Goal: Obtain resource: Download file/media

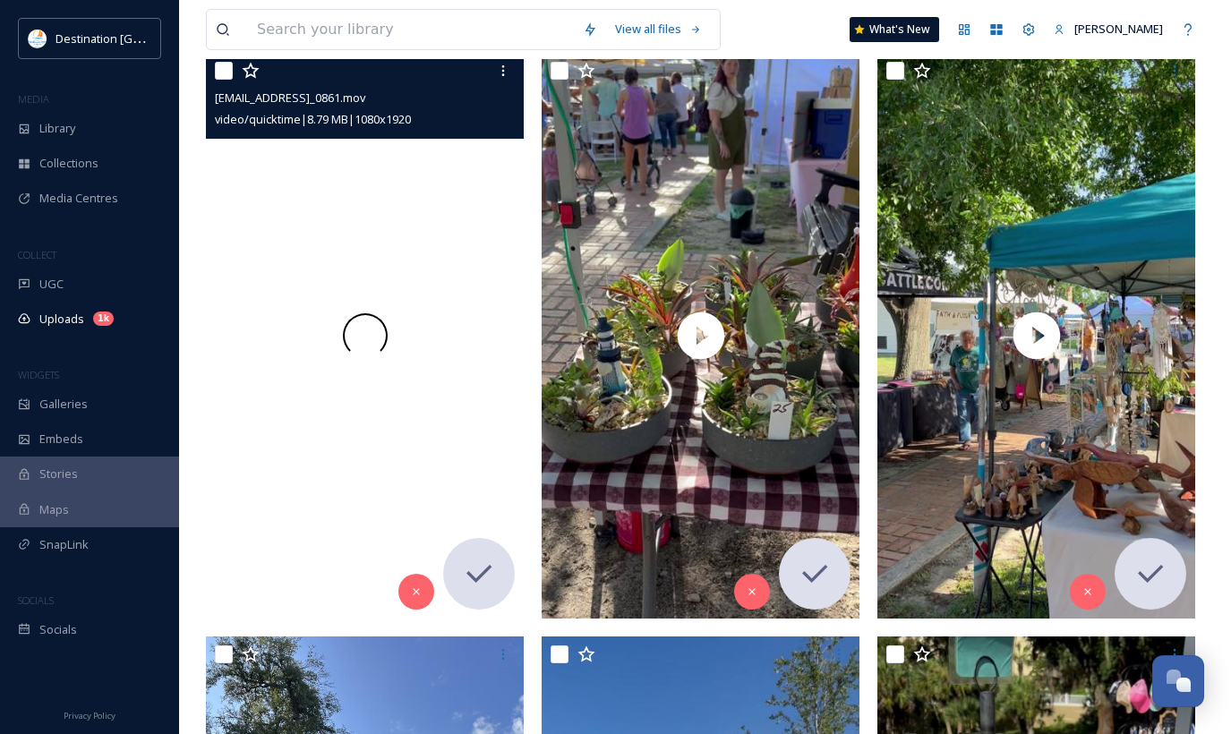
scroll to position [866, 0]
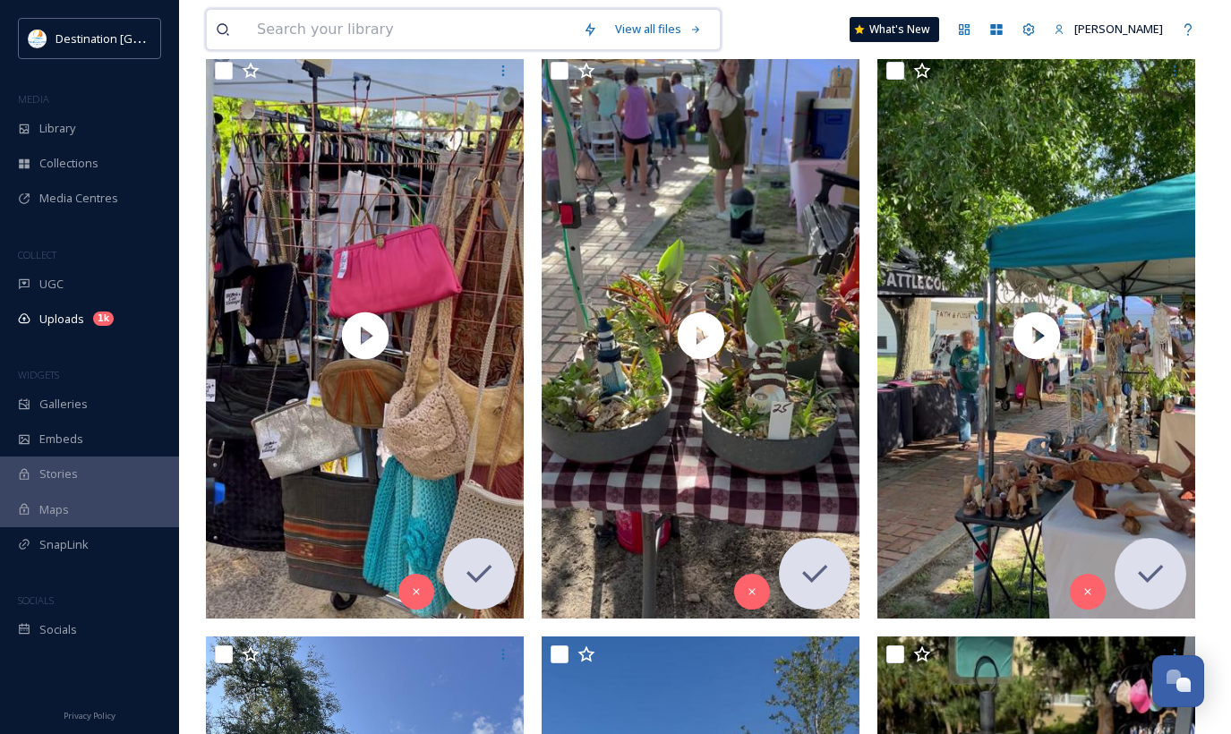
click at [465, 25] on input at bounding box center [411, 29] width 326 height 39
click at [81, 120] on div "Library" at bounding box center [89, 128] width 179 height 35
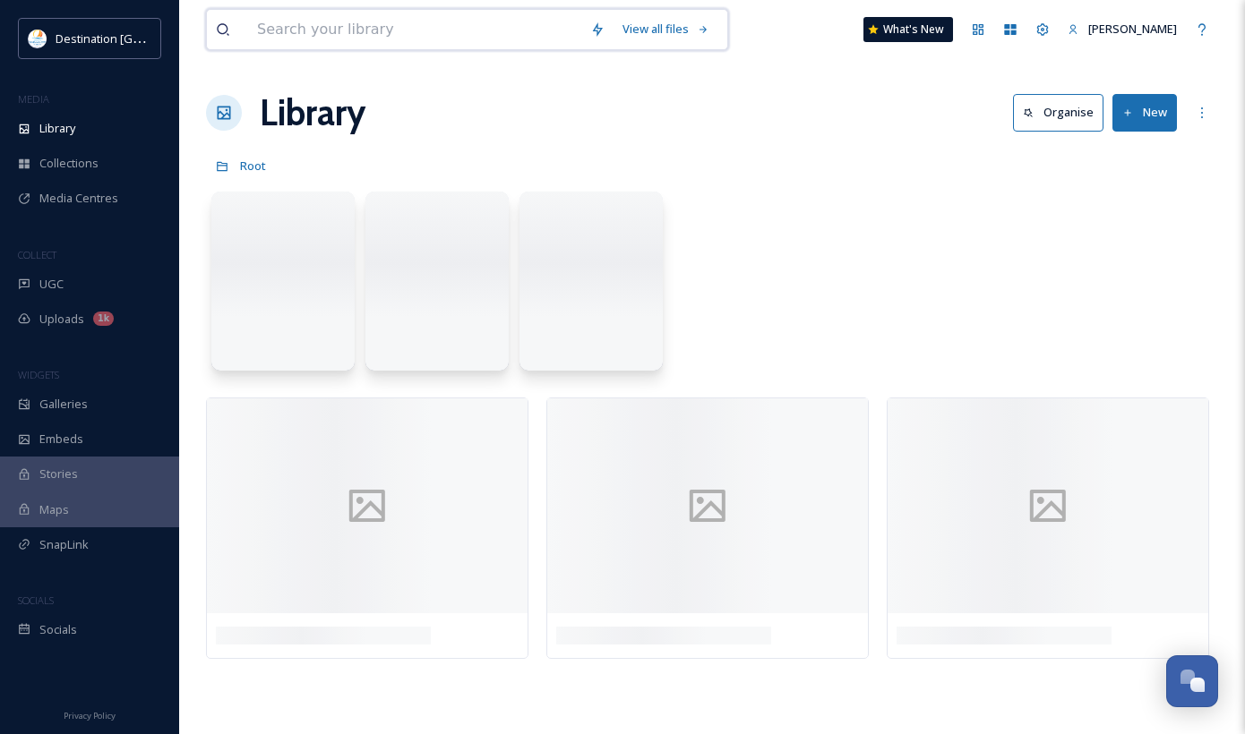
click at [285, 30] on input at bounding box center [414, 29] width 333 height 39
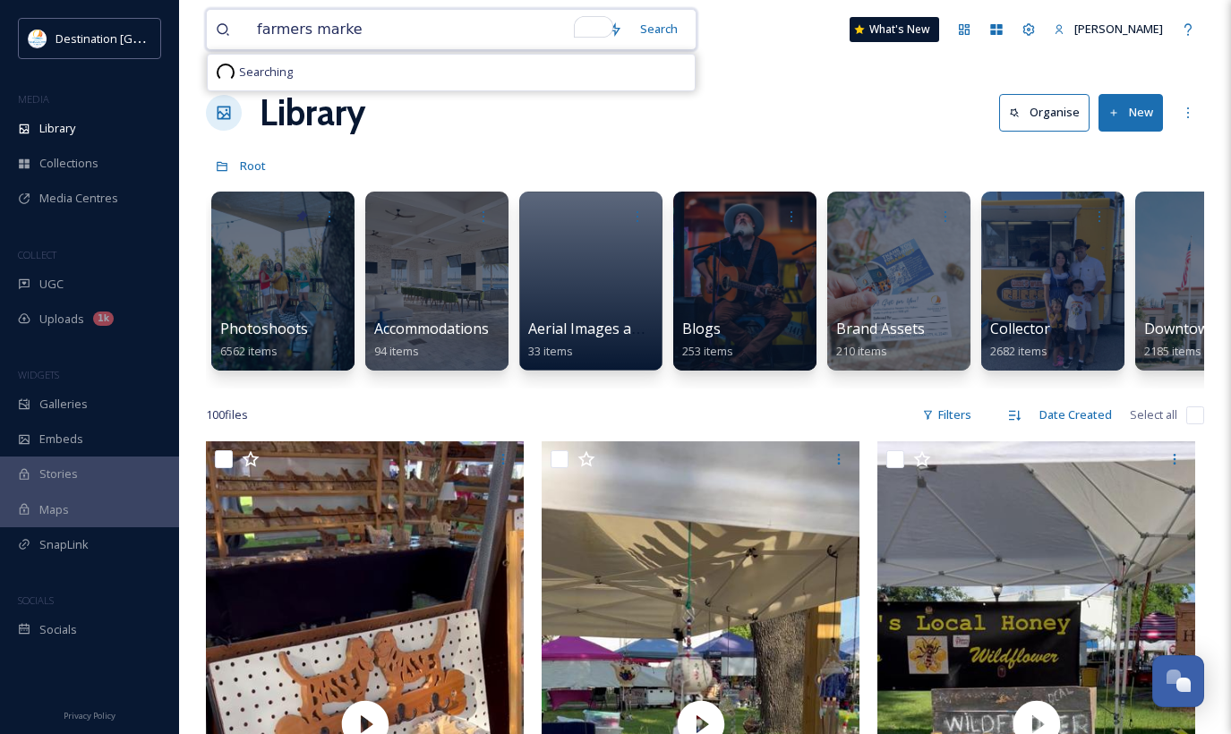
type input "farmers market"
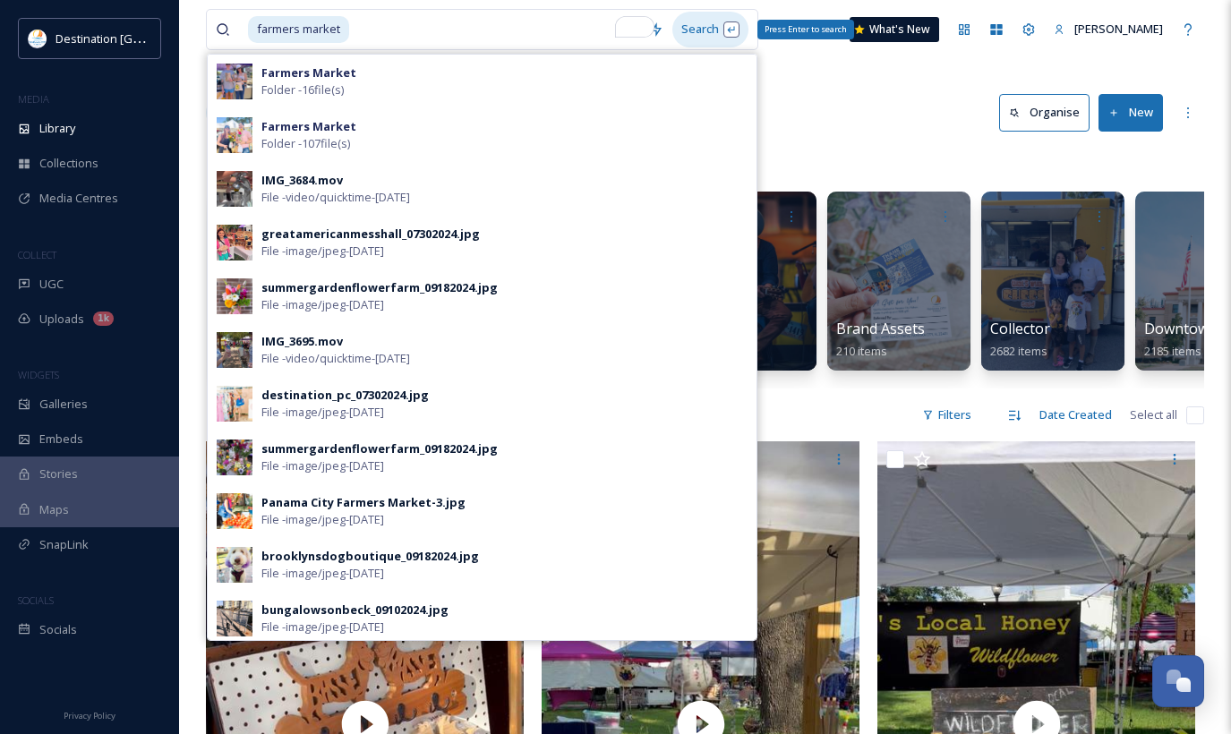
click at [733, 36] on div "Search Press Enter to search" at bounding box center [710, 29] width 76 height 35
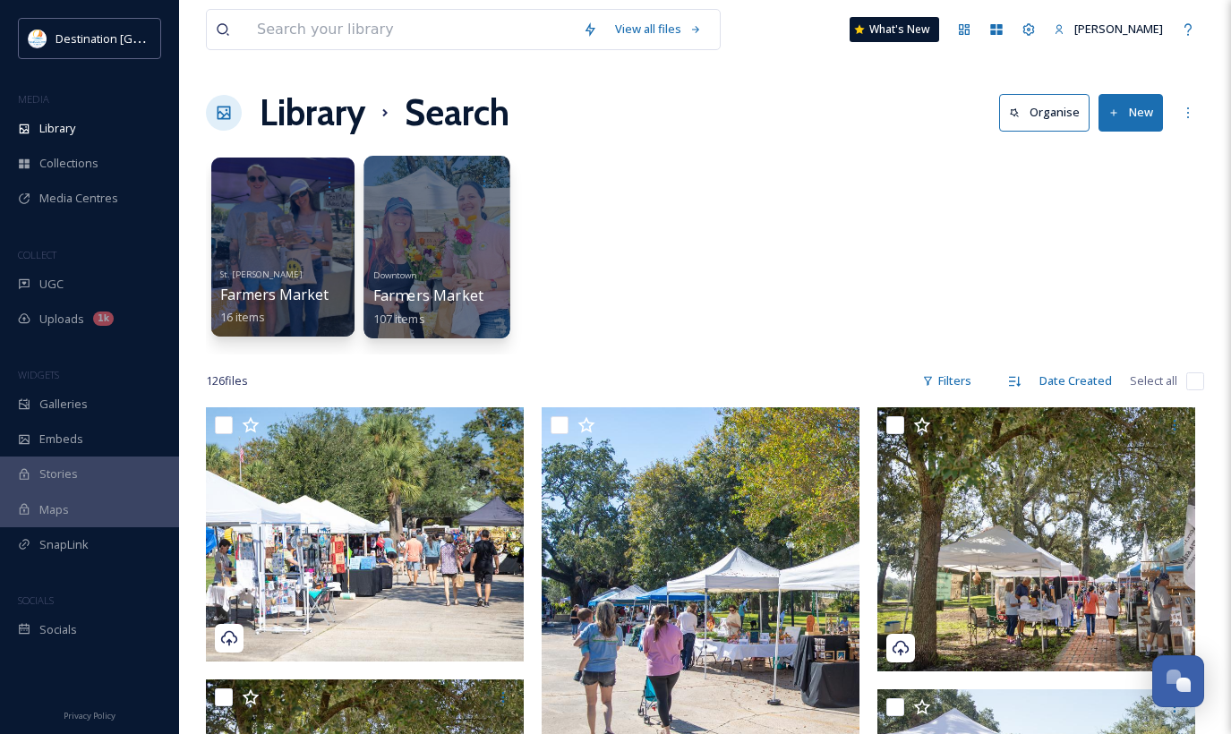
click at [407, 269] on link "Downtown Farmers Market 107 items" at bounding box center [428, 295] width 110 height 62
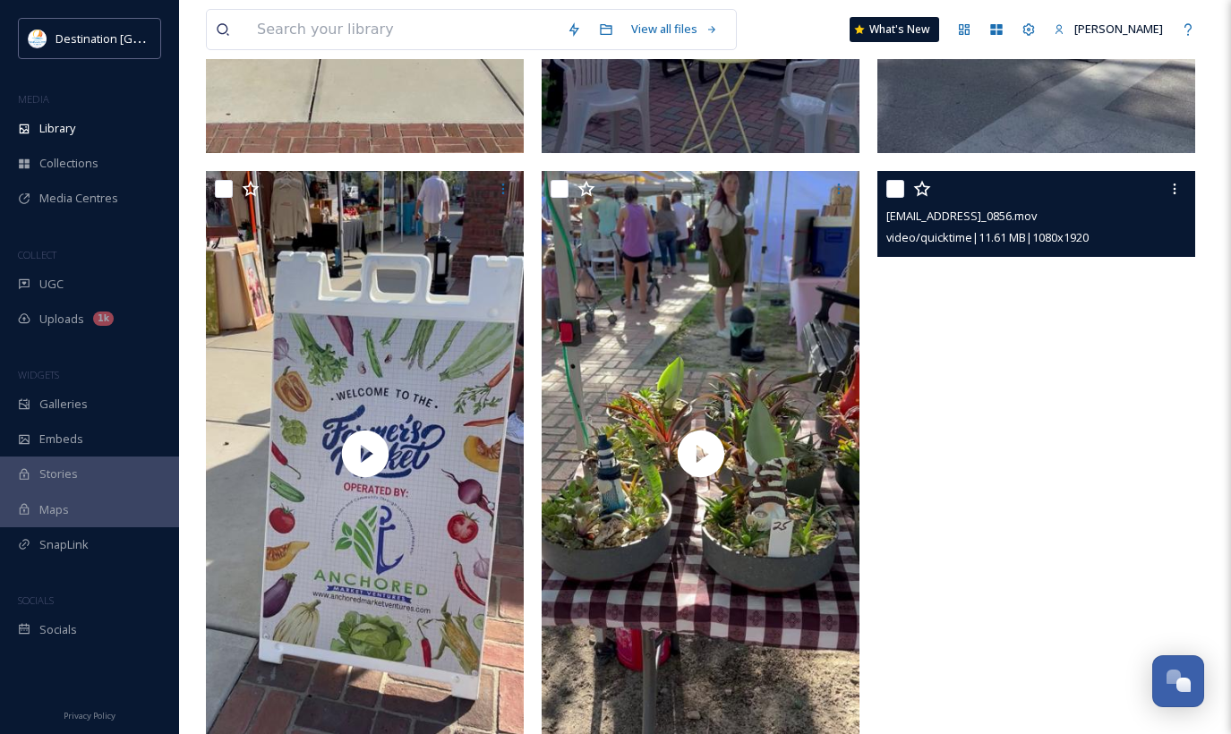
scroll to position [716, 0]
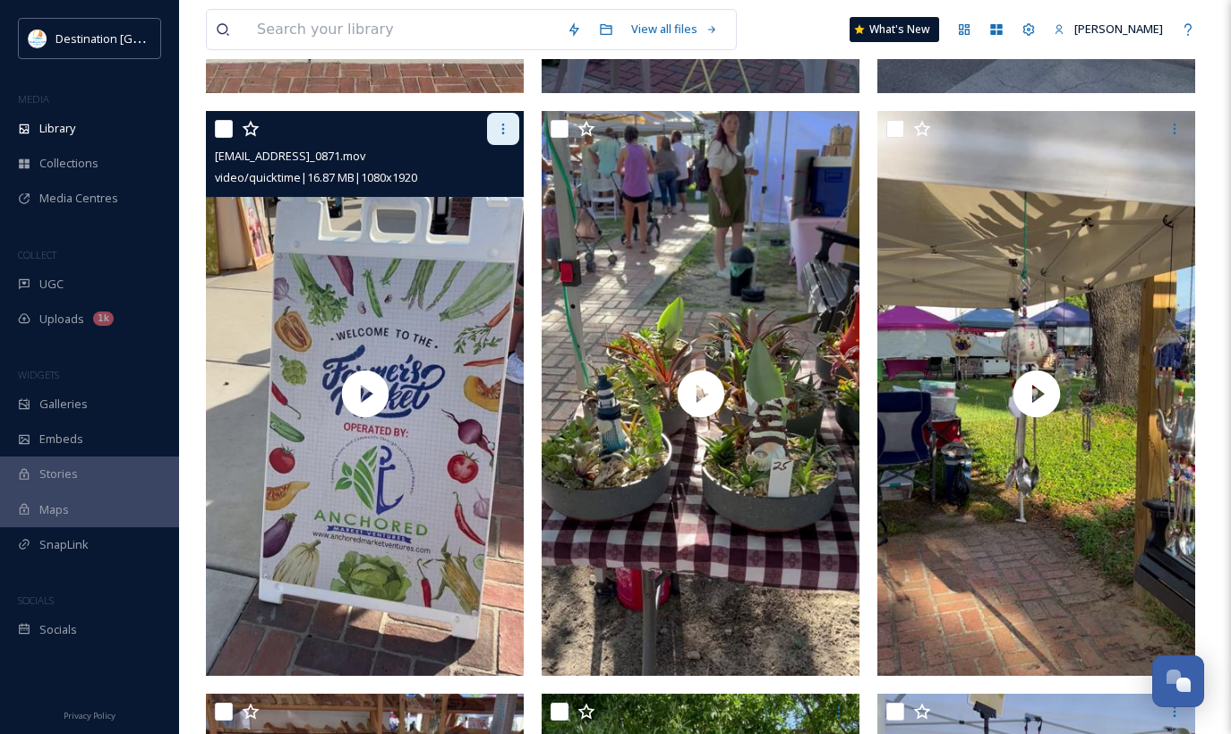
click at [506, 120] on div at bounding box center [503, 129] width 32 height 32
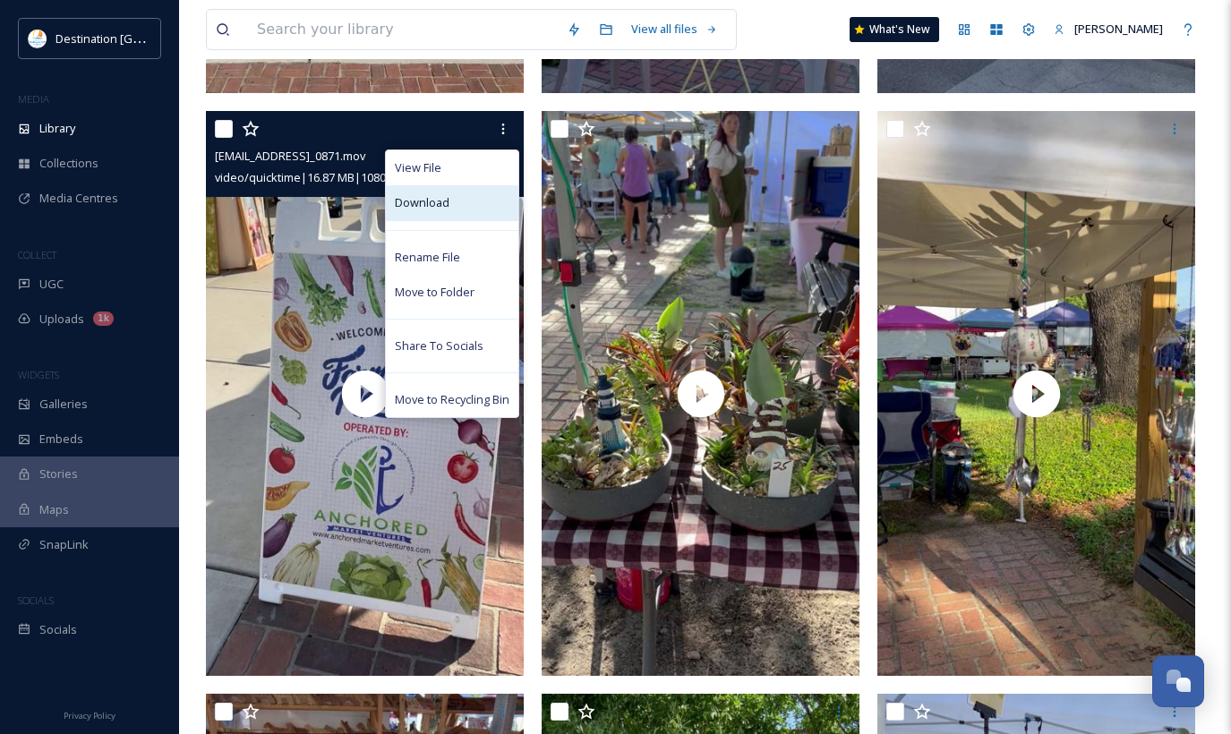
click at [475, 195] on div "Download" at bounding box center [452, 202] width 133 height 35
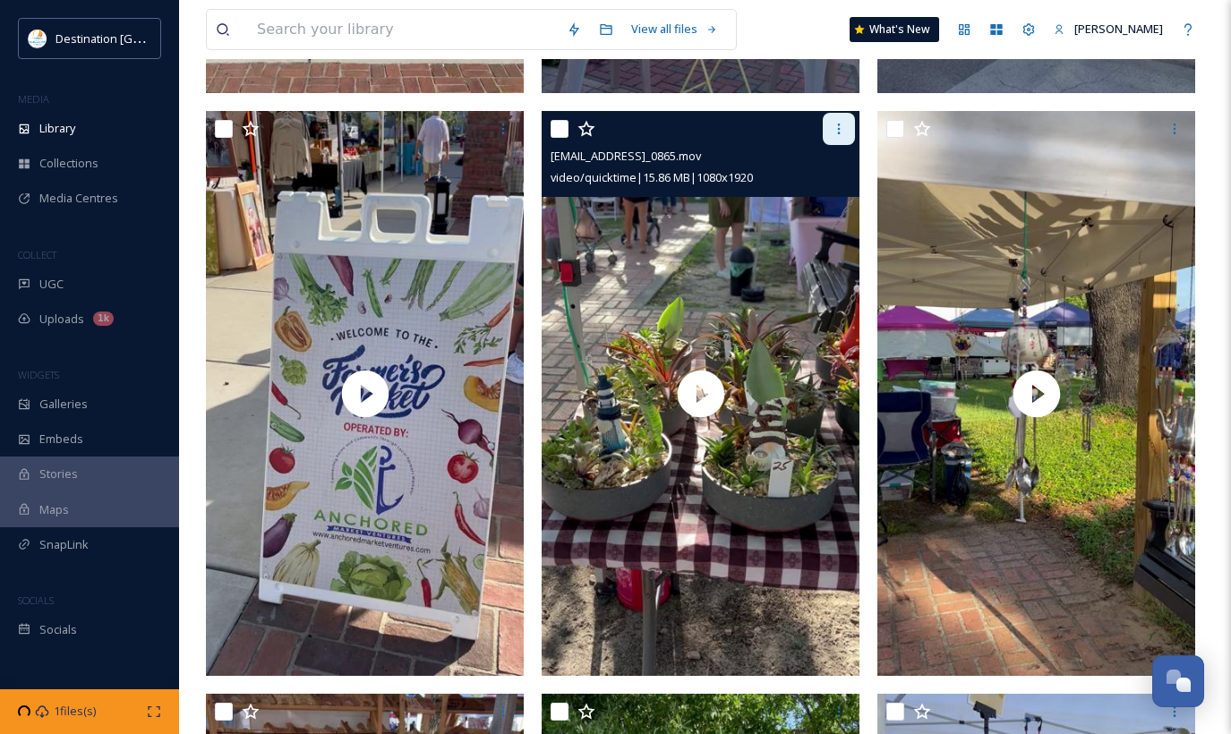
click at [836, 130] on icon at bounding box center [839, 129] width 14 height 14
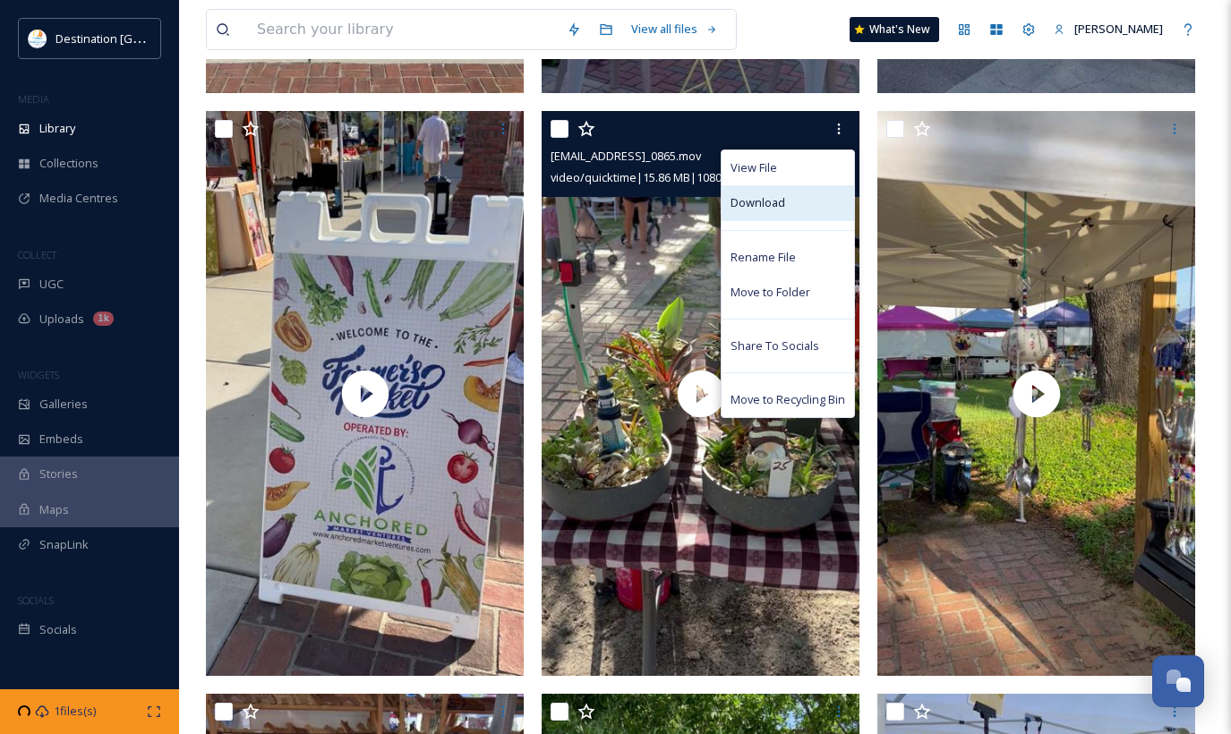
click at [807, 200] on div "Download" at bounding box center [788, 202] width 133 height 35
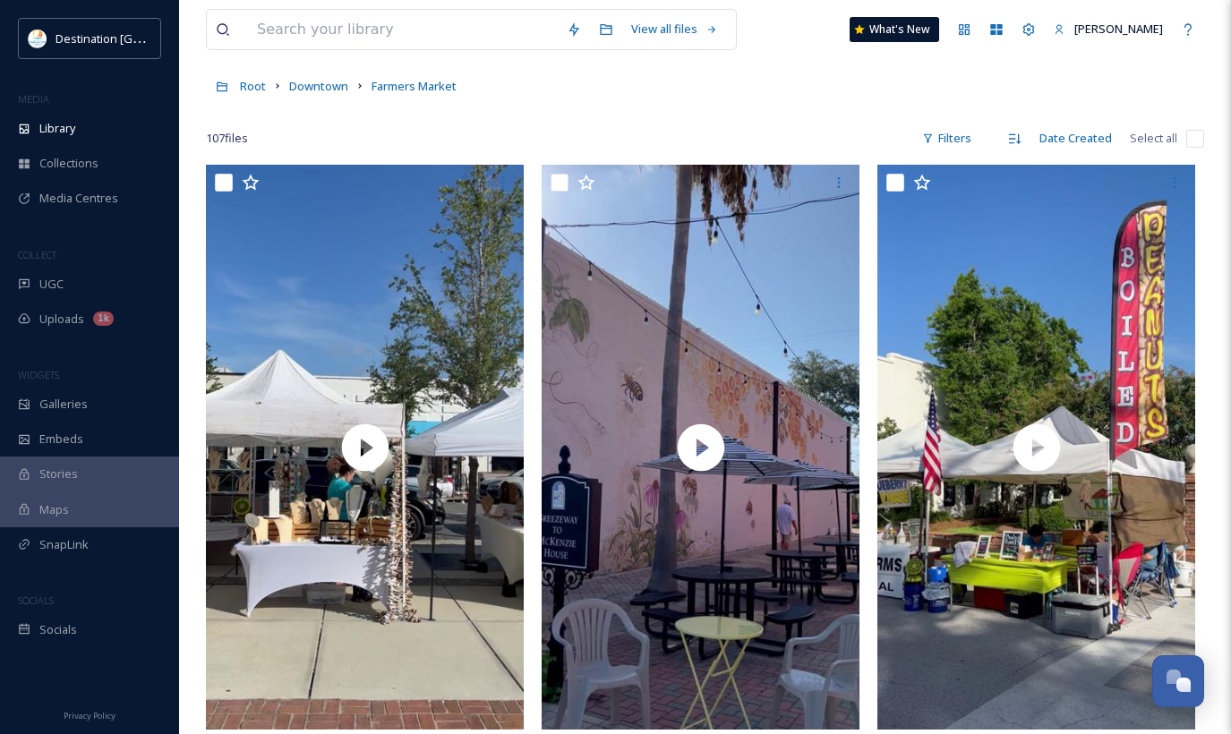
scroll to position [0, 0]
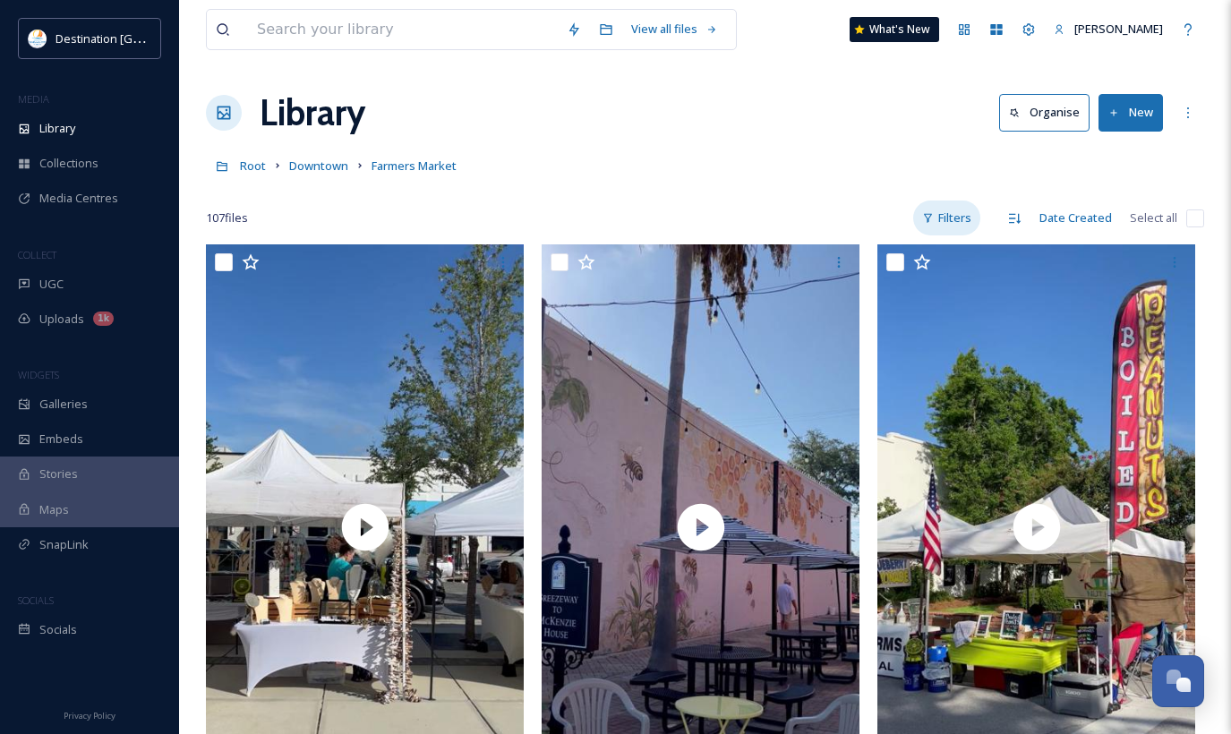
click at [945, 221] on div "Filters" at bounding box center [946, 218] width 67 height 35
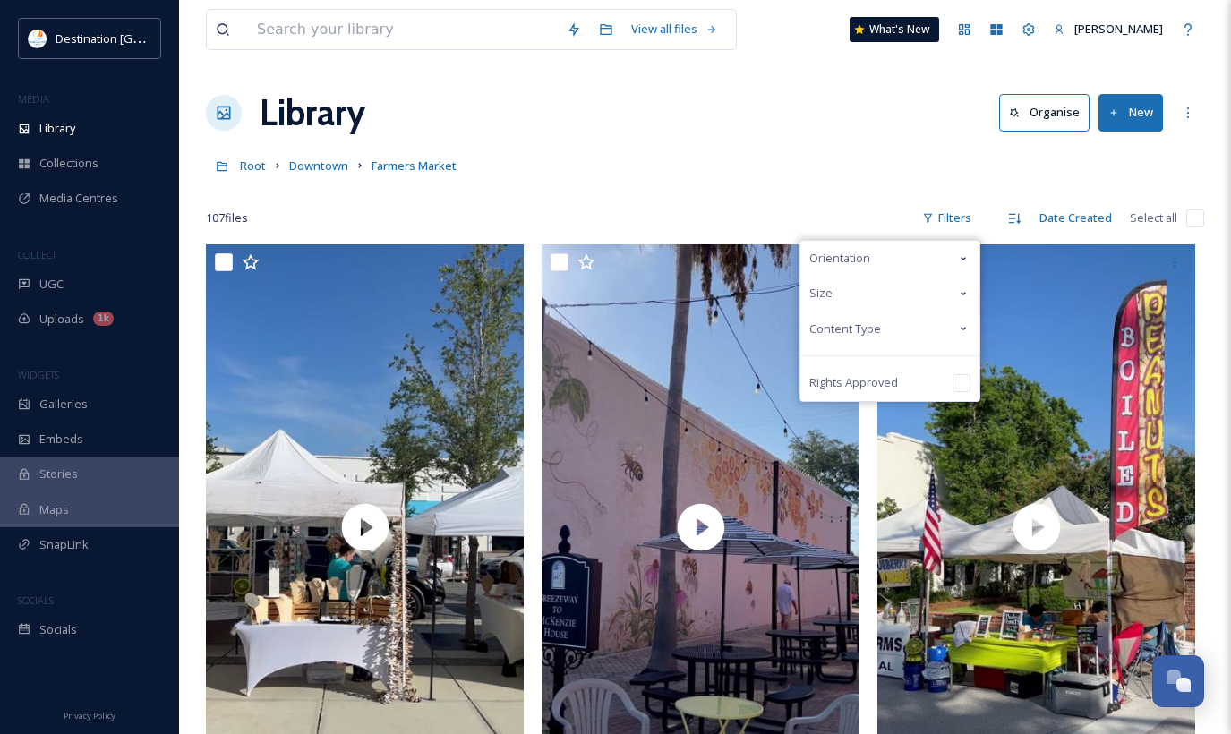
click at [890, 321] on div "Content Type" at bounding box center [890, 329] width 179 height 35
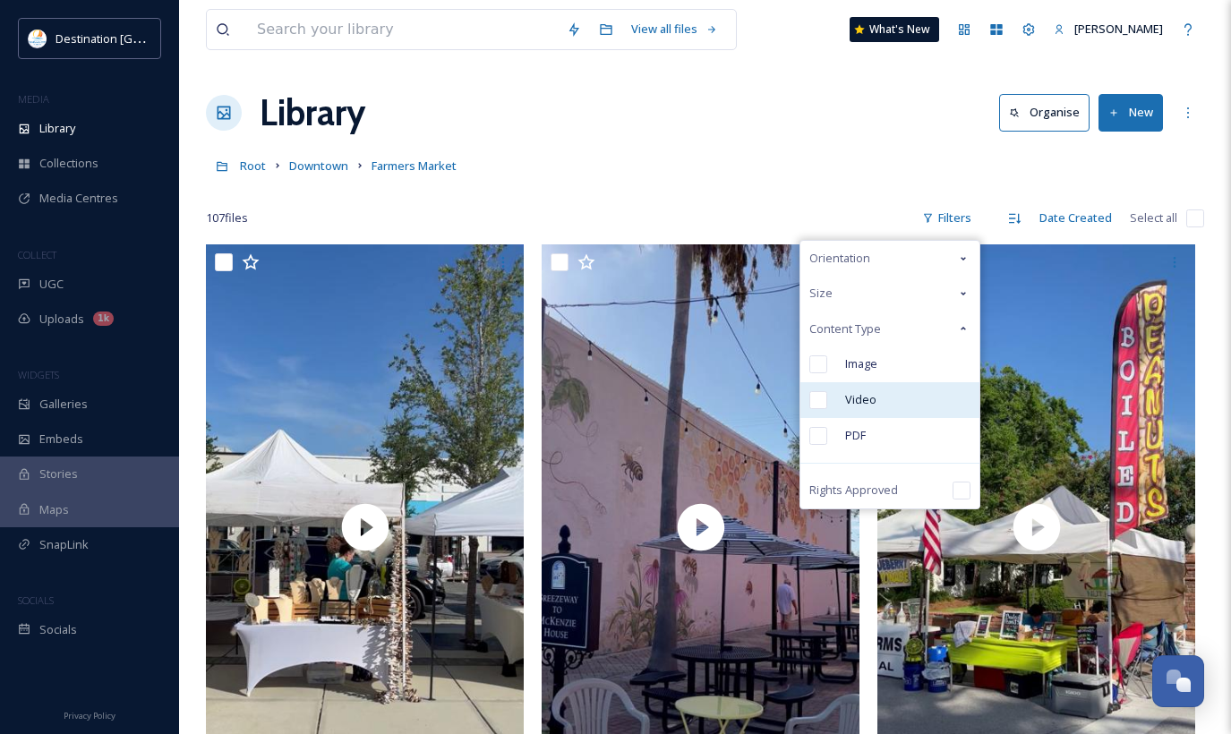
click at [903, 402] on div "Video" at bounding box center [890, 400] width 179 height 36
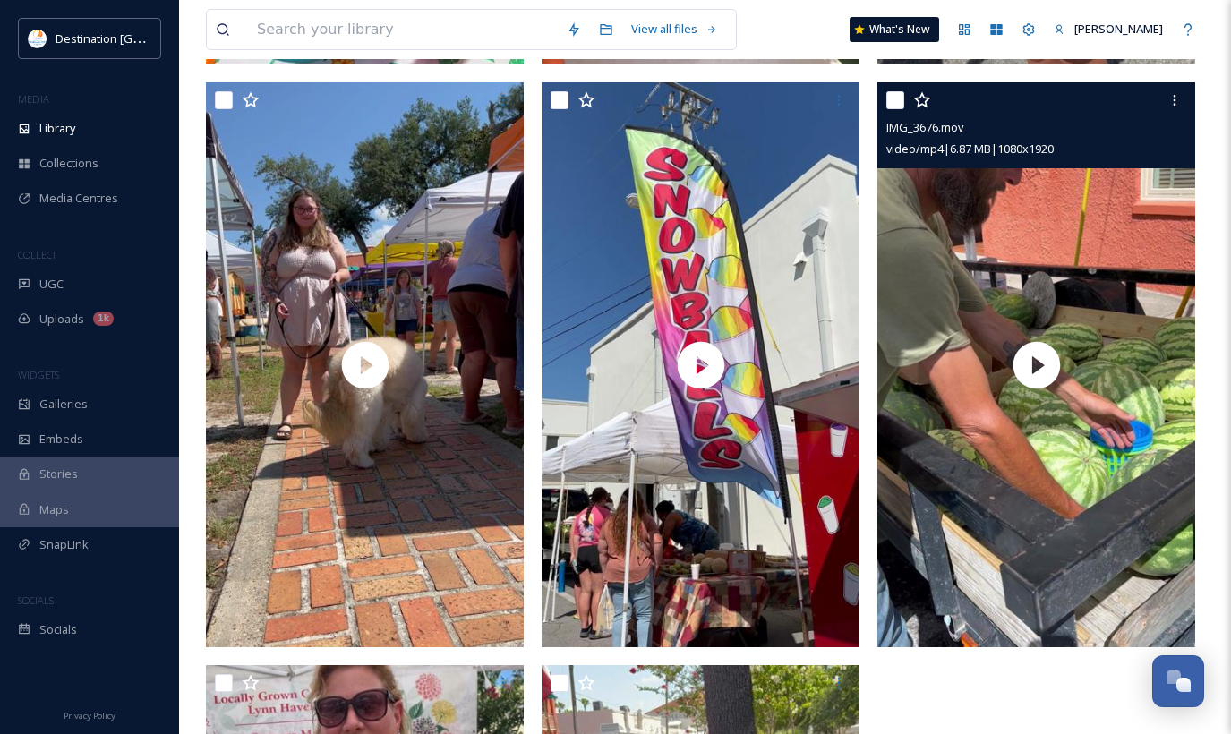
scroll to position [4835, 0]
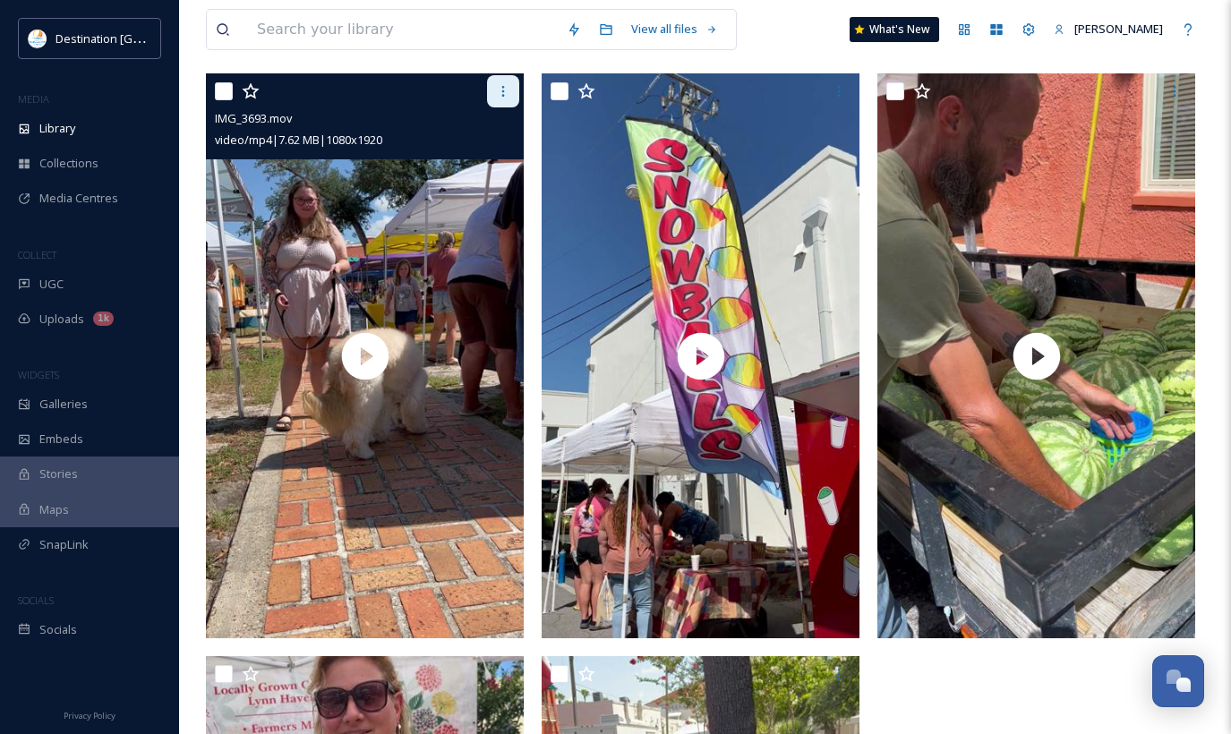
click at [510, 81] on div at bounding box center [503, 91] width 32 height 32
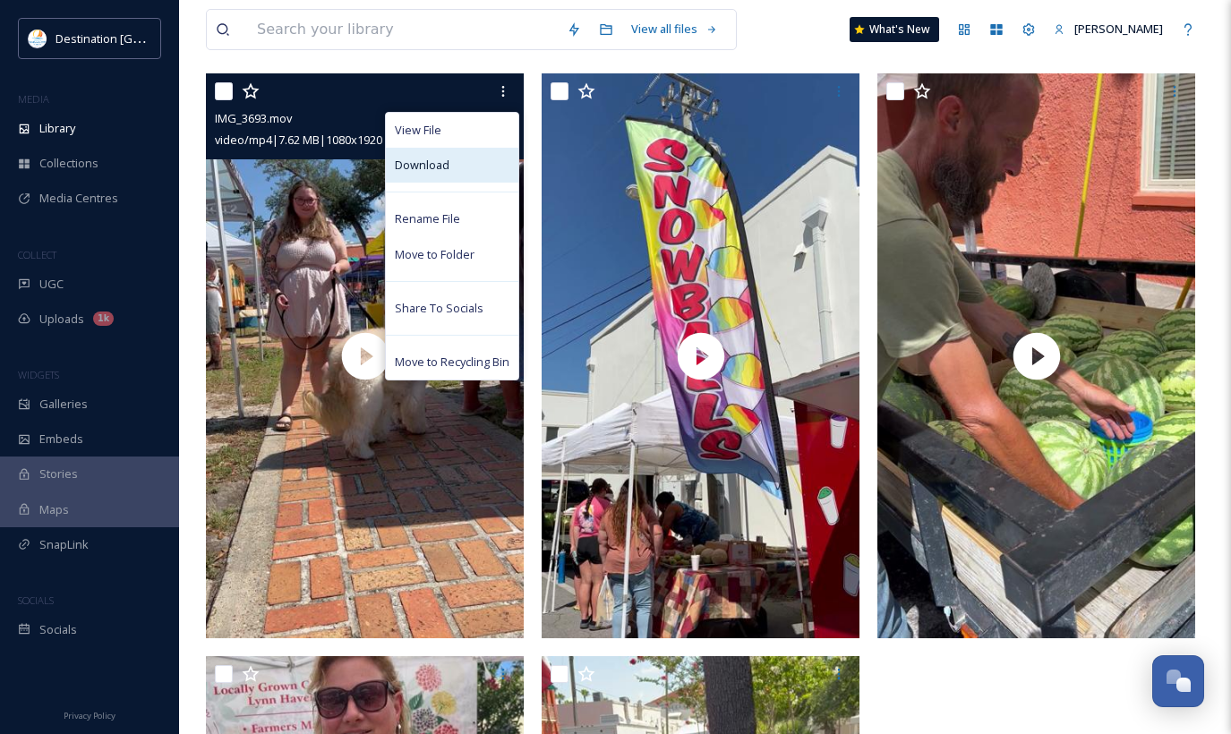
click at [486, 159] on div "Download" at bounding box center [452, 165] width 133 height 35
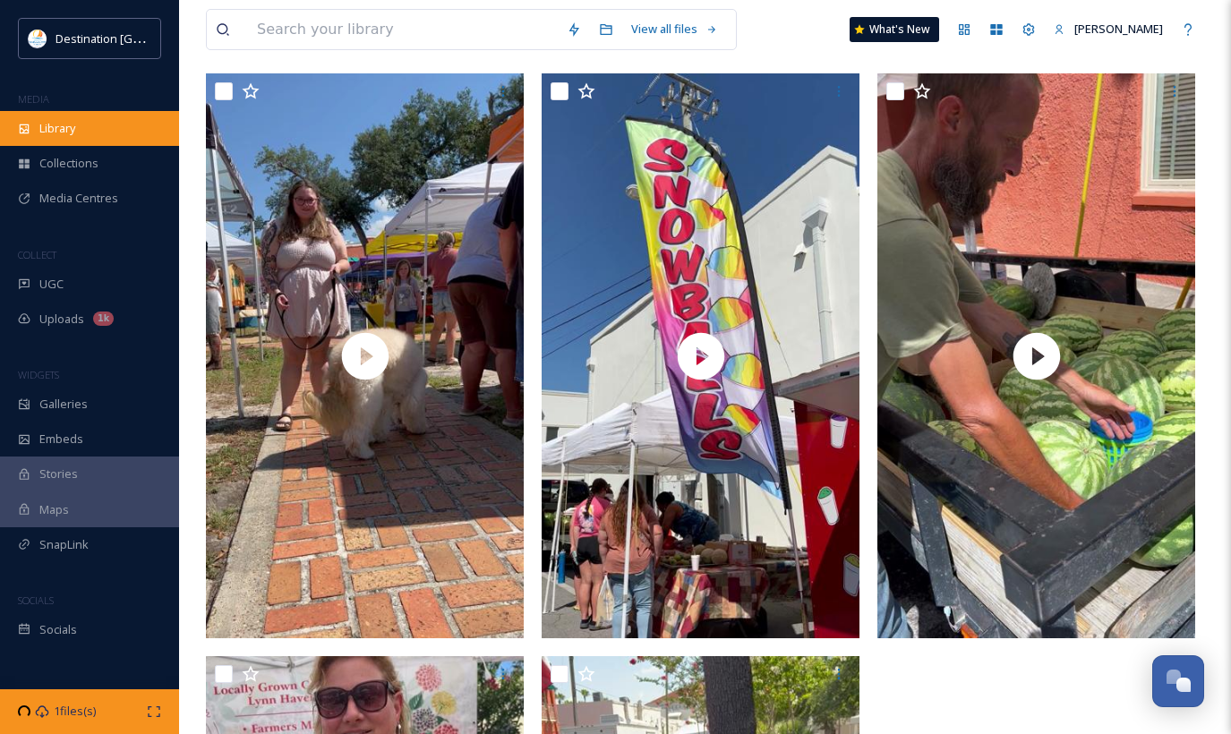
click at [92, 119] on div "Library" at bounding box center [89, 128] width 179 height 35
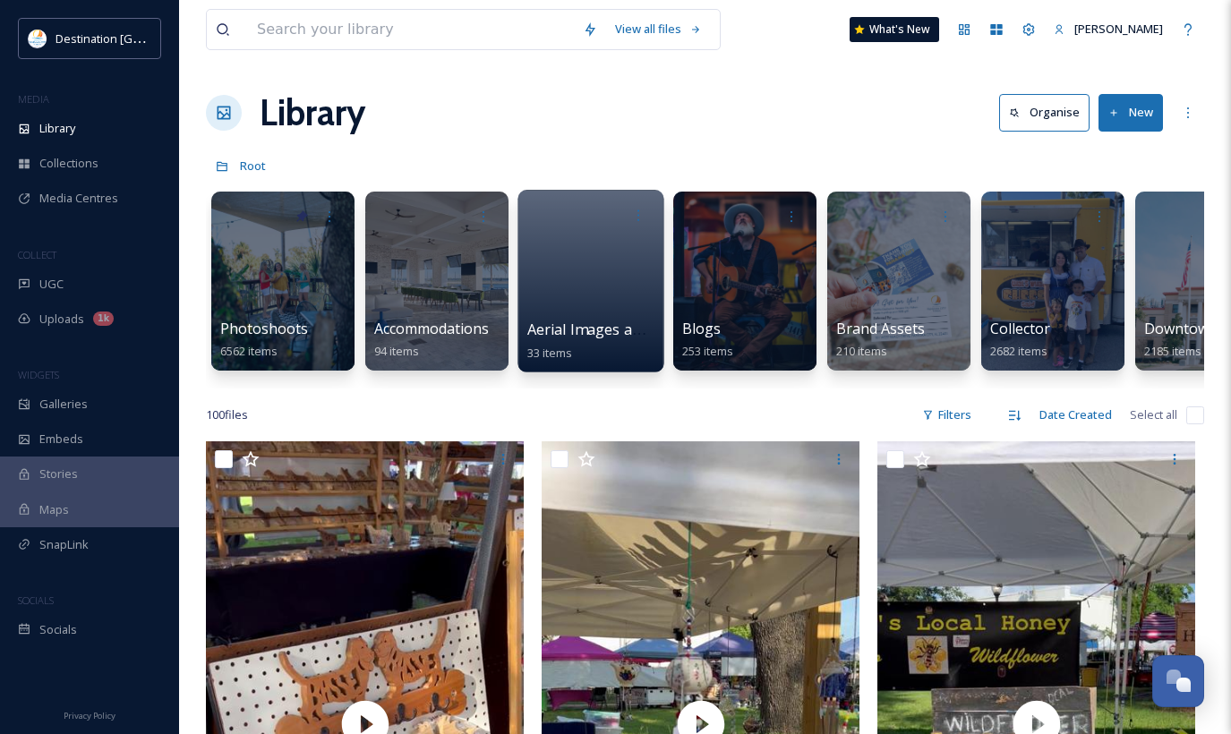
click at [589, 284] on div at bounding box center [591, 281] width 146 height 183
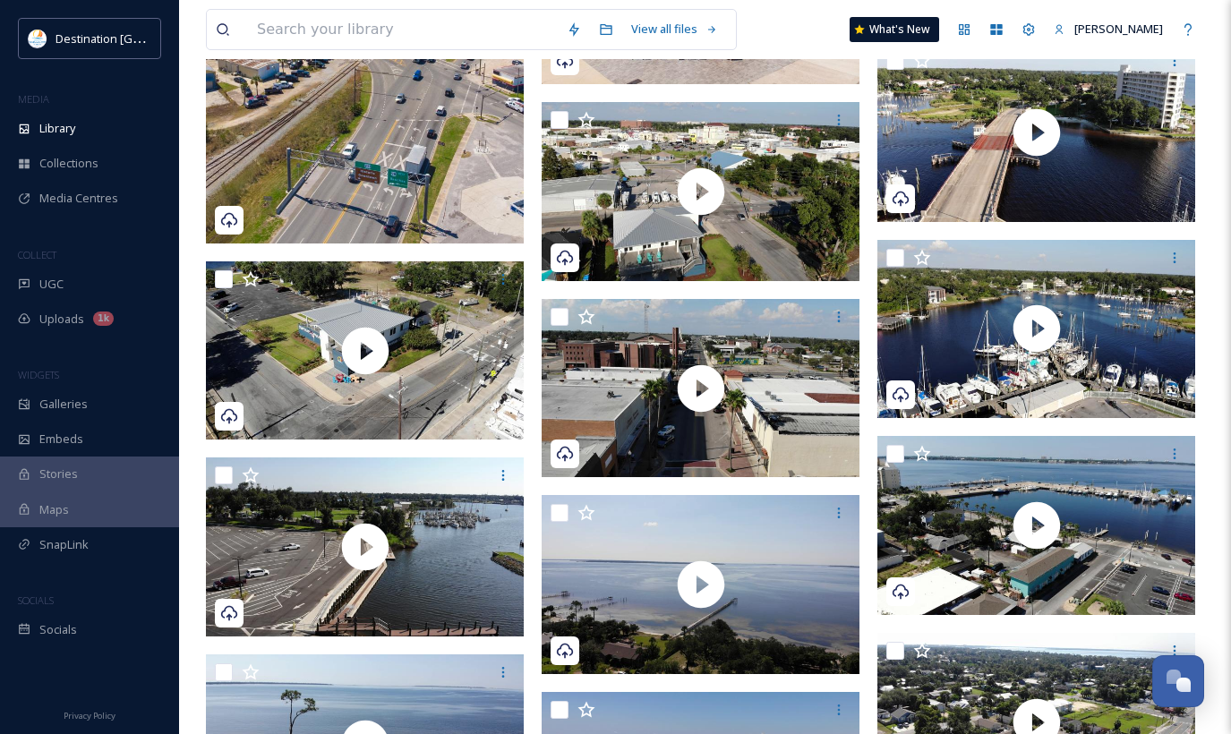
scroll to position [537, 0]
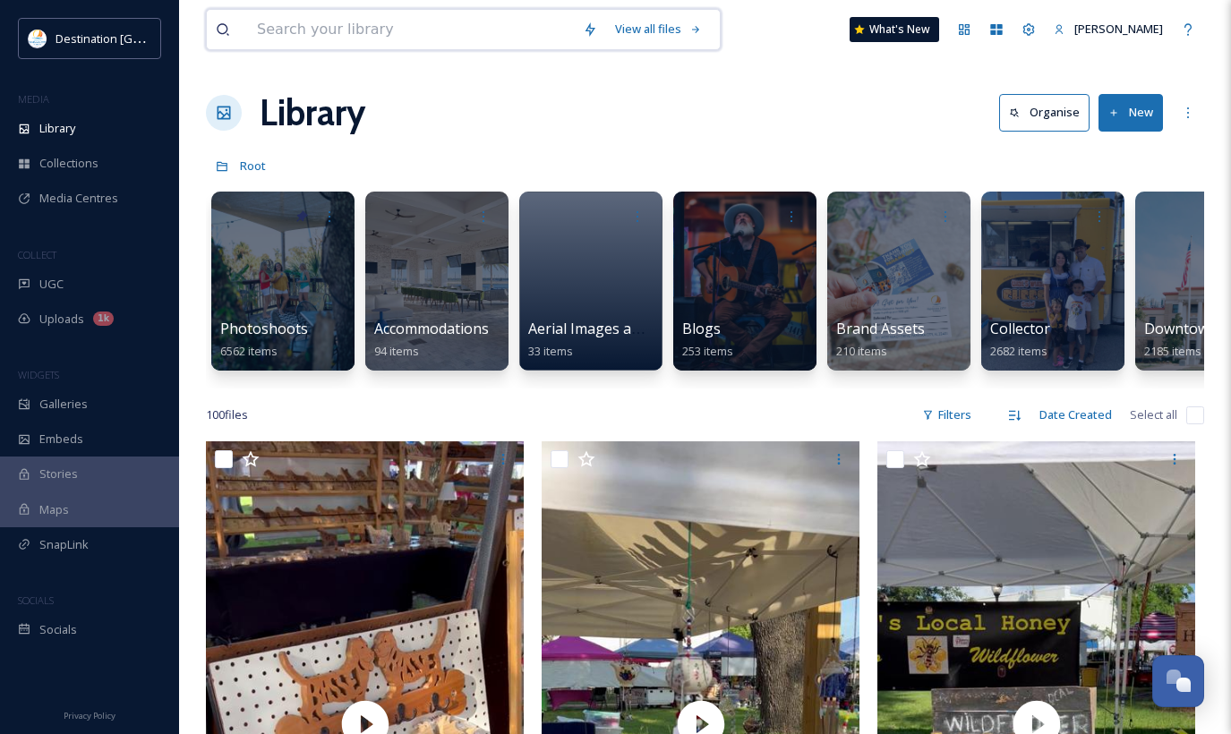
click at [364, 31] on input at bounding box center [411, 29] width 326 height 39
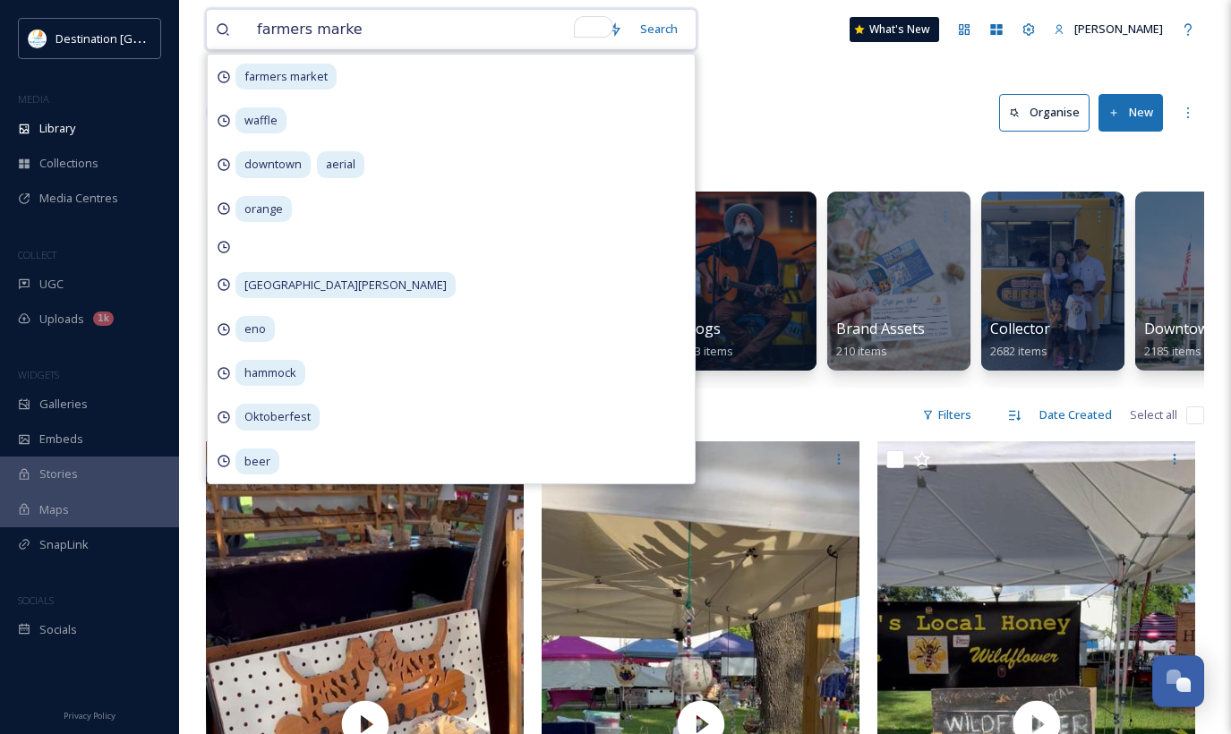
type input "farmers market"
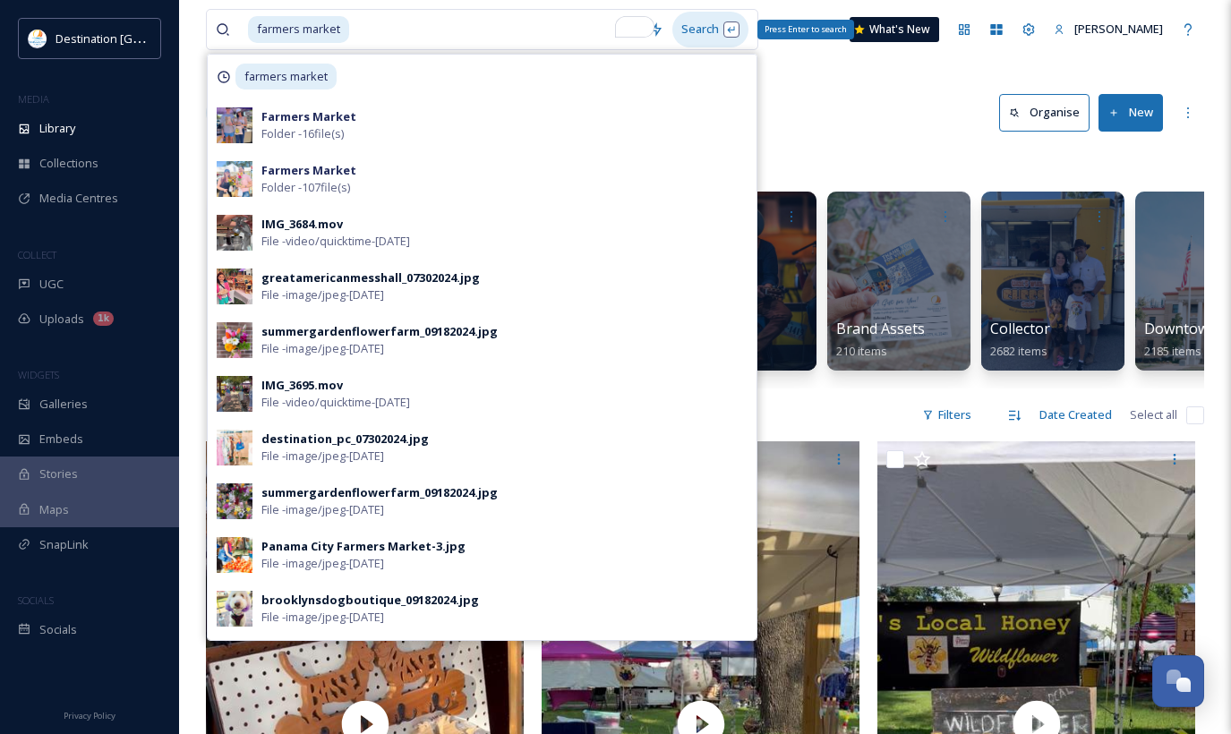
click at [719, 28] on div "Search Press Enter to search" at bounding box center [710, 29] width 76 height 35
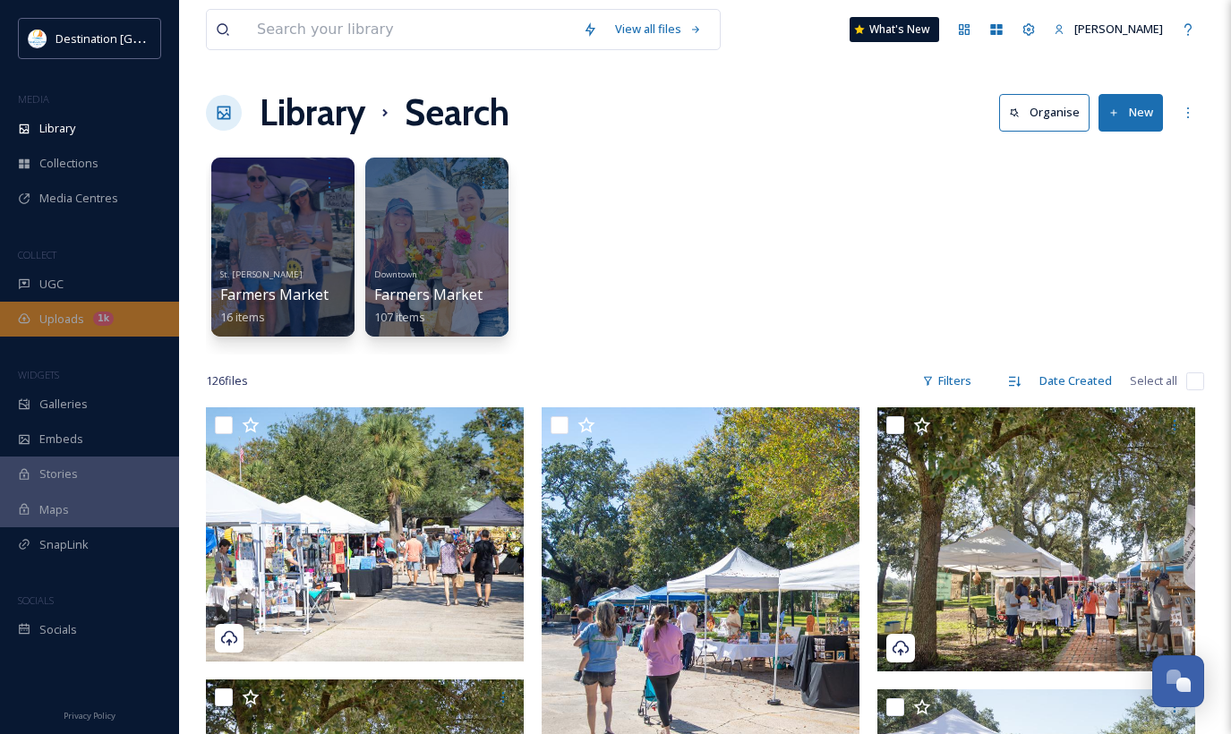
click at [88, 325] on div "Uploads 1k" at bounding box center [89, 319] width 179 height 35
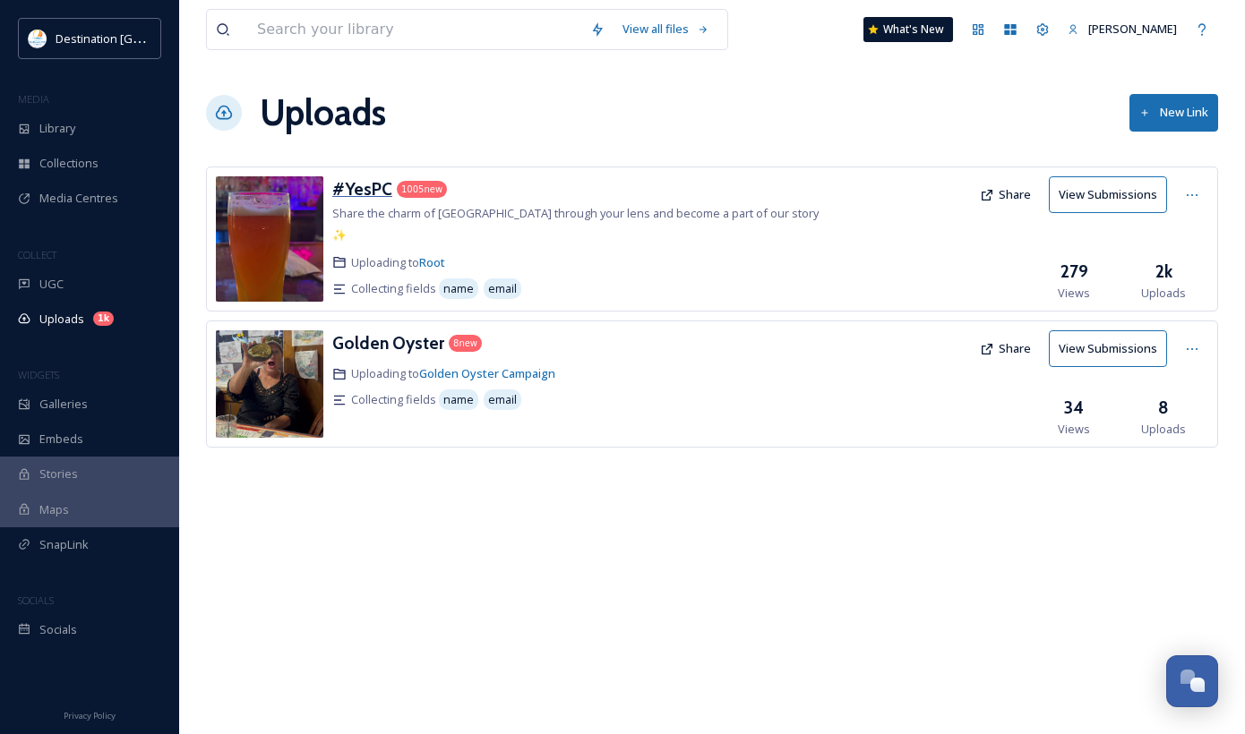
click at [366, 196] on h3 "#YesPC" at bounding box center [362, 188] width 60 height 21
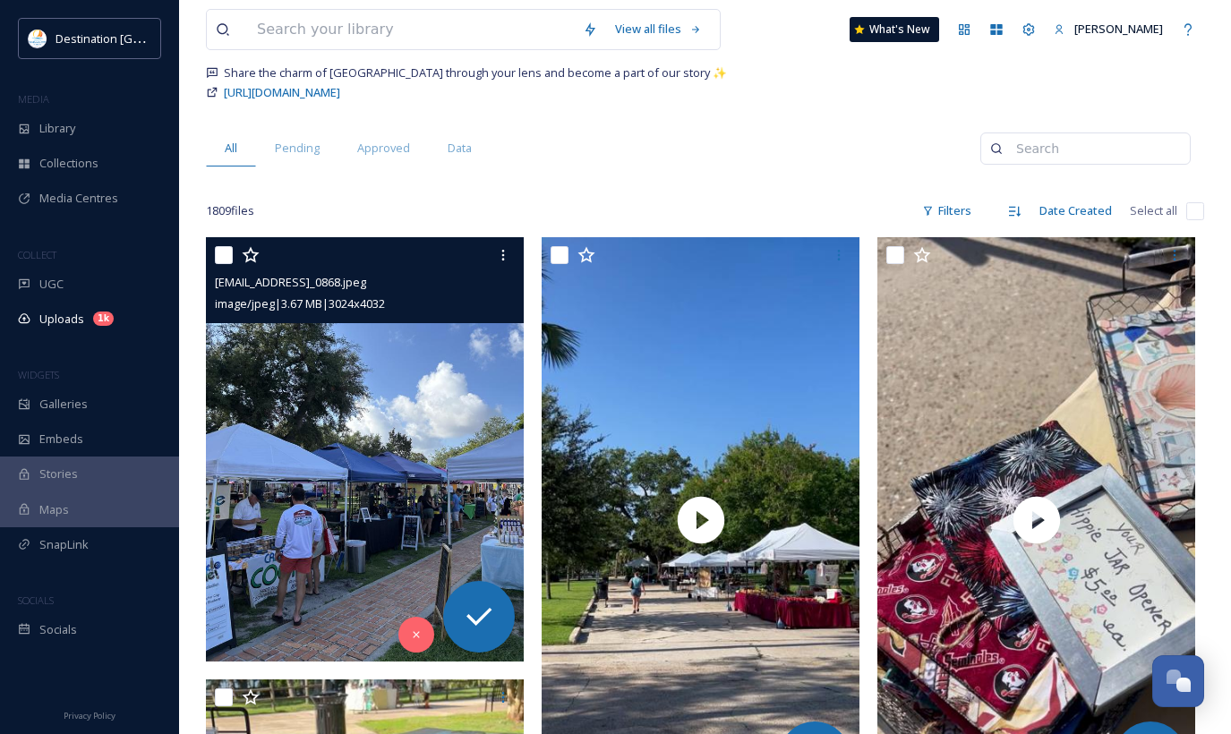
scroll to position [179, 0]
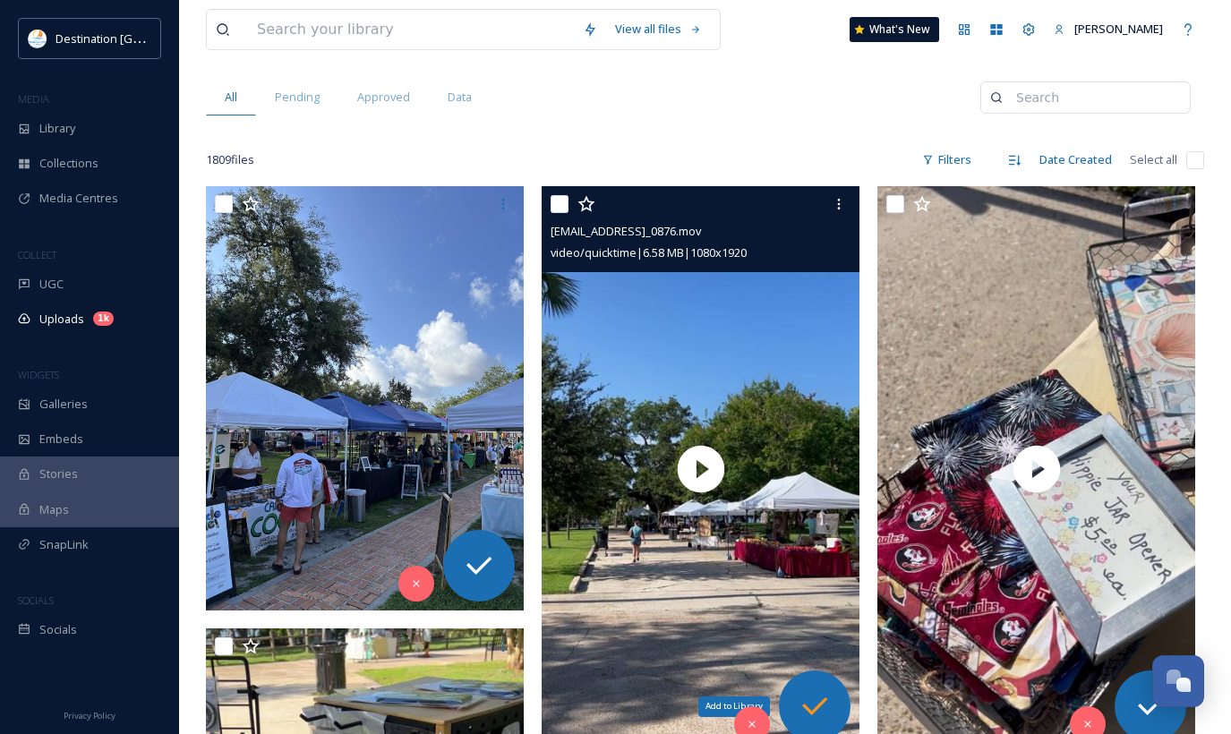
click at [811, 687] on div "Add to Library" at bounding box center [815, 707] width 72 height 72
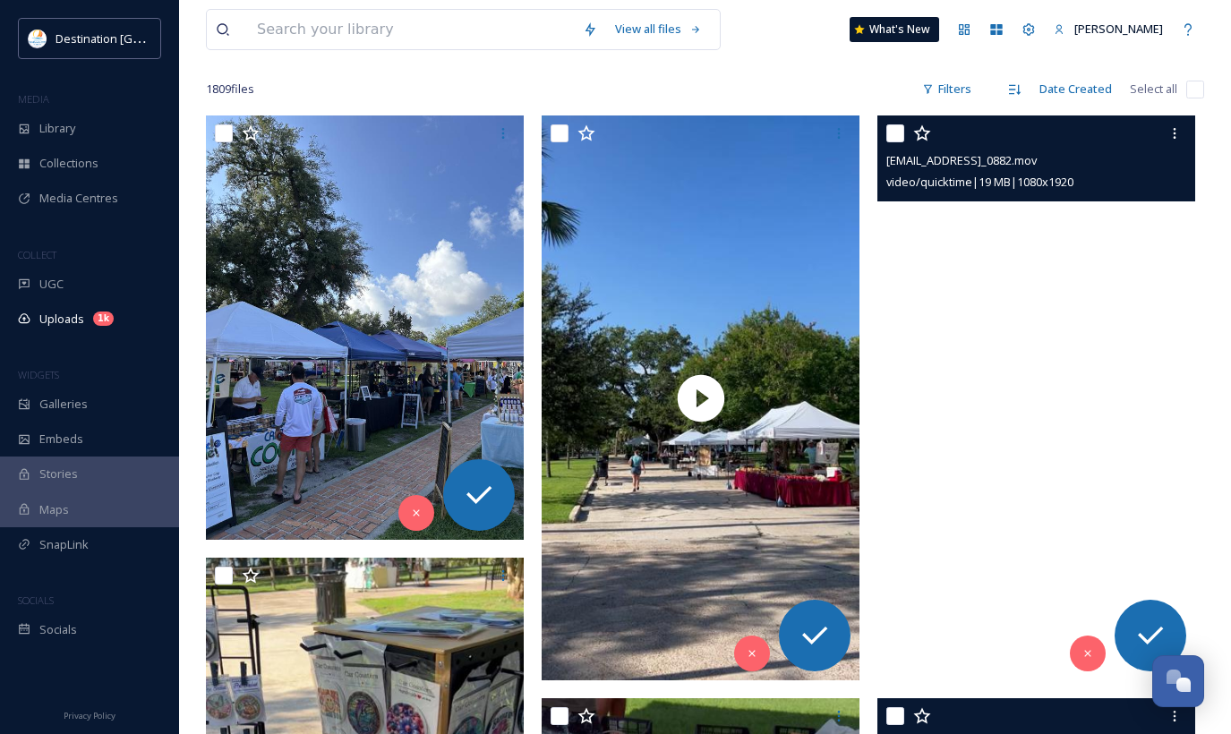
scroll to position [448, 0]
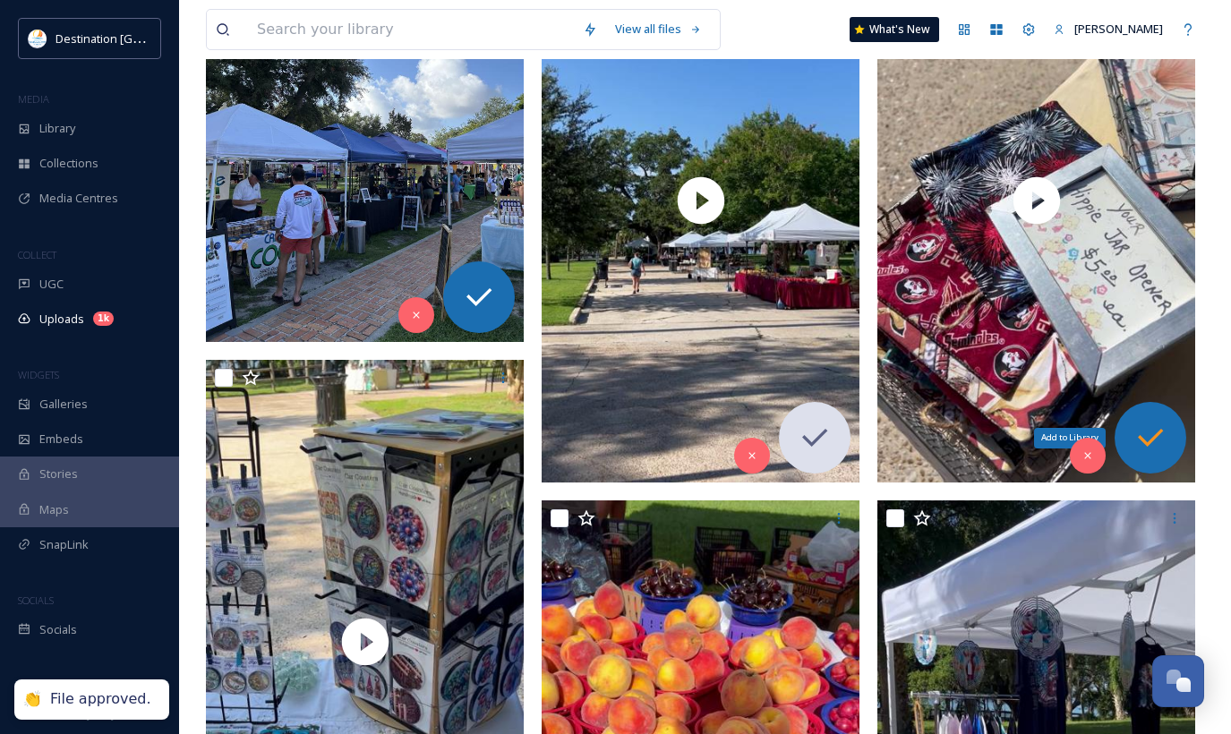
click at [1146, 433] on icon at bounding box center [1151, 438] width 36 height 36
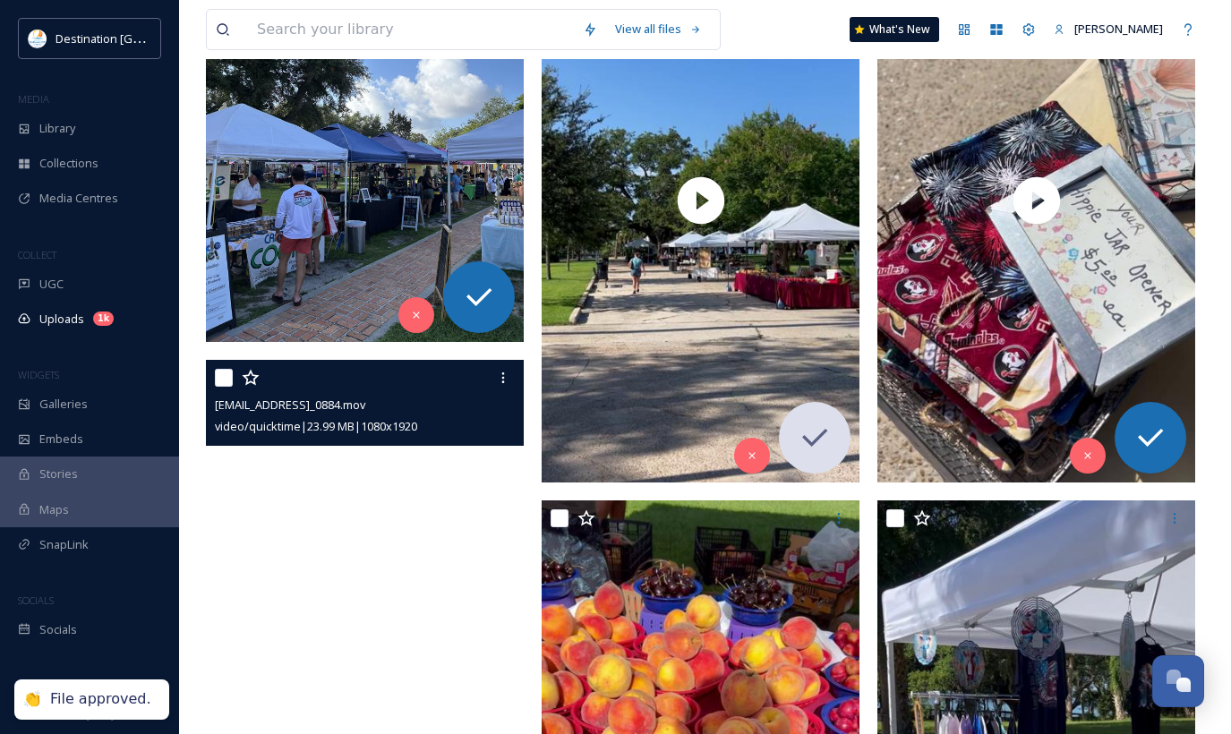
scroll to position [716, 0]
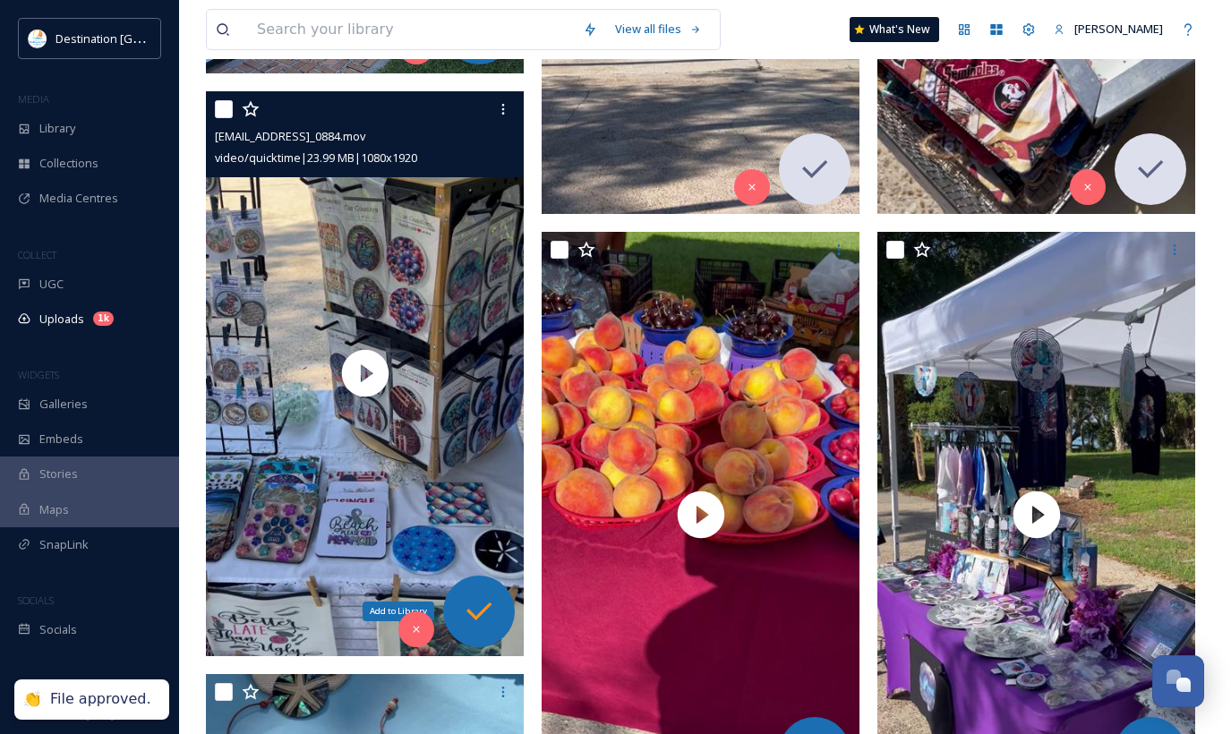
click at [486, 621] on icon at bounding box center [479, 612] width 36 height 36
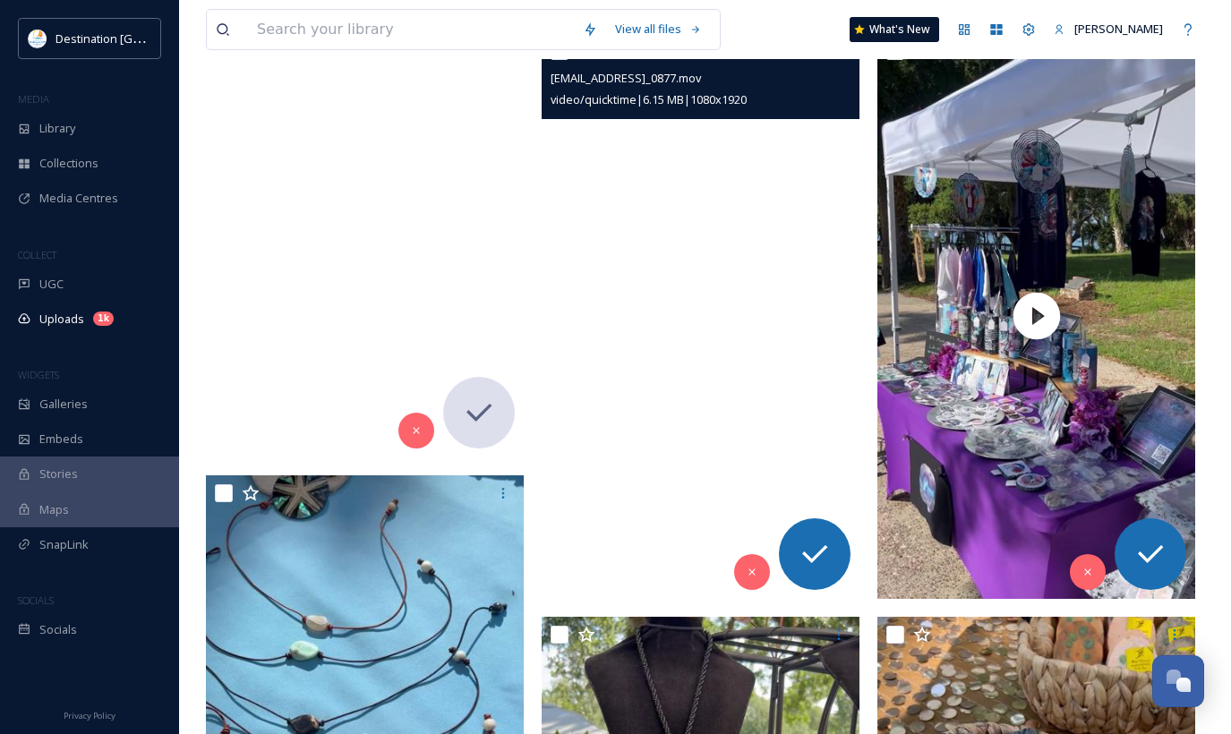
scroll to position [895, 0]
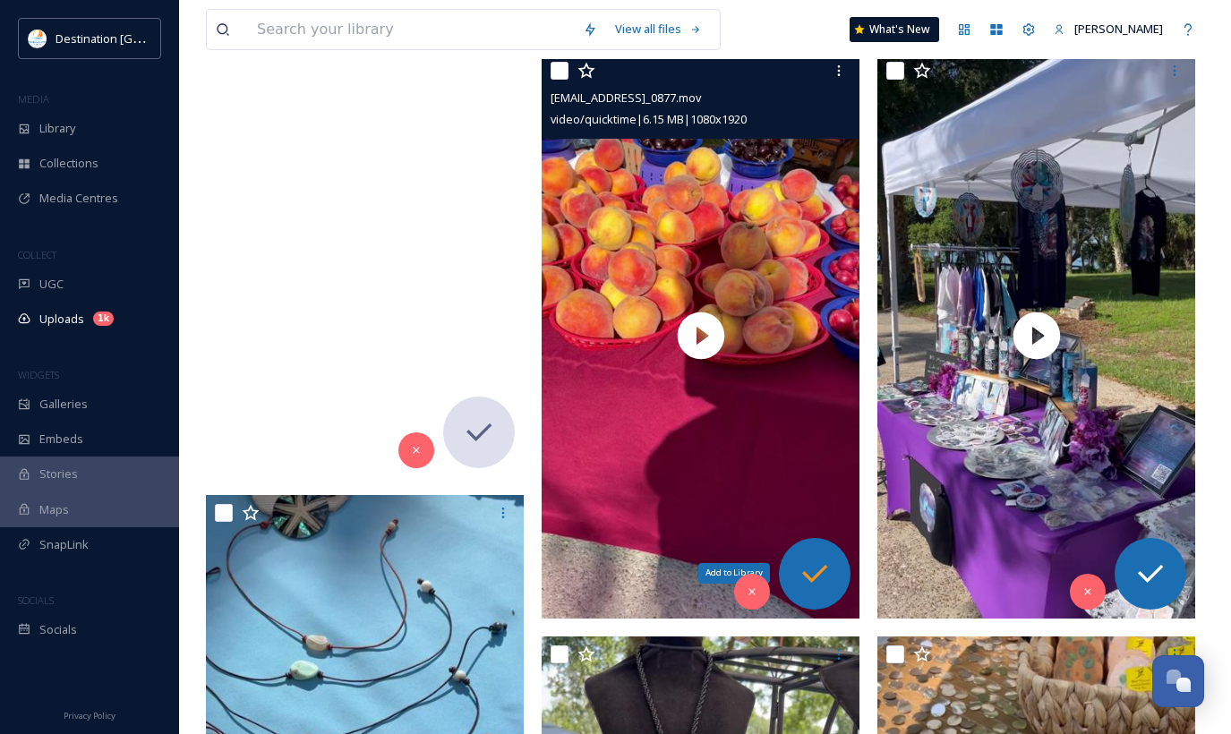
click at [835, 561] on div "Add to Library" at bounding box center [815, 574] width 72 height 72
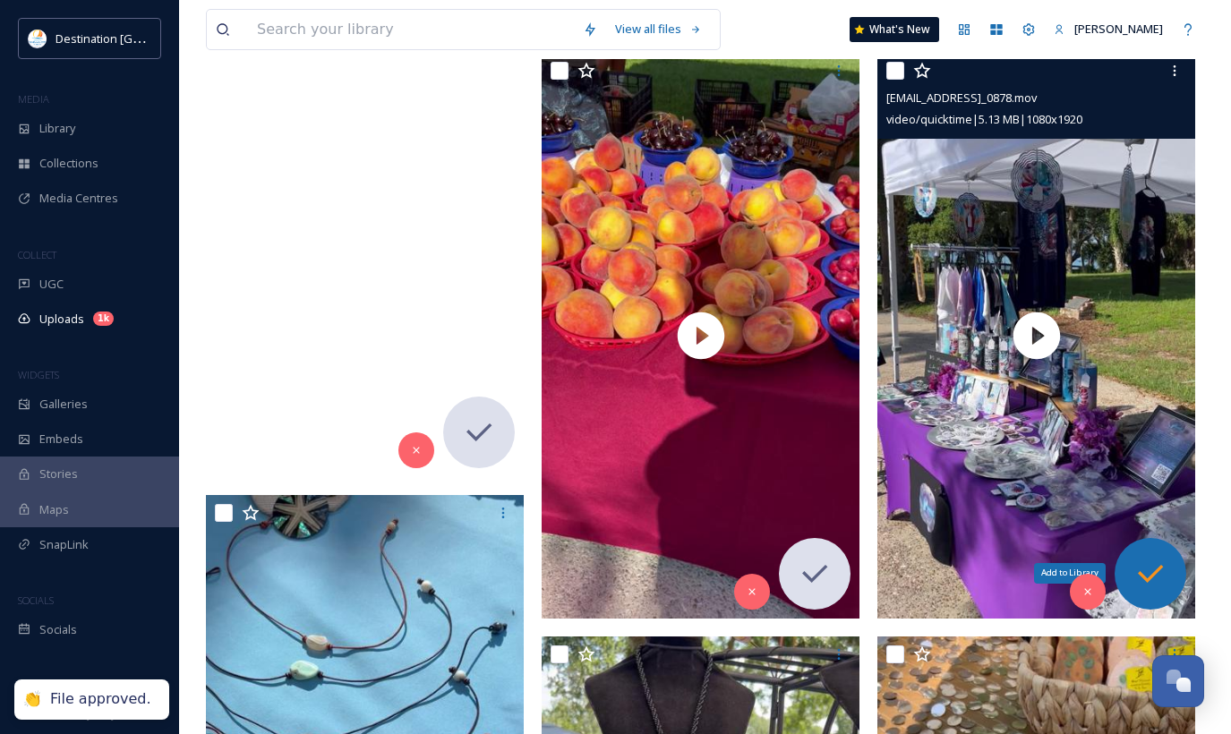
click at [1135, 568] on icon at bounding box center [1151, 574] width 36 height 36
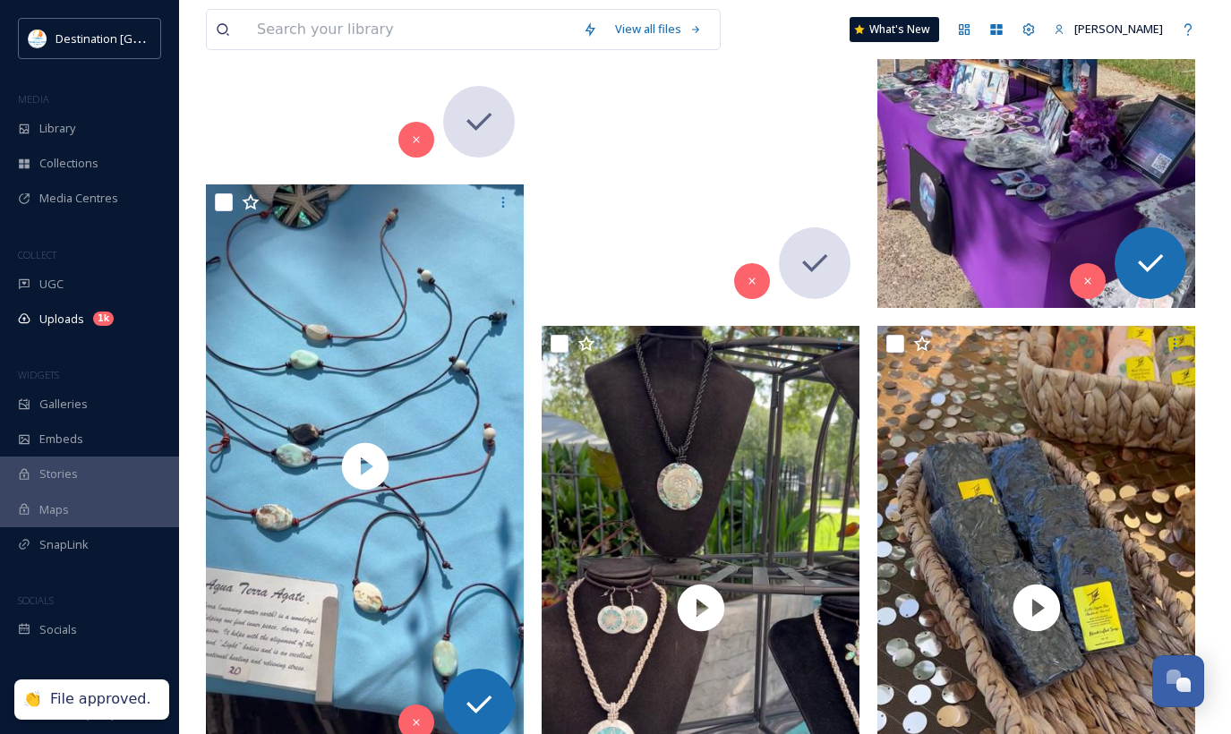
scroll to position [1254, 0]
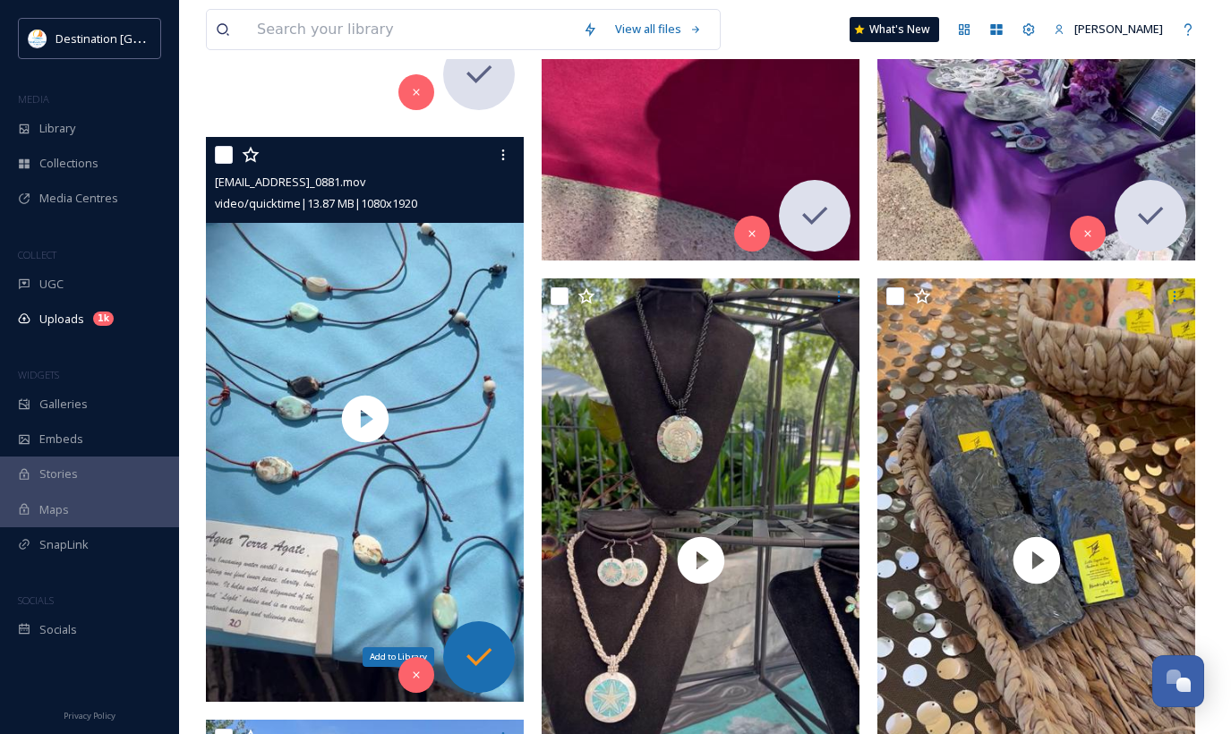
click at [497, 656] on div "Add to Library" at bounding box center [479, 657] width 72 height 72
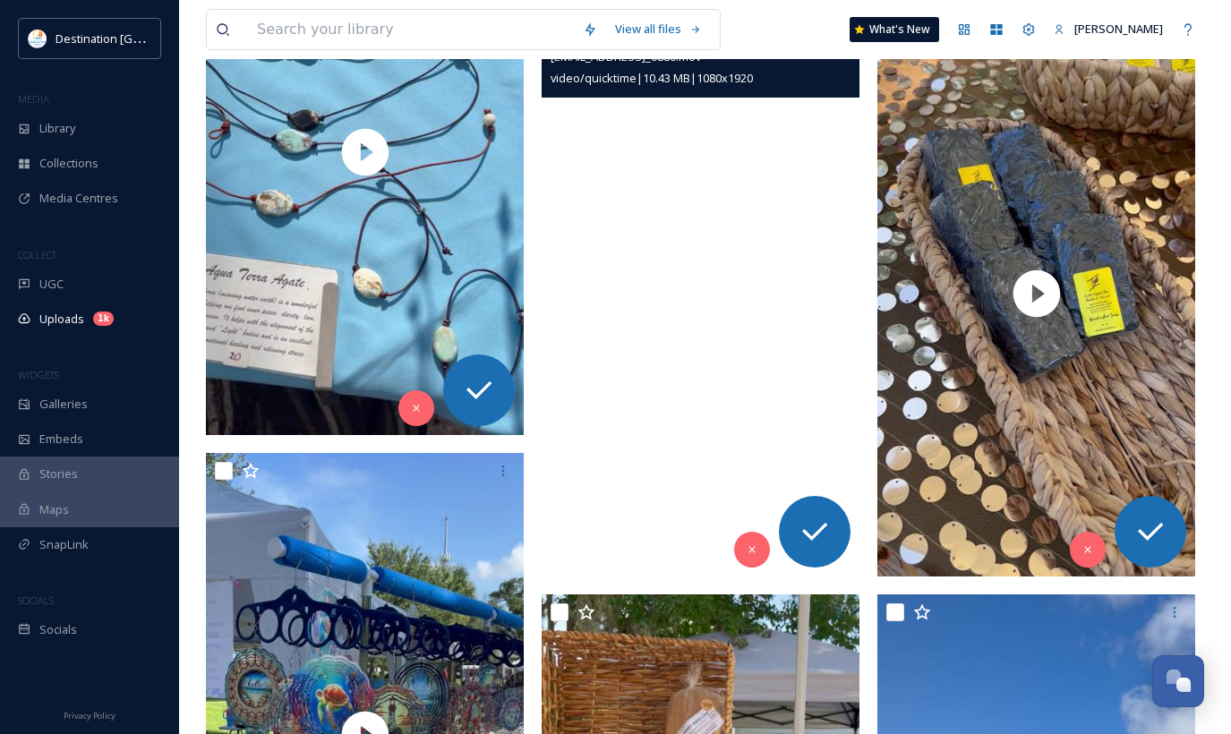
scroll to position [1522, 0]
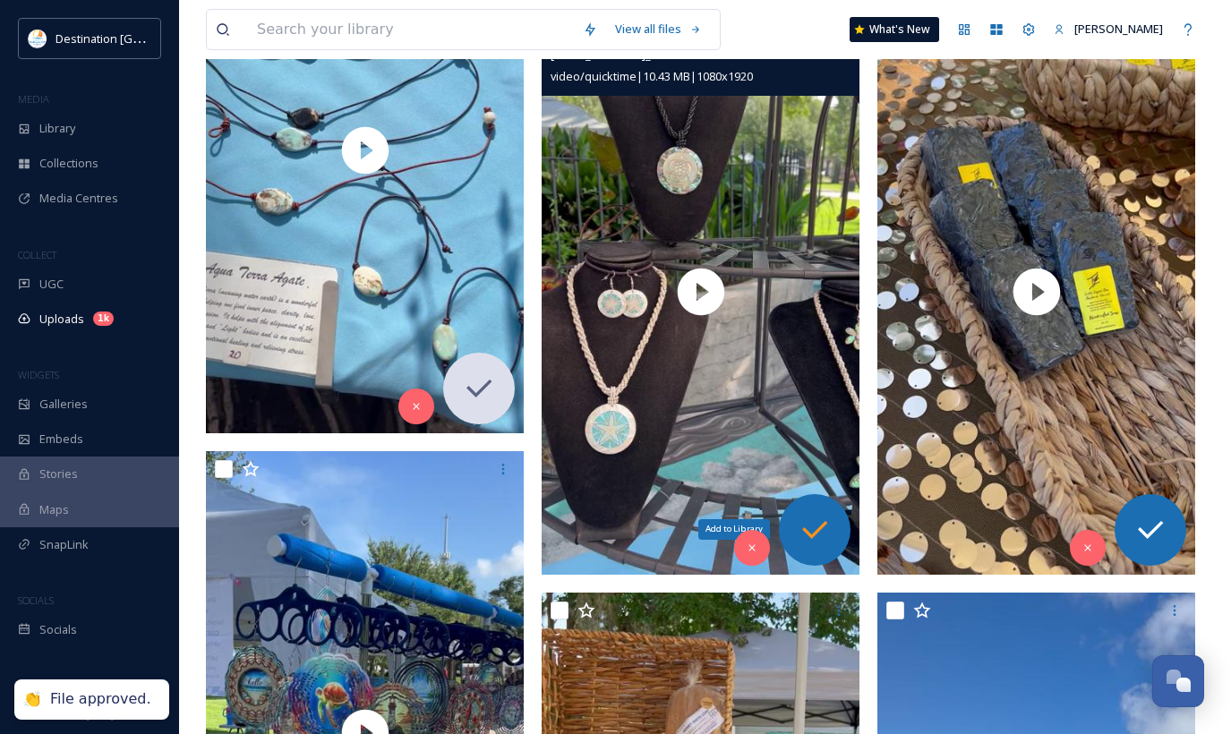
click at [808, 531] on icon at bounding box center [814, 530] width 25 height 18
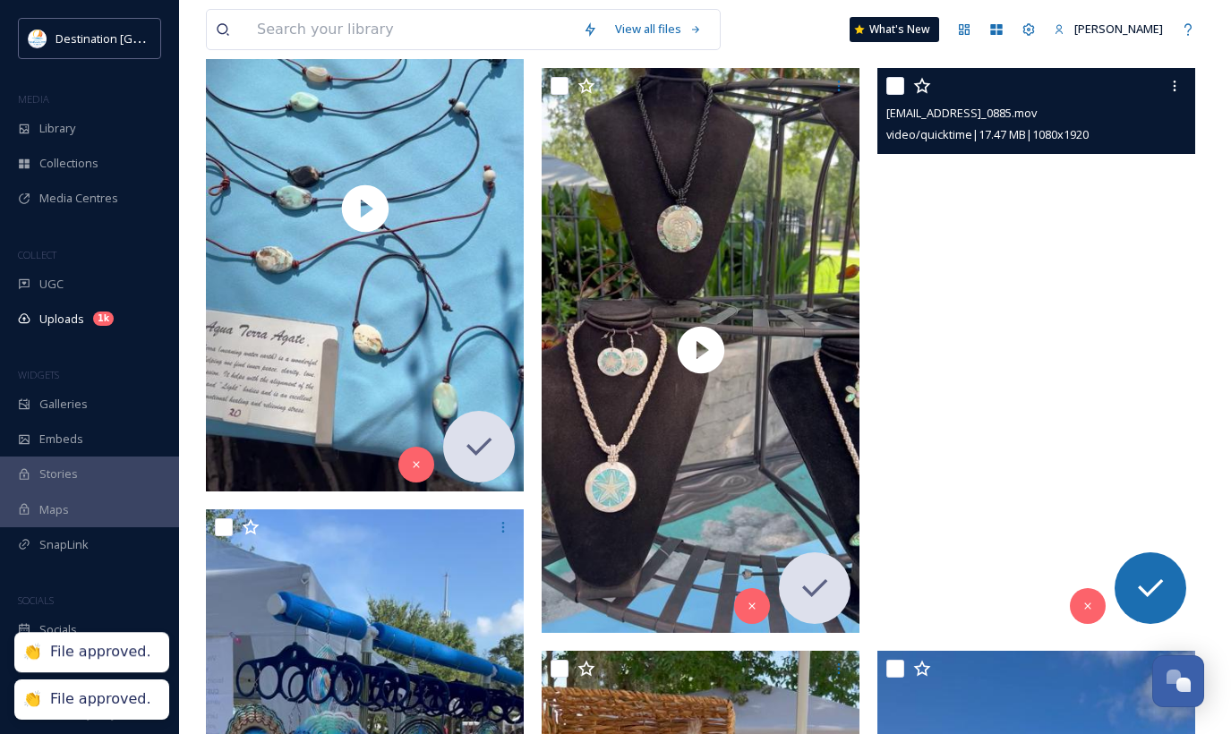
scroll to position [1433, 0]
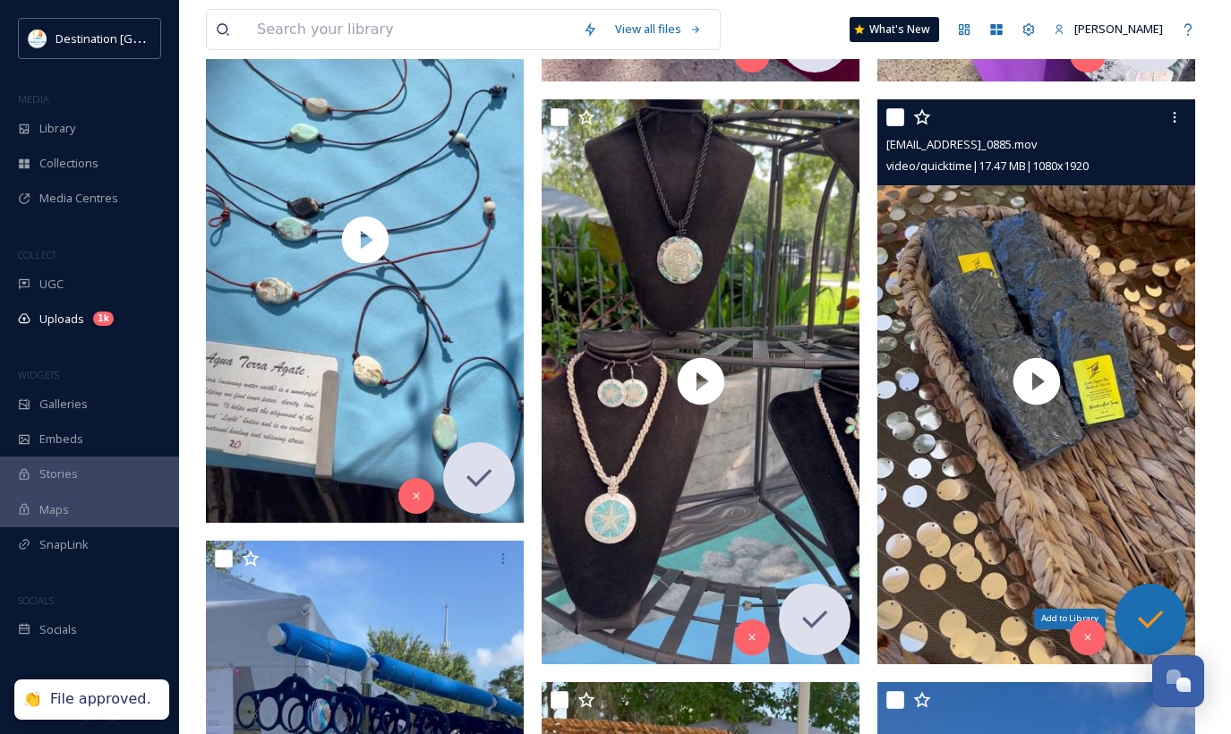
click at [1143, 611] on icon at bounding box center [1151, 620] width 36 height 36
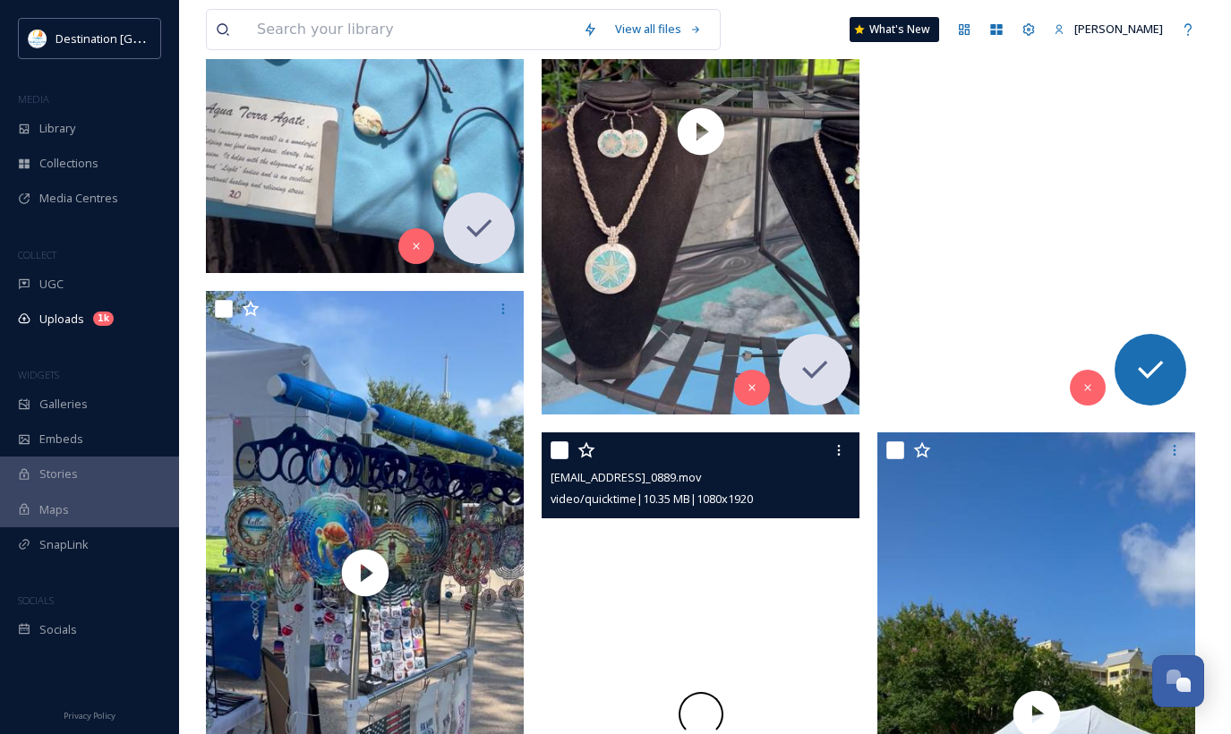
scroll to position [1880, 0]
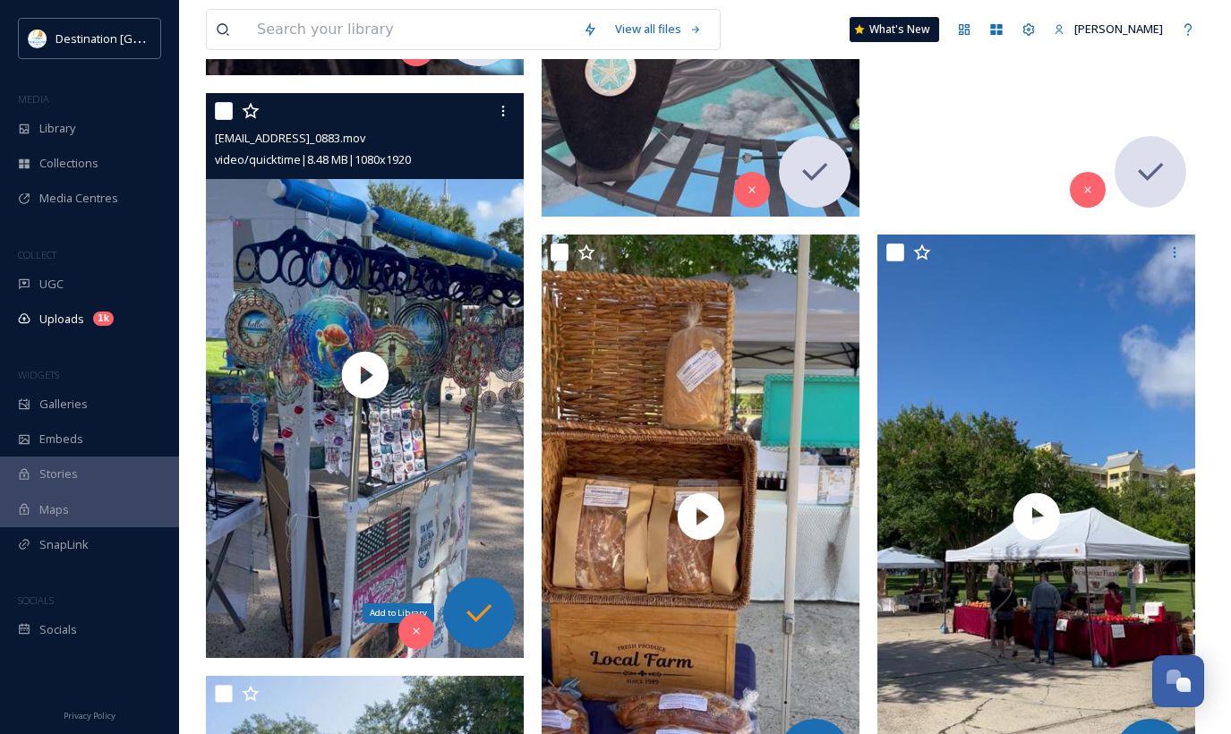
click at [496, 604] on icon at bounding box center [479, 613] width 36 height 36
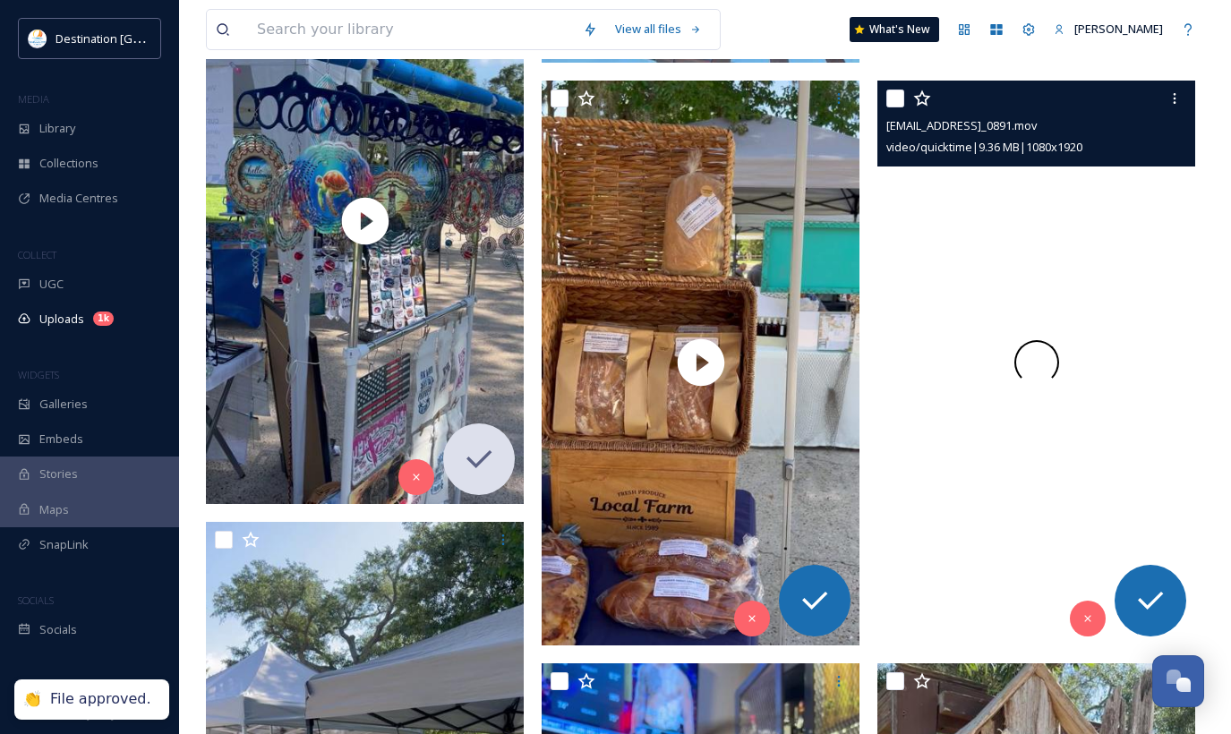
scroll to position [2060, 0]
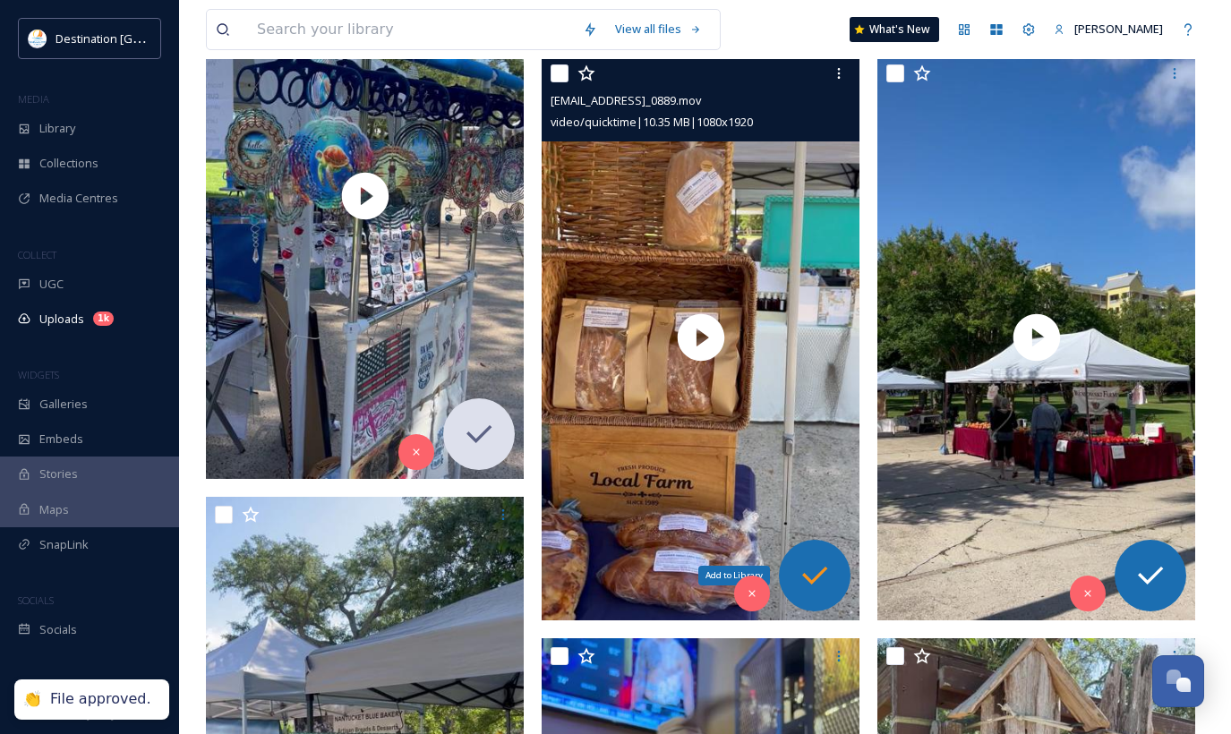
click at [818, 572] on icon at bounding box center [815, 576] width 36 height 36
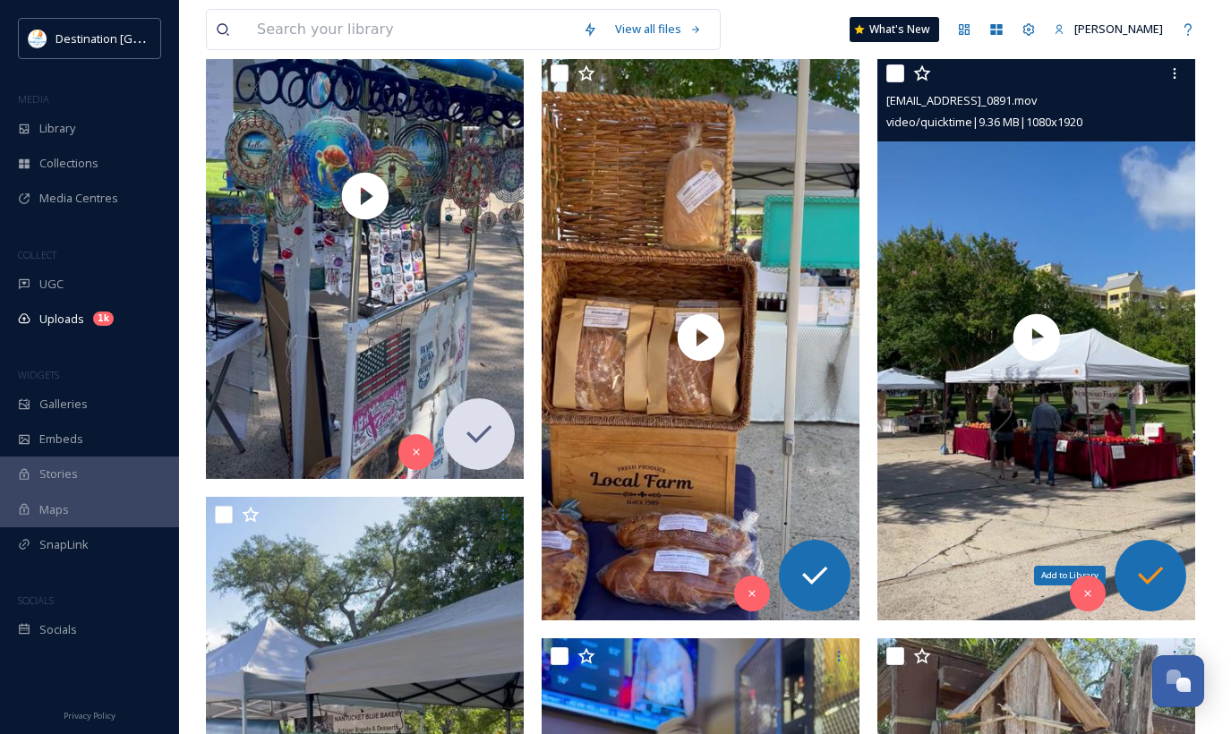
click at [1150, 590] on icon at bounding box center [1151, 576] width 36 height 36
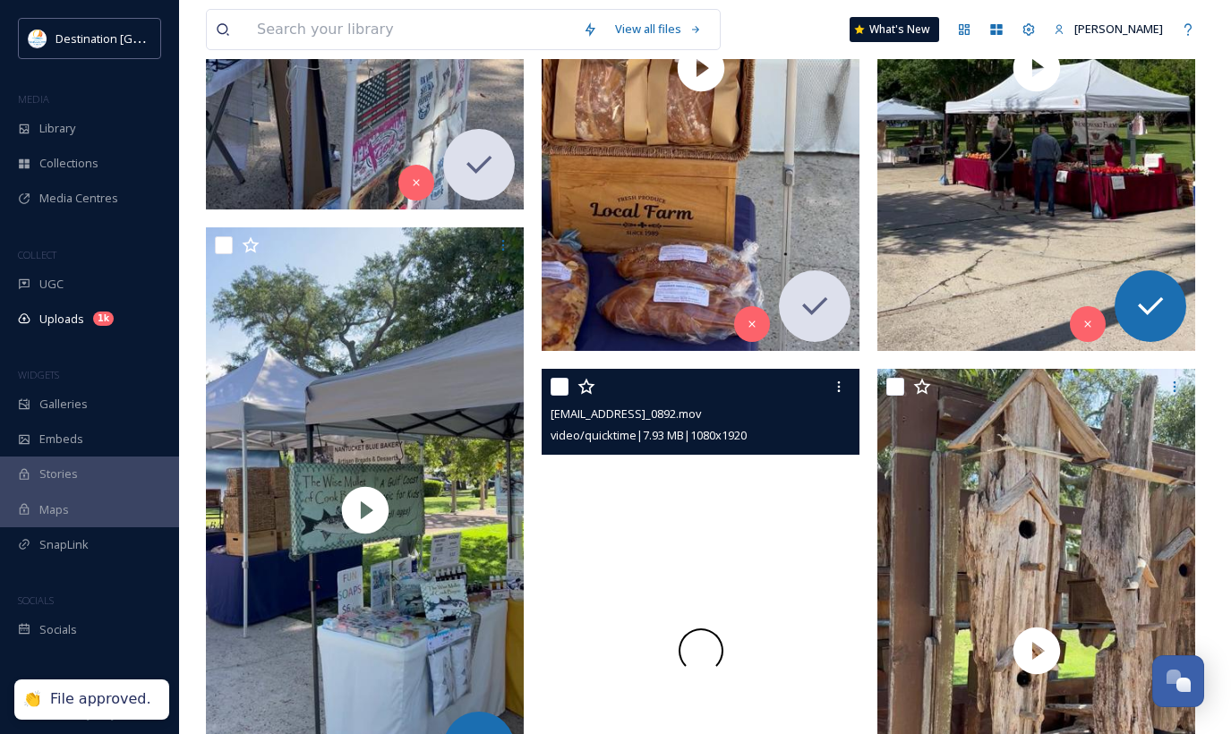
scroll to position [2418, 0]
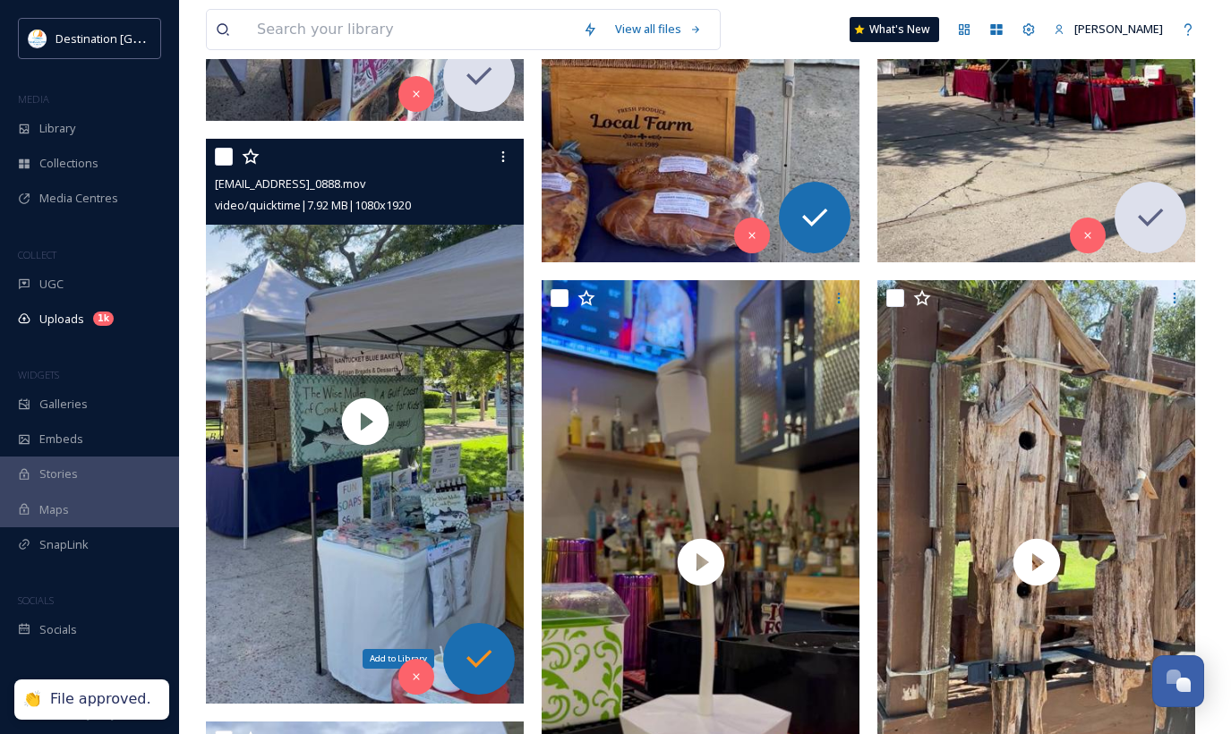
click at [482, 664] on icon at bounding box center [479, 659] width 36 height 36
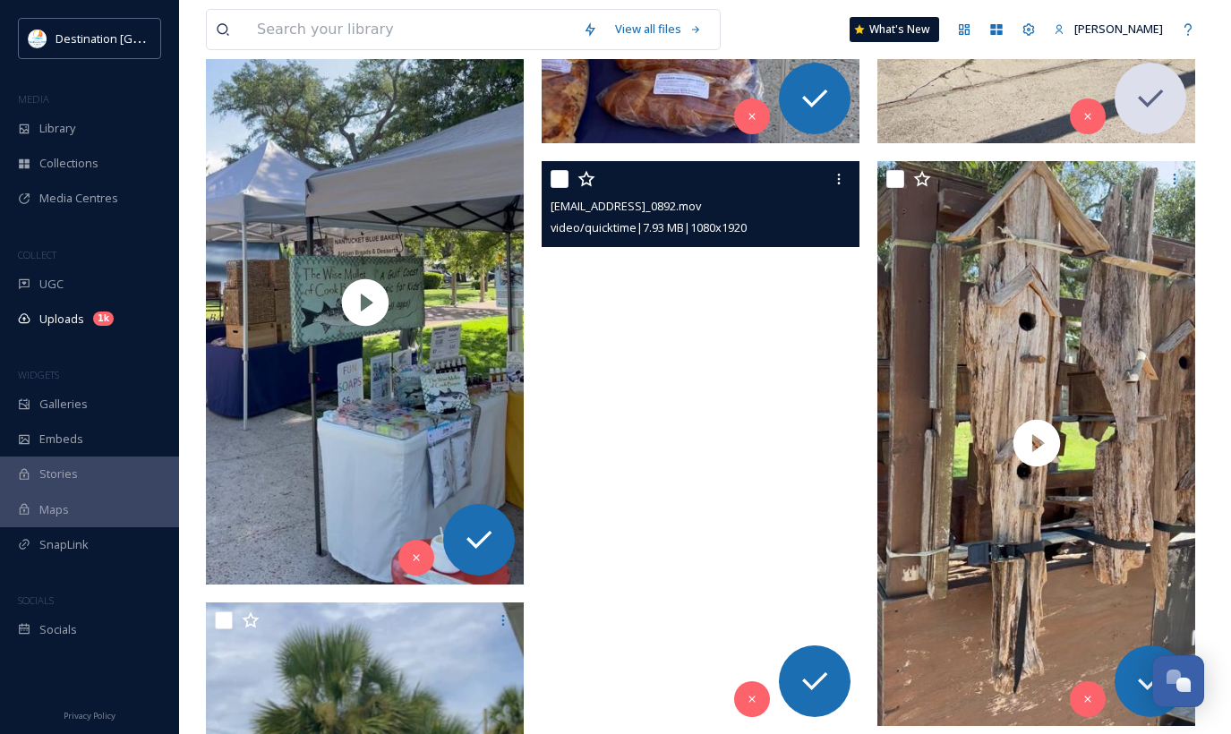
scroll to position [2597, 0]
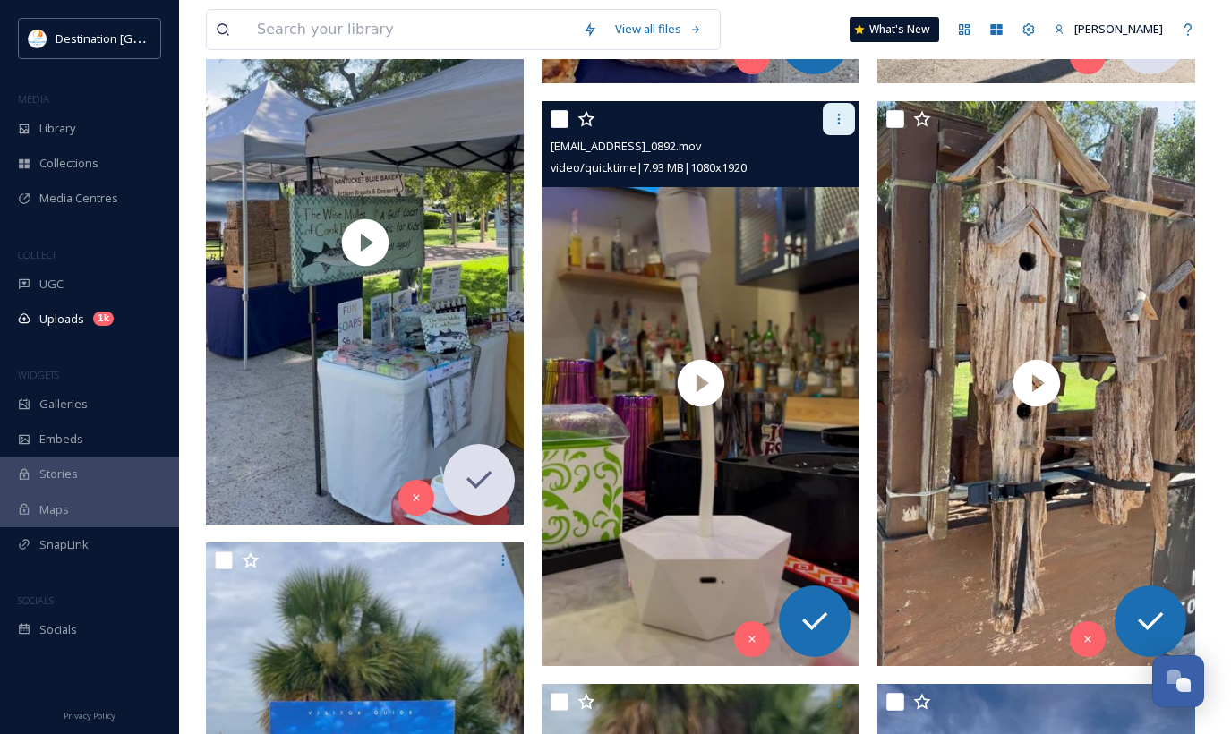
click at [838, 124] on icon at bounding box center [839, 119] width 14 height 14
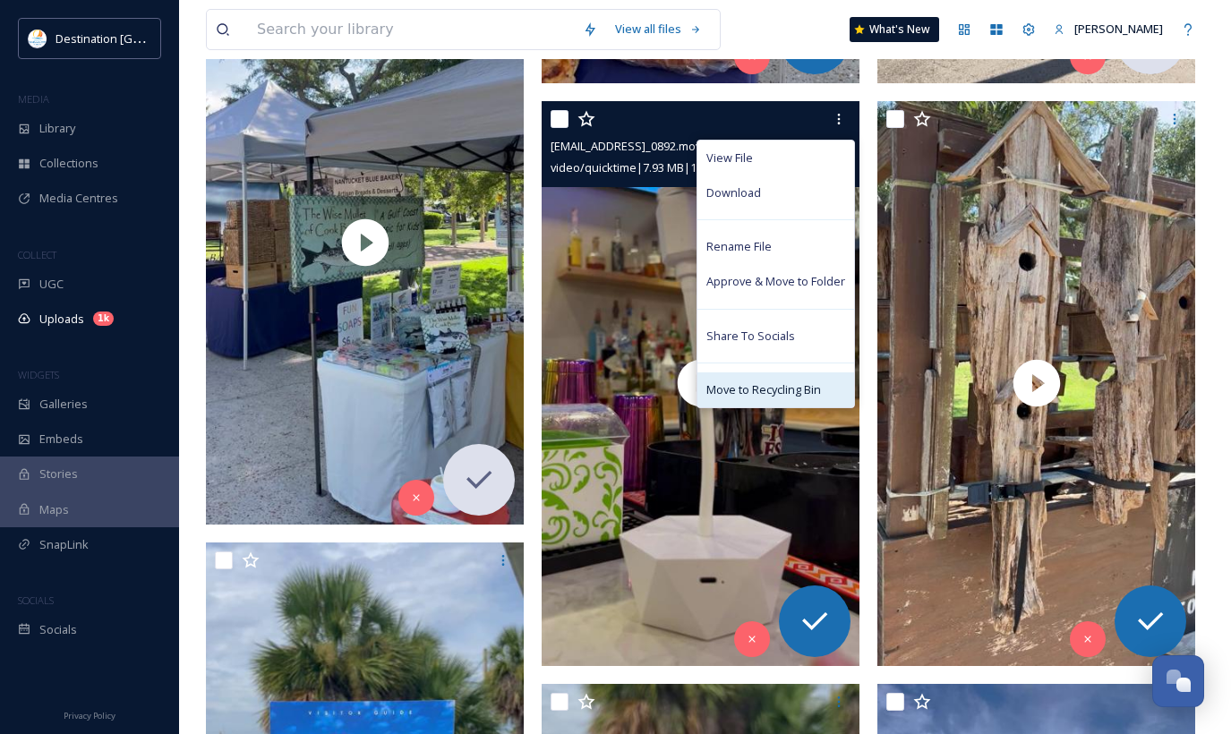
click at [723, 393] on span "Move to Recycling Bin" at bounding box center [764, 389] width 115 height 17
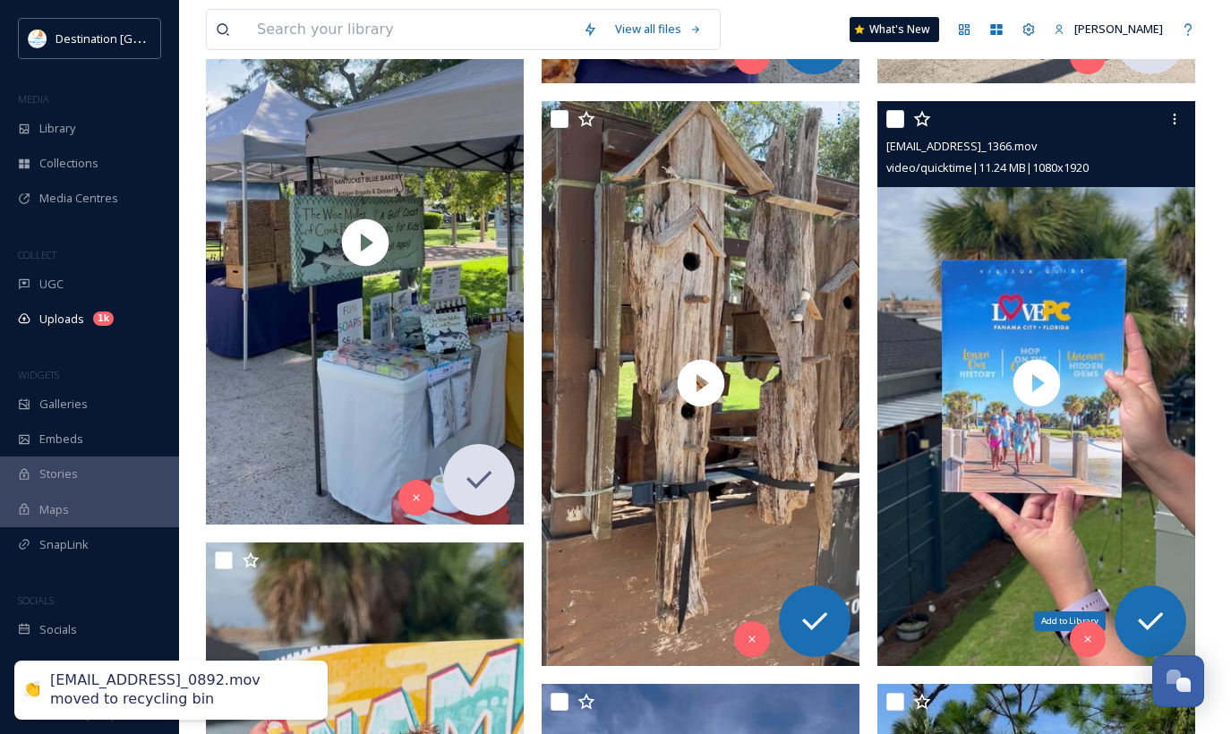
click at [1160, 630] on icon at bounding box center [1151, 622] width 36 height 36
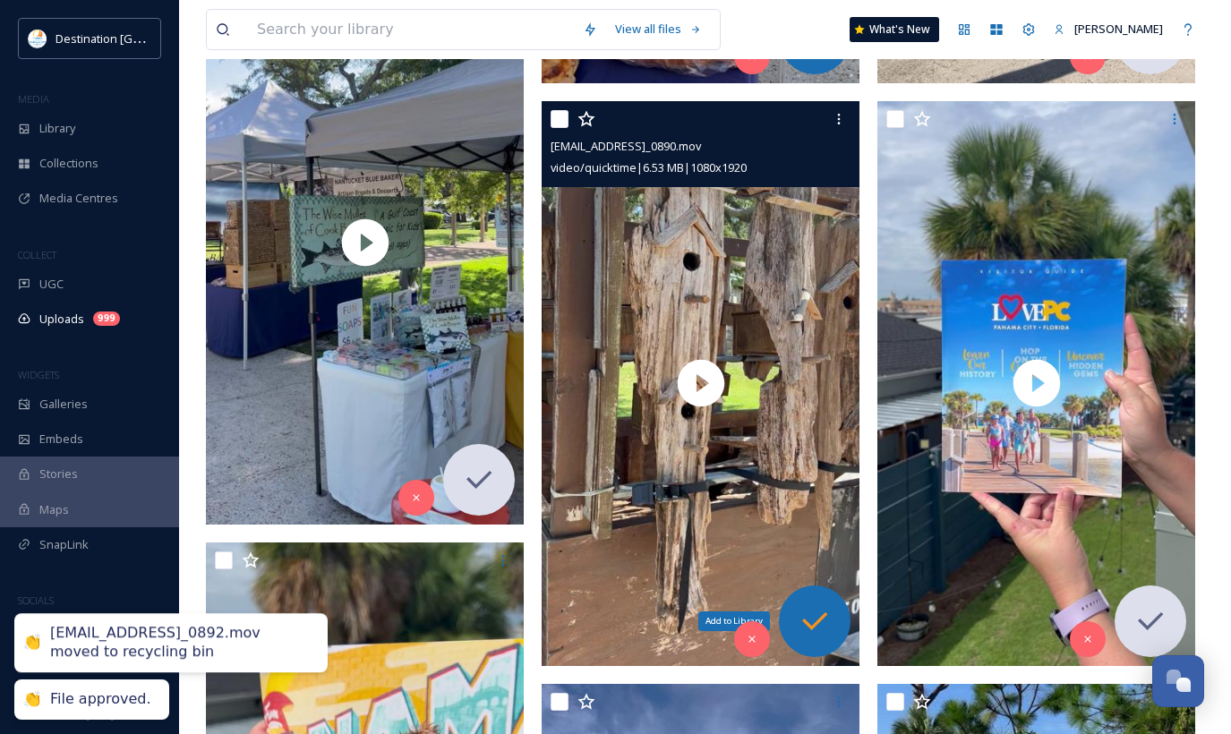
click at [828, 630] on icon at bounding box center [815, 622] width 36 height 36
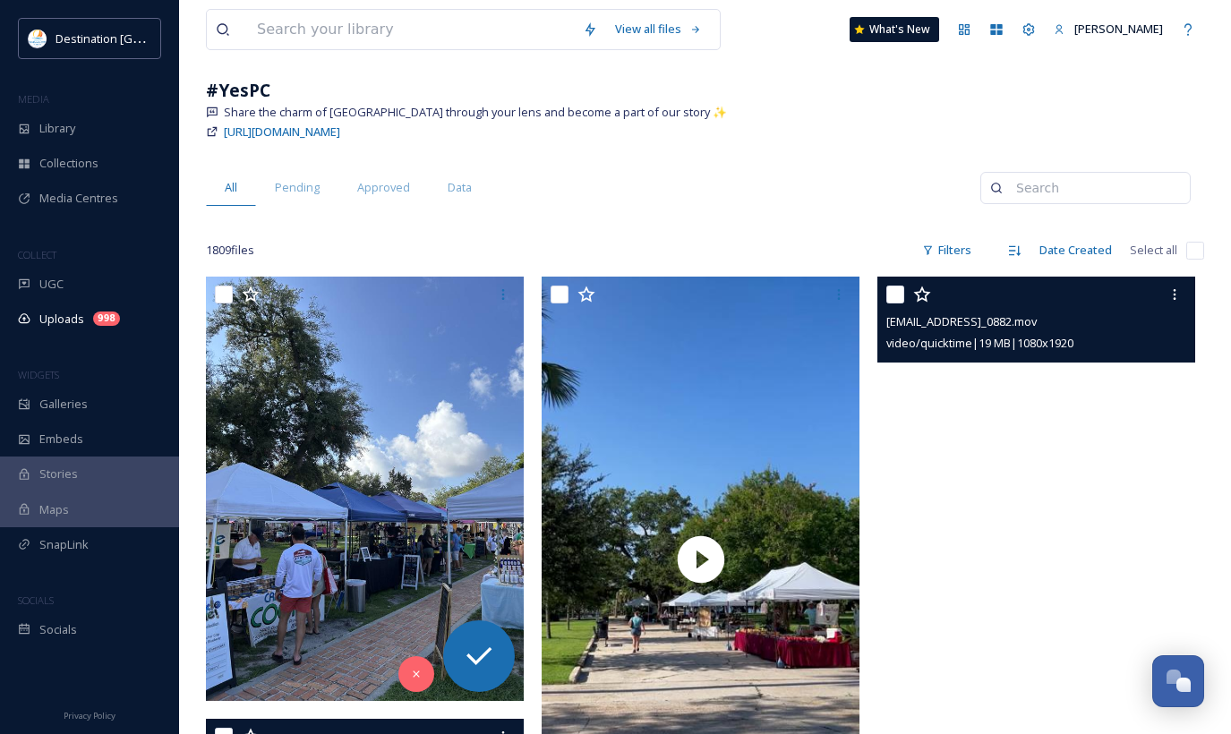
scroll to position [0, 0]
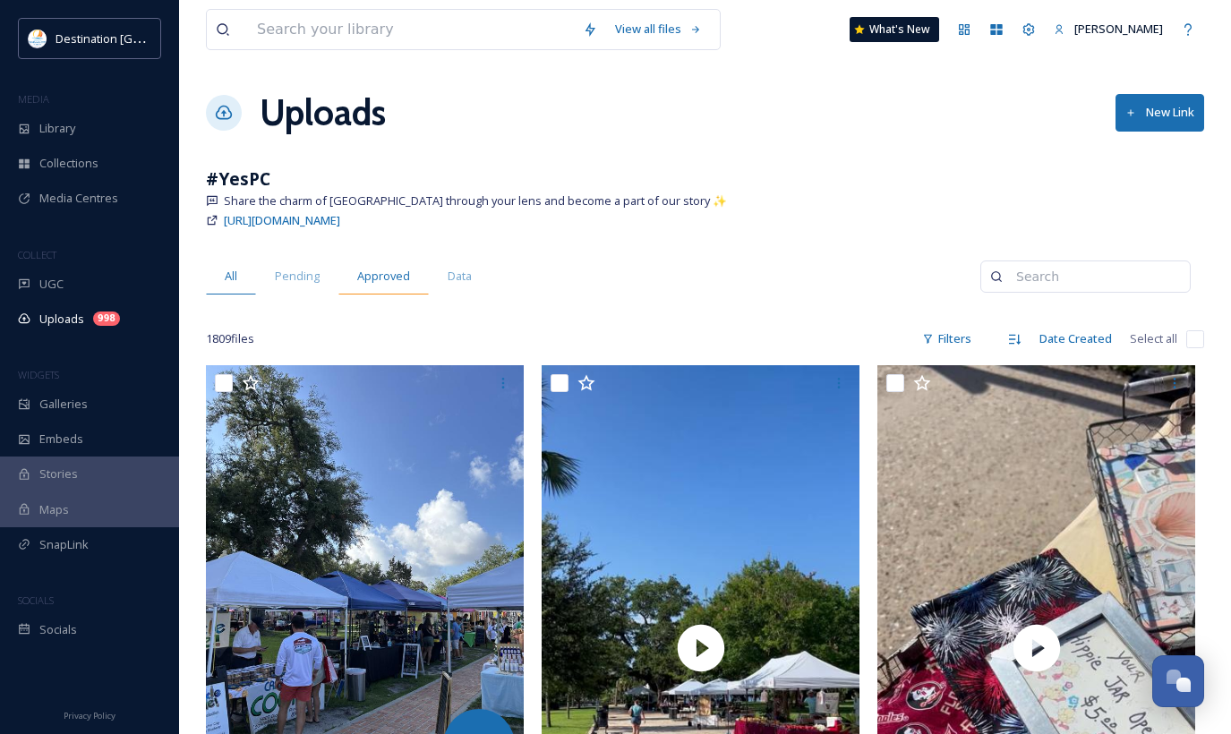
click at [390, 271] on span "Approved" at bounding box center [383, 276] width 53 height 17
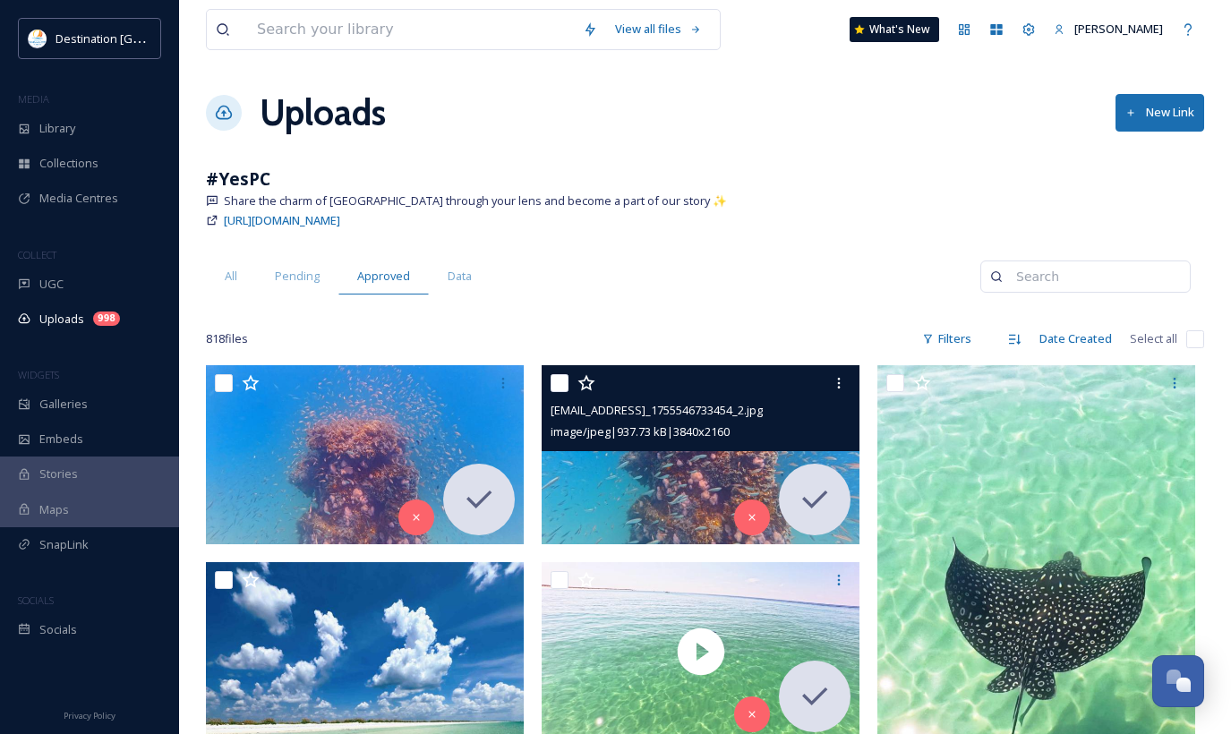
click at [647, 475] on img at bounding box center [701, 454] width 318 height 179
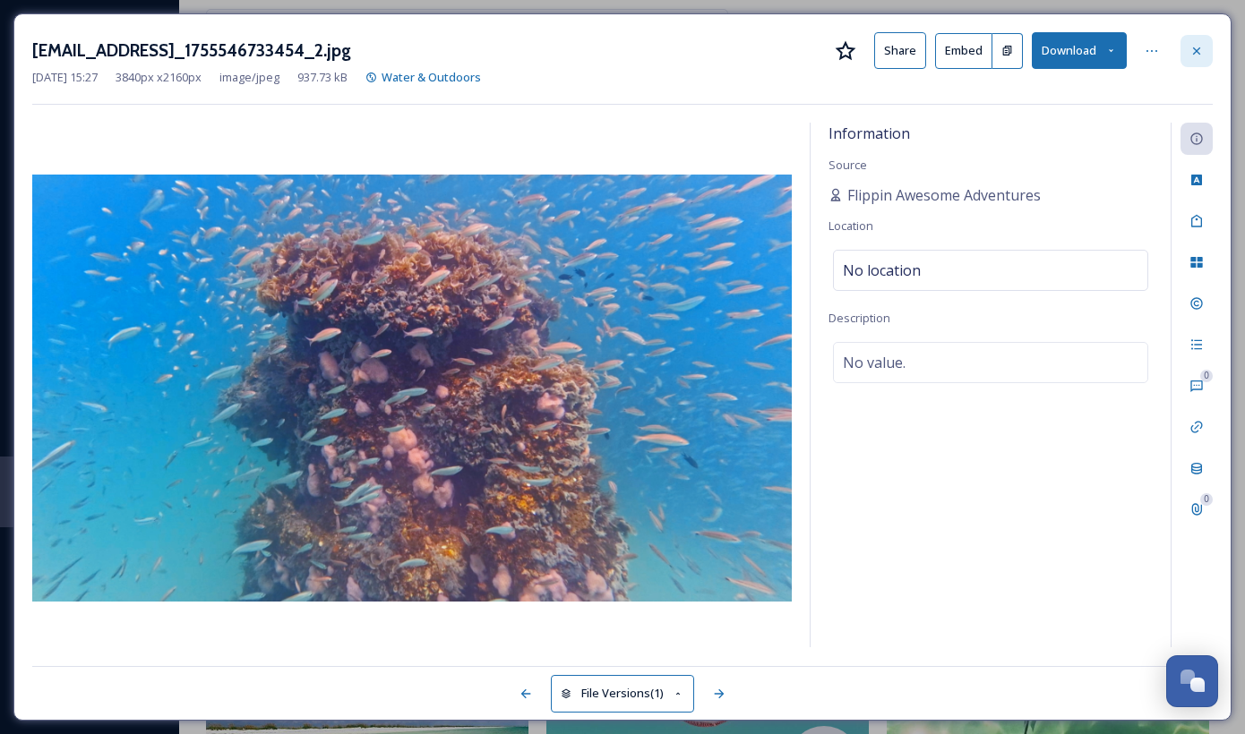
click at [1187, 52] on div at bounding box center [1196, 51] width 32 height 32
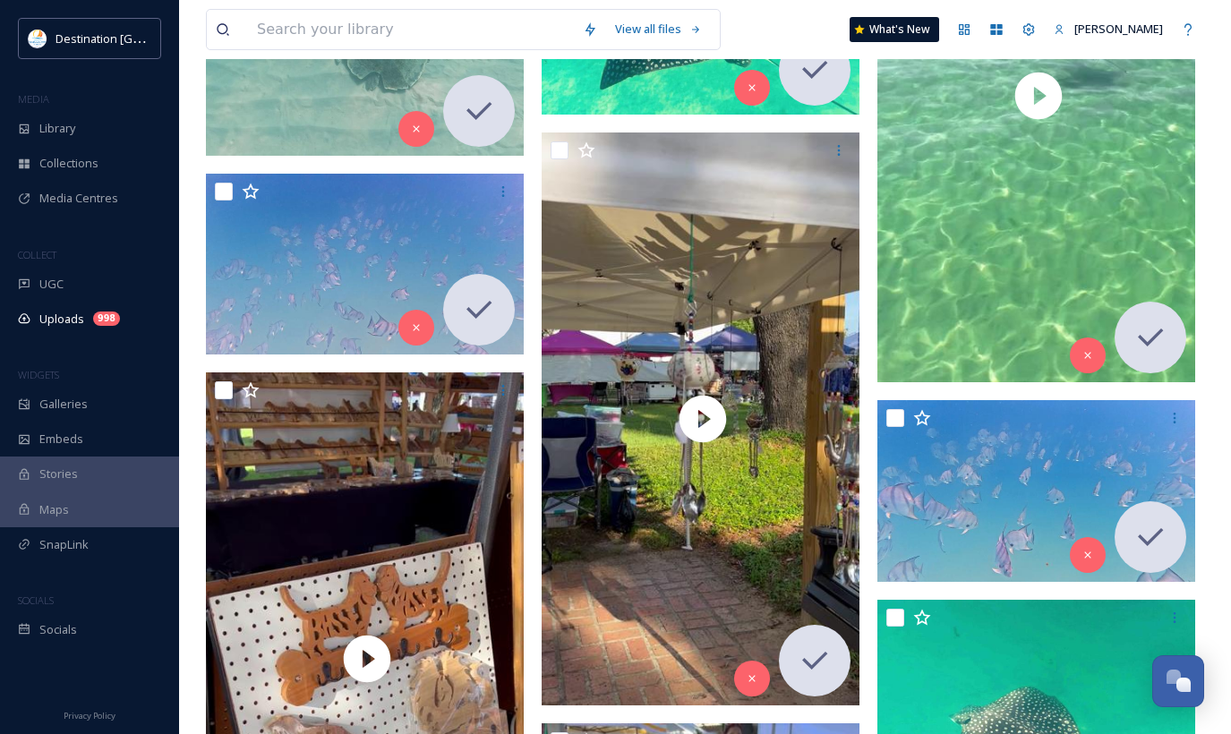
scroll to position [1164, 0]
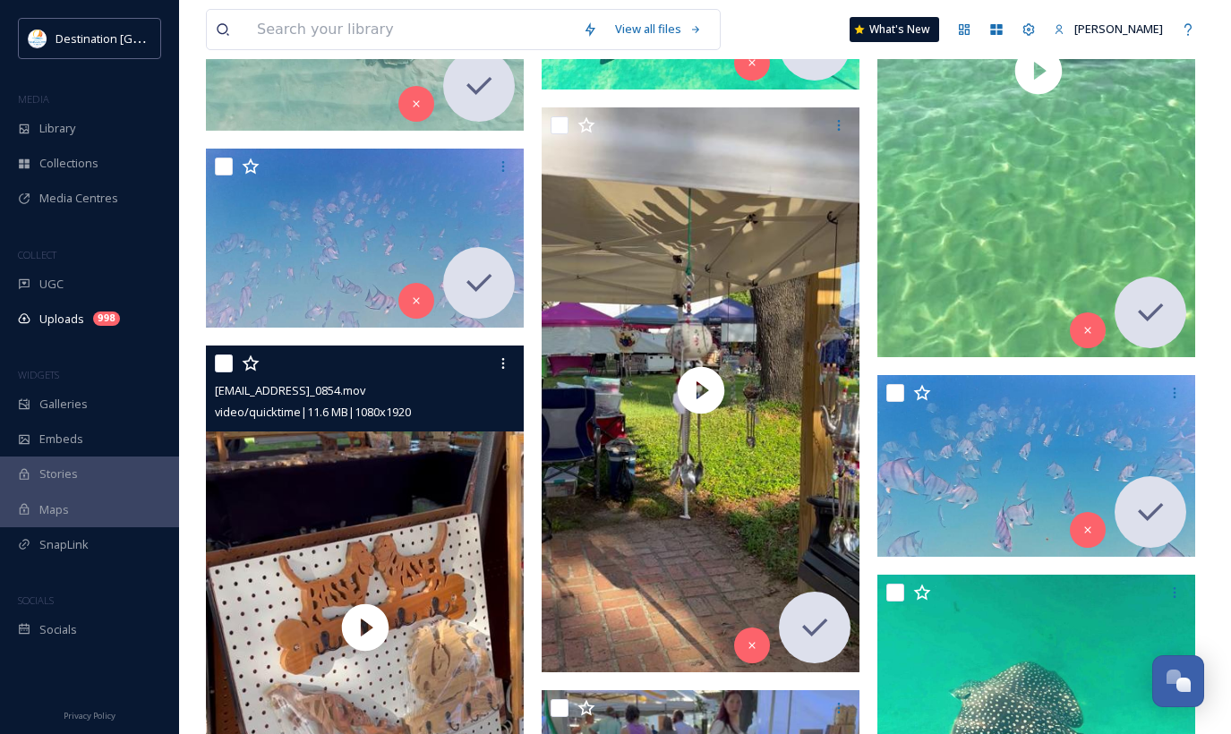
click at [218, 364] on input "checkbox" at bounding box center [224, 364] width 18 height 18
checkbox input "true"
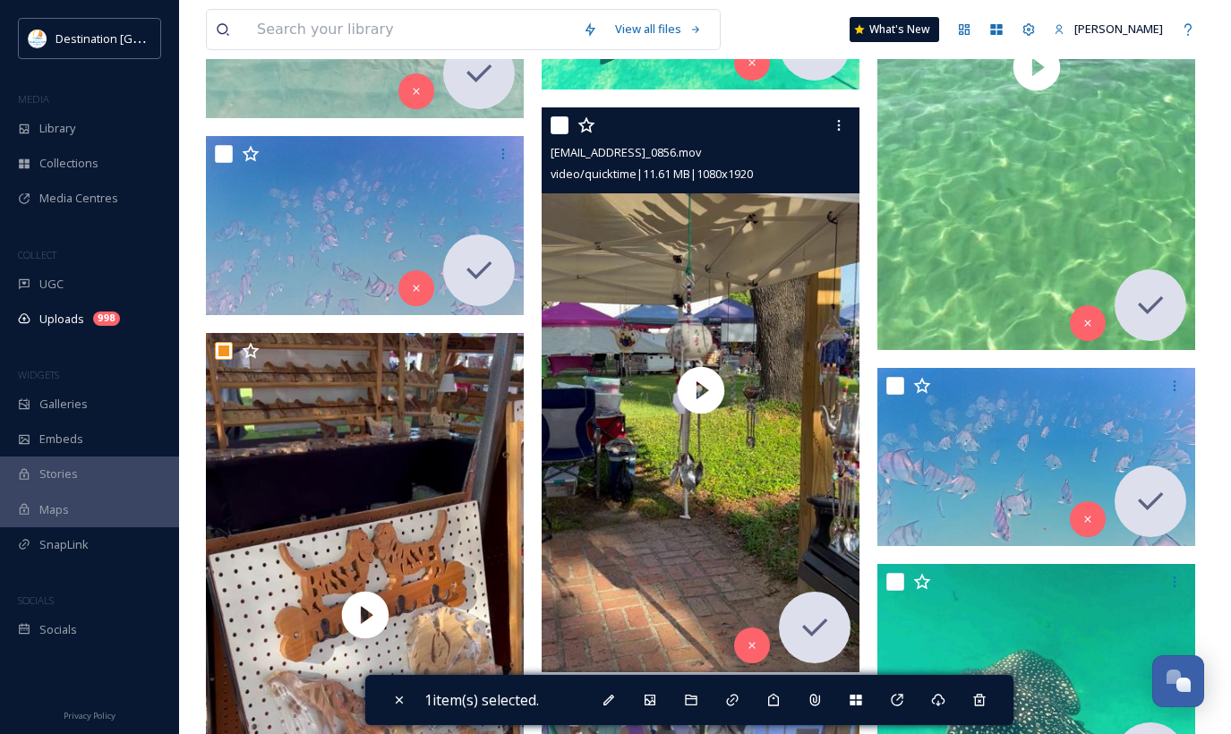
click at [553, 130] on input "checkbox" at bounding box center [560, 125] width 18 height 18
checkbox input "true"
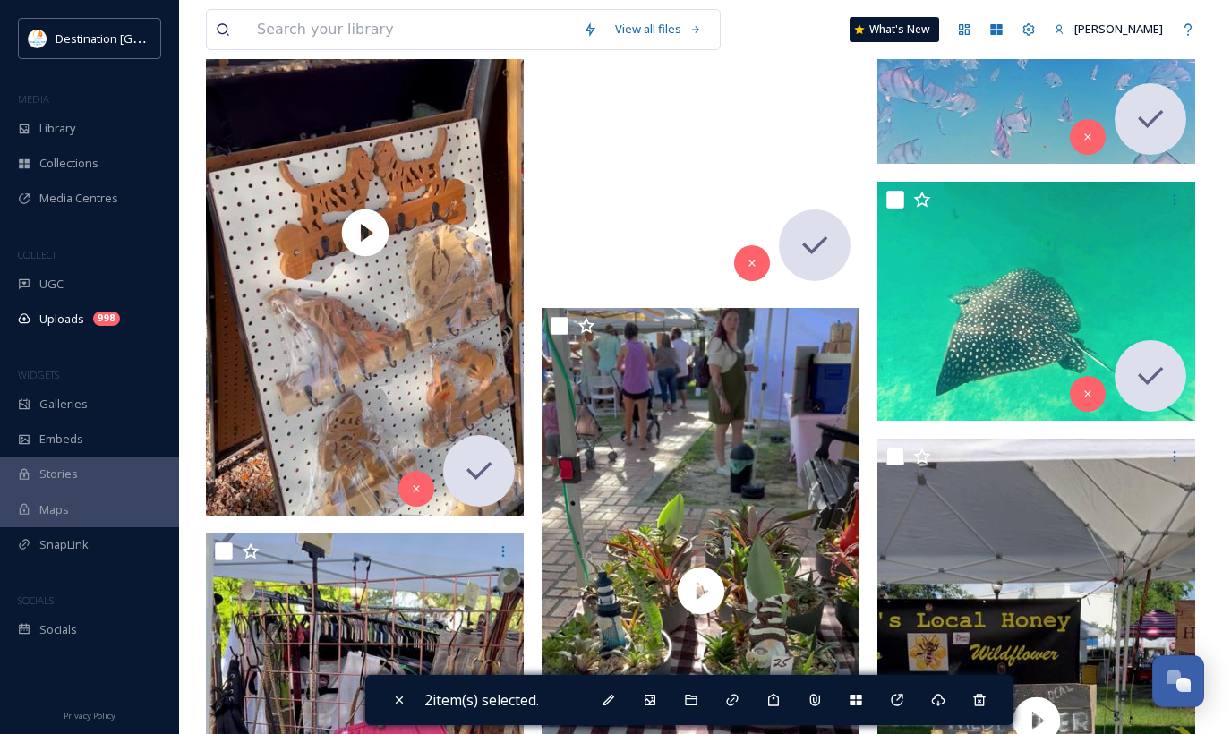
scroll to position [1612, 0]
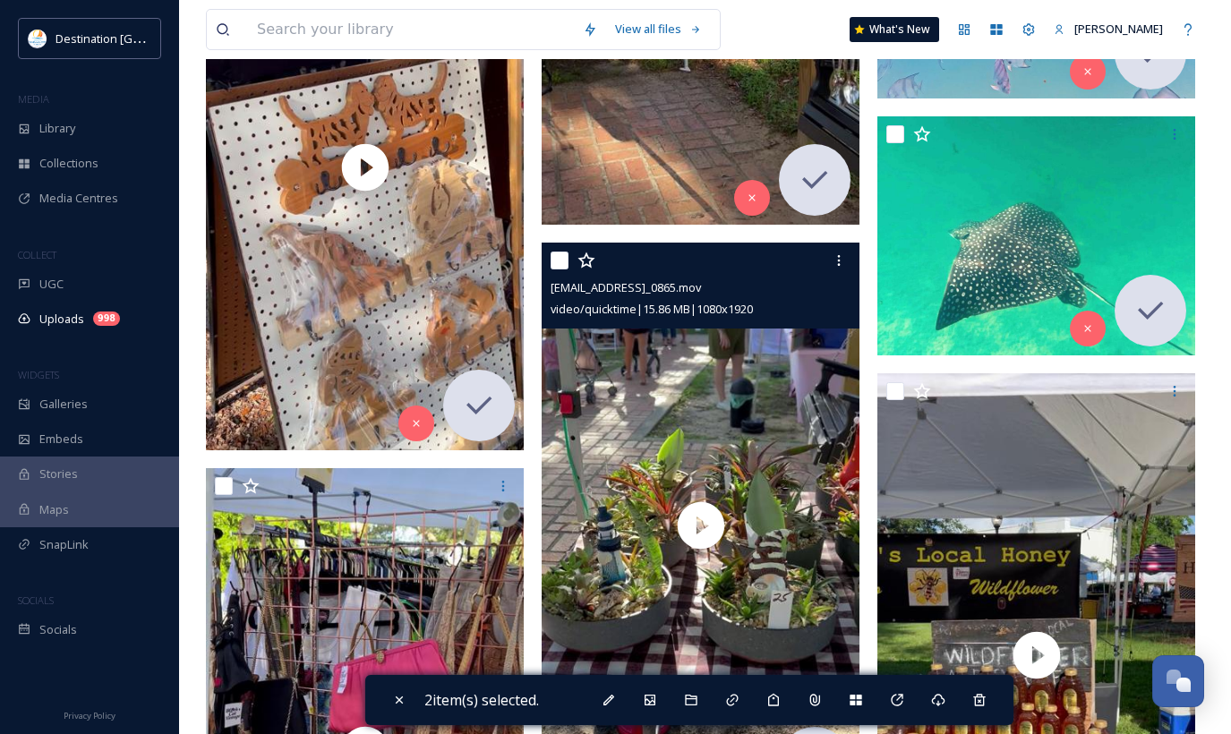
click at [561, 257] on input "checkbox" at bounding box center [560, 261] width 18 height 18
checkbox input "true"
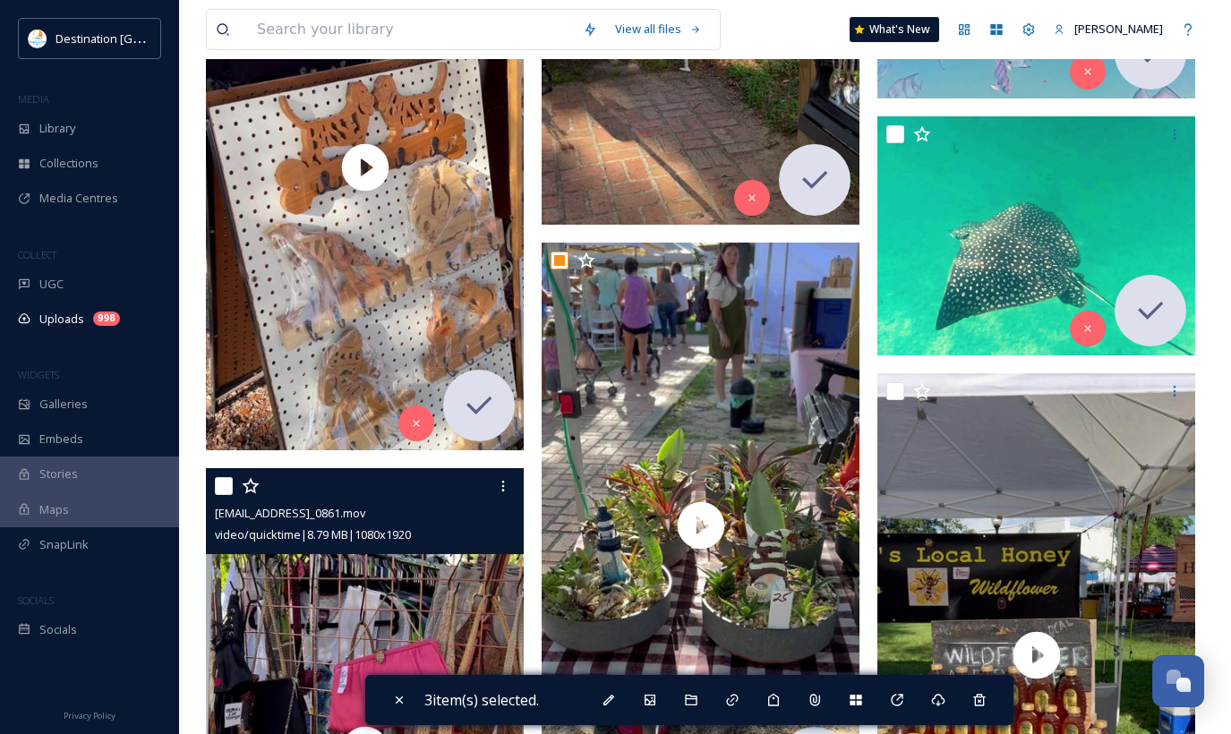
click at [224, 479] on input "checkbox" at bounding box center [224, 486] width 18 height 18
checkbox input "true"
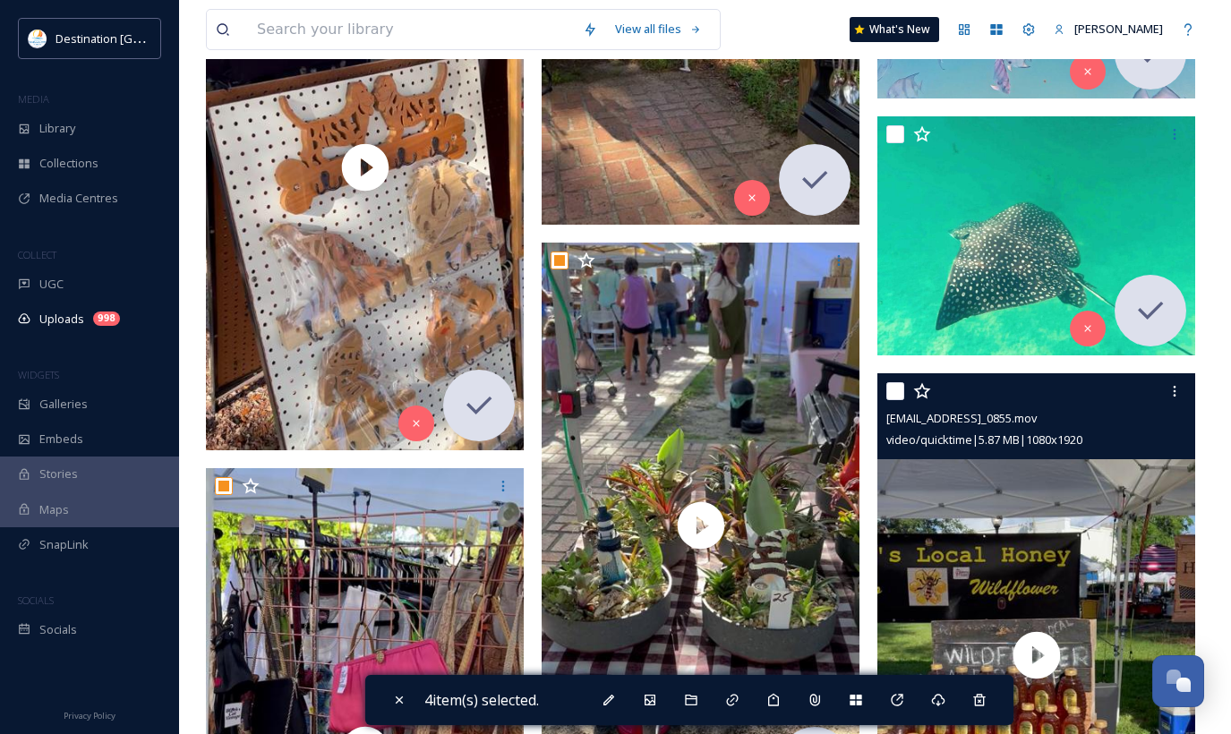
click at [899, 391] on input "checkbox" at bounding box center [895, 391] width 18 height 18
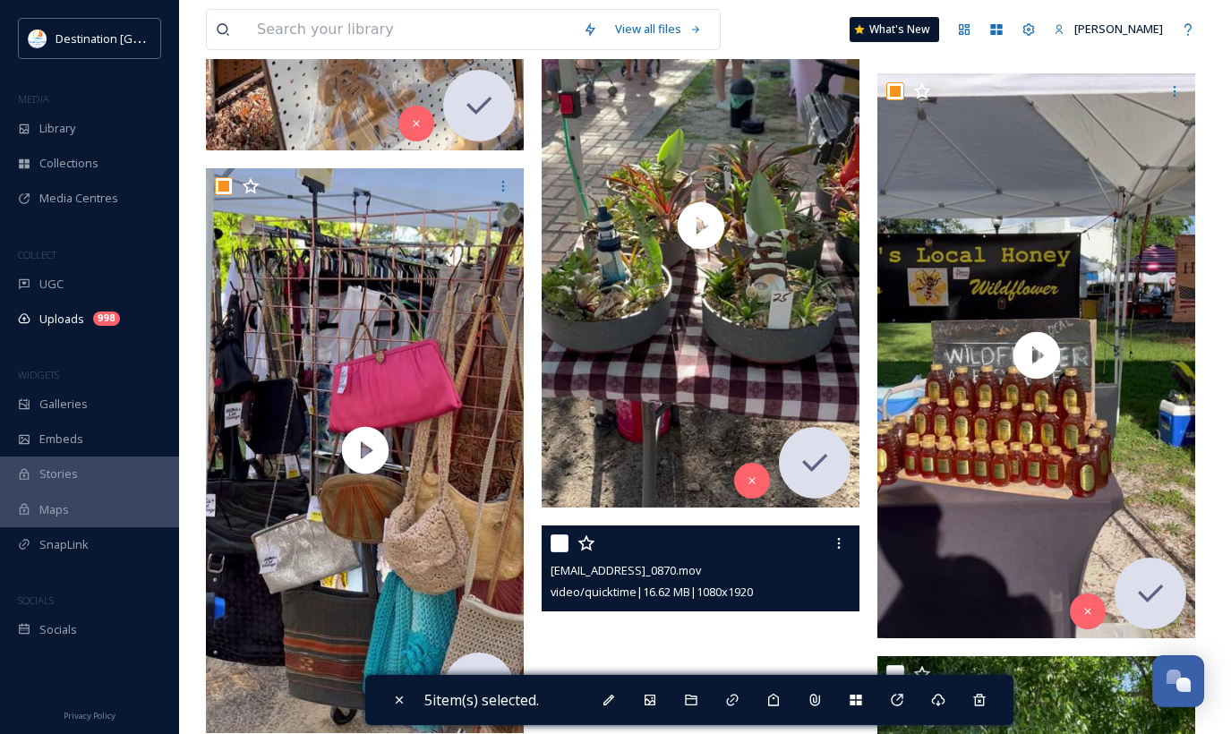
scroll to position [1880, 0]
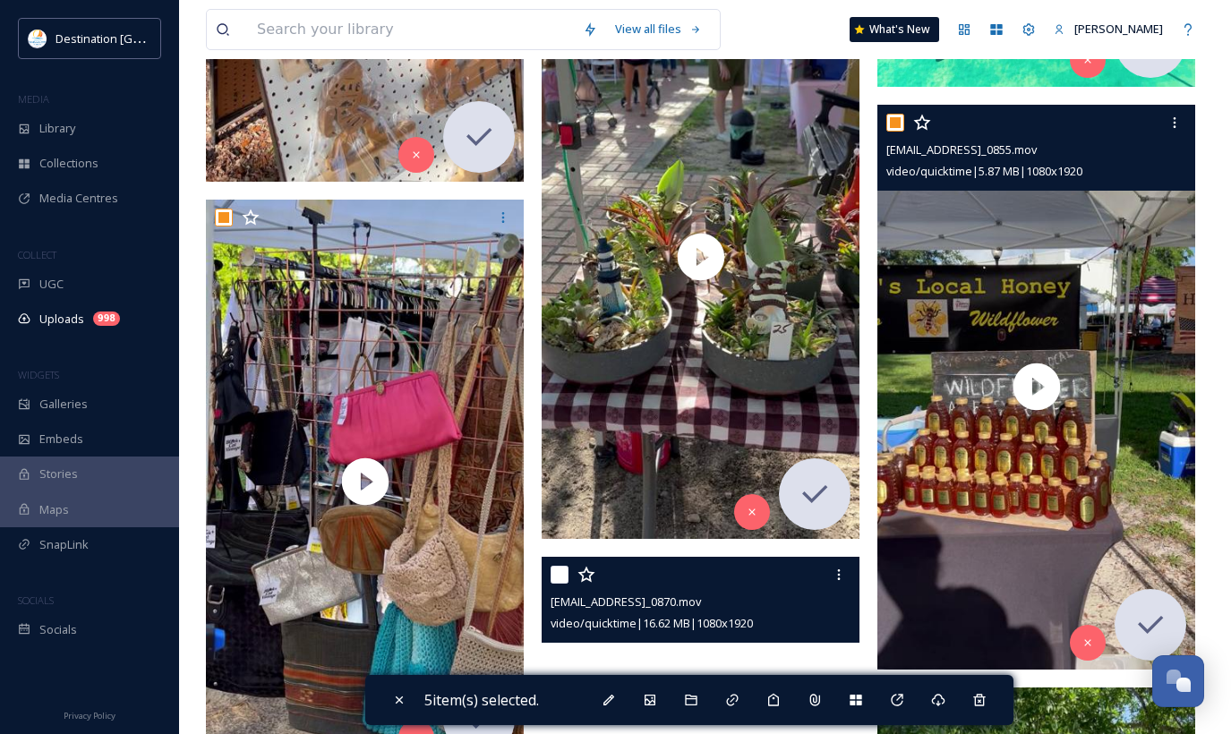
click at [894, 128] on input "checkbox" at bounding box center [895, 123] width 18 height 18
click at [890, 120] on input "checkbox" at bounding box center [895, 123] width 18 height 18
checkbox input "true"
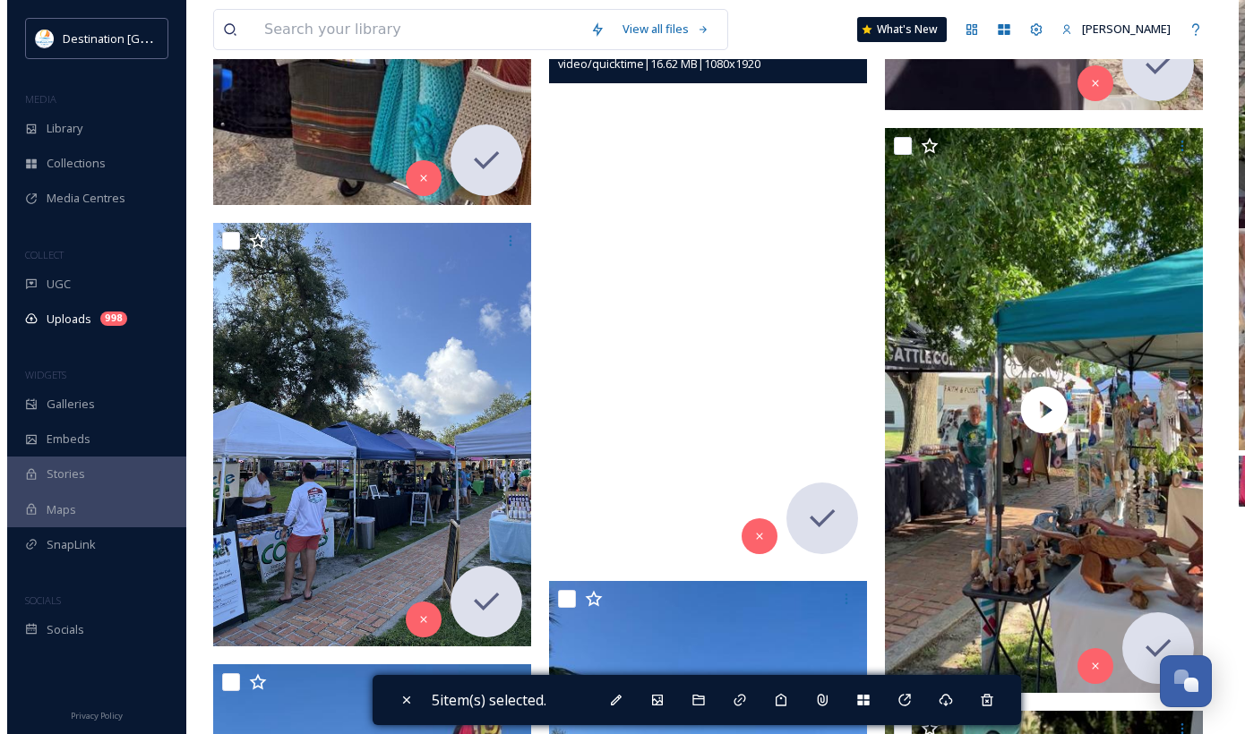
scroll to position [2686, 0]
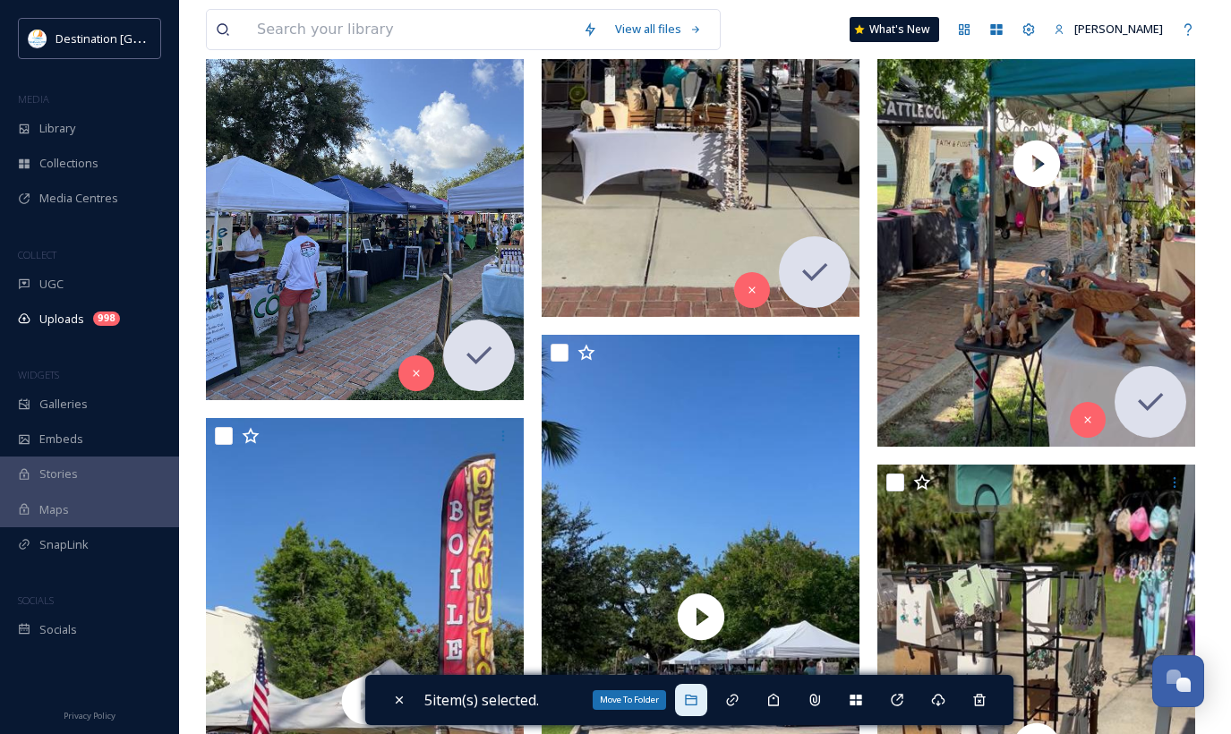
click at [698, 695] on icon at bounding box center [691, 700] width 14 height 14
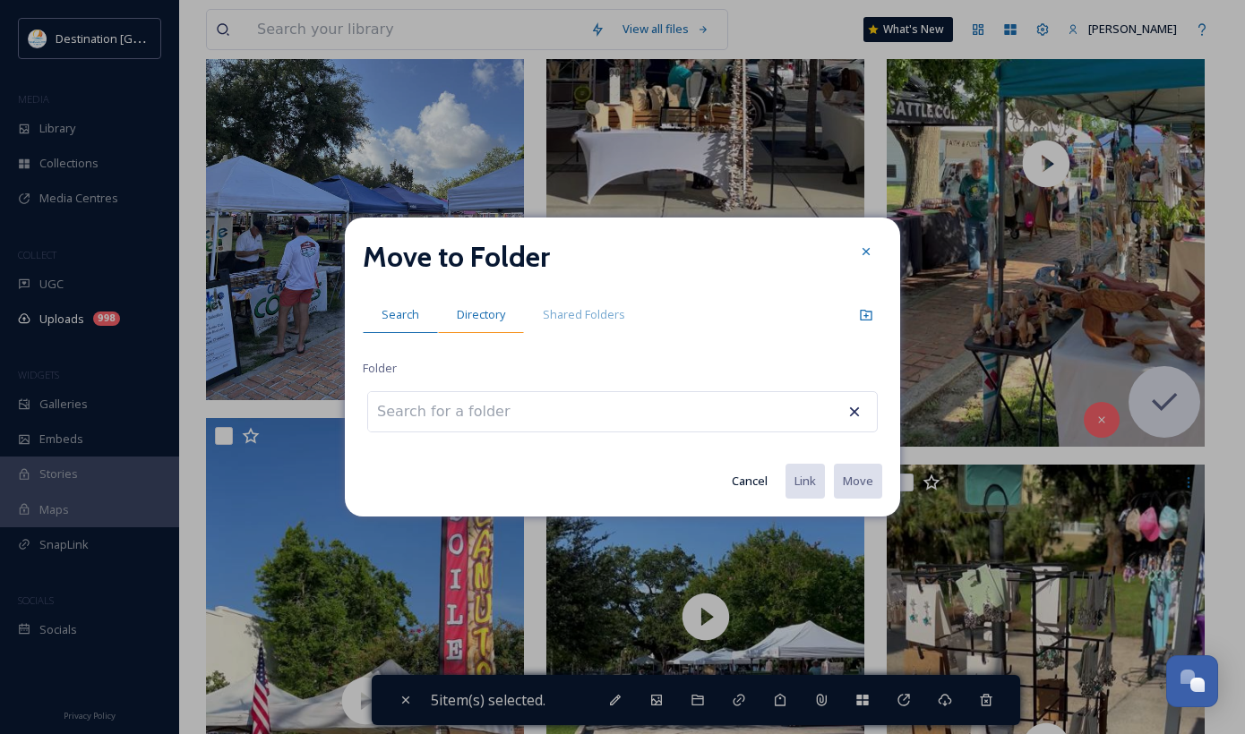
click at [479, 315] on span "Directory" at bounding box center [481, 314] width 48 height 17
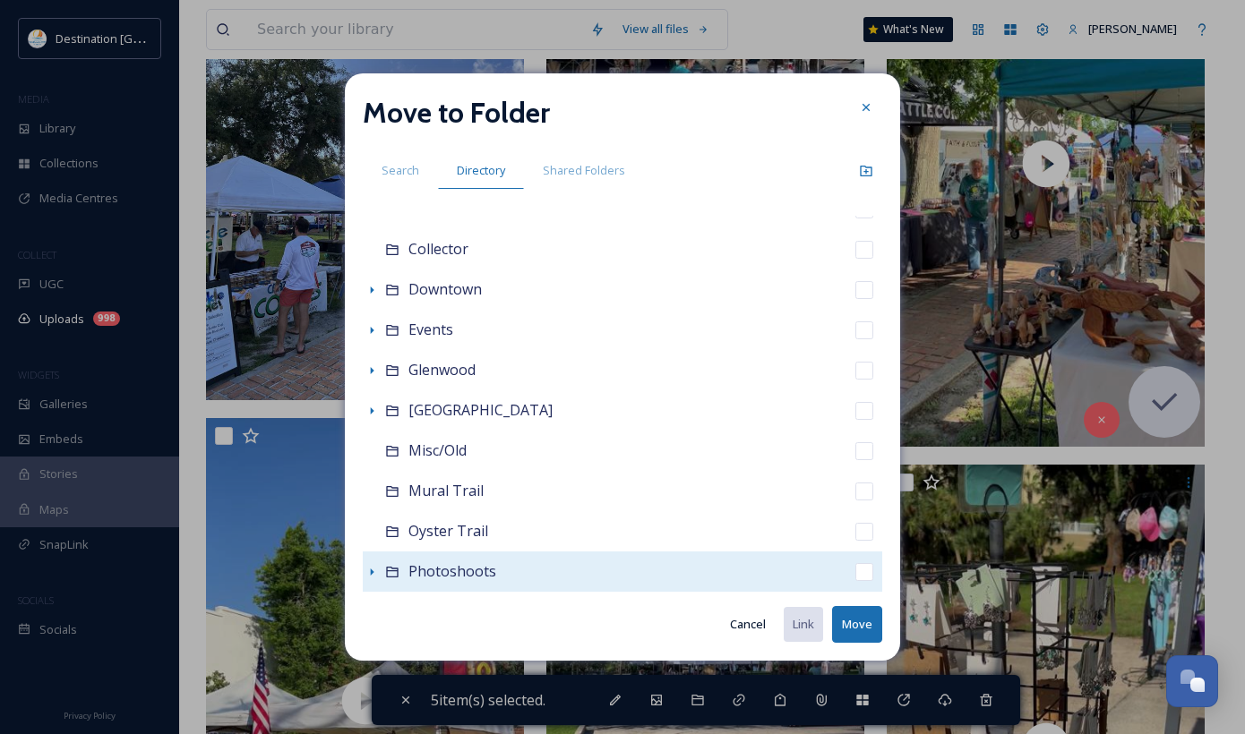
scroll to position [469, 0]
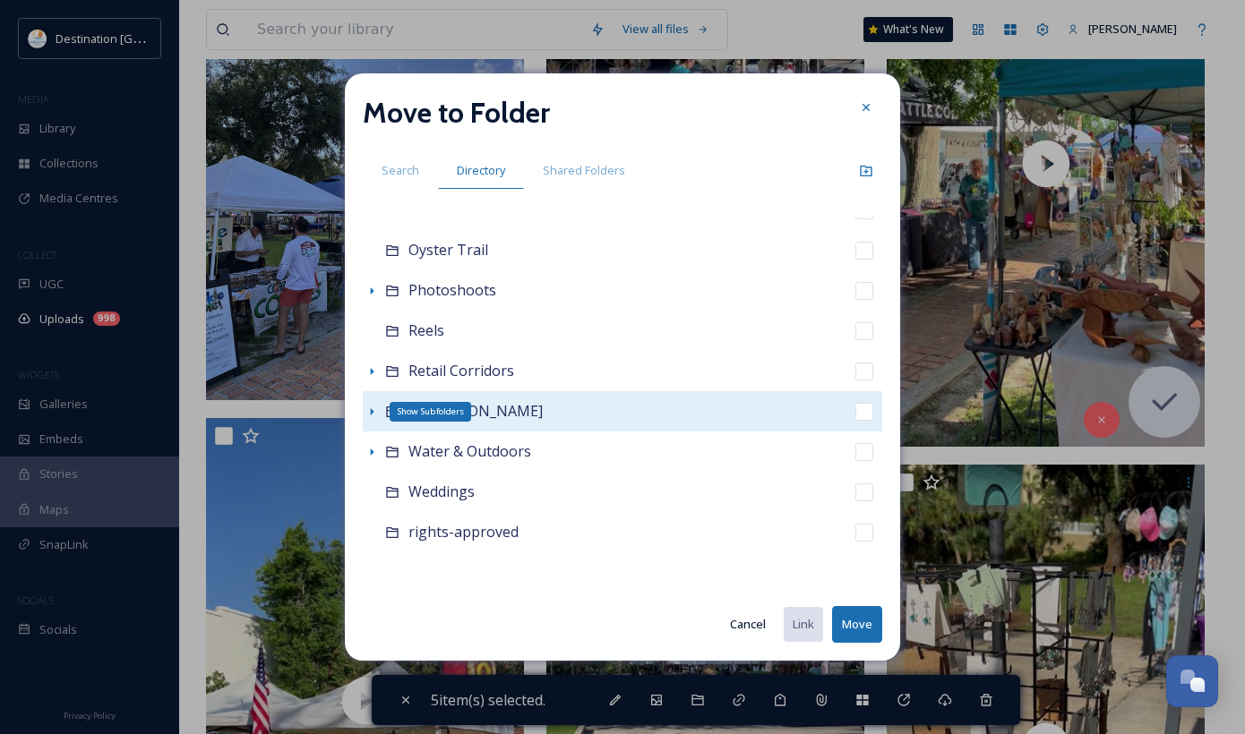
click at [371, 412] on icon at bounding box center [373, 411] width 4 height 7
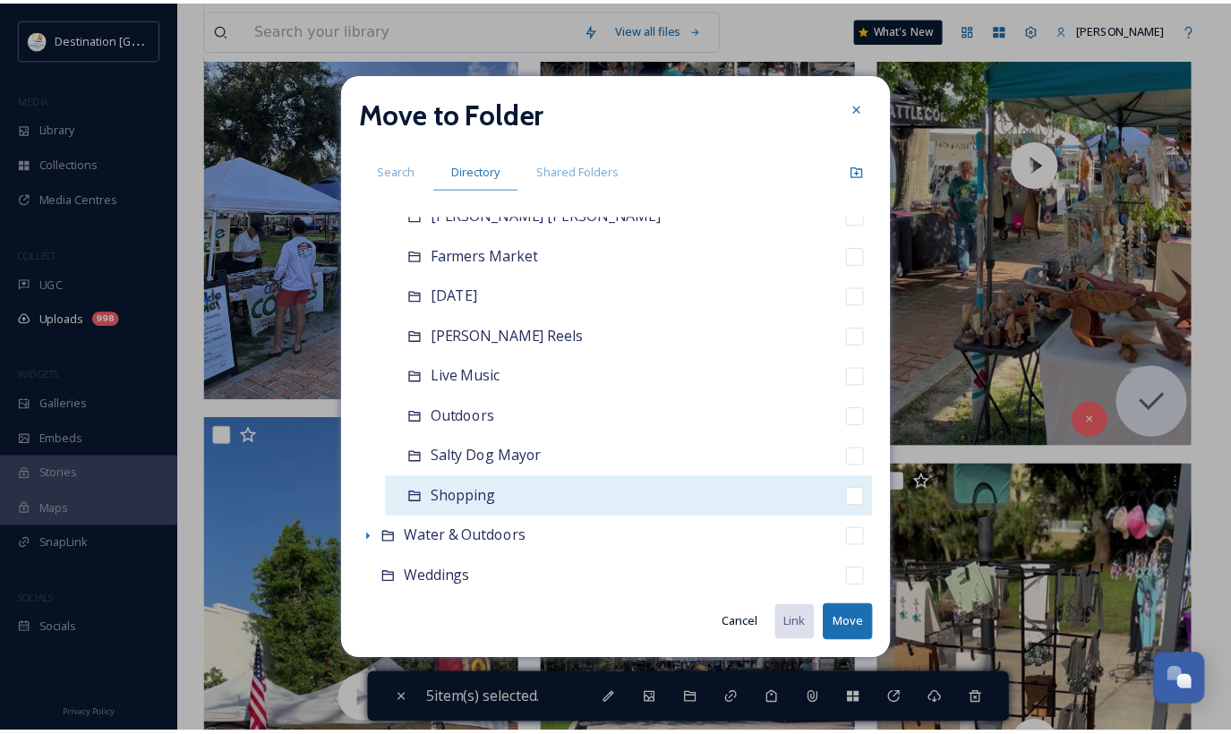
scroll to position [827, 0]
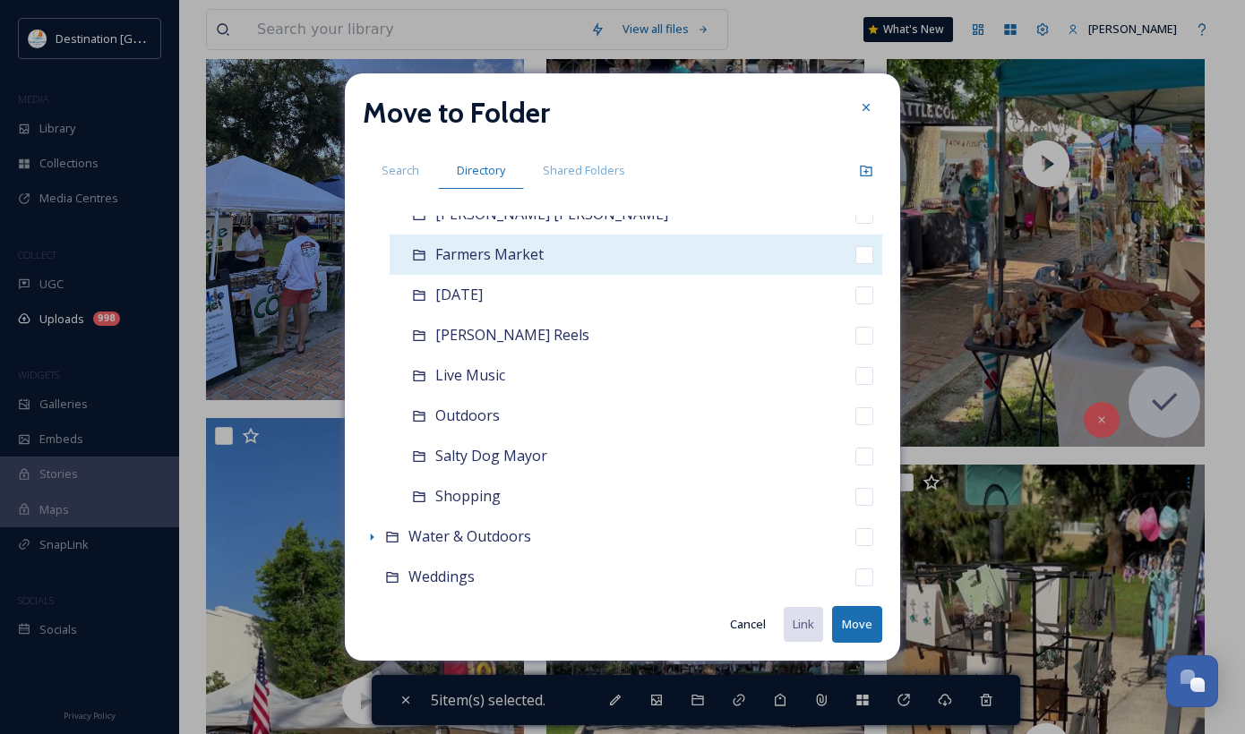
click at [855, 261] on input "checkbox" at bounding box center [864, 255] width 18 height 18
checkbox input "true"
checkbox input "false"
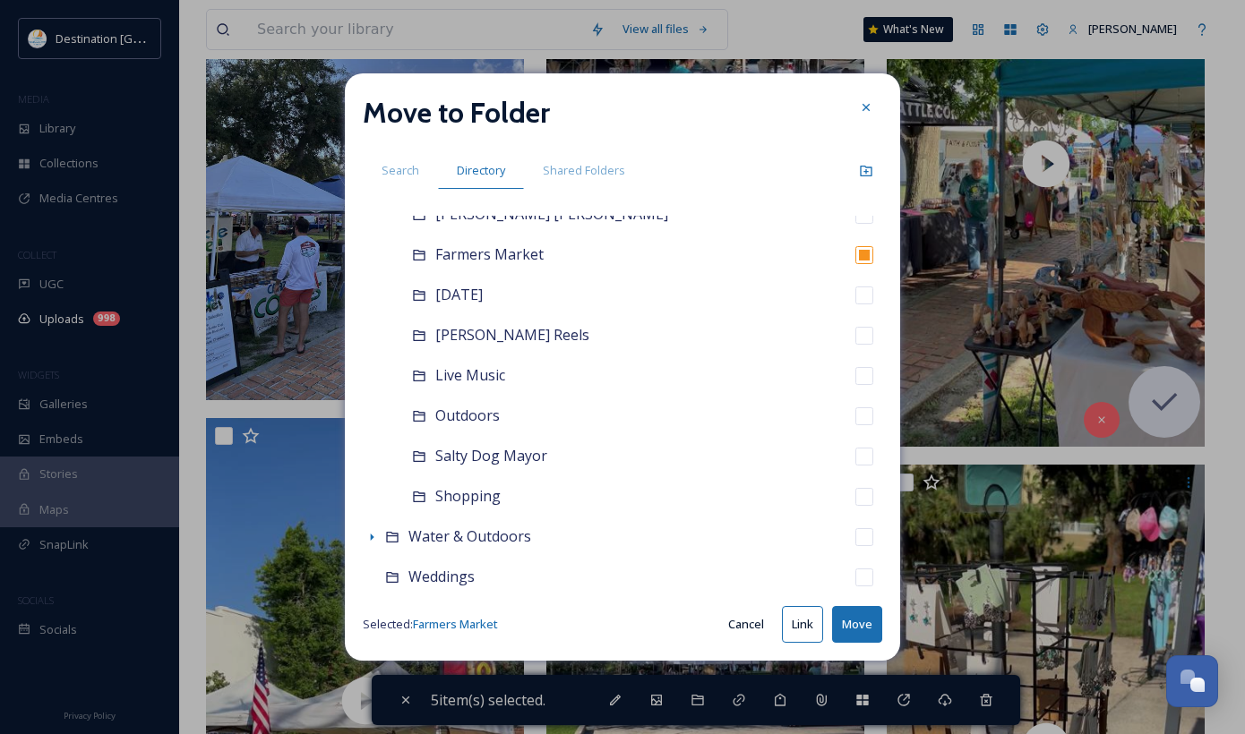
click at [847, 631] on button "Move" at bounding box center [857, 624] width 50 height 37
checkbox input "false"
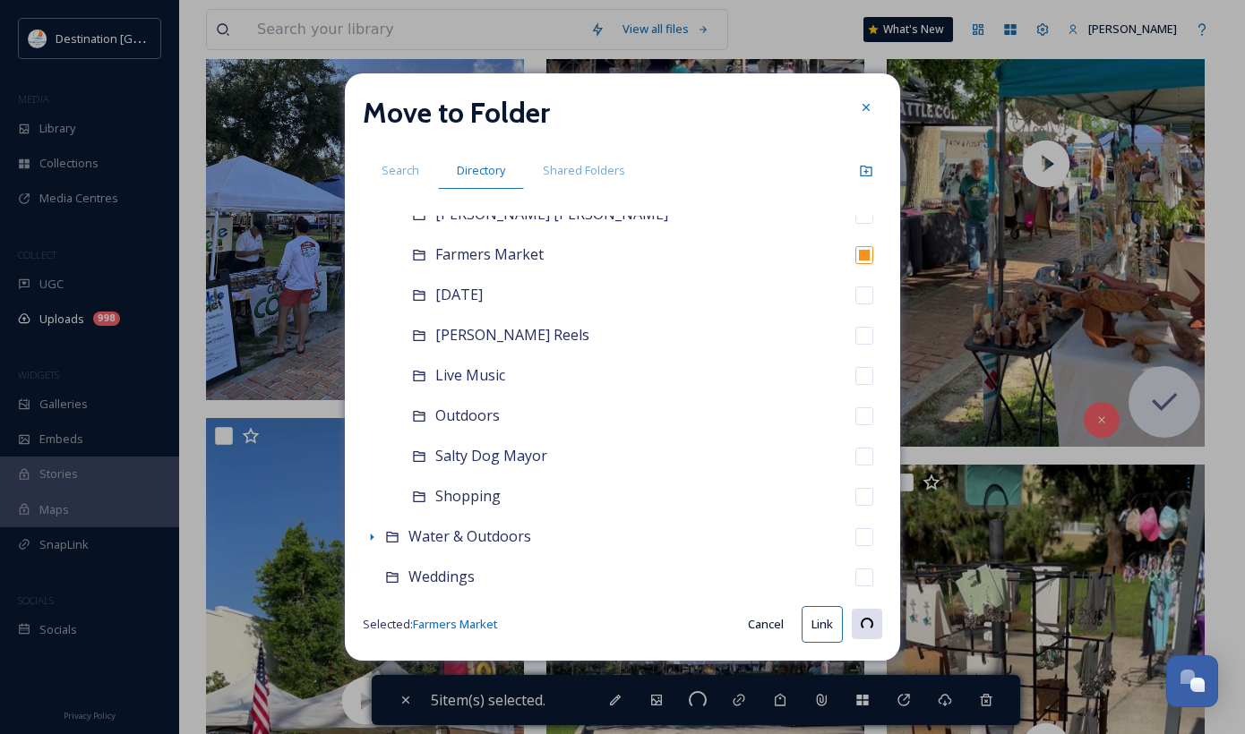
checkbox input "false"
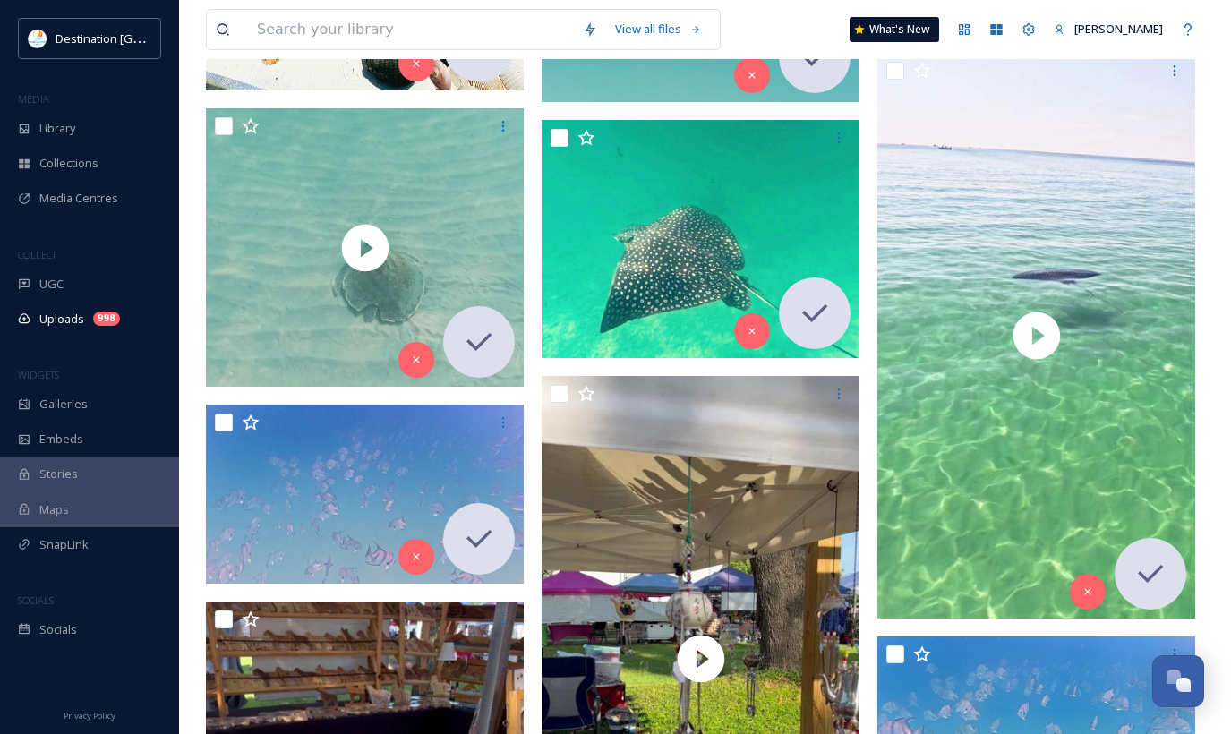
scroll to position [448, 0]
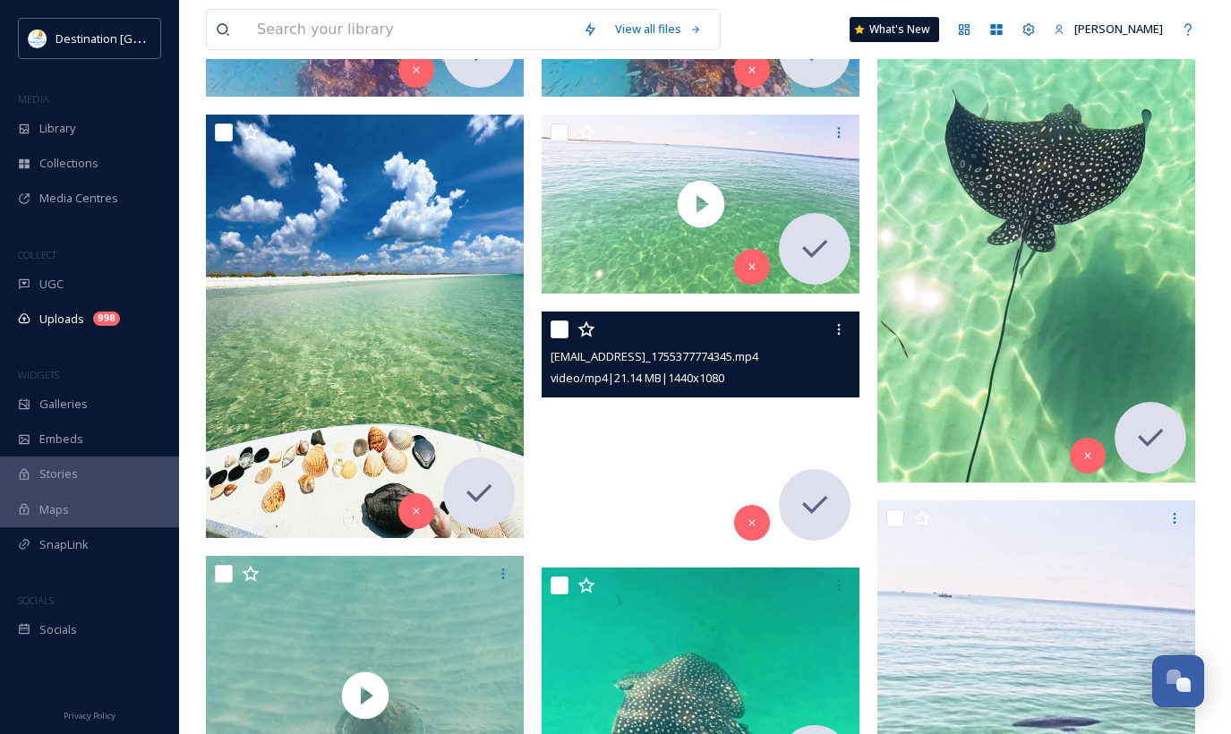
click at [778, 415] on video "ext_1755635141.167453_chris@flippinawesomeadventures.com-GX011422_1755377774345…" at bounding box center [701, 431] width 318 height 238
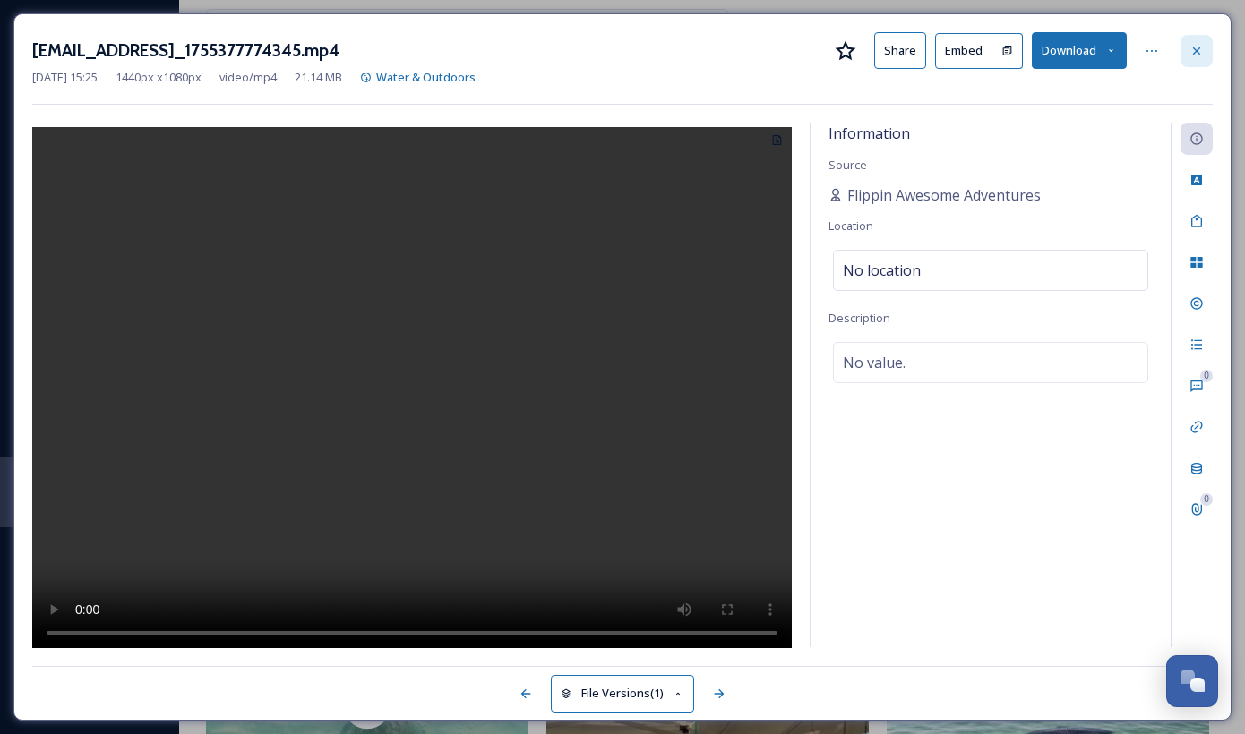
click at [1201, 56] on icon at bounding box center [1196, 51] width 14 height 14
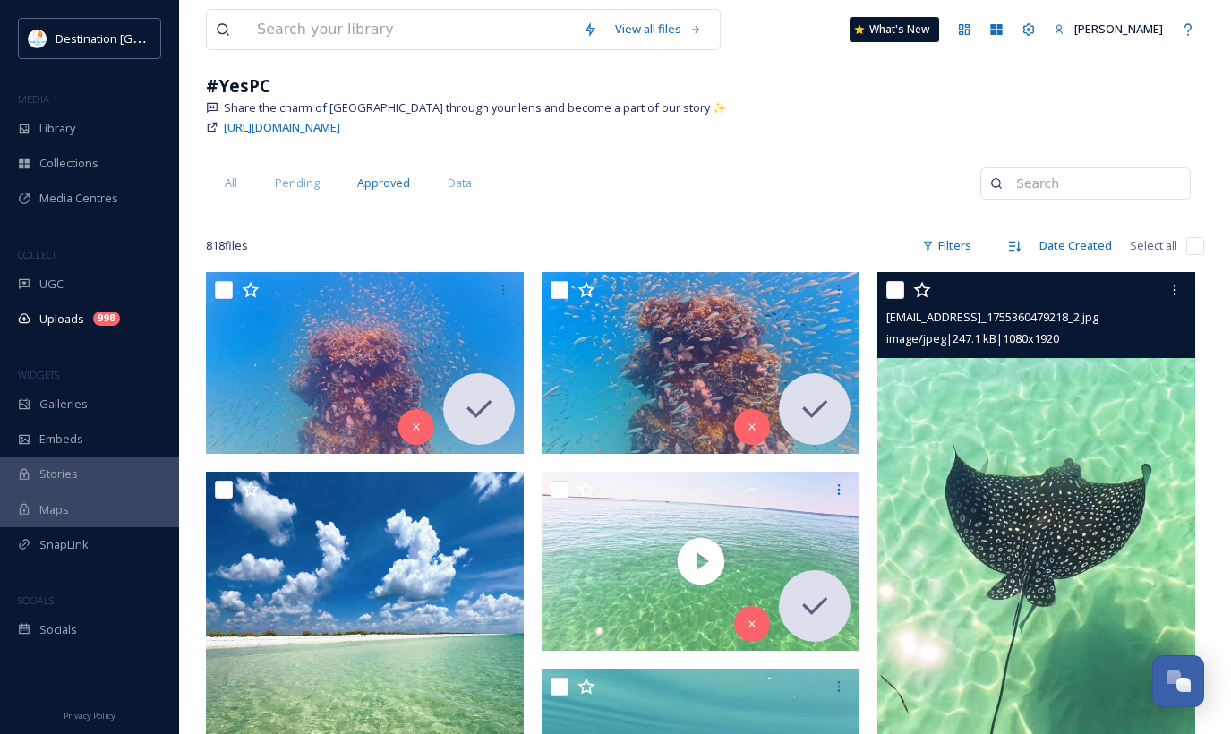
scroll to position [90, 0]
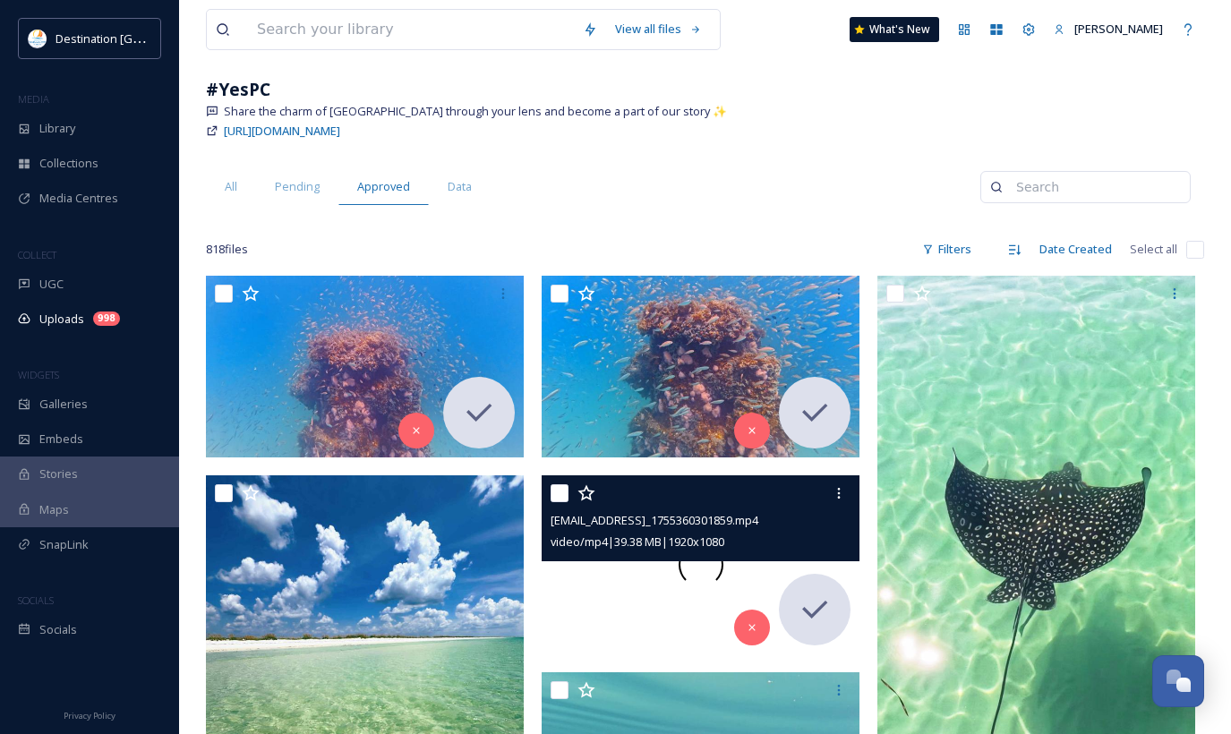
click at [696, 571] on span at bounding box center [701, 565] width 45 height 45
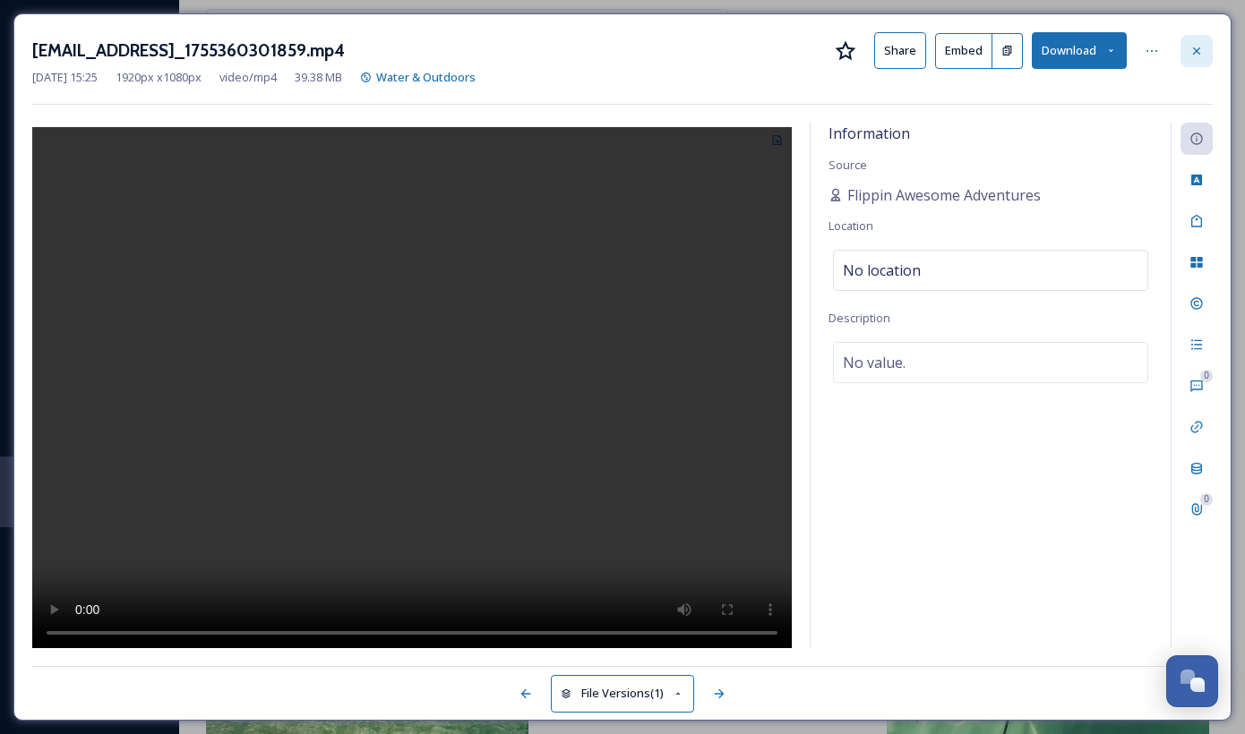
click at [1203, 48] on icon at bounding box center [1196, 51] width 14 height 14
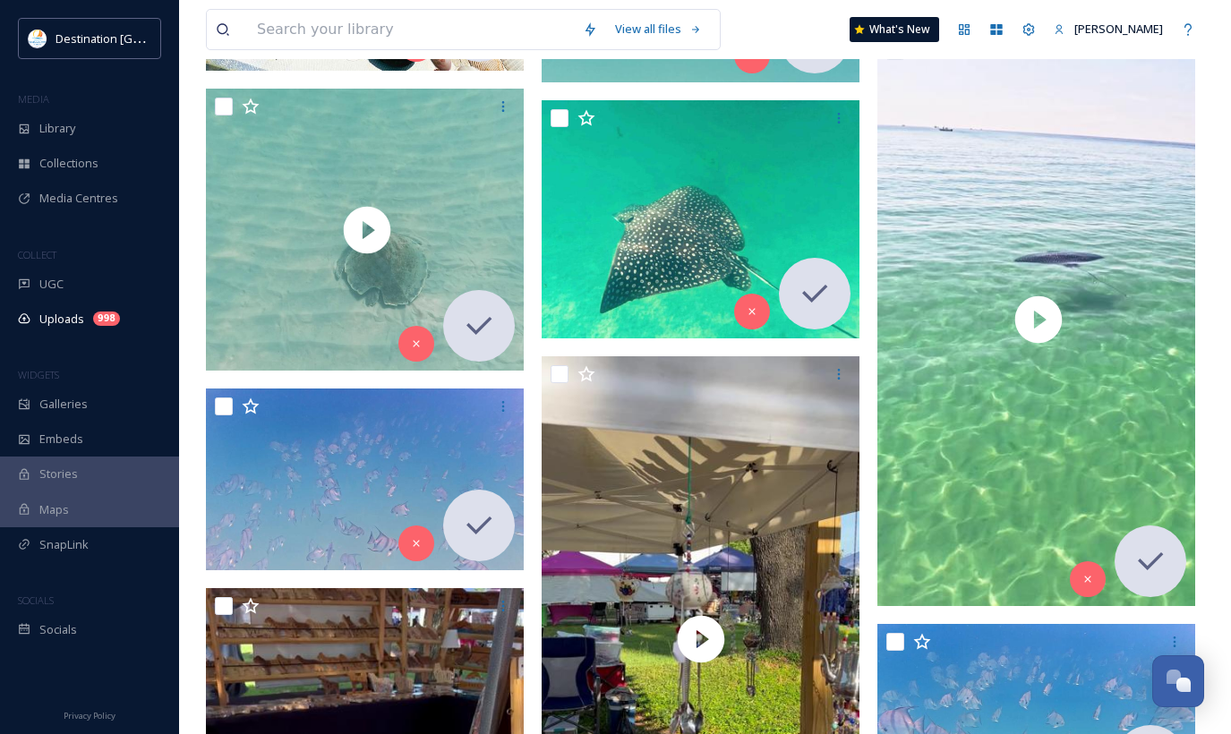
scroll to position [895, 0]
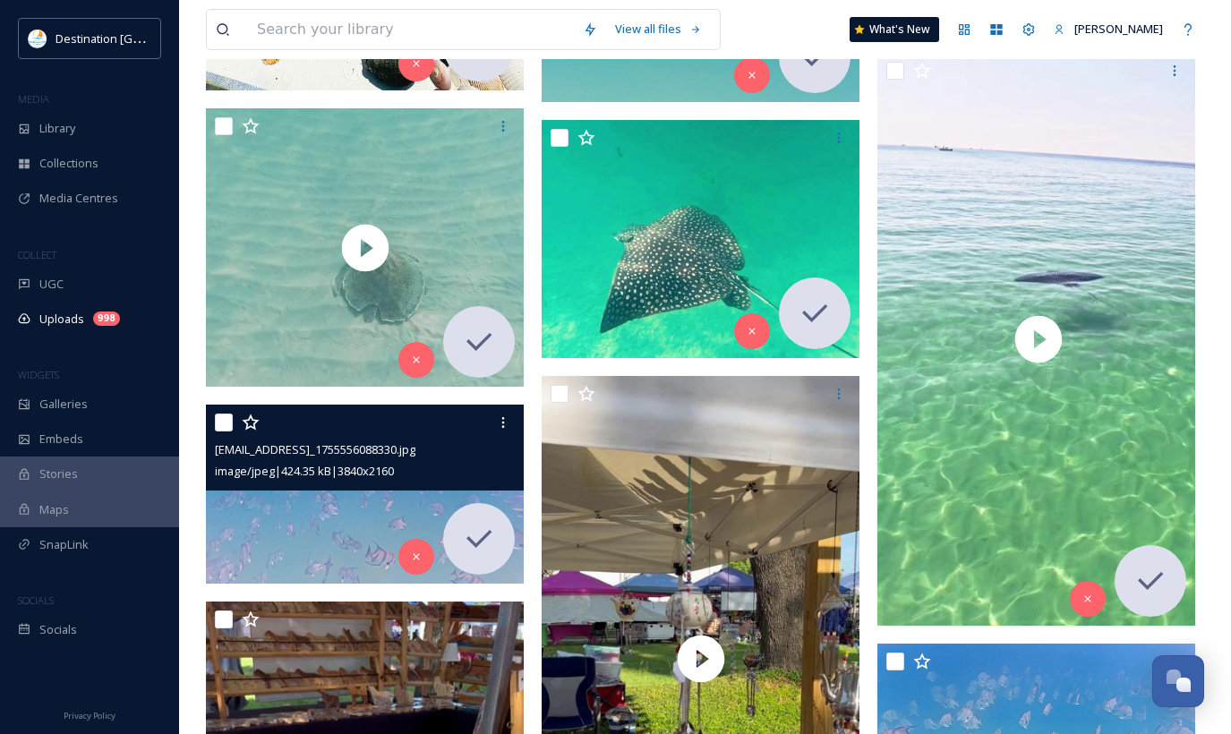
click at [293, 506] on img at bounding box center [365, 494] width 318 height 179
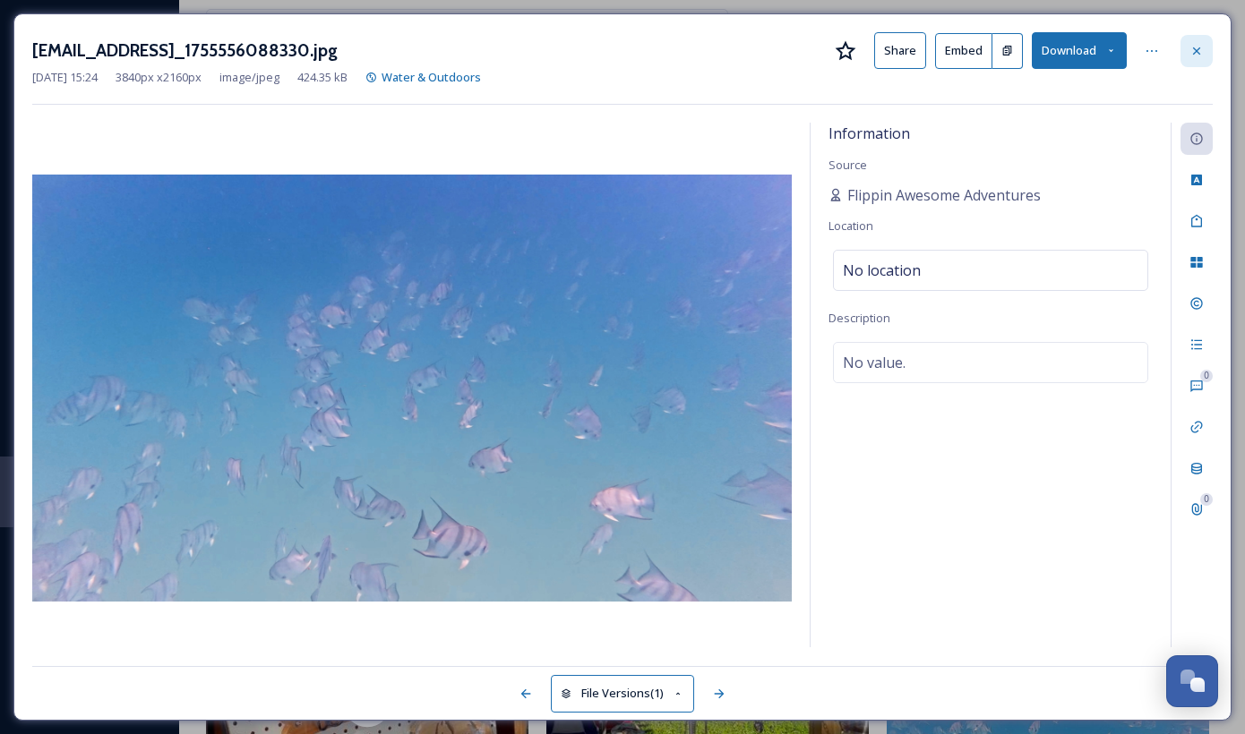
click at [1192, 53] on icon at bounding box center [1196, 51] width 14 height 14
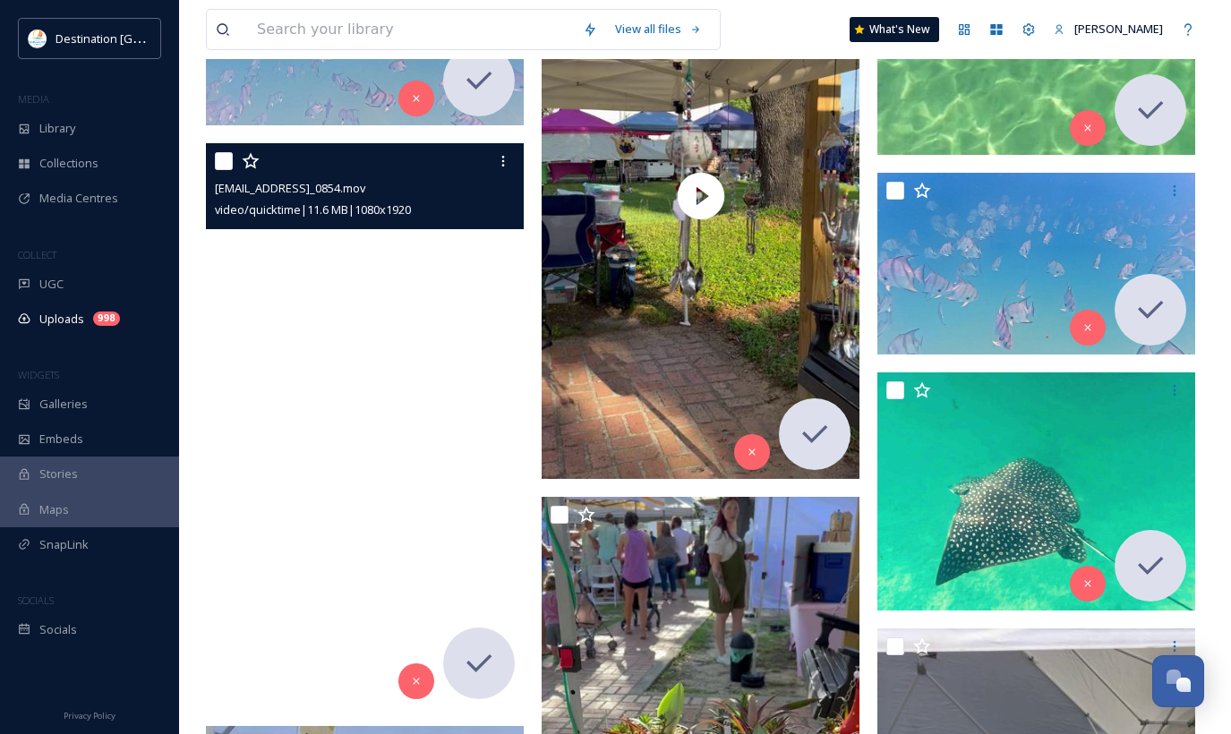
scroll to position [1343, 0]
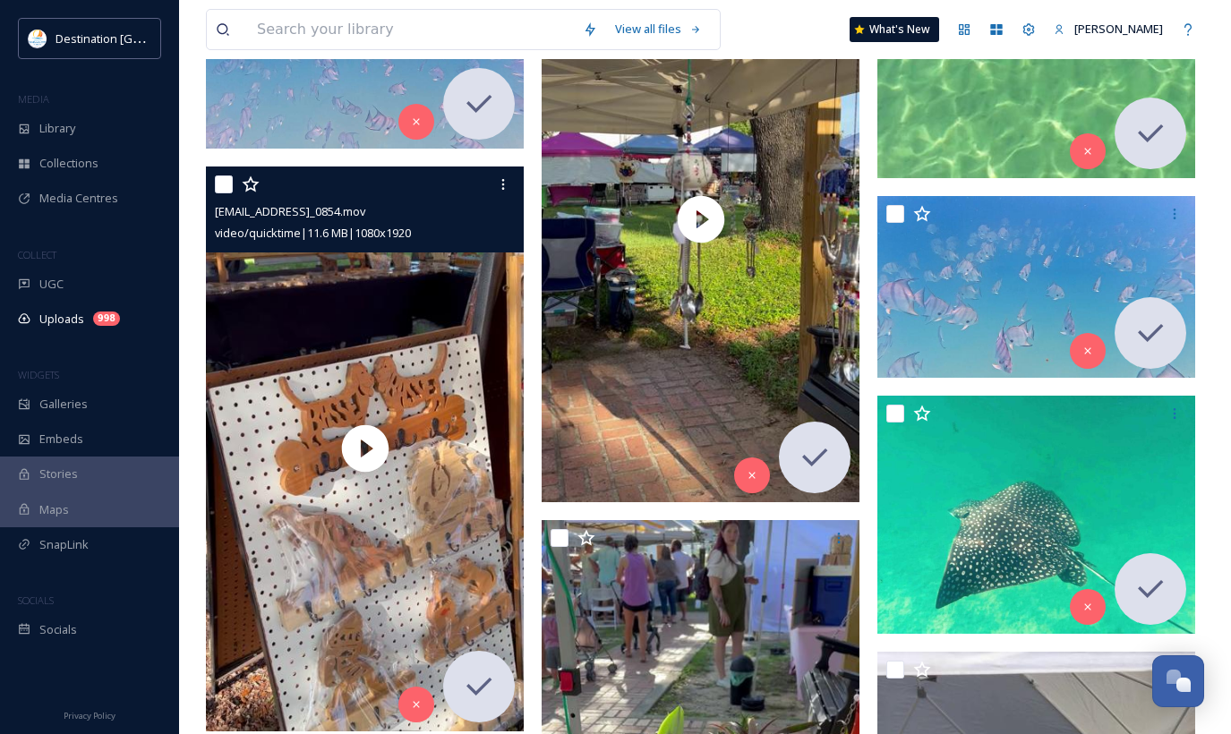
drag, startPoint x: 222, startPoint y: 181, endPoint x: 239, endPoint y: 182, distance: 17.0
click at [222, 181] on input "checkbox" at bounding box center [224, 185] width 18 height 18
checkbox input "true"
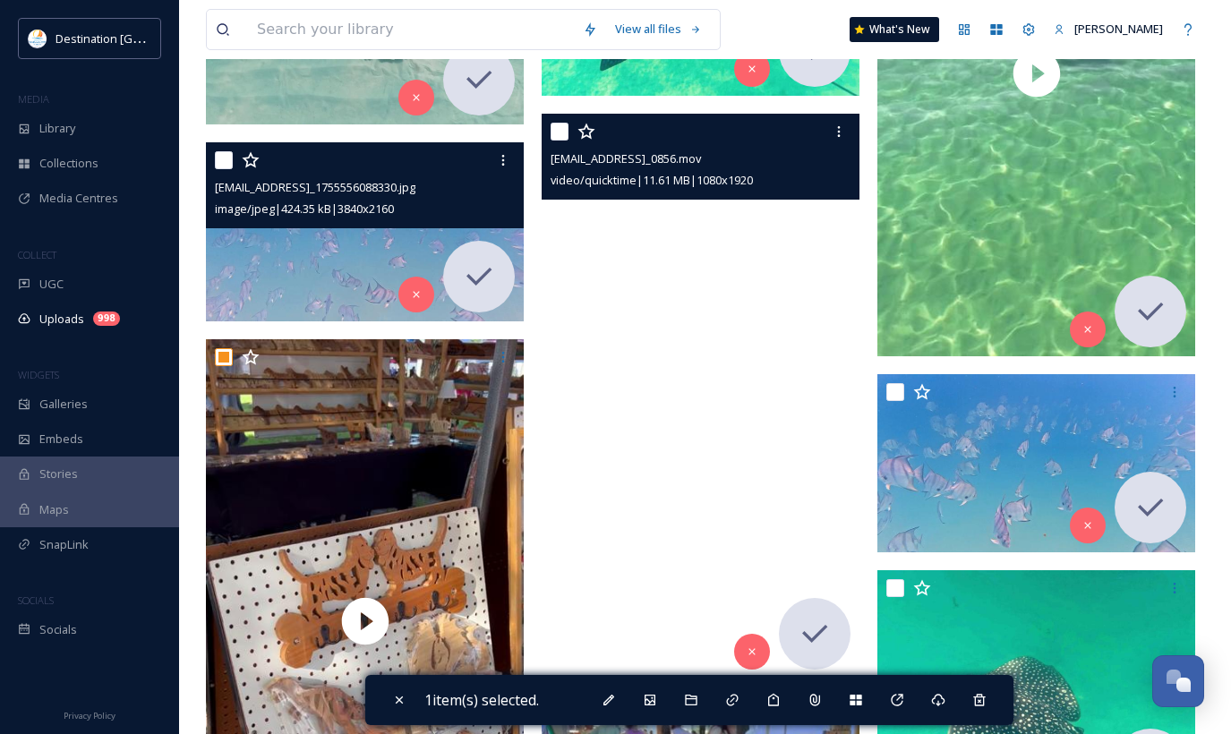
scroll to position [1152, 0]
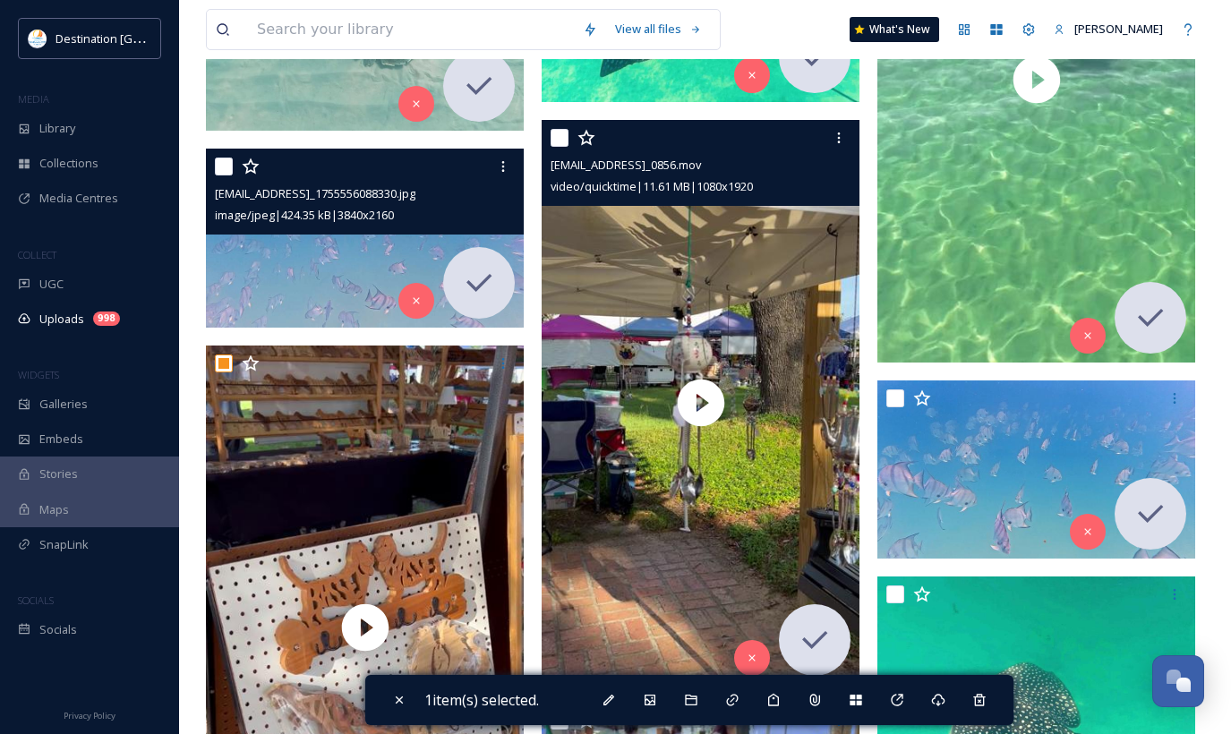
click at [559, 135] on input "checkbox" at bounding box center [560, 138] width 18 height 18
checkbox input "true"
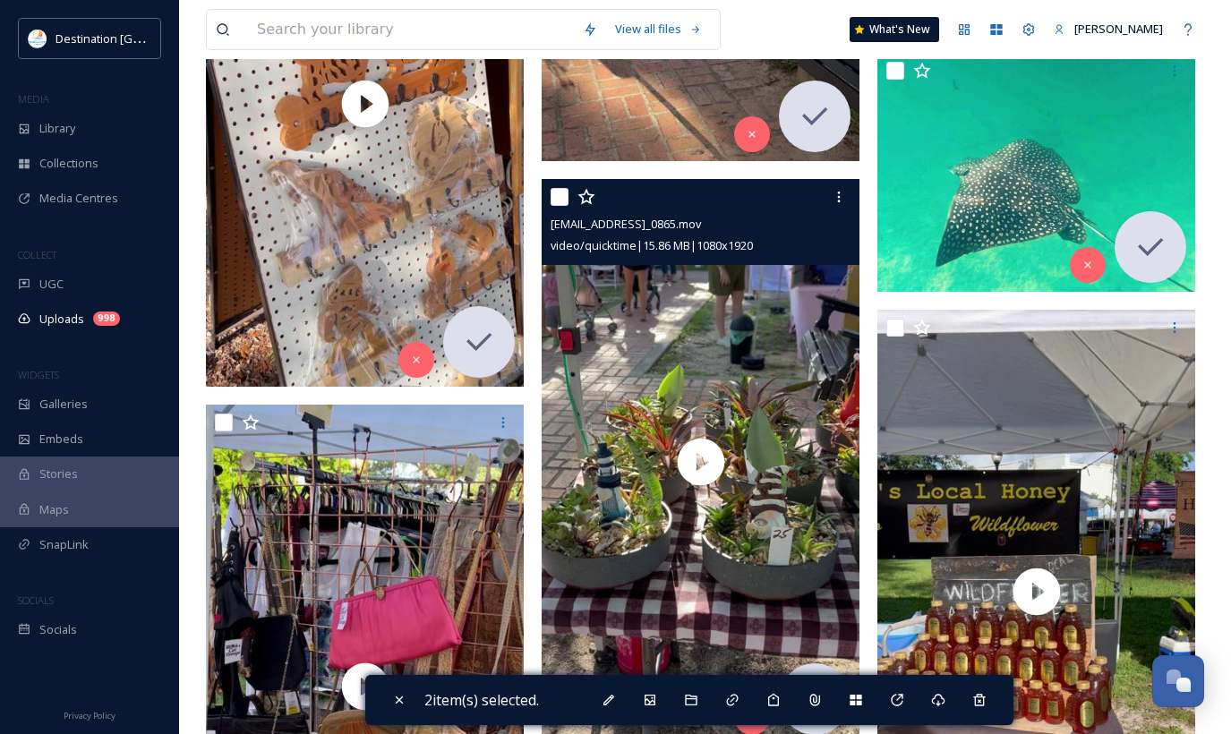
scroll to position [1689, 0]
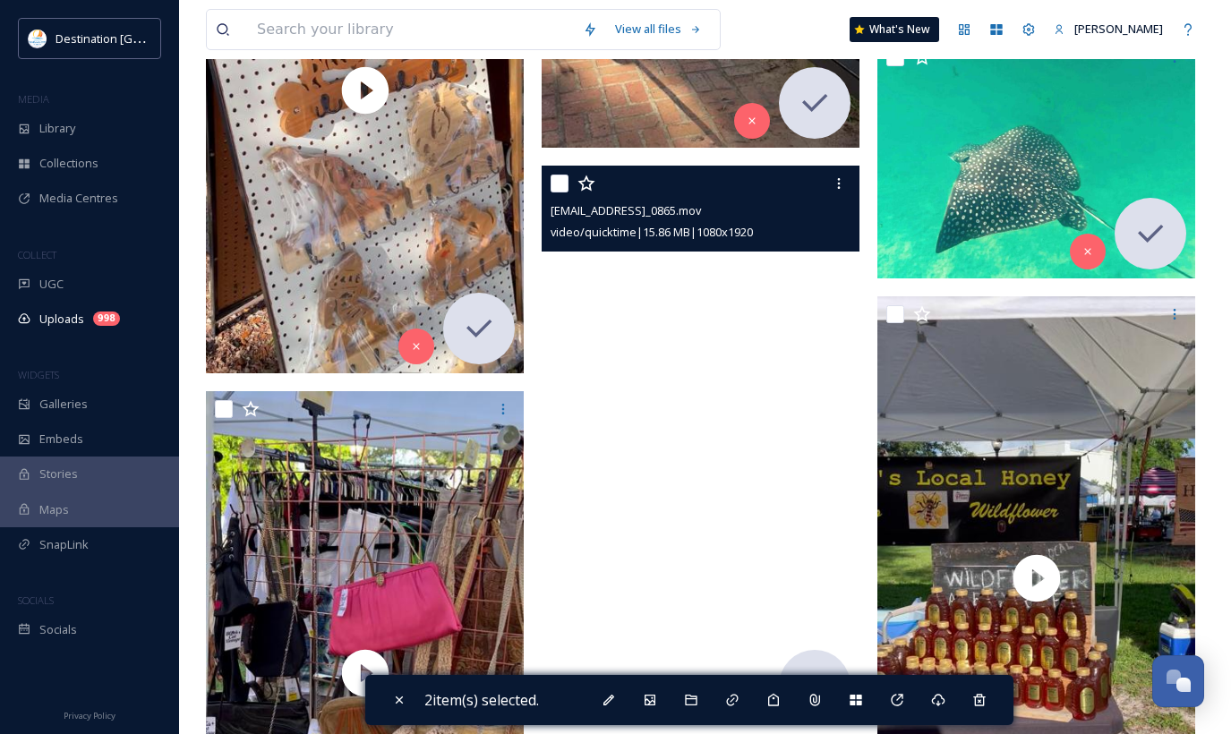
click at [561, 187] on input "checkbox" at bounding box center [560, 184] width 18 height 18
checkbox input "true"
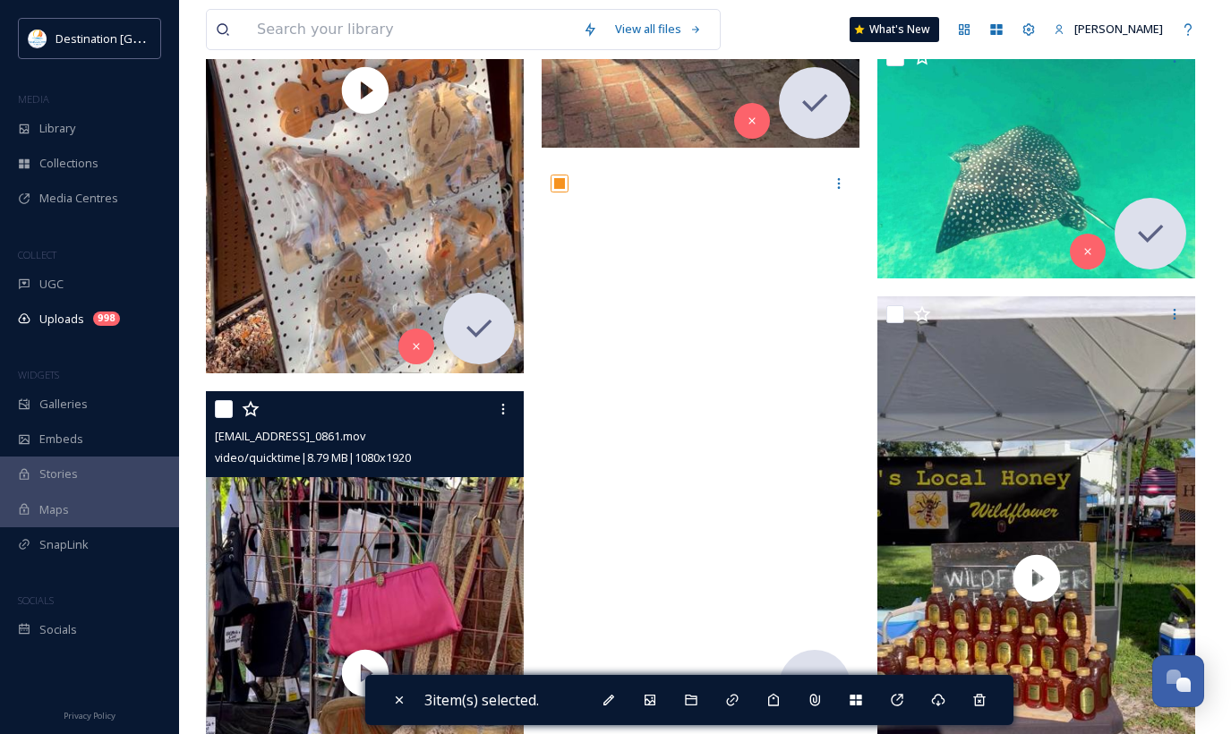
click at [227, 410] on input "checkbox" at bounding box center [224, 409] width 18 height 18
checkbox input "true"
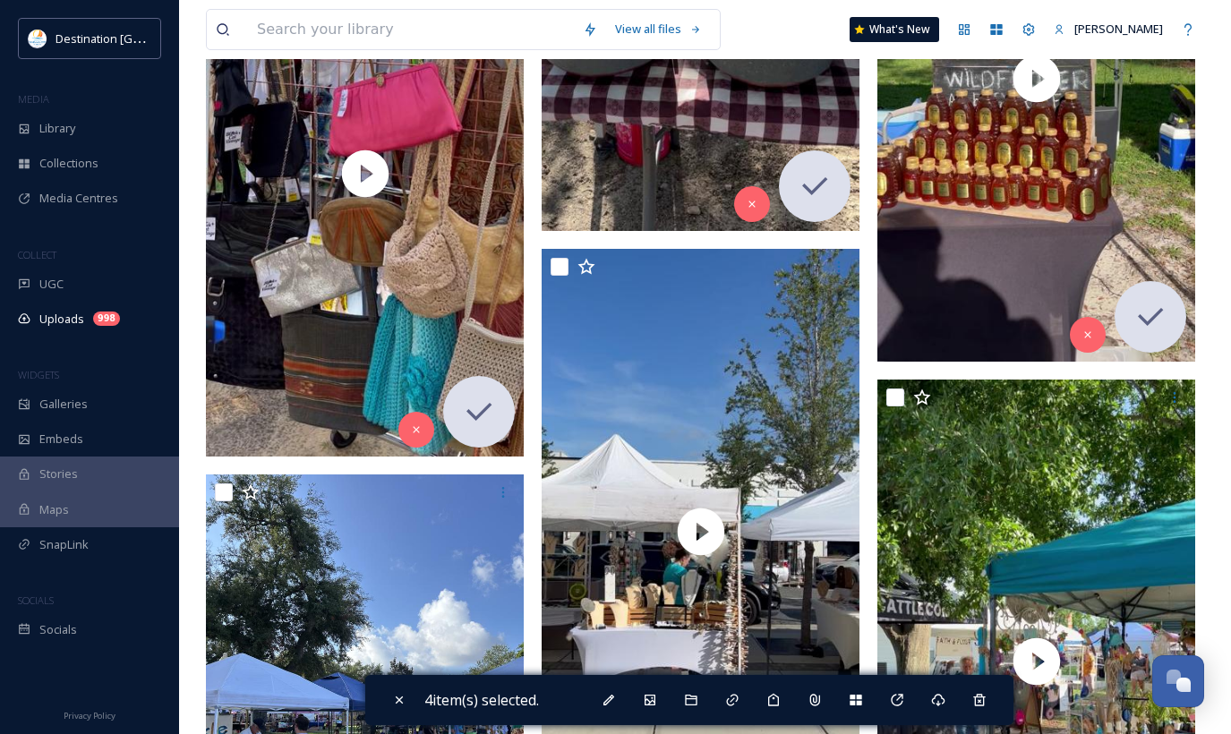
scroll to position [2226, 0]
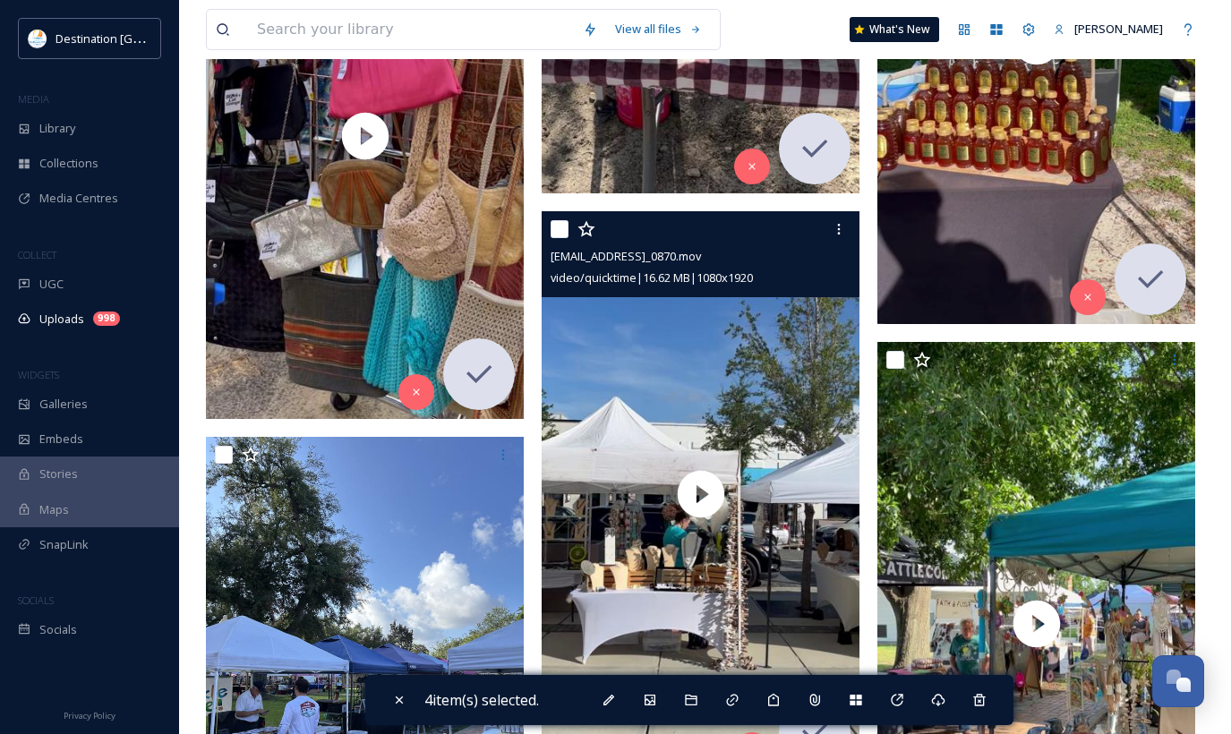
click at [558, 229] on input "checkbox" at bounding box center [560, 229] width 18 height 18
checkbox input "true"
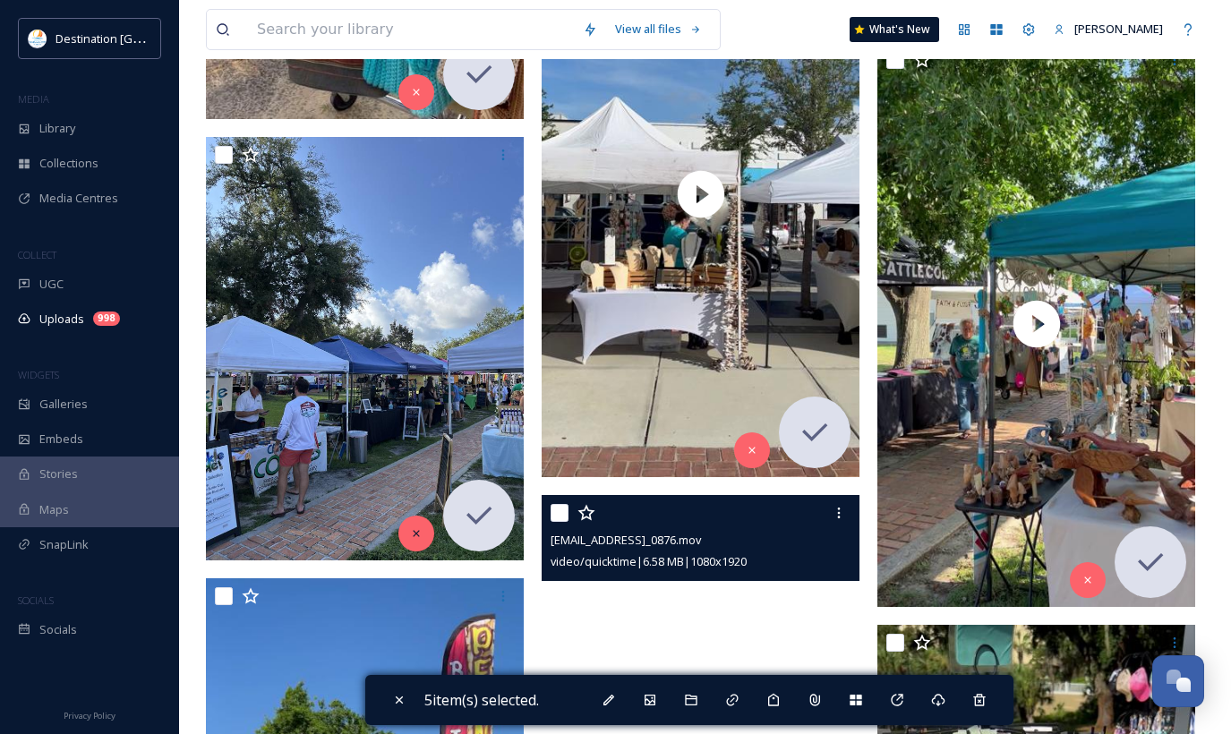
scroll to position [2495, 0]
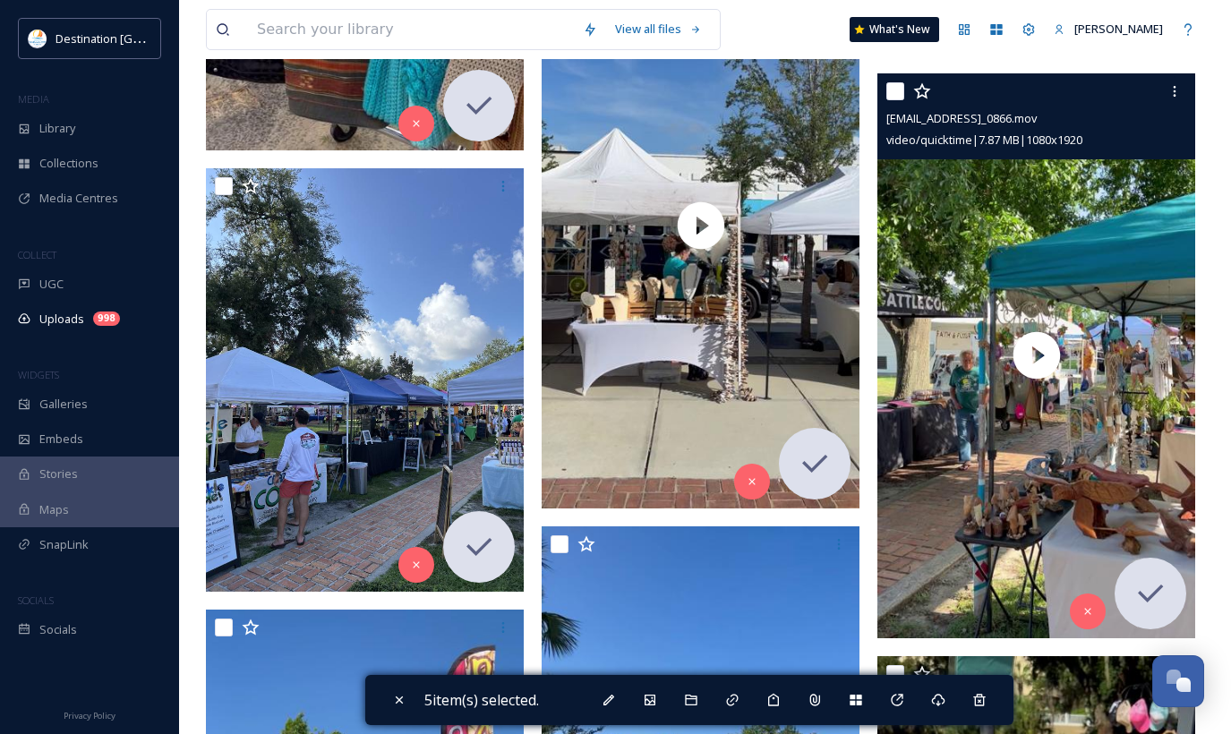
click at [886, 88] on input "checkbox" at bounding box center [895, 91] width 18 height 18
checkbox input "true"
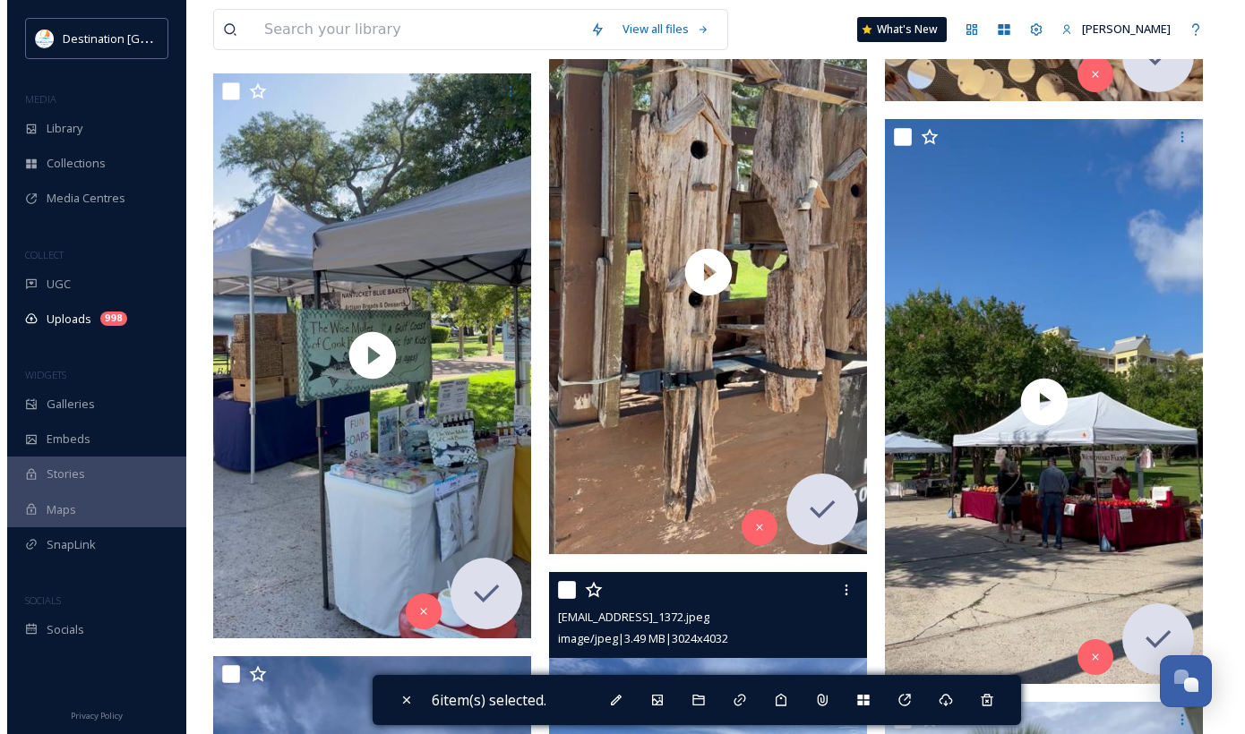
scroll to position [5450, 0]
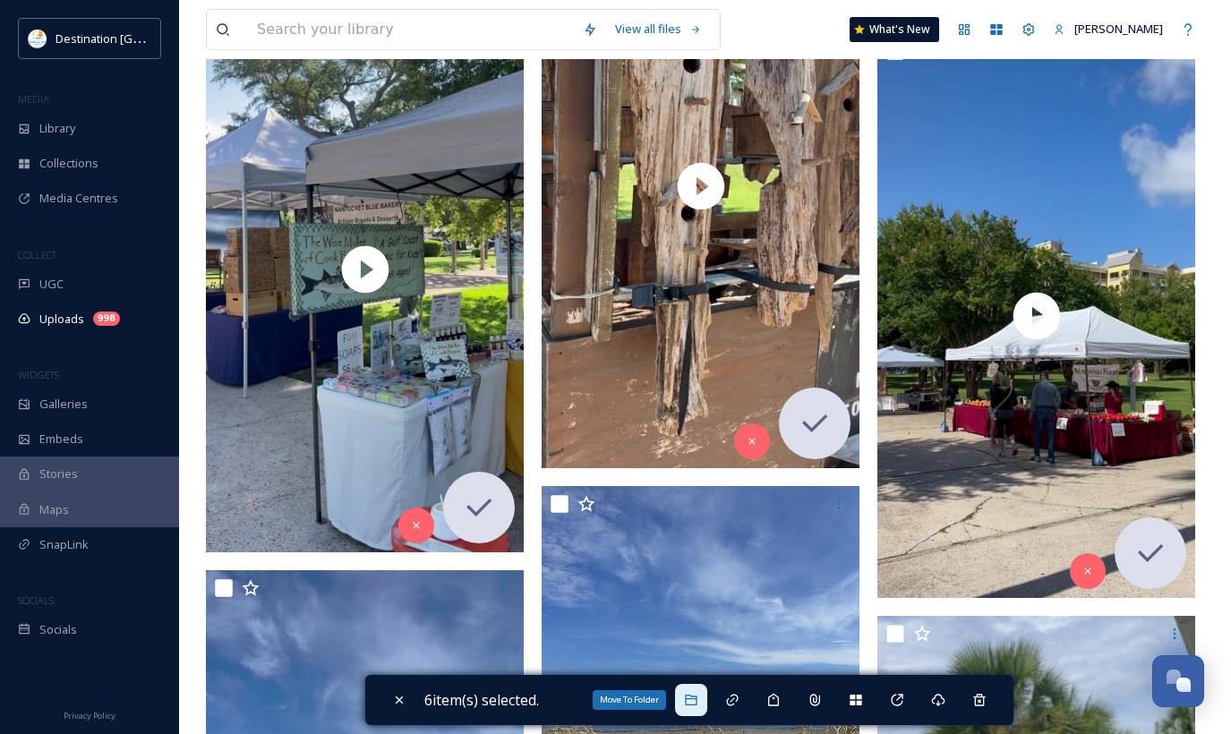
click at [686, 694] on div "Move To Folder" at bounding box center [691, 700] width 32 height 32
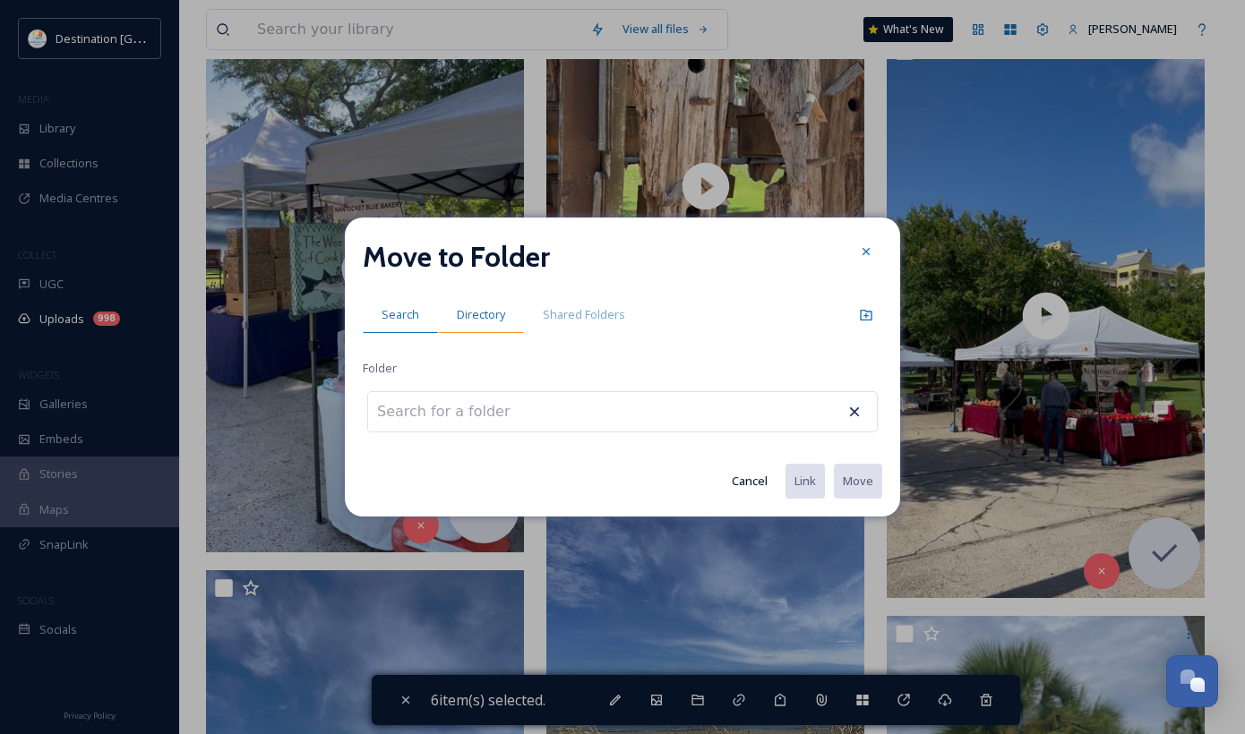
click at [478, 312] on span "Directory" at bounding box center [481, 314] width 48 height 17
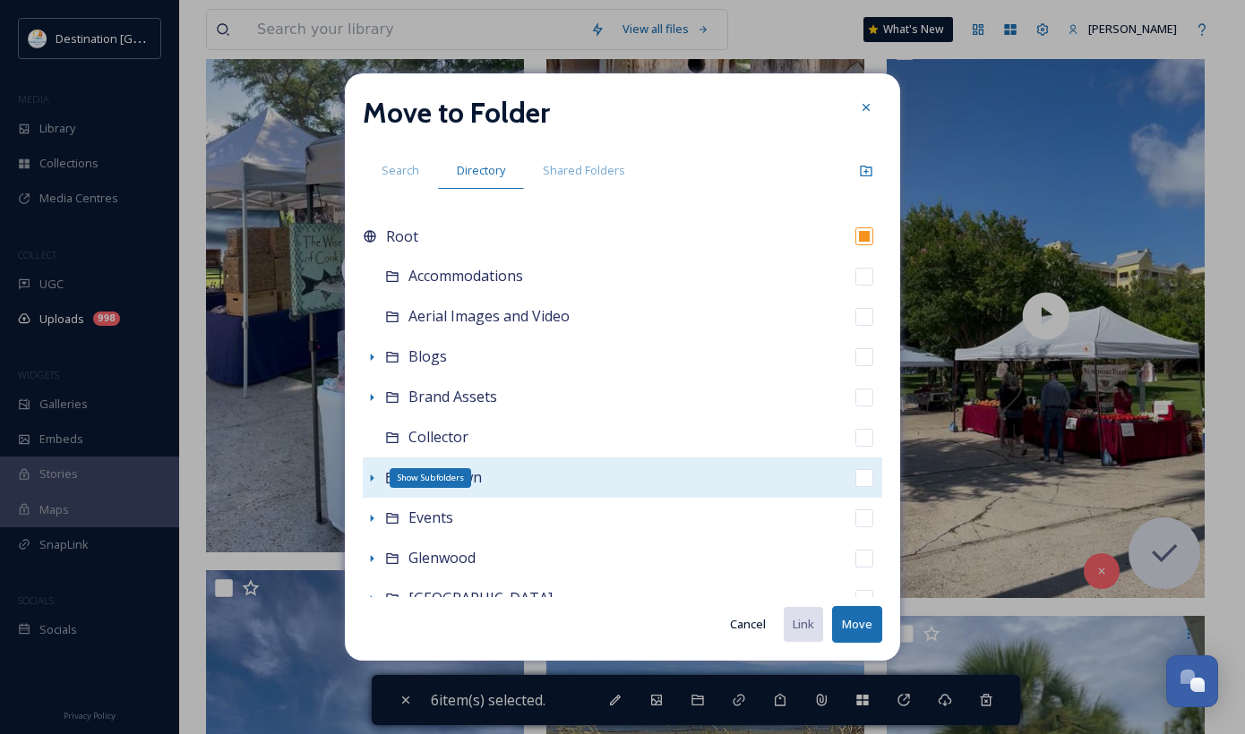
click at [373, 477] on icon at bounding box center [373, 478] width 4 height 7
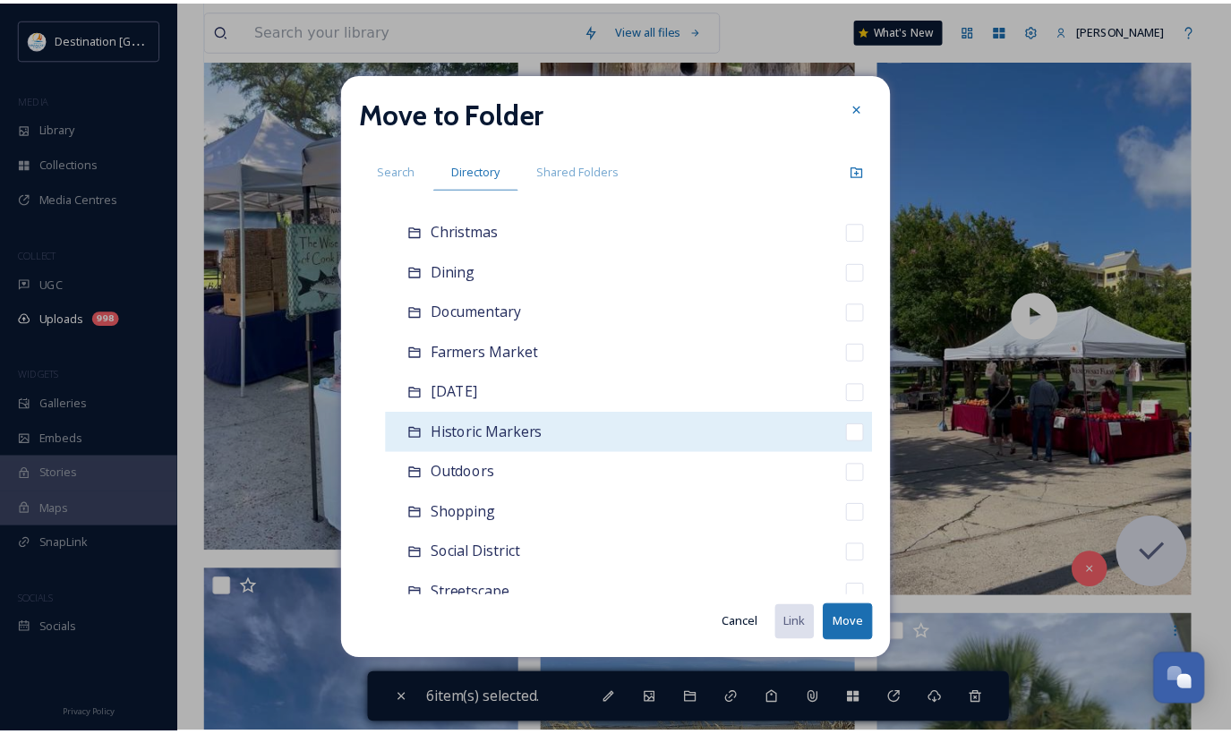
scroll to position [358, 0]
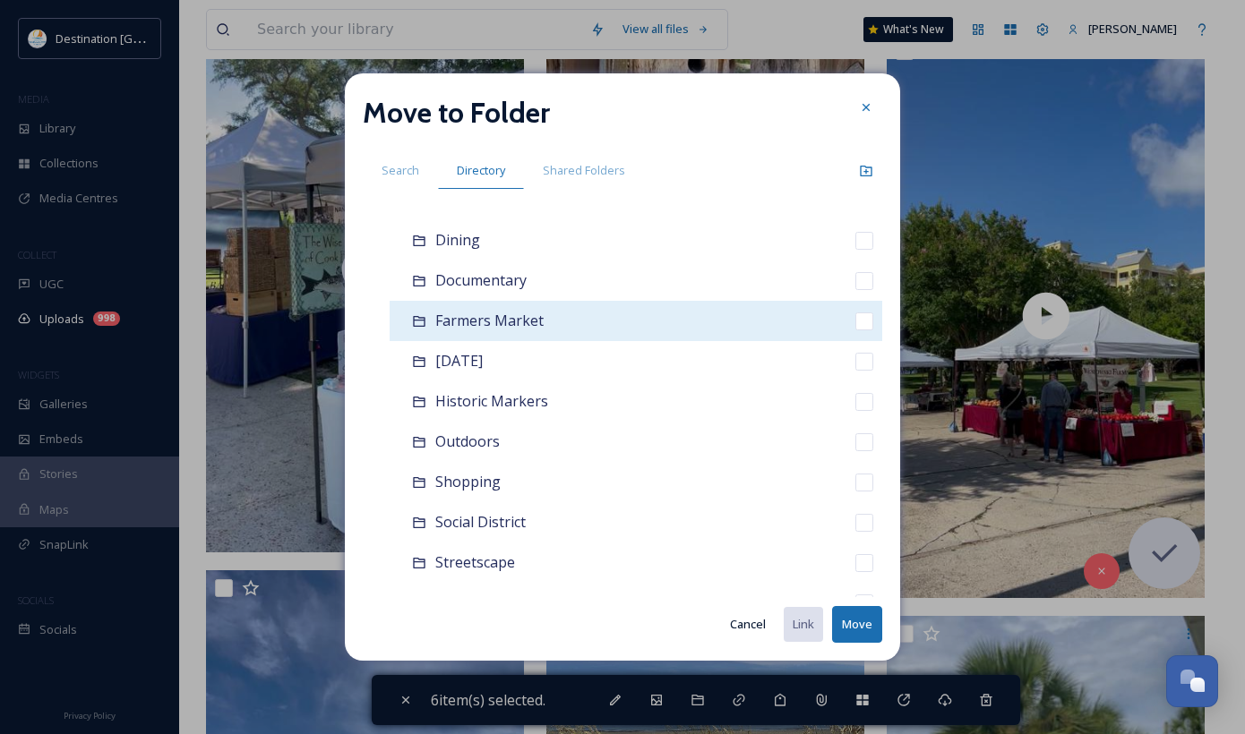
click at [536, 321] on span "Farmers Market" at bounding box center [489, 321] width 108 height 20
checkbox input "false"
checkbox input "true"
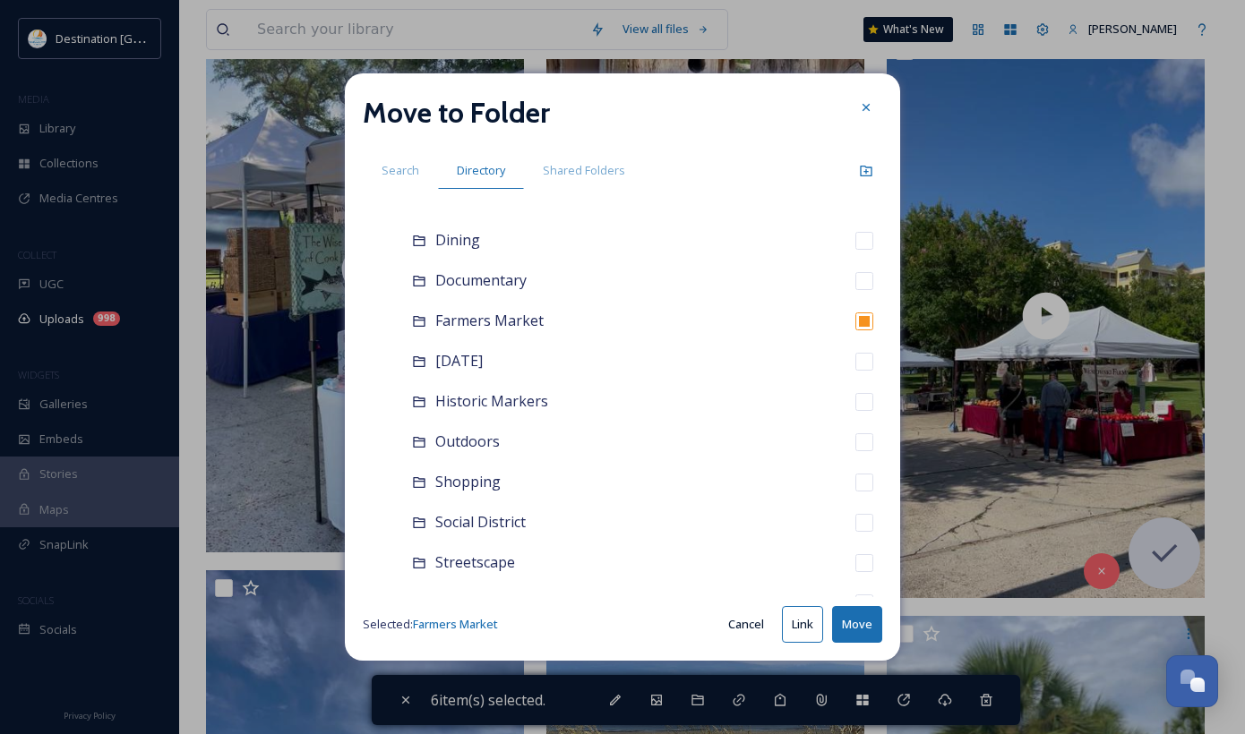
click at [844, 630] on button "Move" at bounding box center [857, 624] width 50 height 37
checkbox input "false"
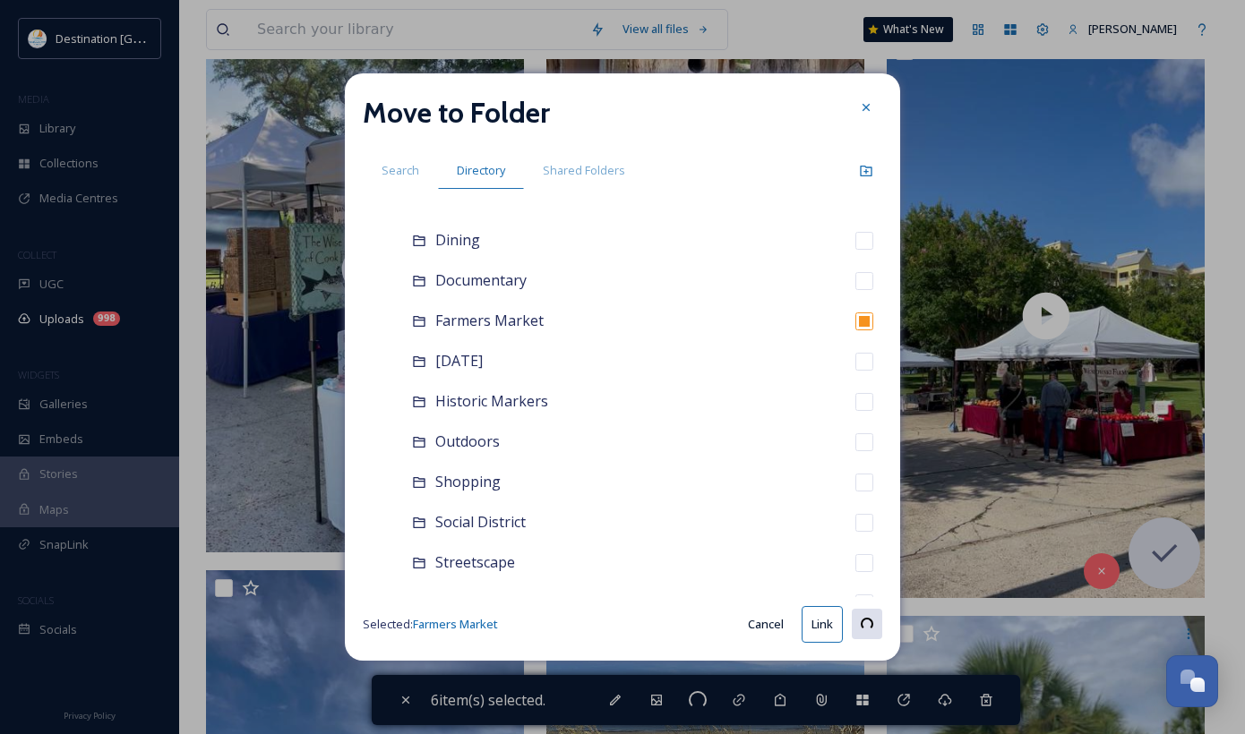
checkbox input "false"
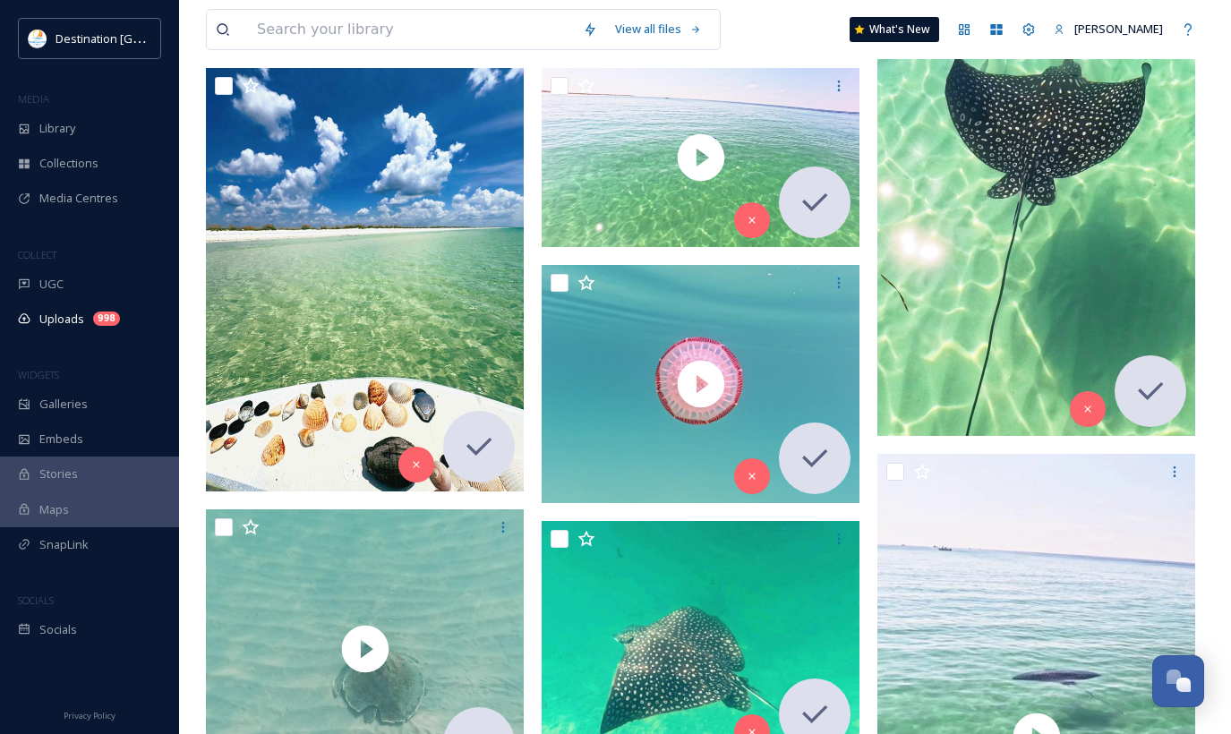
scroll to position [537, 0]
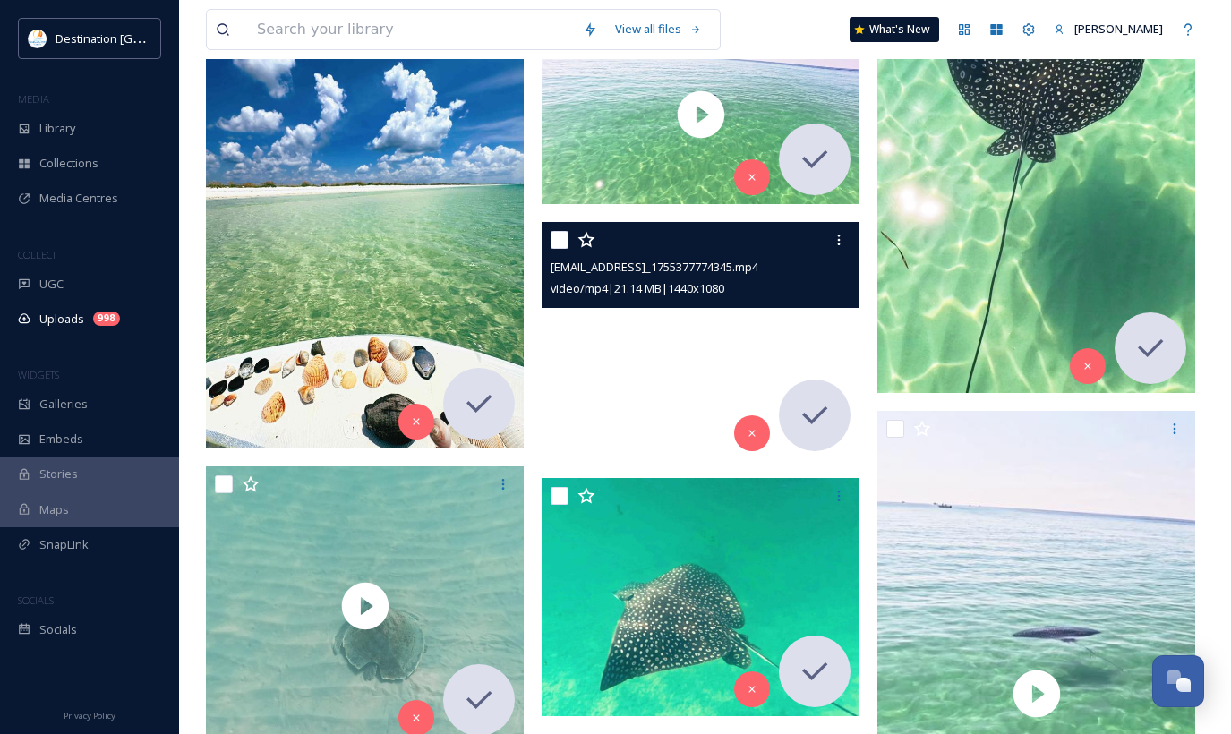
click at [684, 344] on video "ext_1755635141.167453_chris@flippinawesomeadventures.com-GX011422_1755377774345…" at bounding box center [701, 341] width 318 height 238
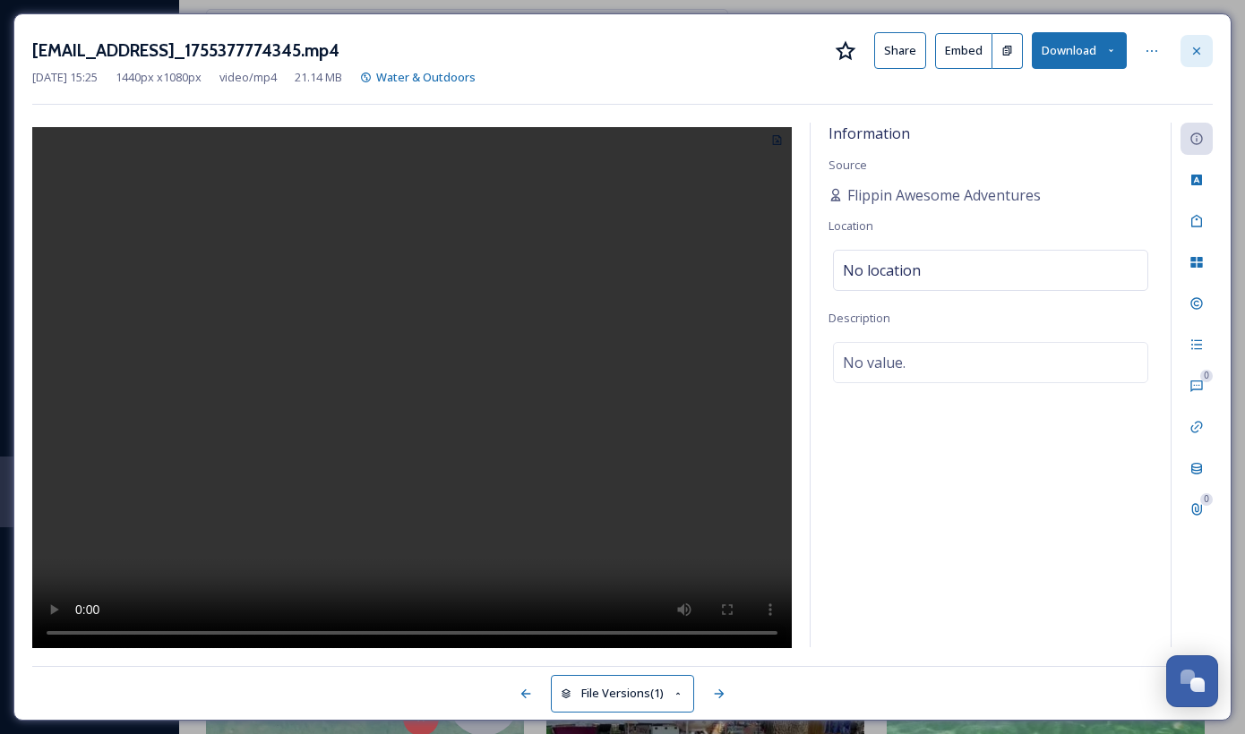
click at [1203, 53] on icon at bounding box center [1196, 51] width 14 height 14
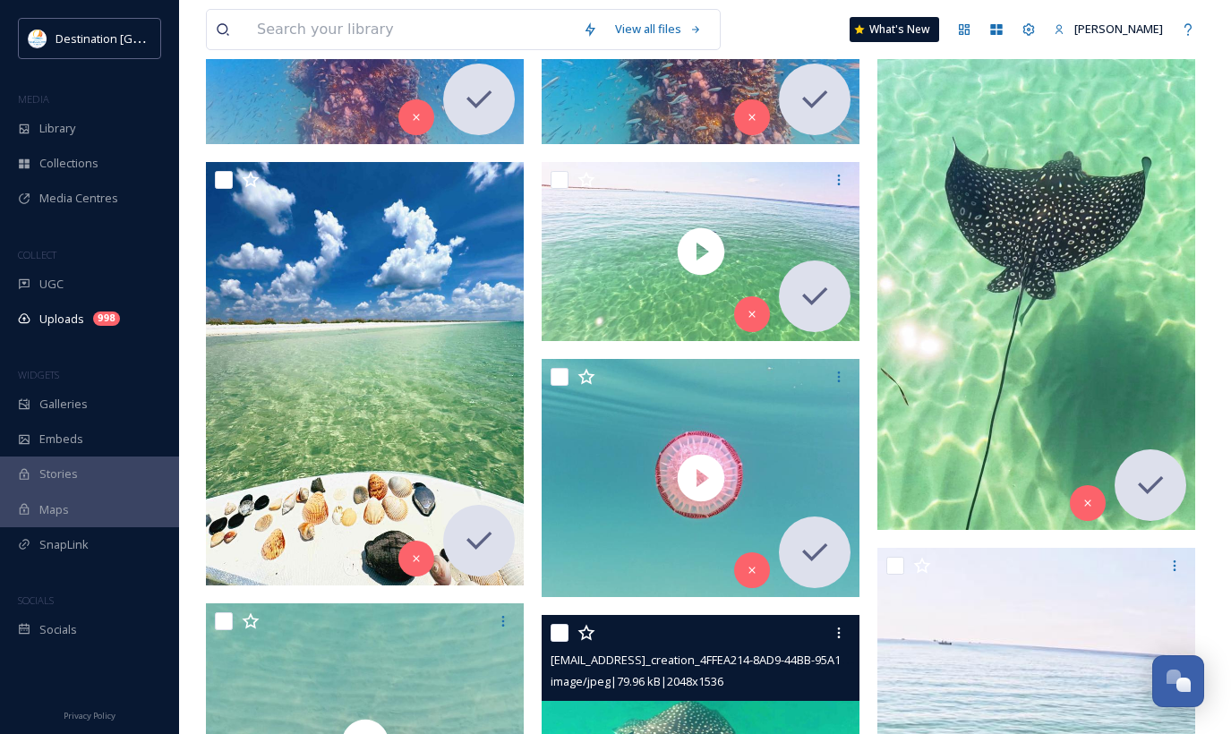
scroll to position [358, 0]
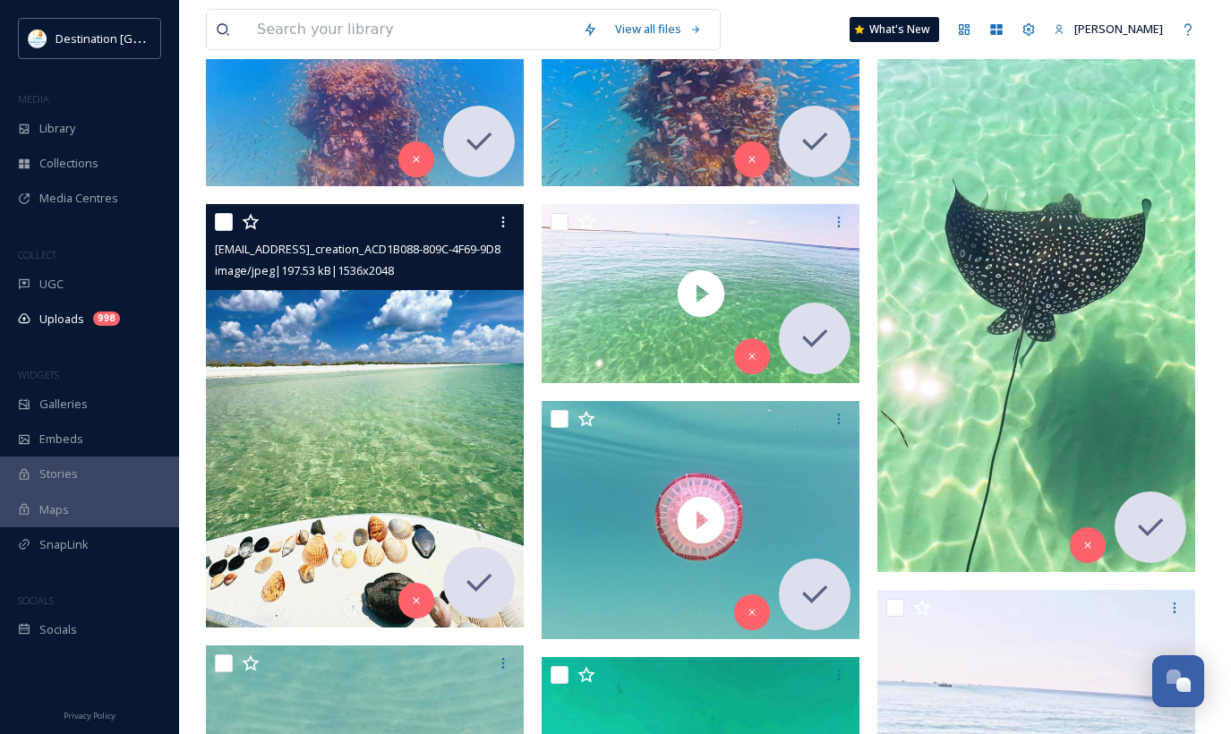
click at [399, 510] on img at bounding box center [365, 416] width 318 height 424
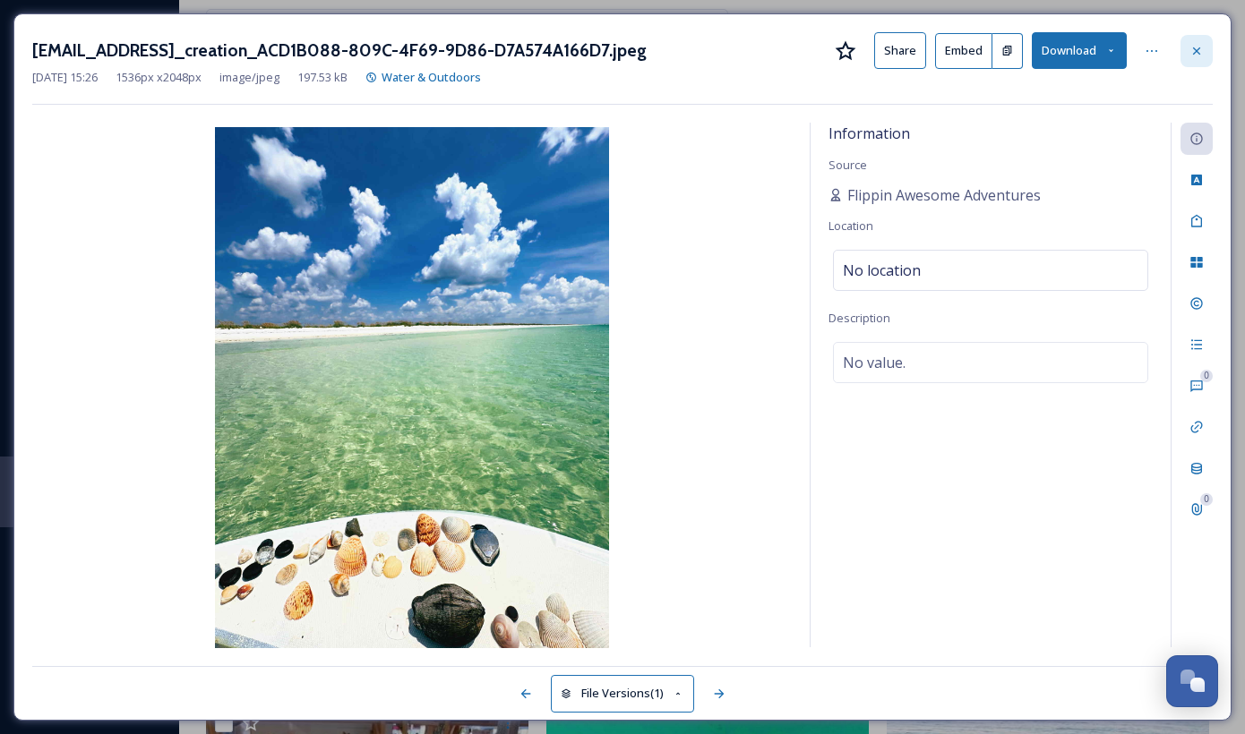
click at [1186, 64] on div at bounding box center [1196, 51] width 32 height 32
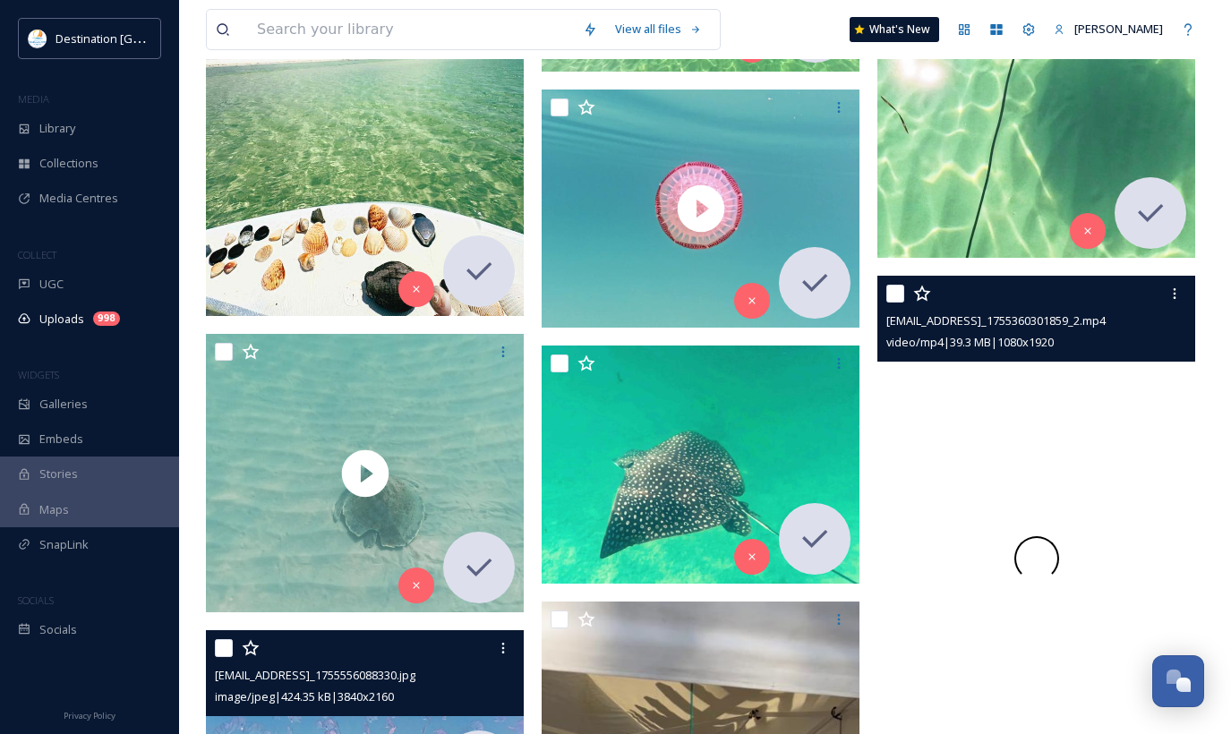
scroll to position [895, 0]
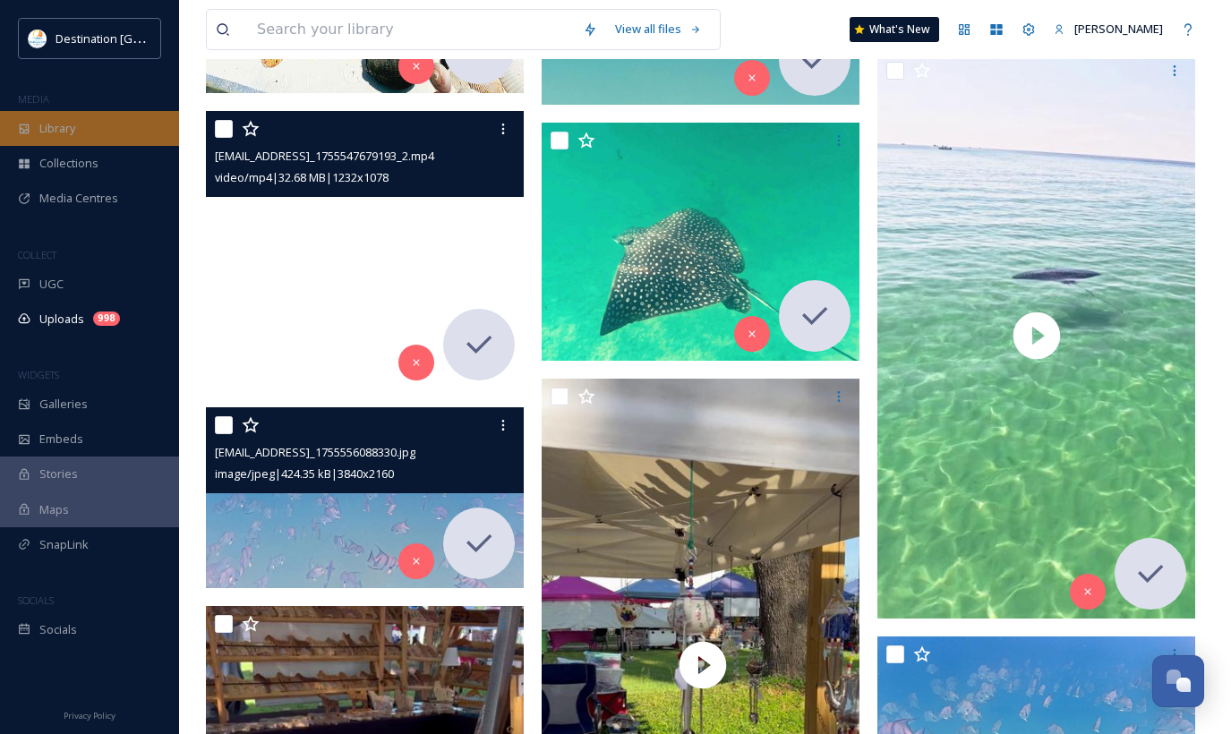
click at [62, 135] on span "Library" at bounding box center [57, 128] width 36 height 17
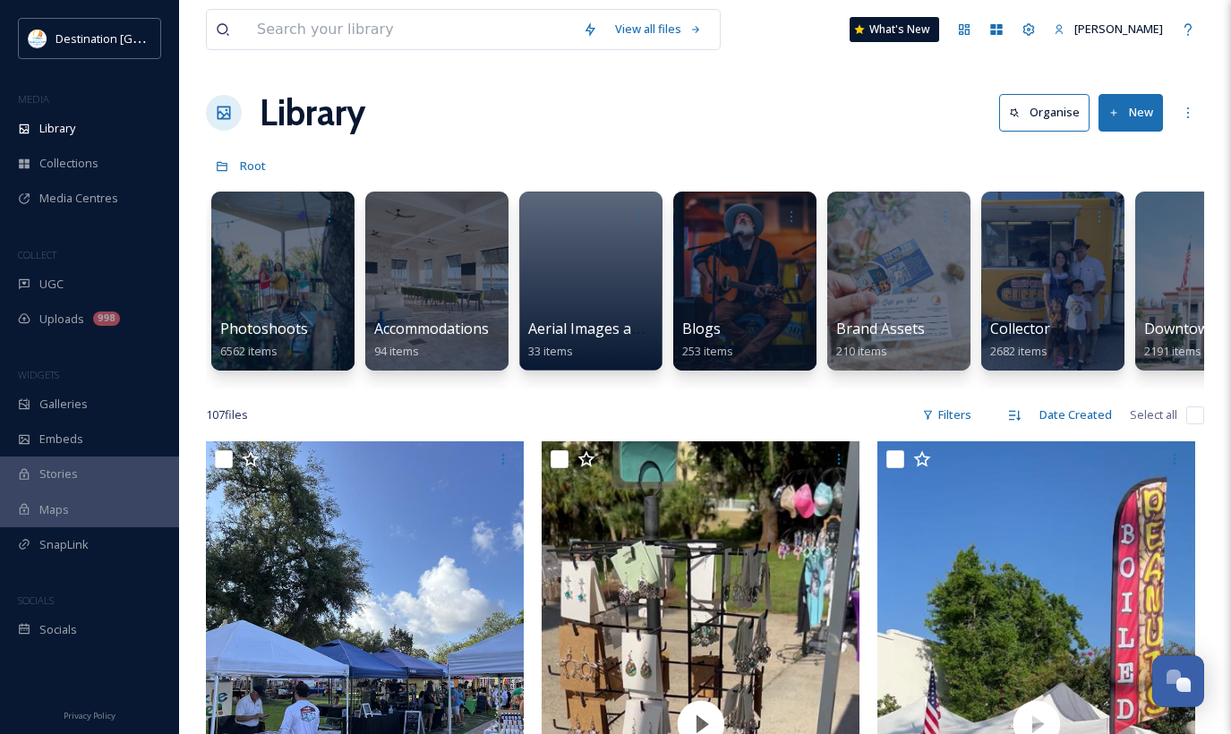
scroll to position [0, 1928]
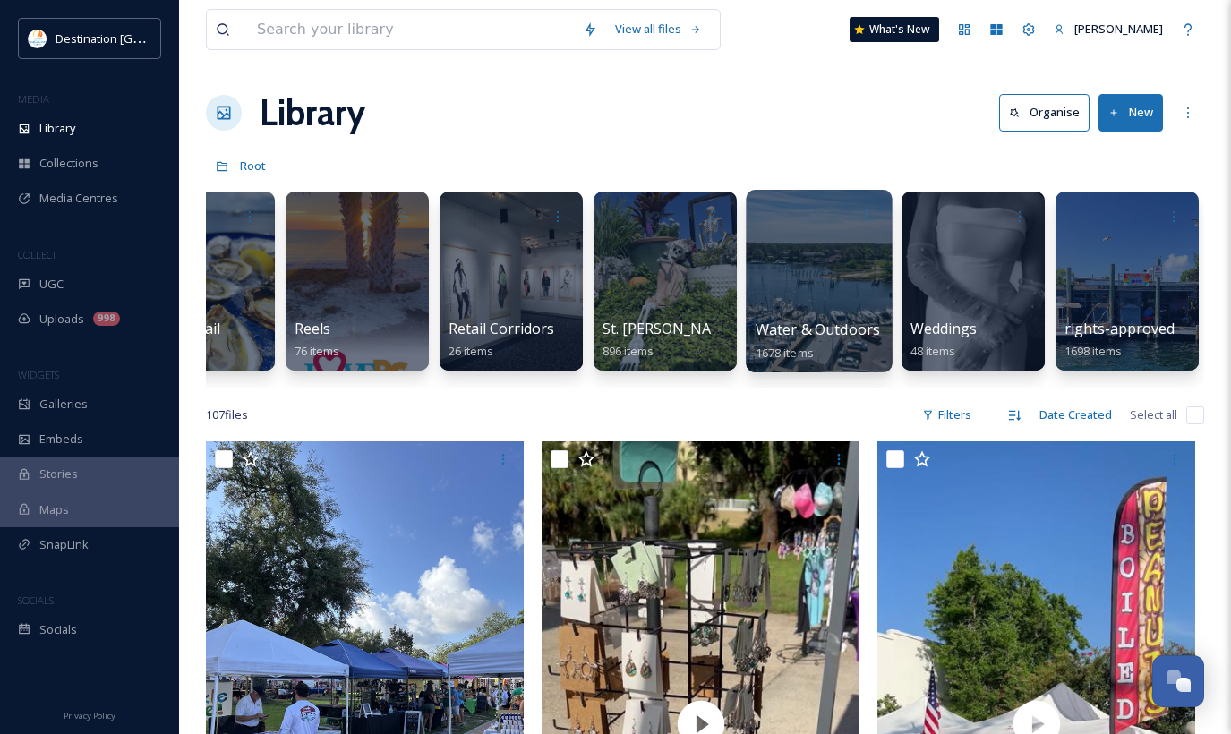
click at [759, 300] on div at bounding box center [819, 281] width 146 height 183
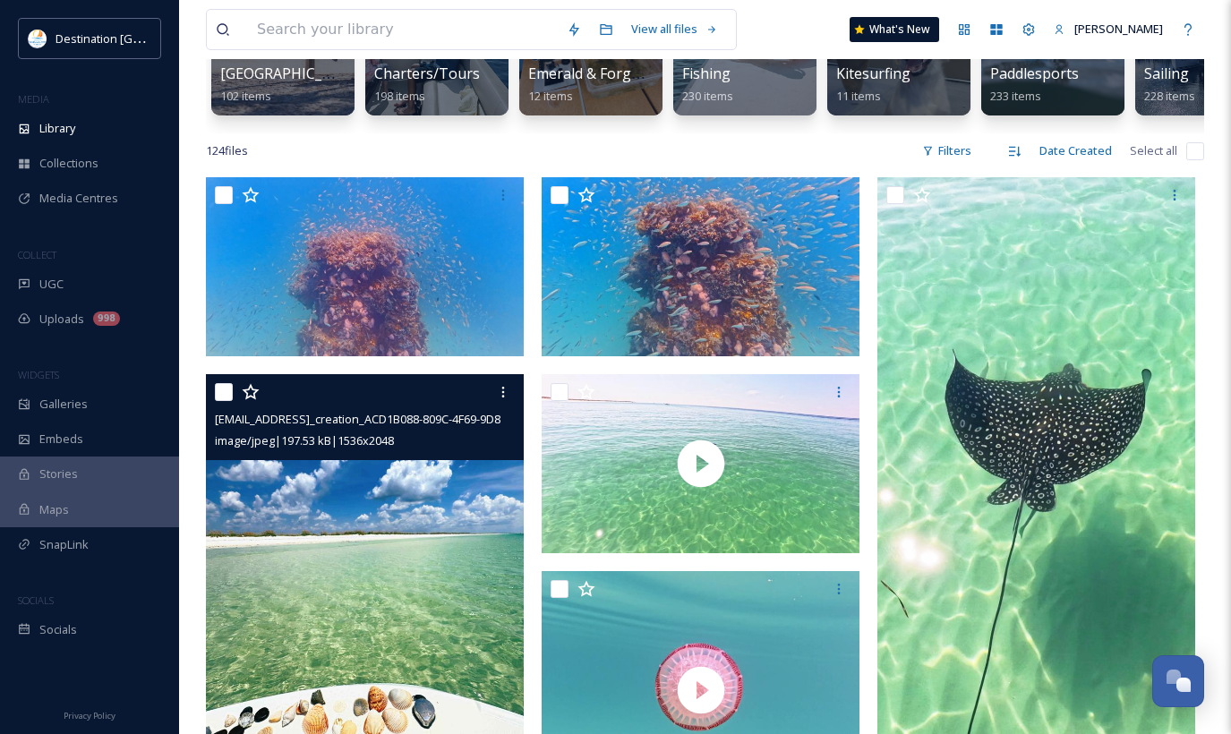
scroll to position [358, 0]
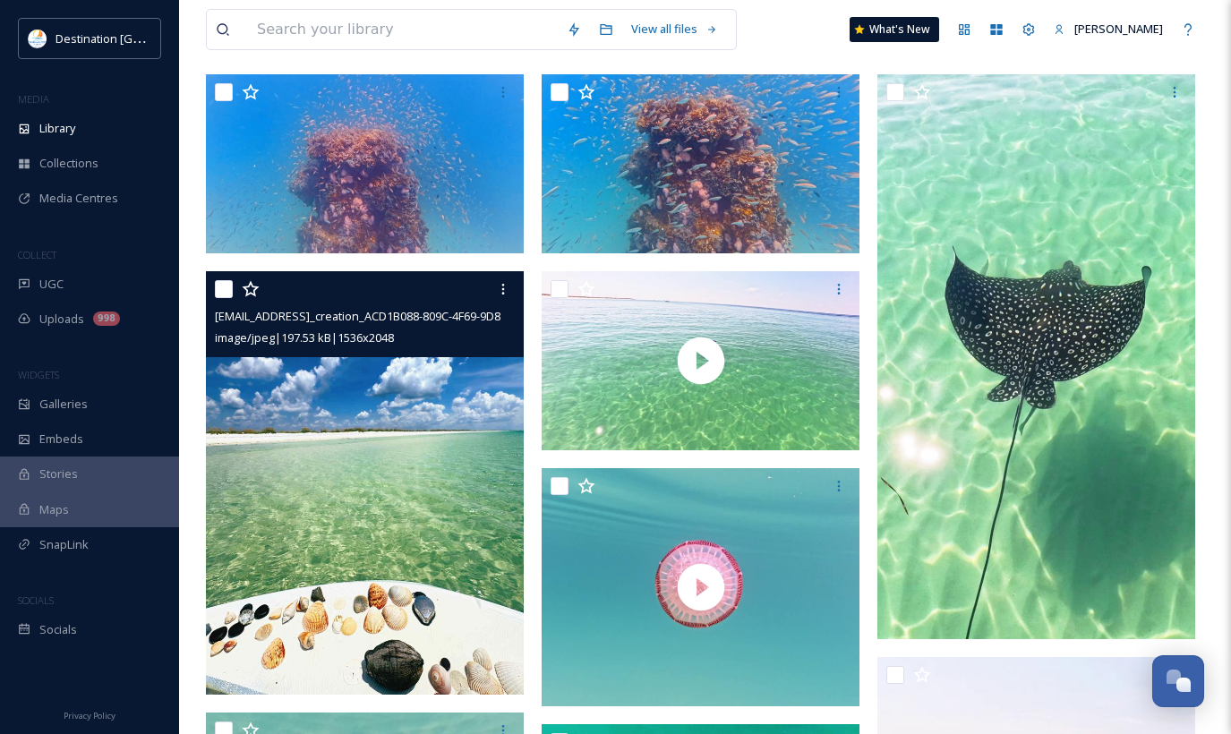
click at [293, 441] on img at bounding box center [365, 483] width 318 height 424
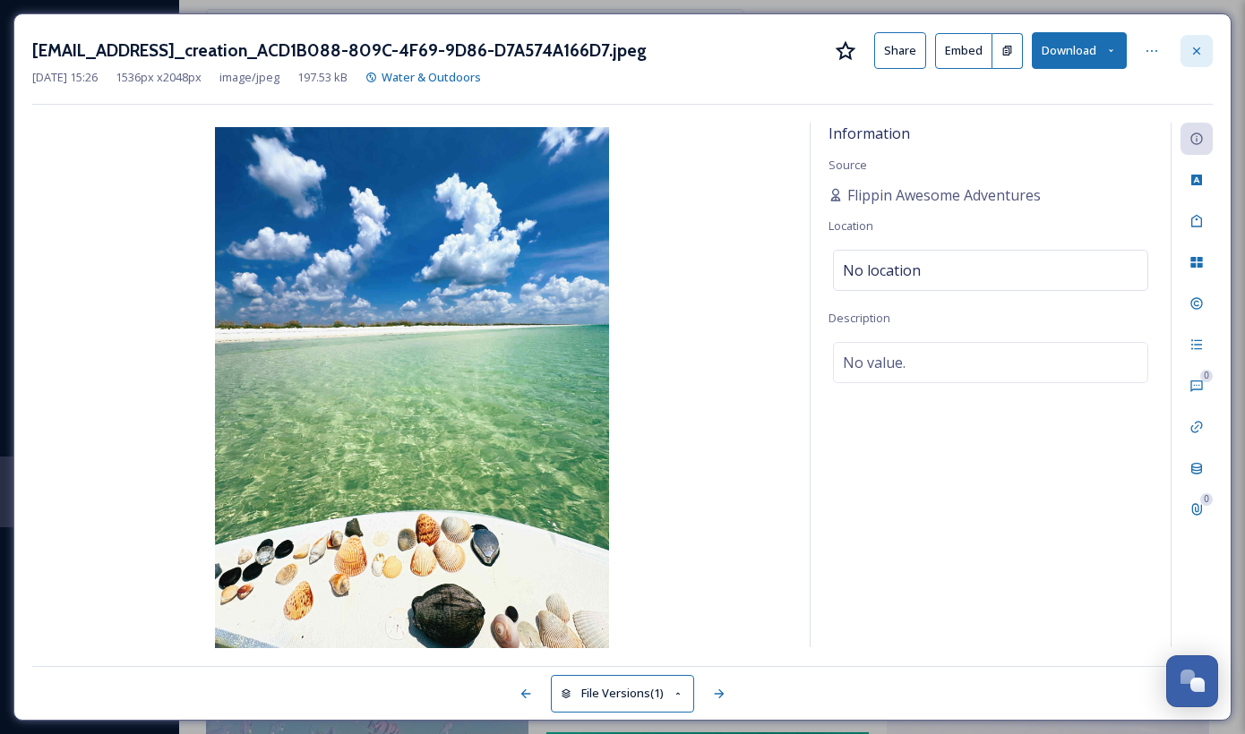
click at [1196, 48] on icon at bounding box center [1196, 51] width 14 height 14
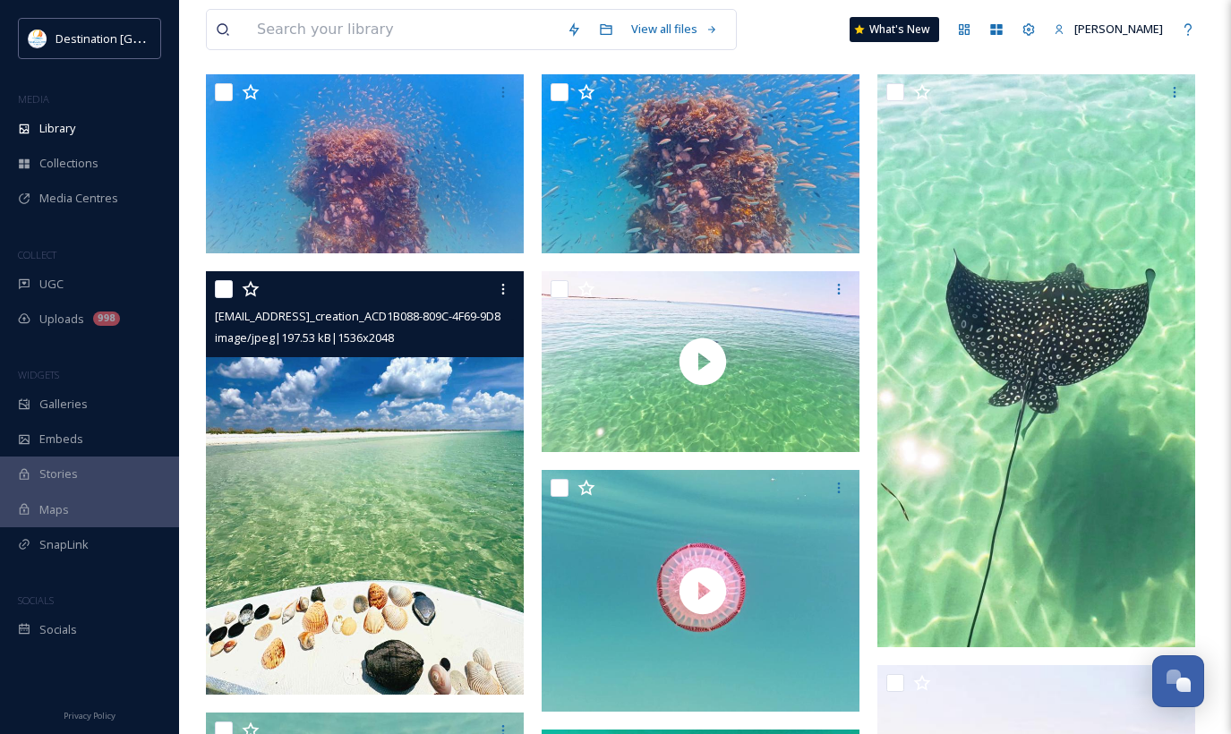
click at [218, 298] on input "checkbox" at bounding box center [224, 289] width 18 height 18
checkbox input "true"
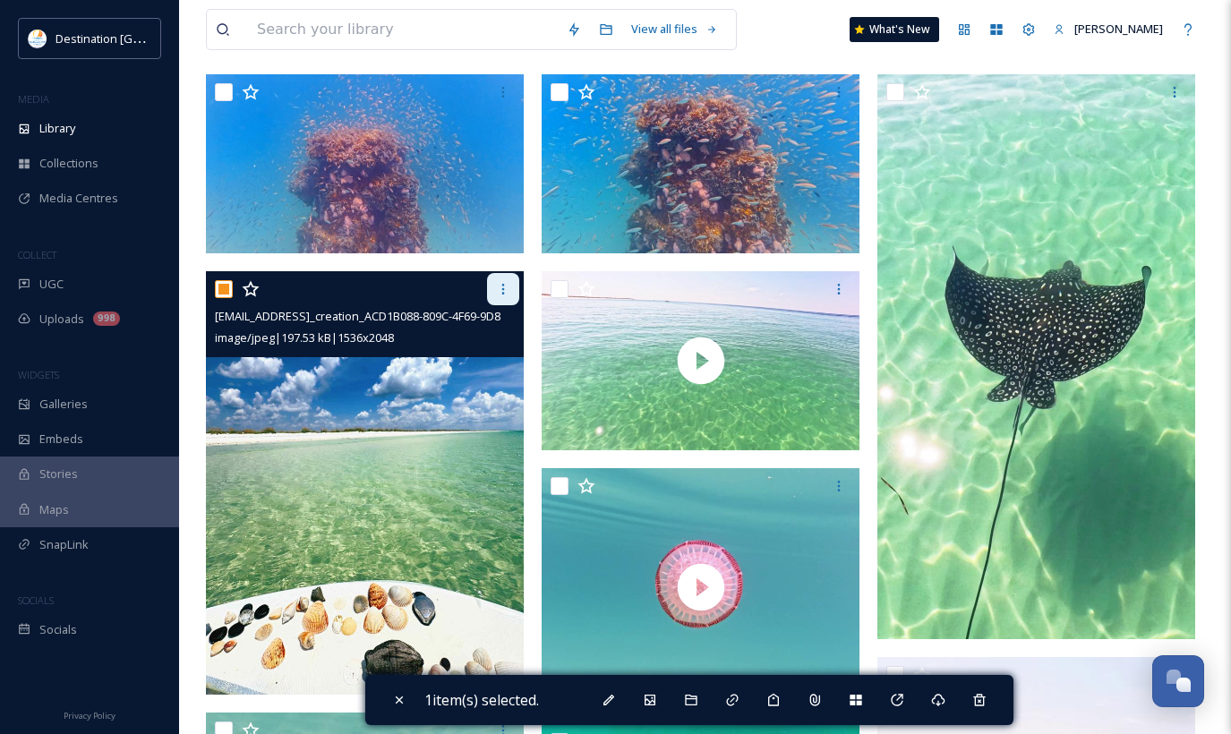
click at [506, 296] on icon at bounding box center [503, 289] width 14 height 14
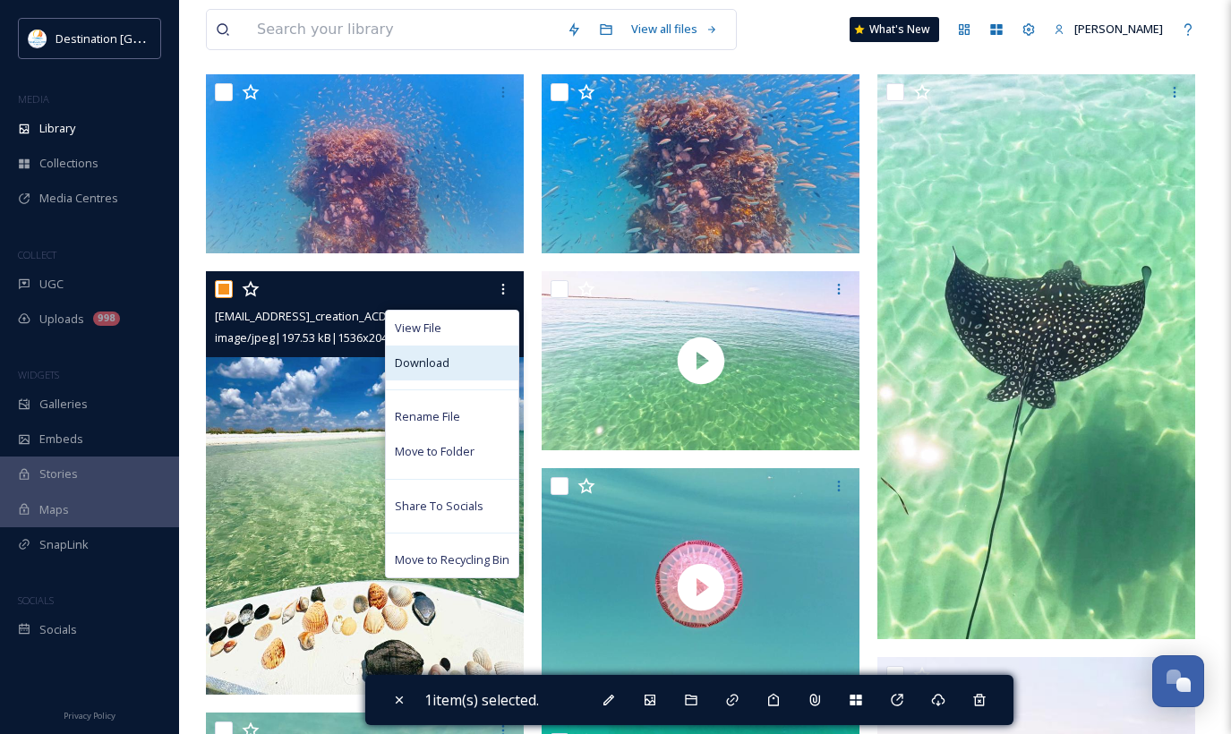
click at [460, 375] on div "Download" at bounding box center [452, 363] width 133 height 35
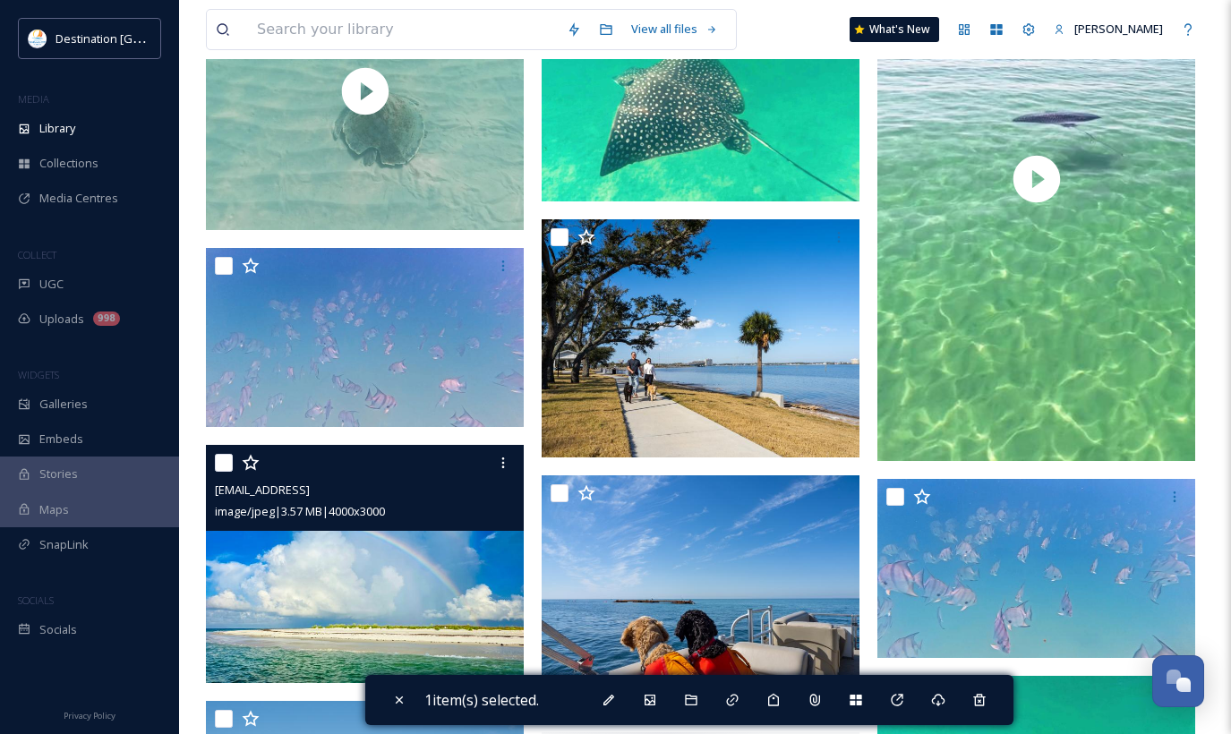
scroll to position [1164, 0]
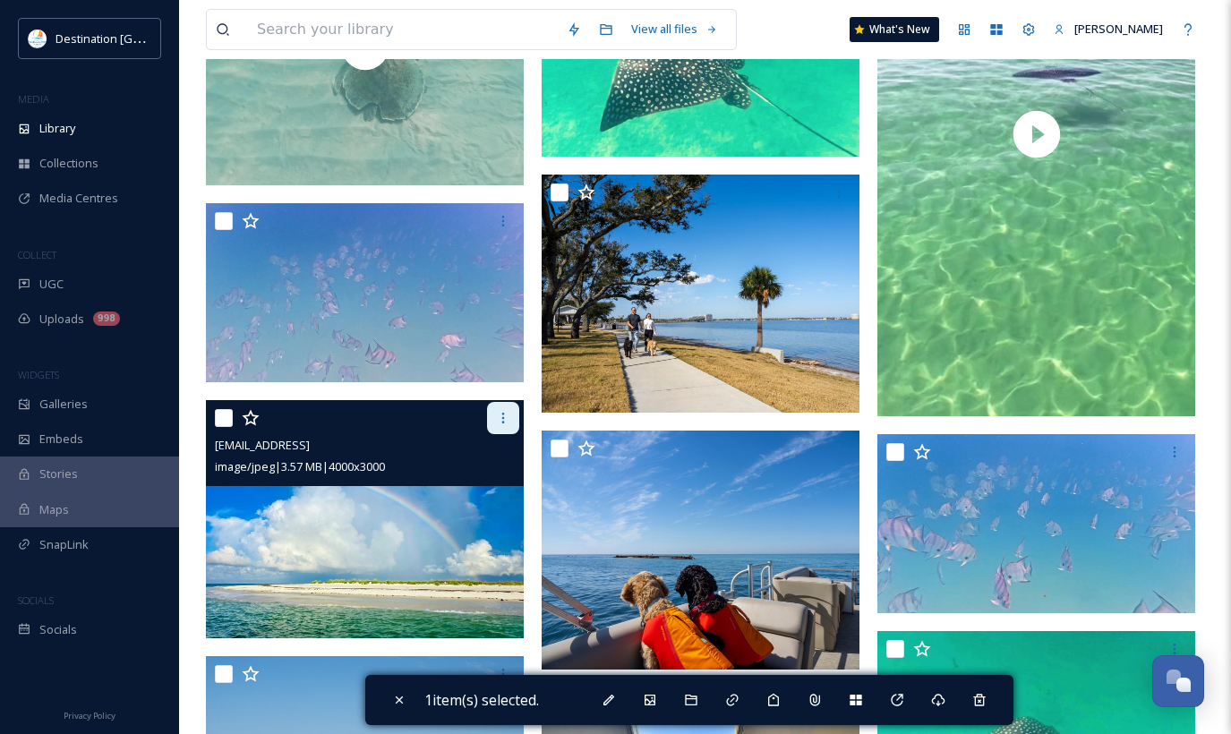
click at [508, 434] on div at bounding box center [503, 418] width 32 height 32
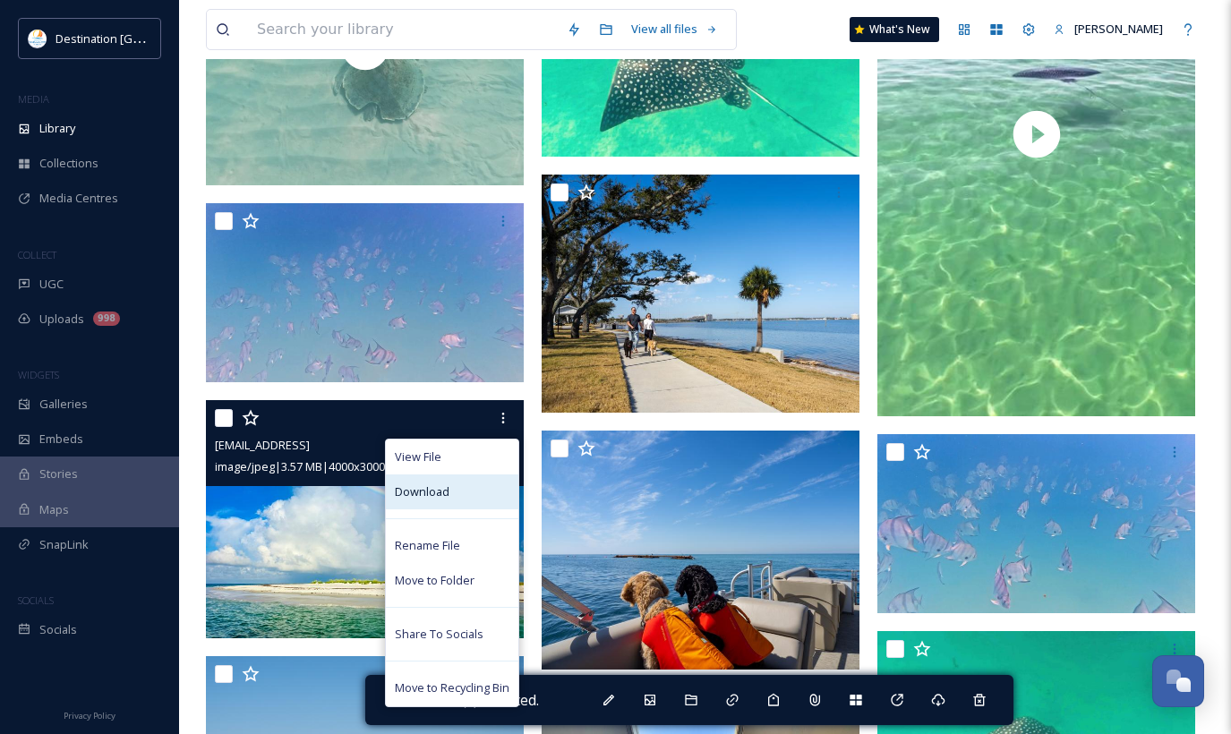
click at [484, 510] on div "Download" at bounding box center [452, 492] width 133 height 35
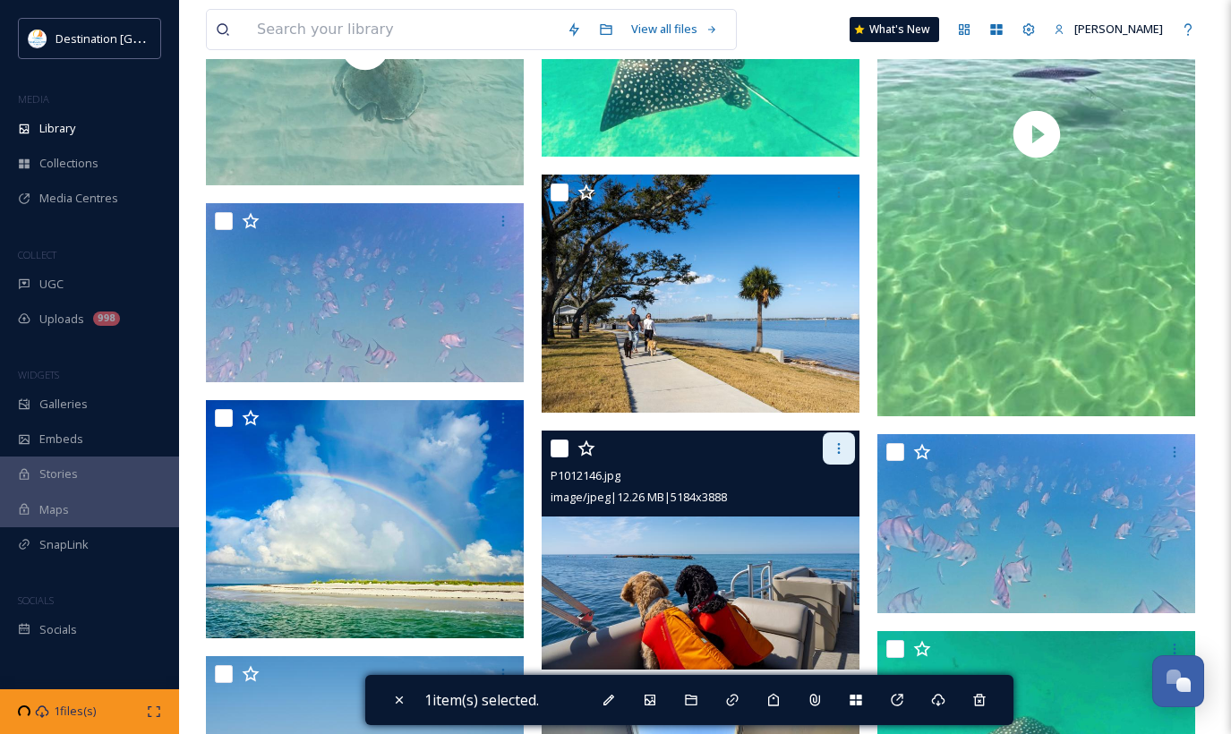
click at [831, 463] on div at bounding box center [839, 449] width 32 height 32
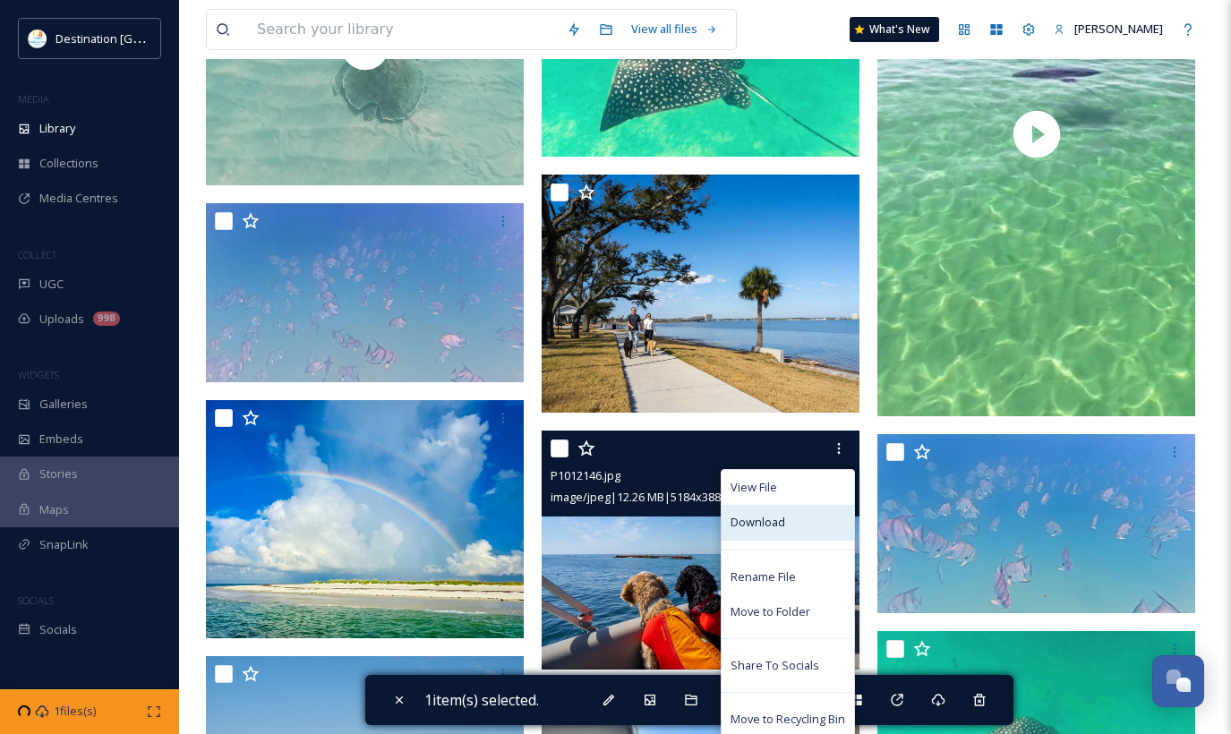
click at [767, 529] on span "Download" at bounding box center [758, 522] width 55 height 17
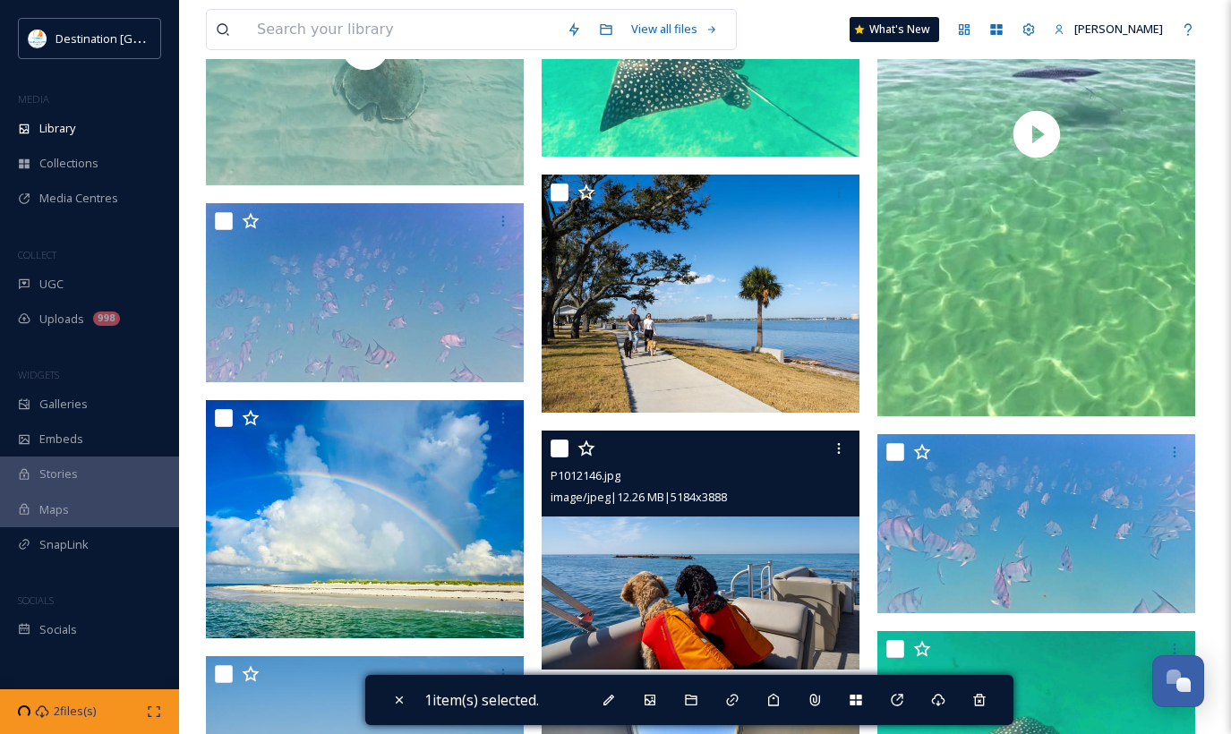
scroll to position [1612, 0]
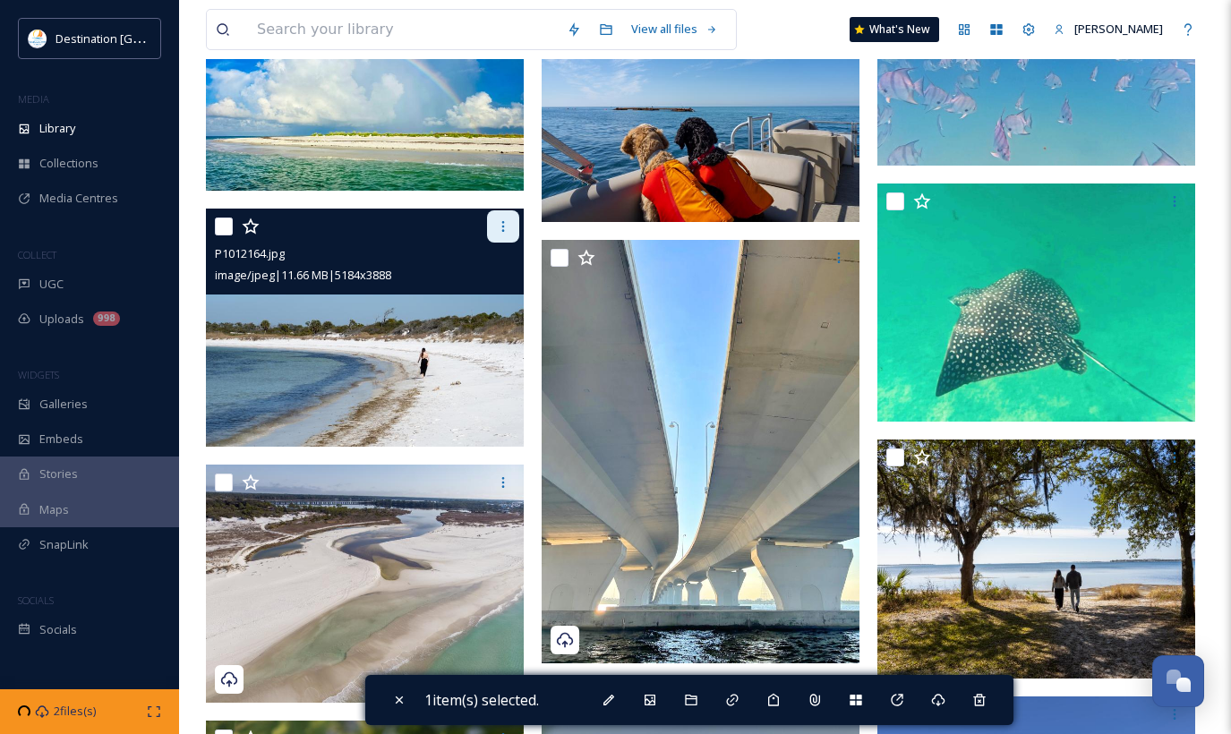
click at [500, 234] on icon at bounding box center [503, 226] width 14 height 14
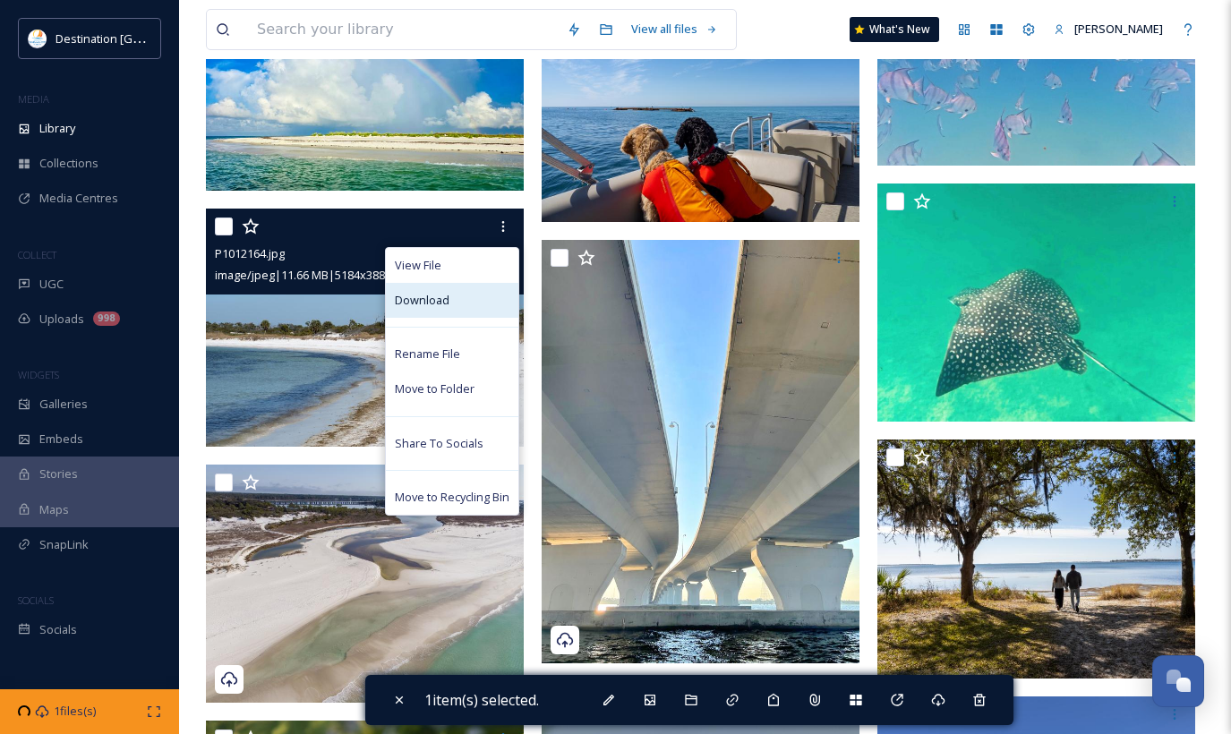
click at [454, 318] on div "Download" at bounding box center [452, 300] width 133 height 35
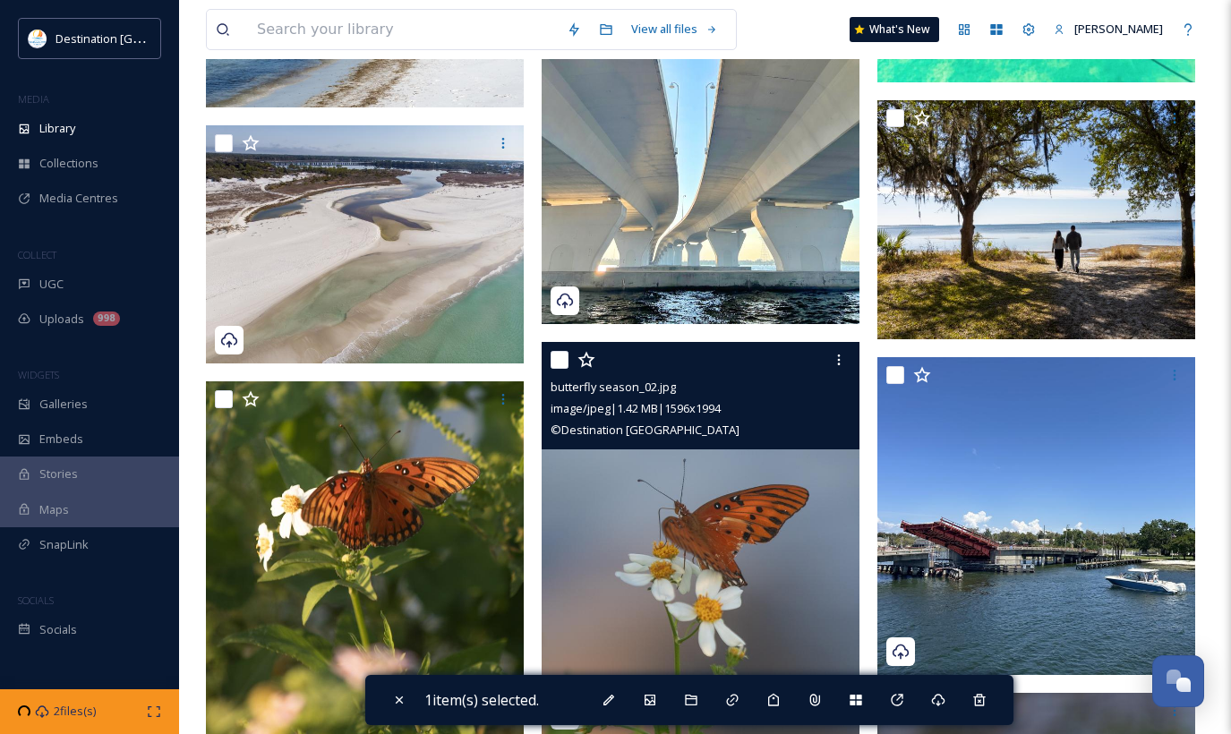
scroll to position [2060, 0]
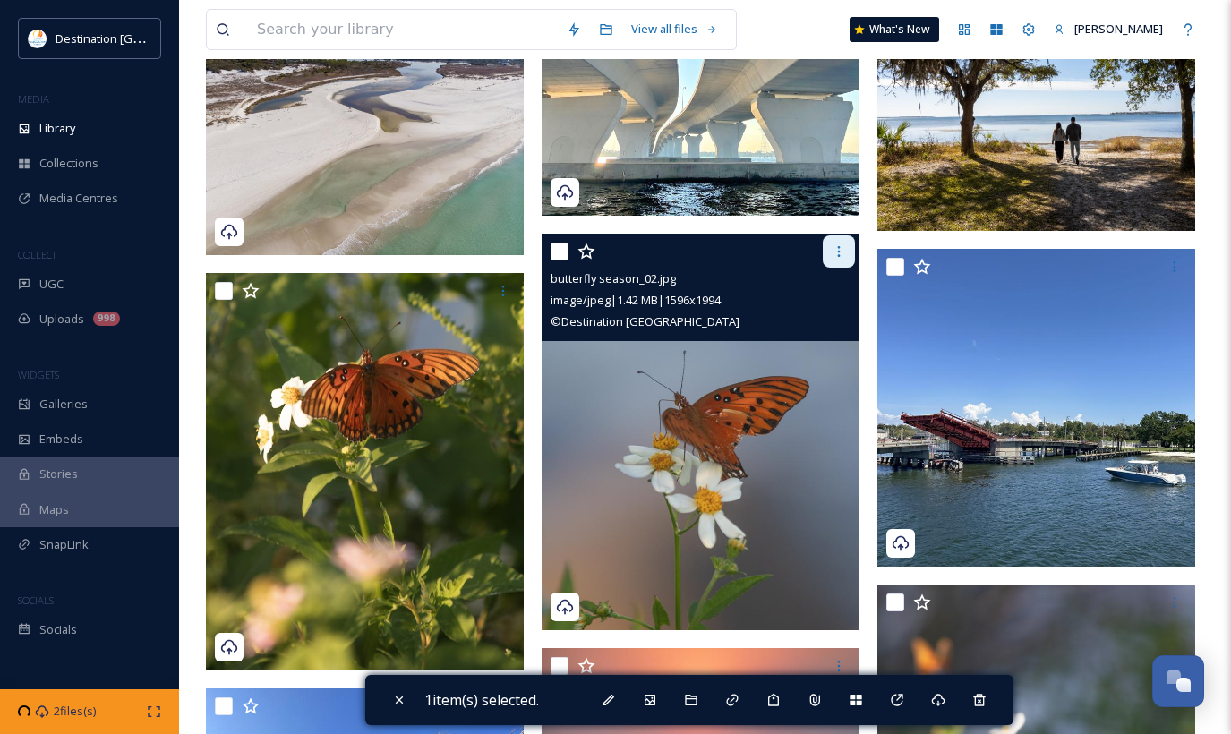
click at [835, 259] on icon at bounding box center [839, 251] width 14 height 14
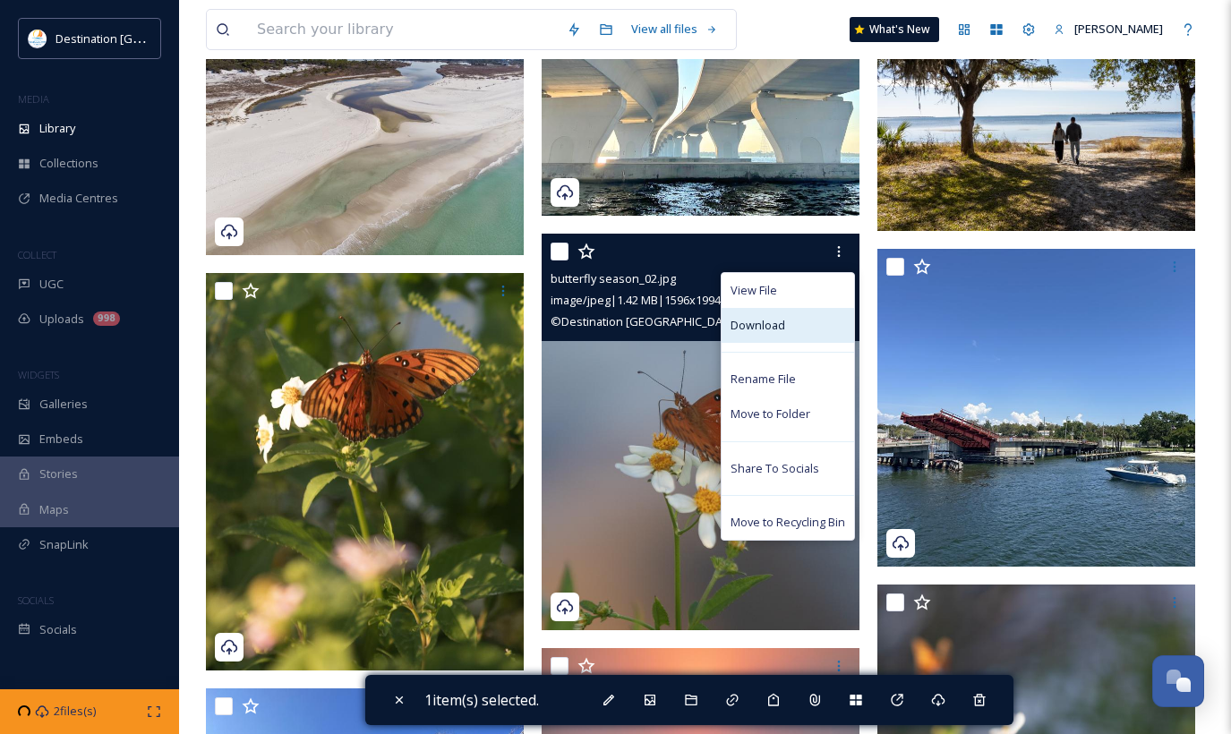
click at [792, 330] on div "Download" at bounding box center [788, 325] width 133 height 35
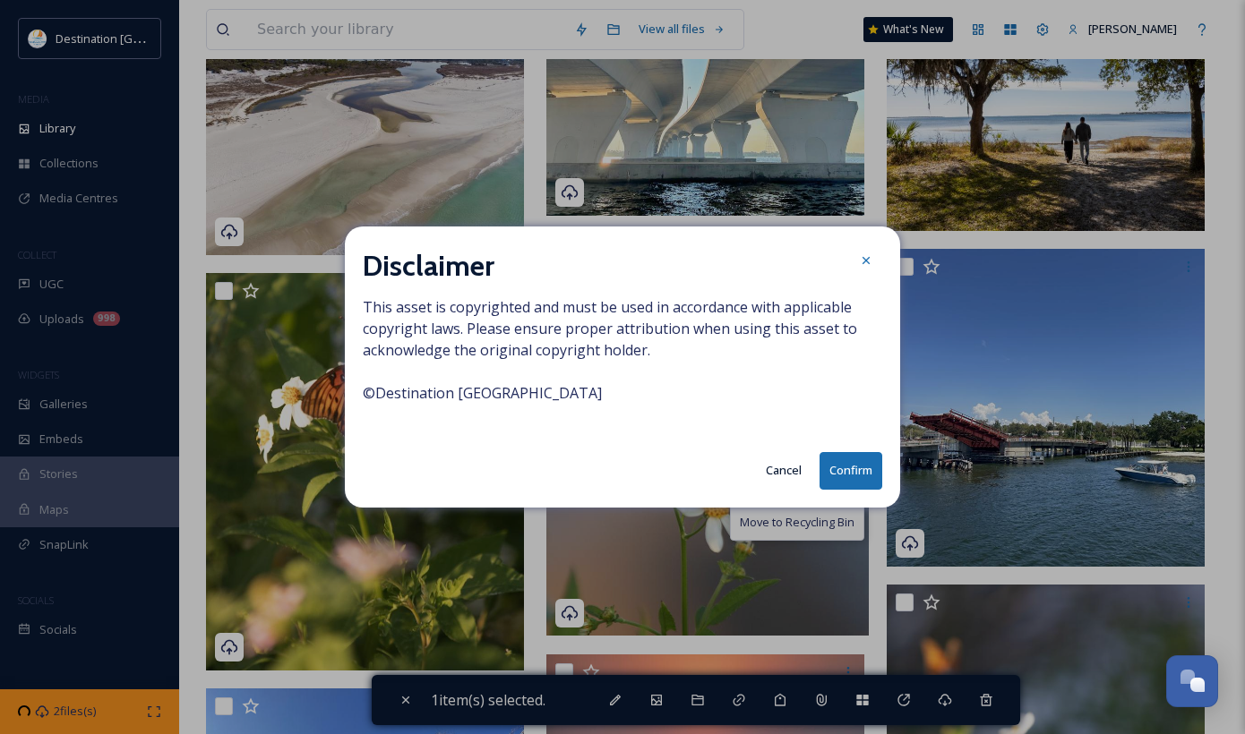
click at [872, 468] on button "Confirm" at bounding box center [850, 470] width 63 height 37
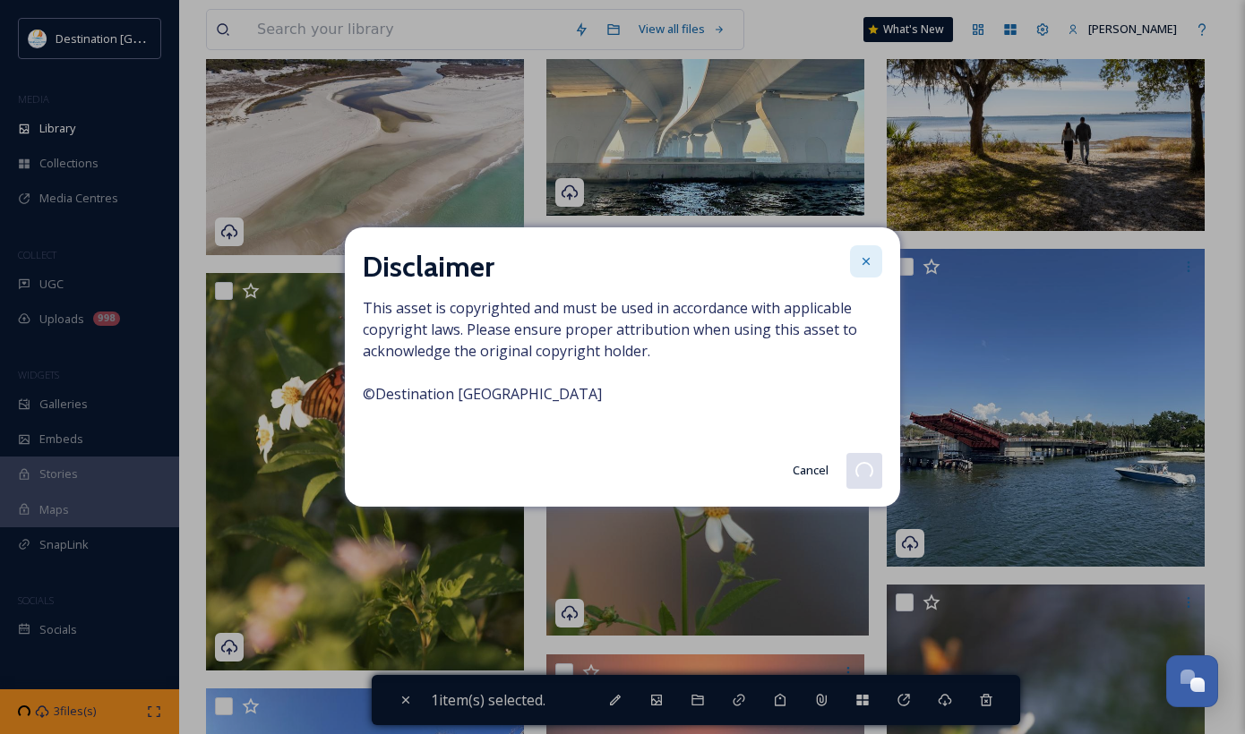
click at [859, 260] on icon at bounding box center [866, 261] width 14 height 14
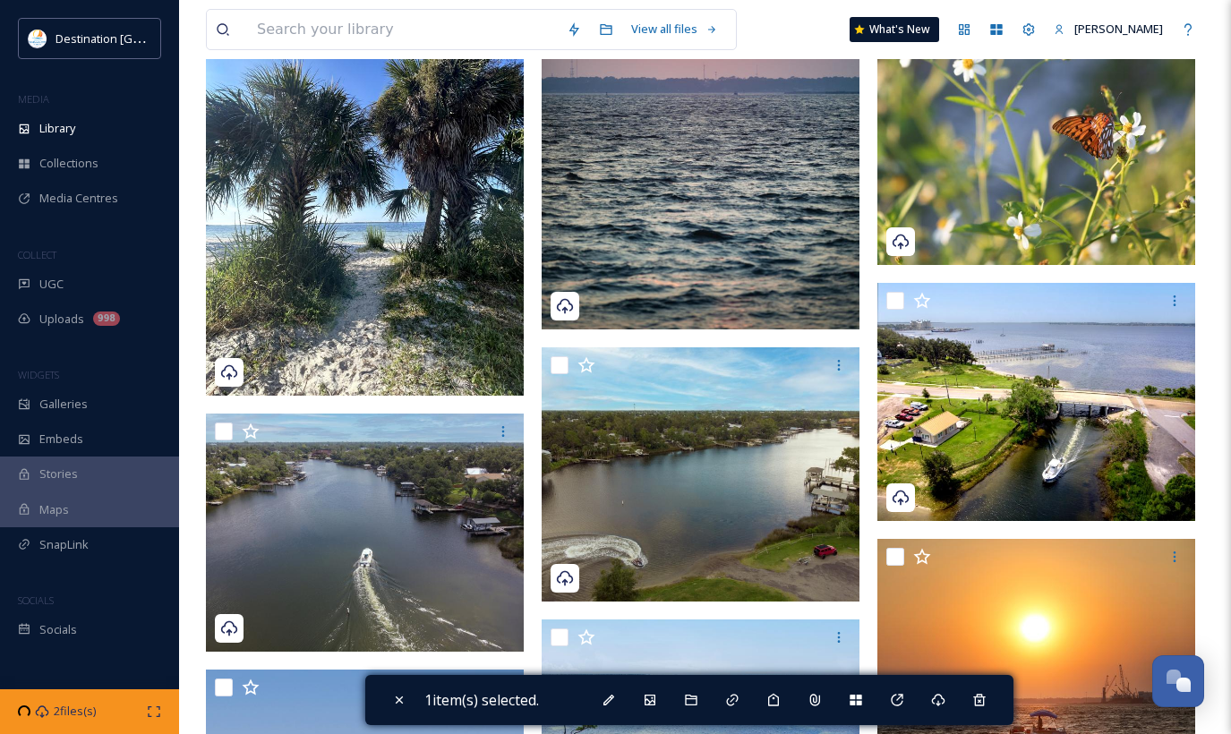
click at [365, 250] on img at bounding box center [365, 184] width 318 height 424
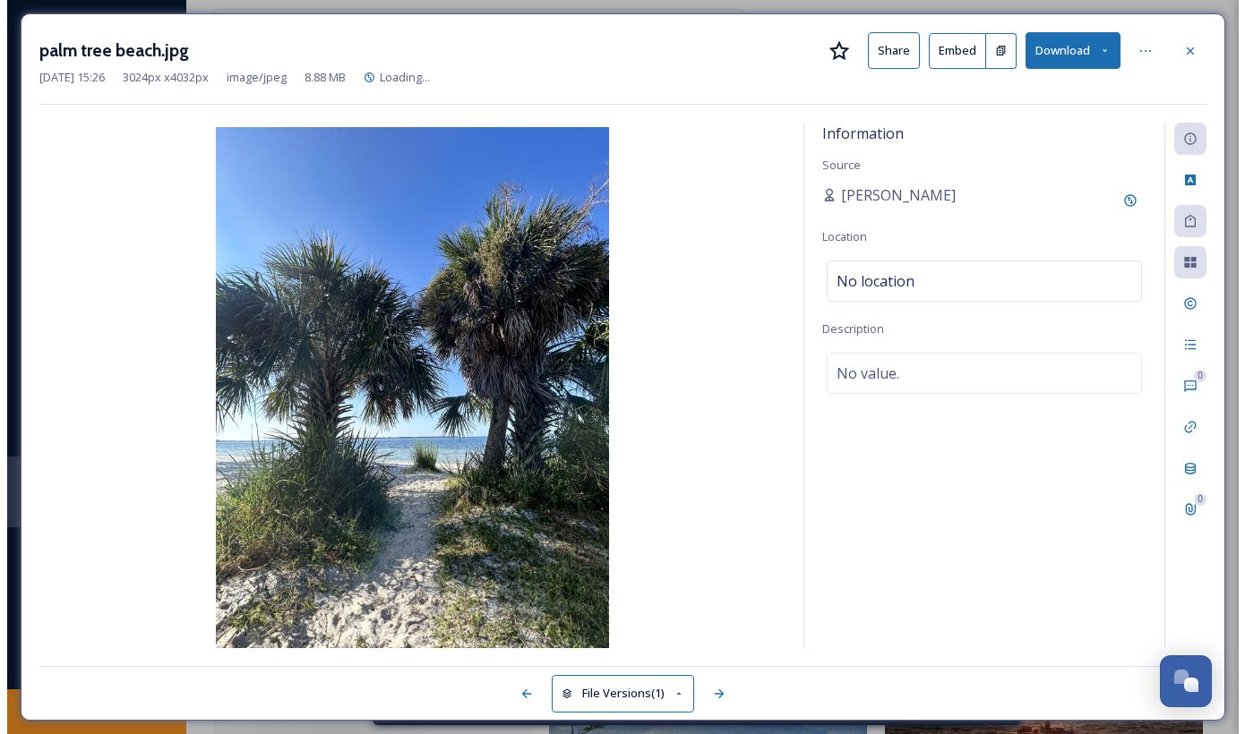
scroll to position [2334, 0]
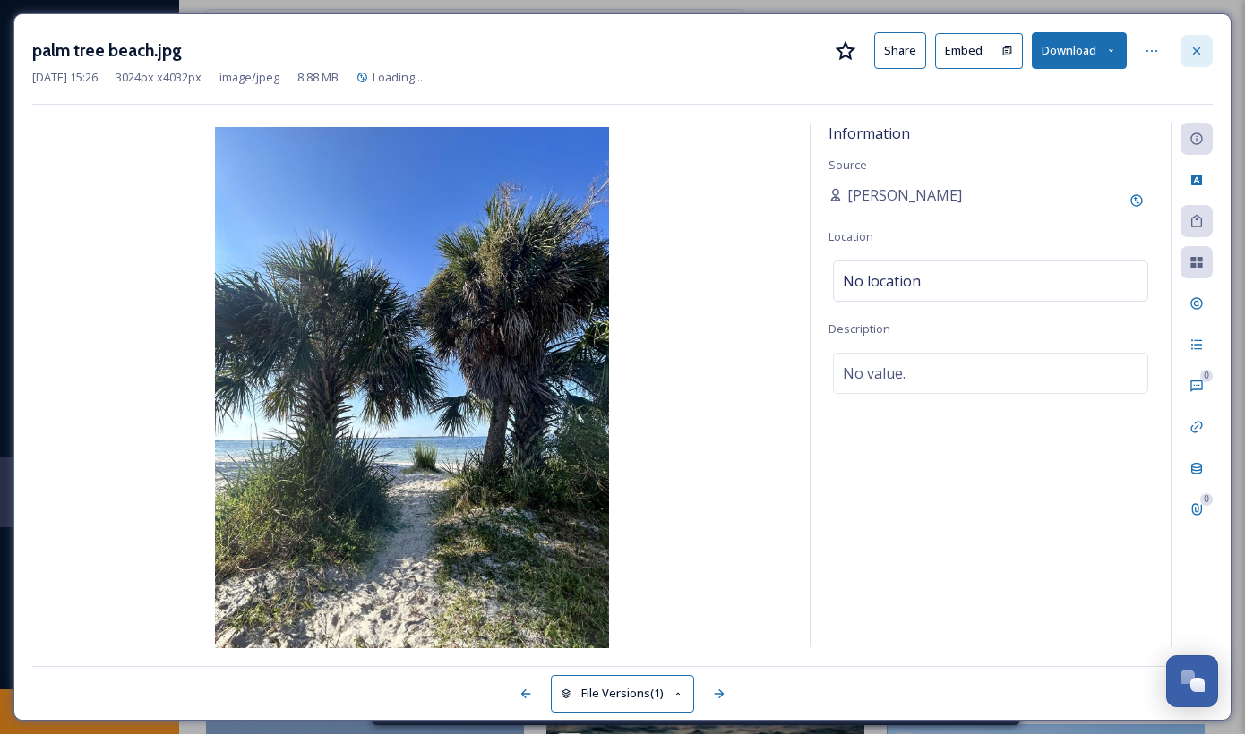
click at [1206, 47] on div at bounding box center [1196, 51] width 32 height 32
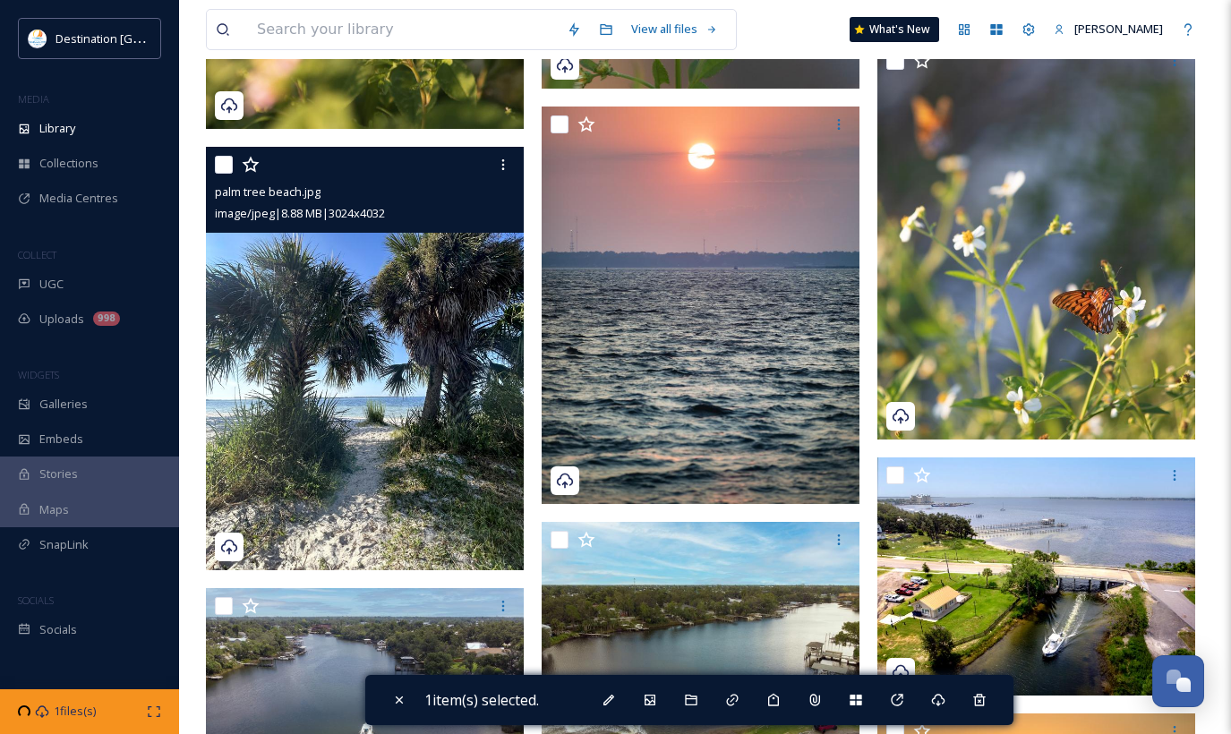
scroll to position [2597, 0]
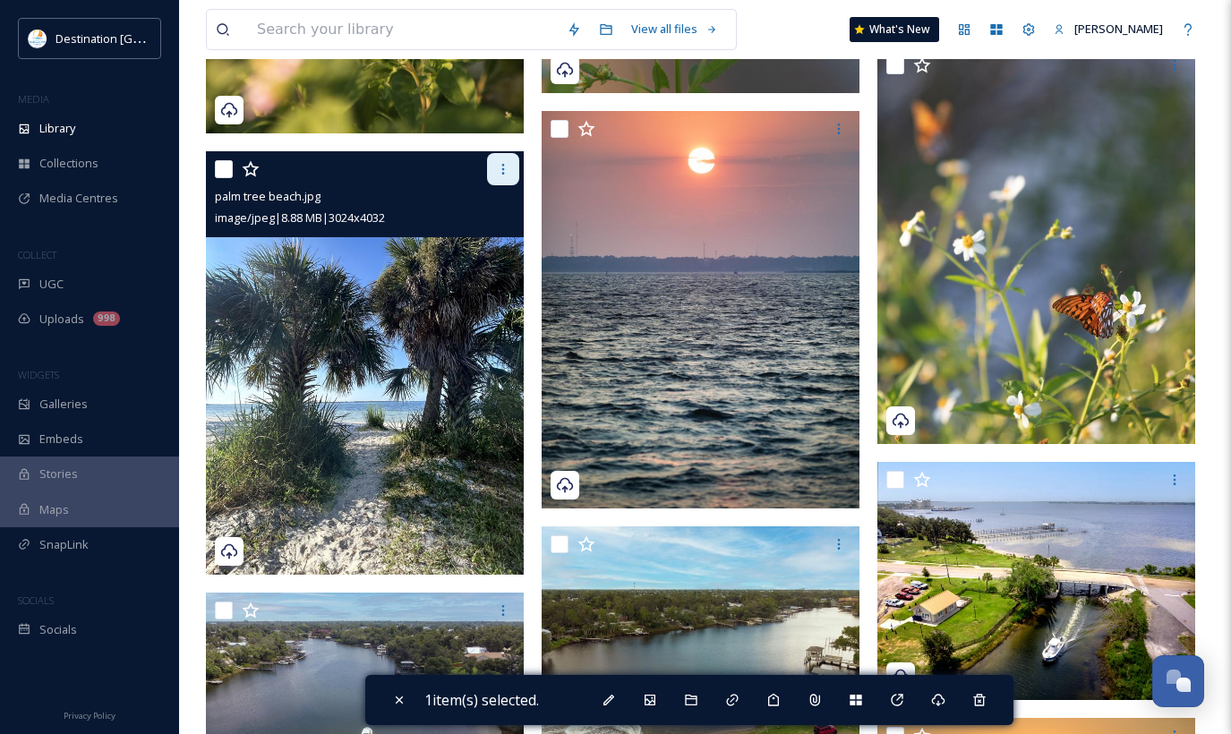
click at [501, 170] on div at bounding box center [503, 169] width 32 height 32
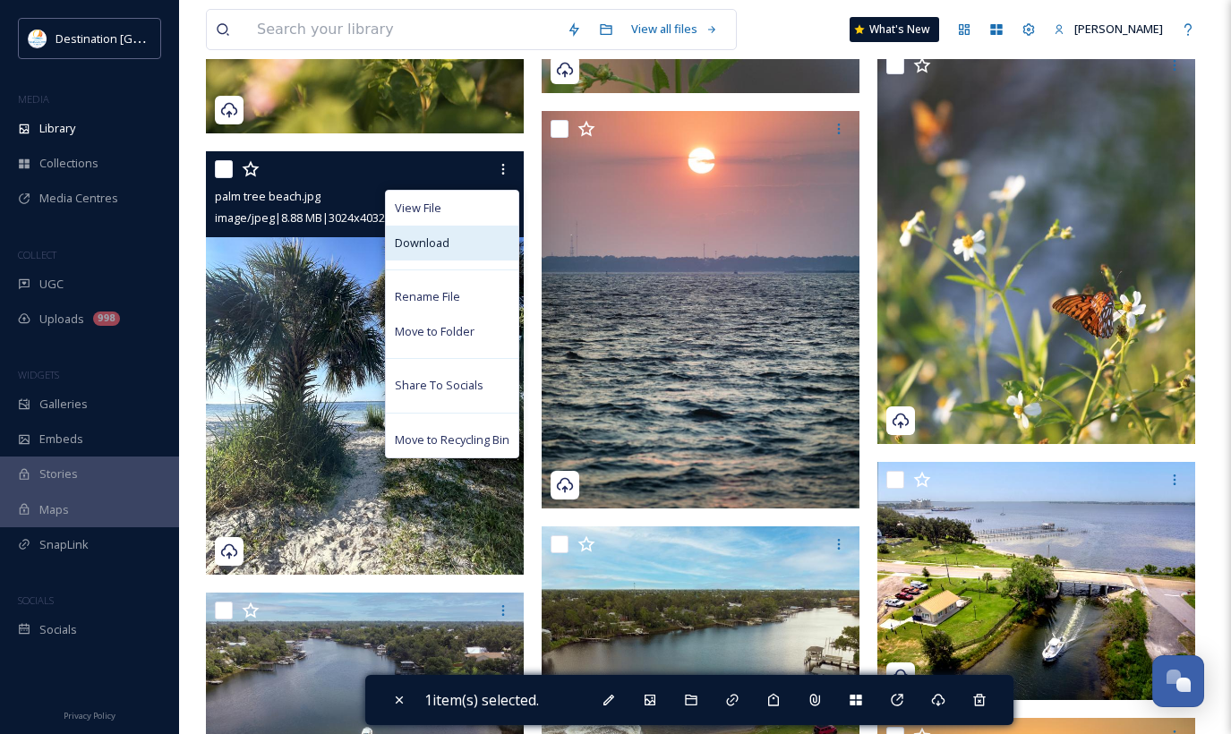
click at [436, 252] on span "Download" at bounding box center [422, 243] width 55 height 17
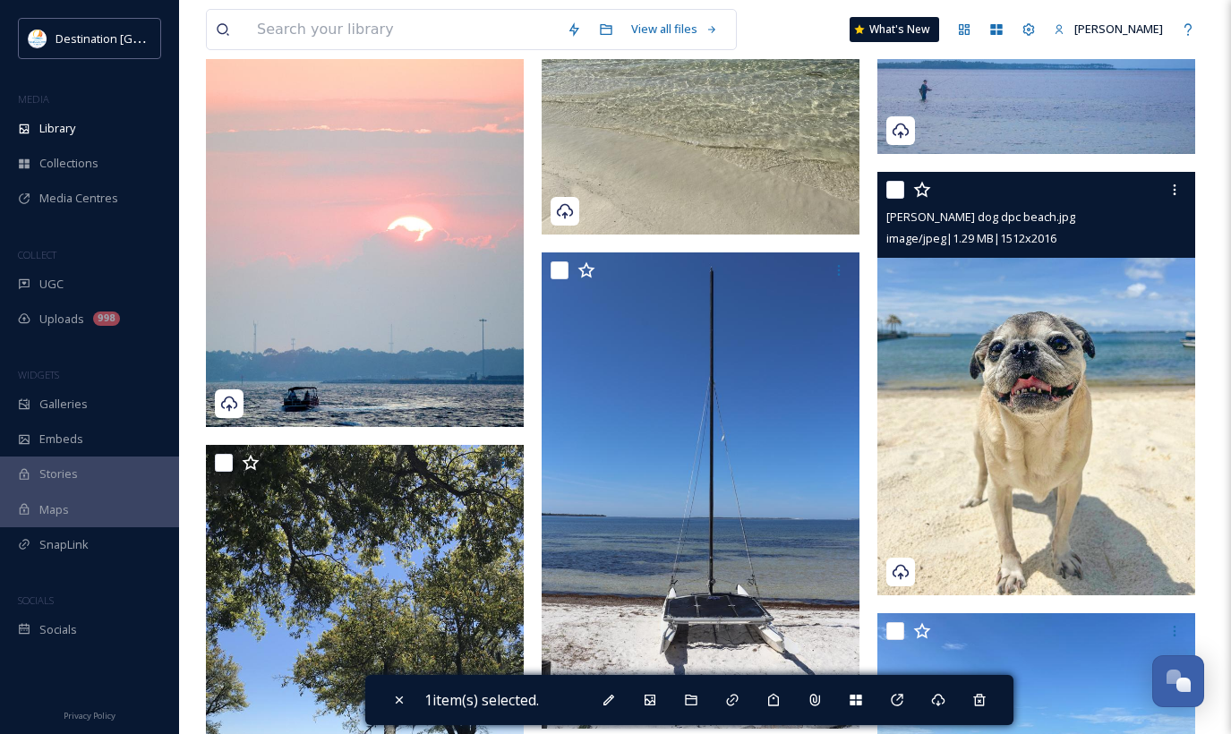
scroll to position [3940, 0]
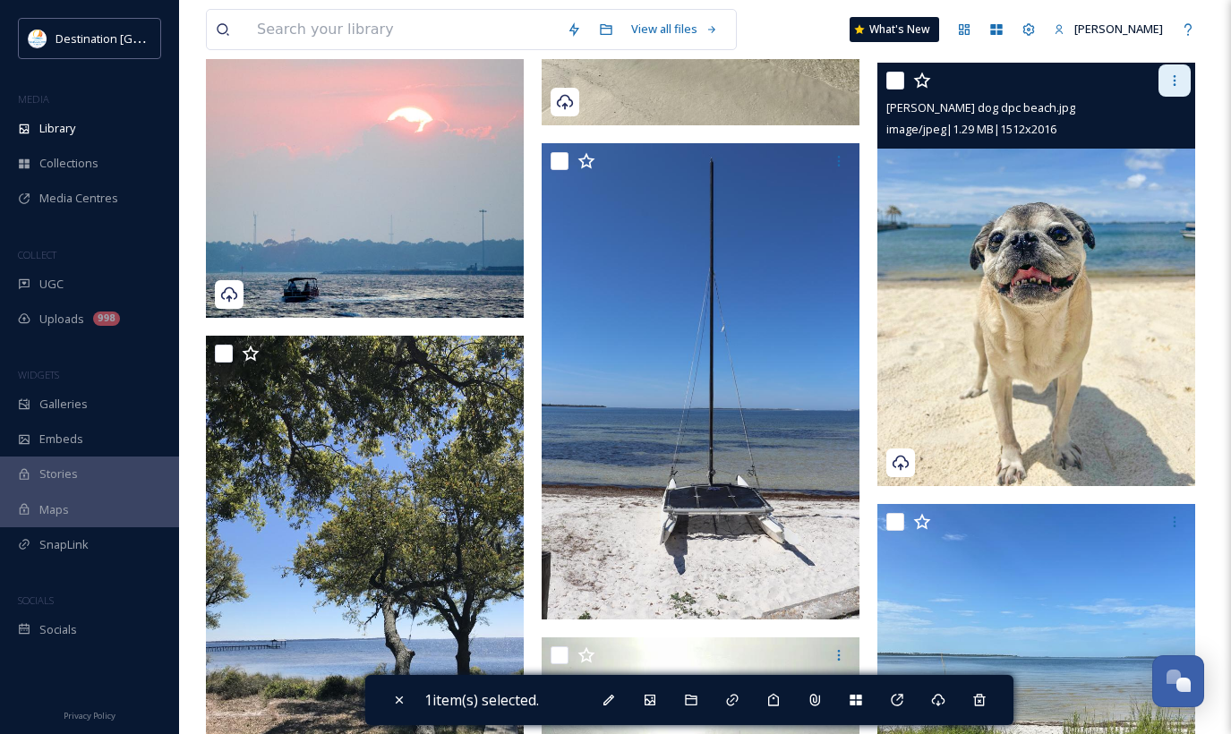
click at [1170, 88] on icon at bounding box center [1175, 80] width 14 height 14
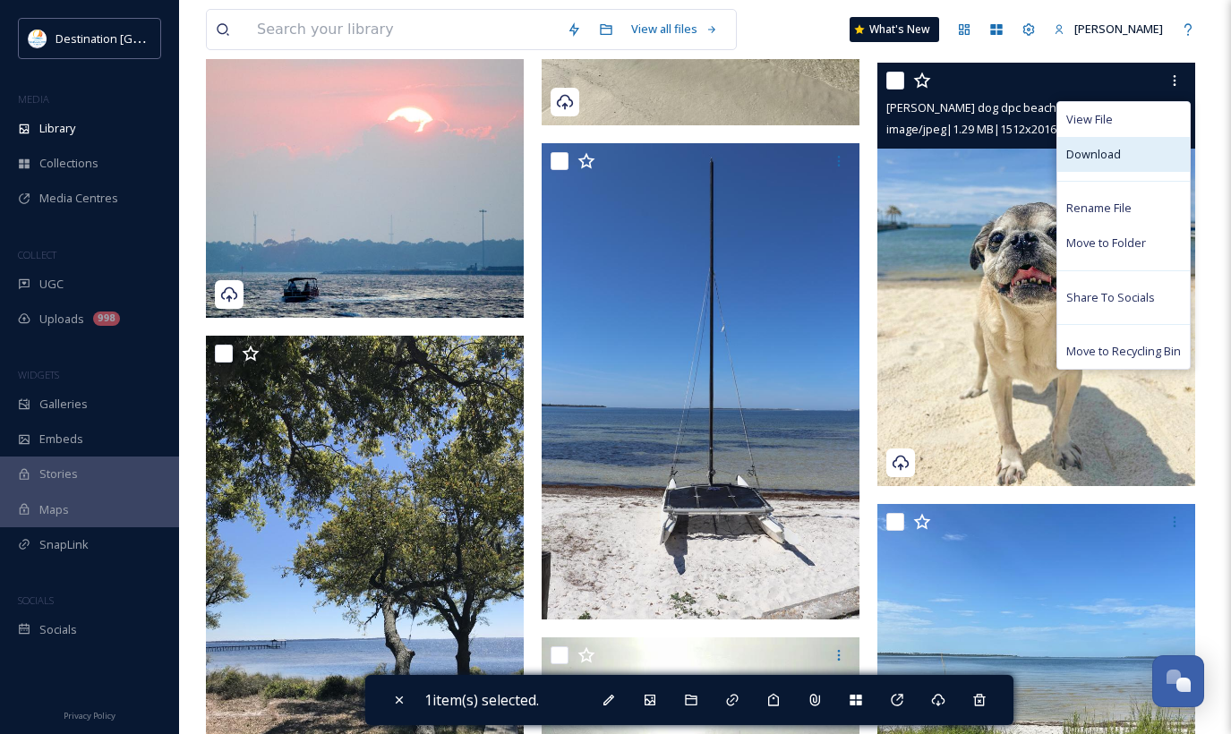
click at [1078, 163] on span "Download" at bounding box center [1093, 154] width 55 height 17
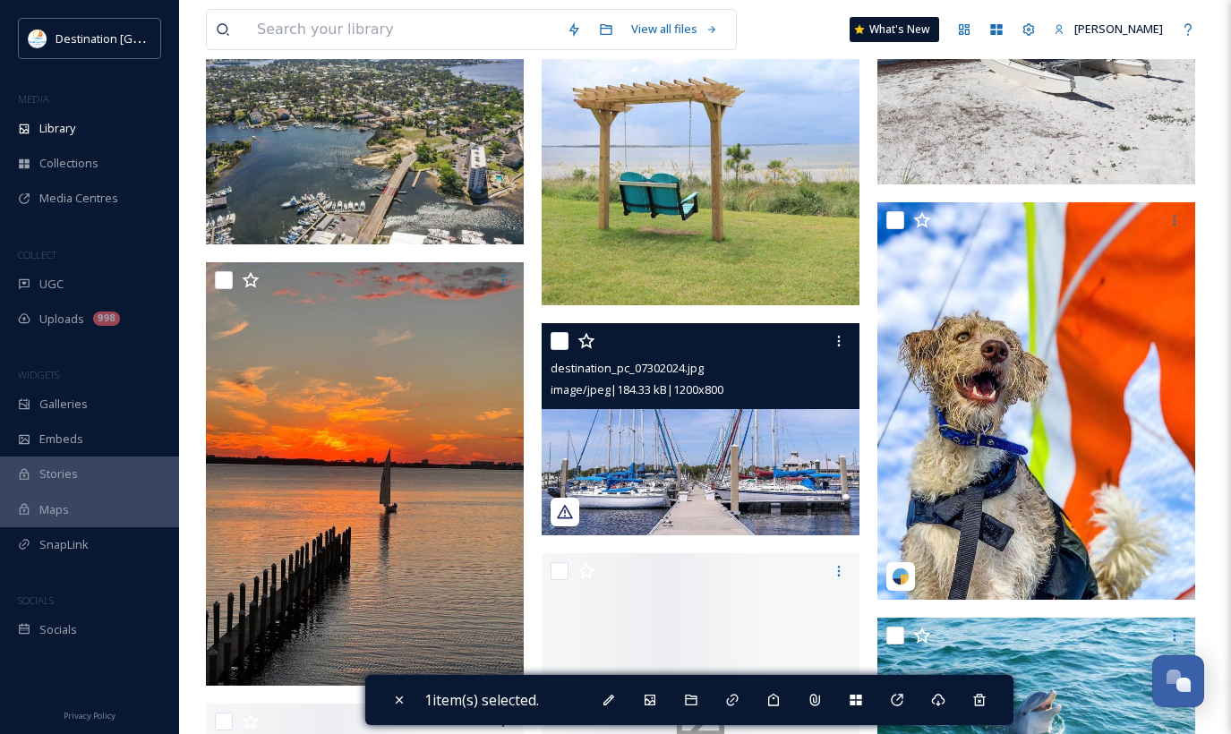
scroll to position [5820, 0]
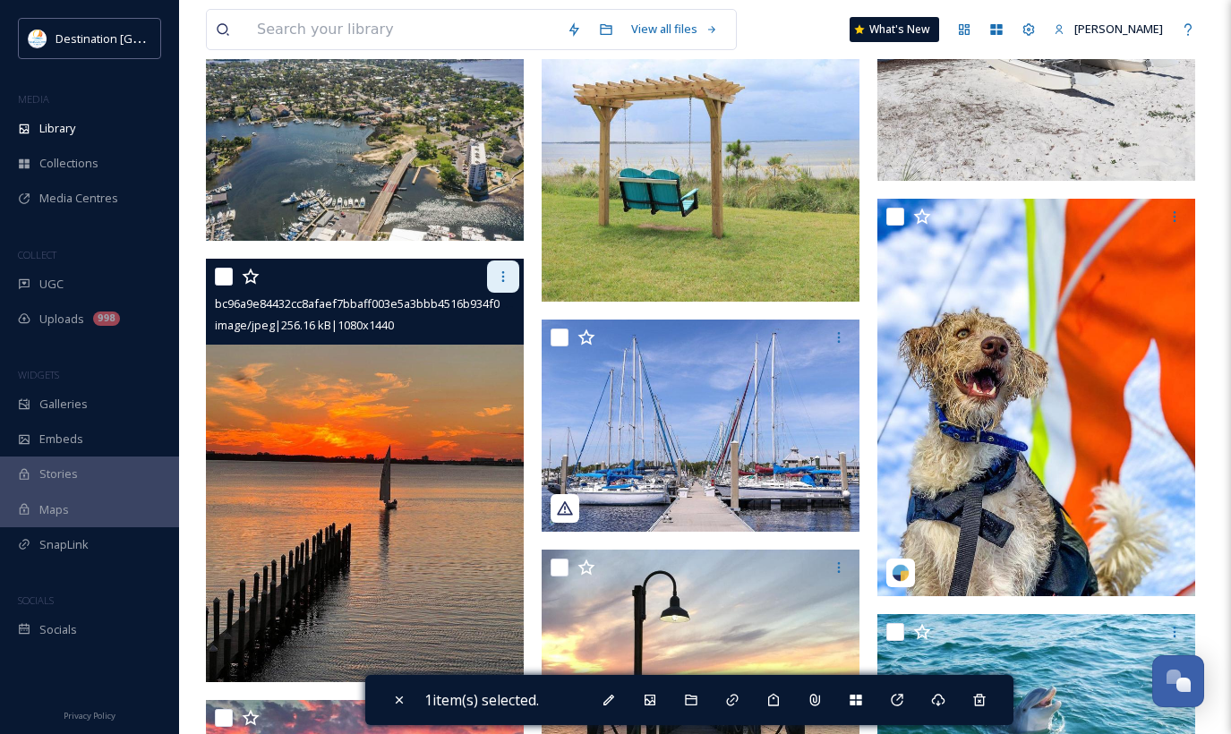
click at [510, 293] on div at bounding box center [503, 277] width 32 height 32
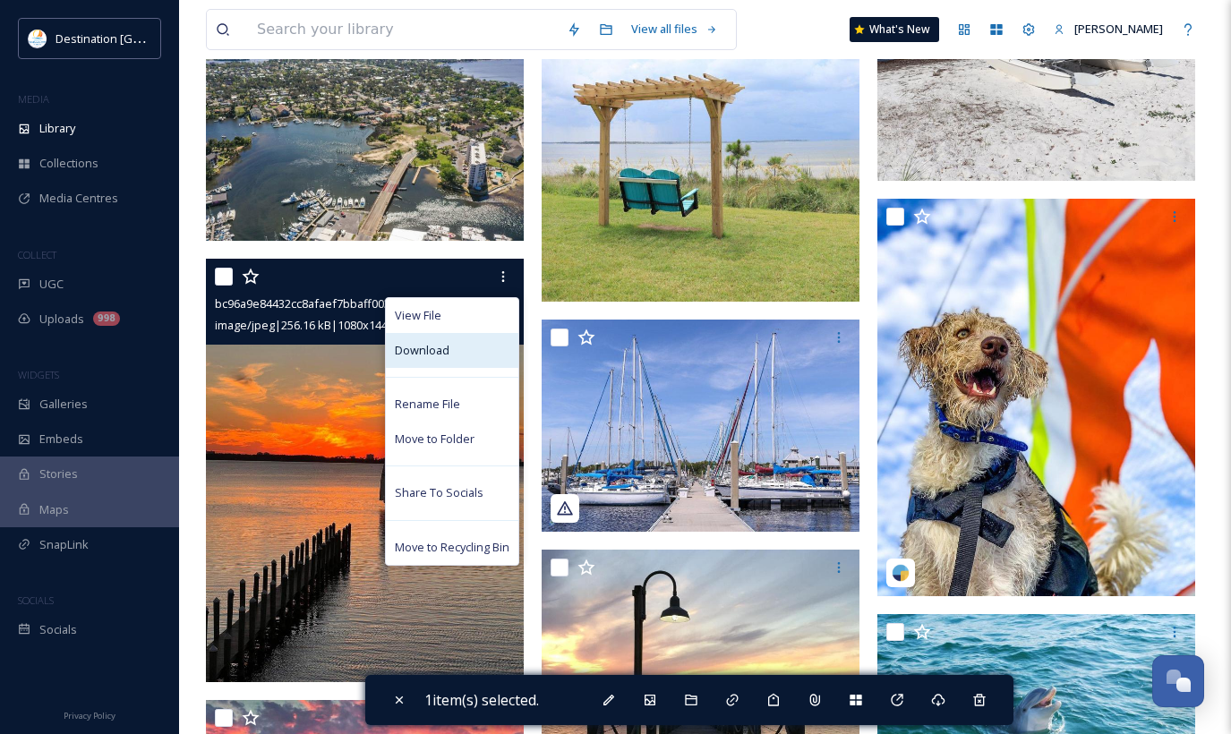
click at [466, 360] on div "Download" at bounding box center [452, 350] width 133 height 35
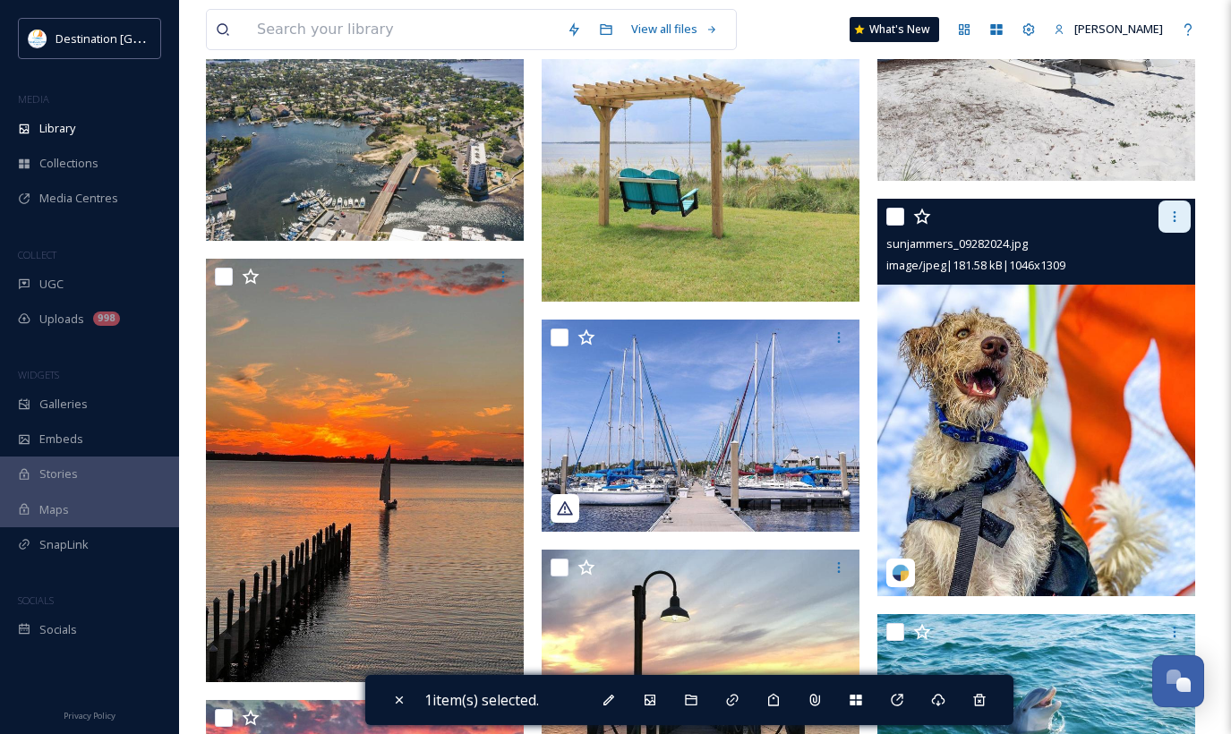
click at [1180, 224] on icon at bounding box center [1175, 217] width 14 height 14
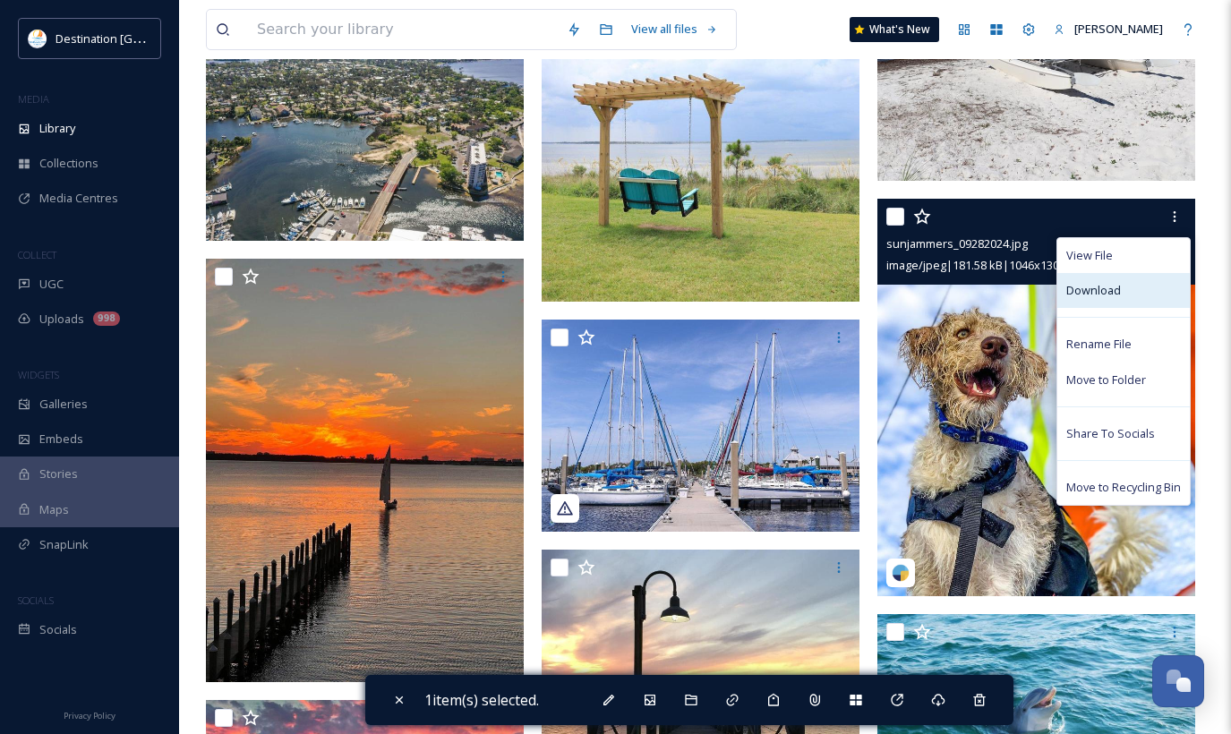
click at [1087, 299] on span "Download" at bounding box center [1093, 290] width 55 height 17
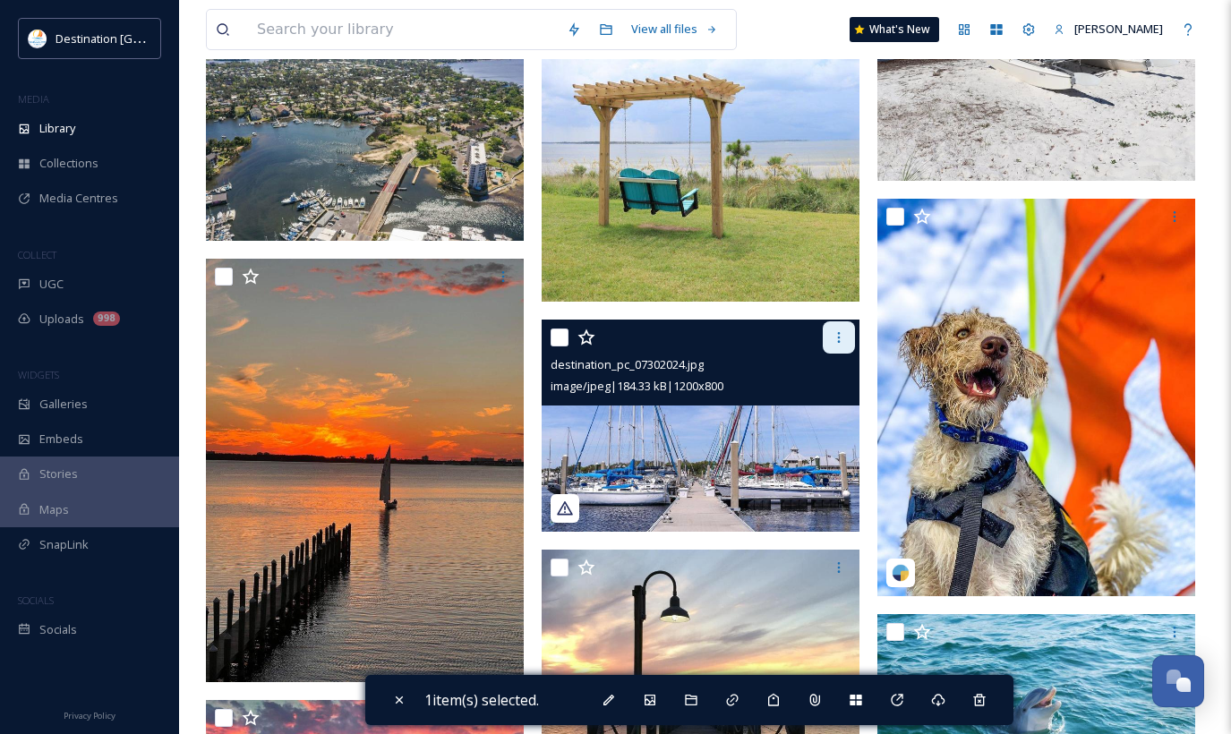
click at [845, 345] on icon at bounding box center [839, 337] width 14 height 14
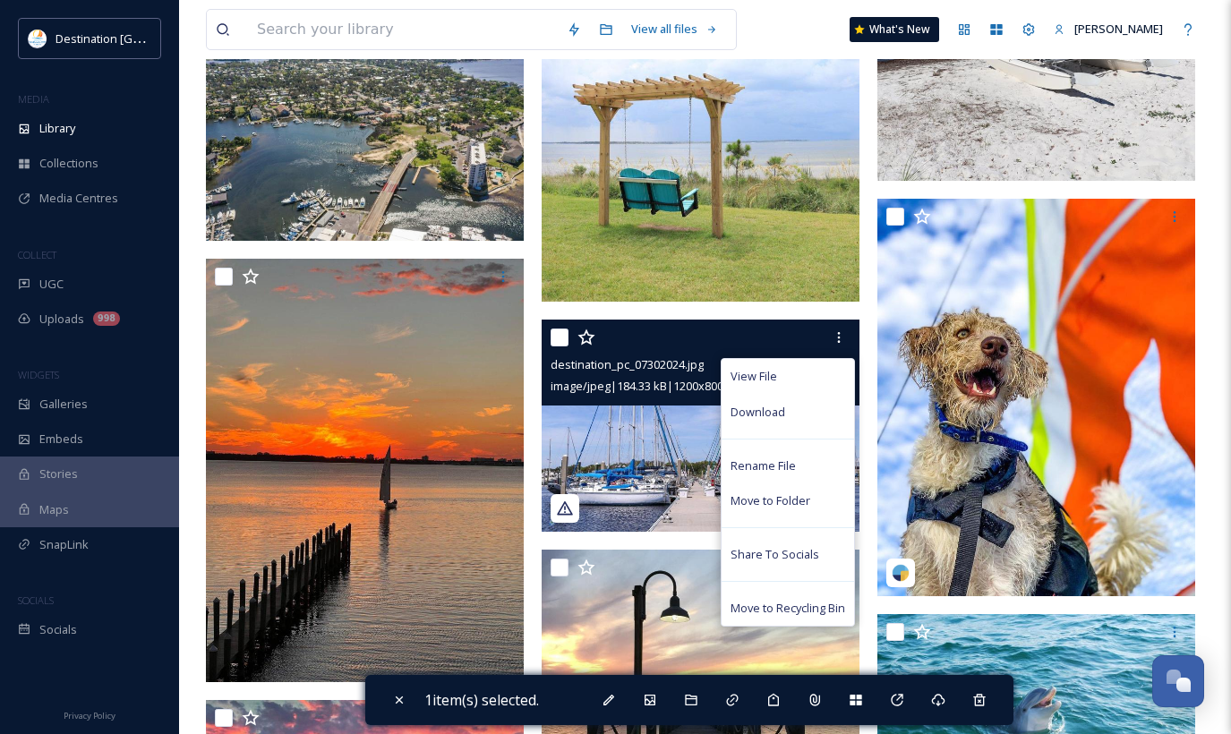
click at [644, 459] on img at bounding box center [701, 426] width 318 height 212
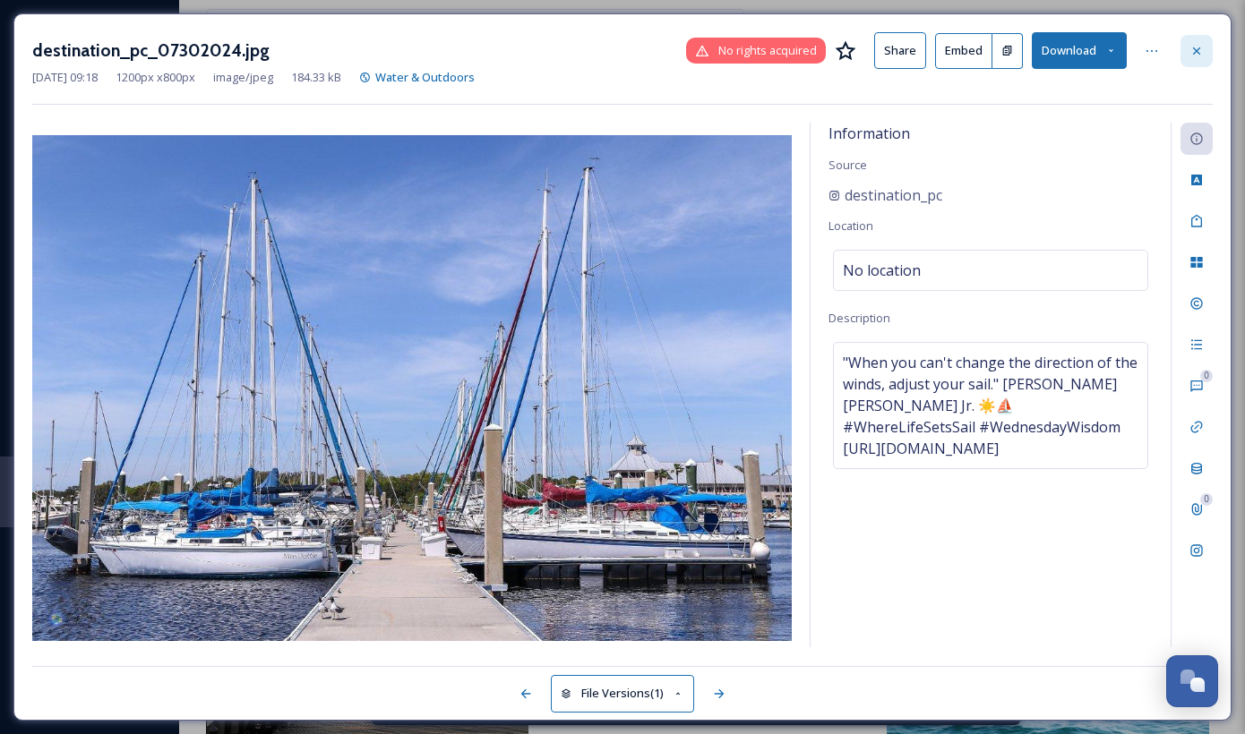
click at [1197, 46] on icon at bounding box center [1196, 51] width 14 height 14
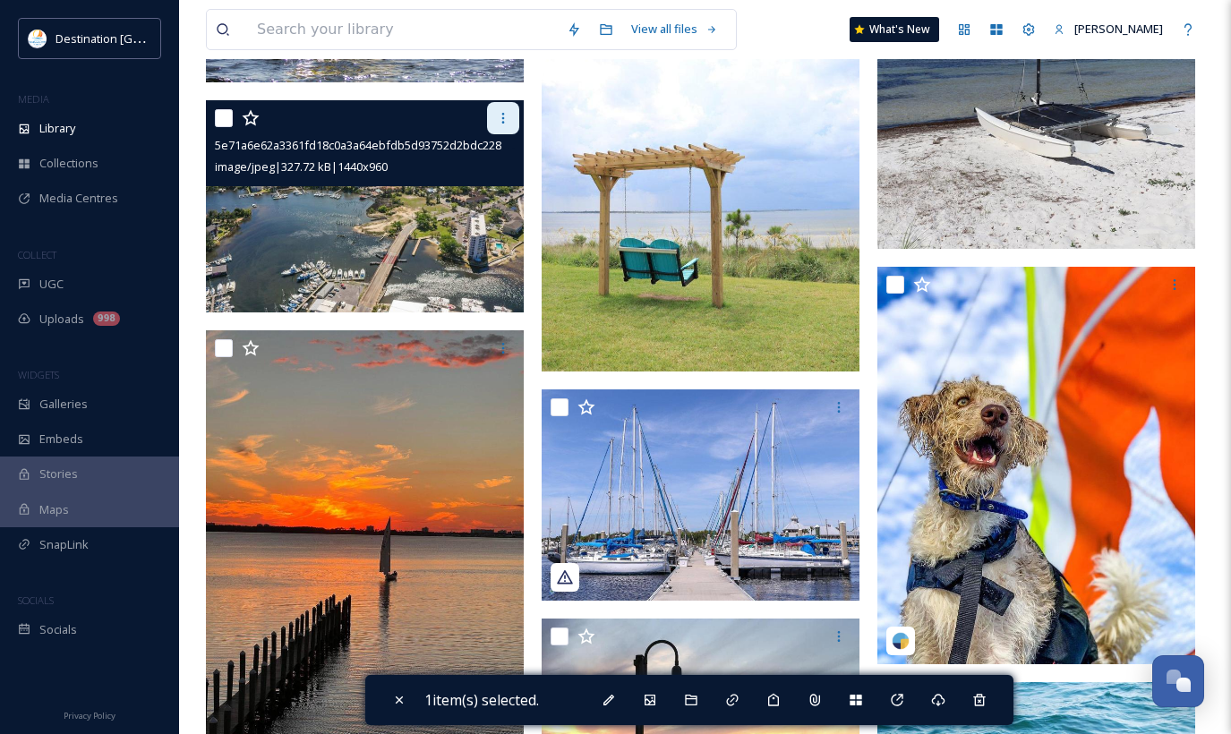
click at [505, 125] on icon at bounding box center [503, 118] width 14 height 14
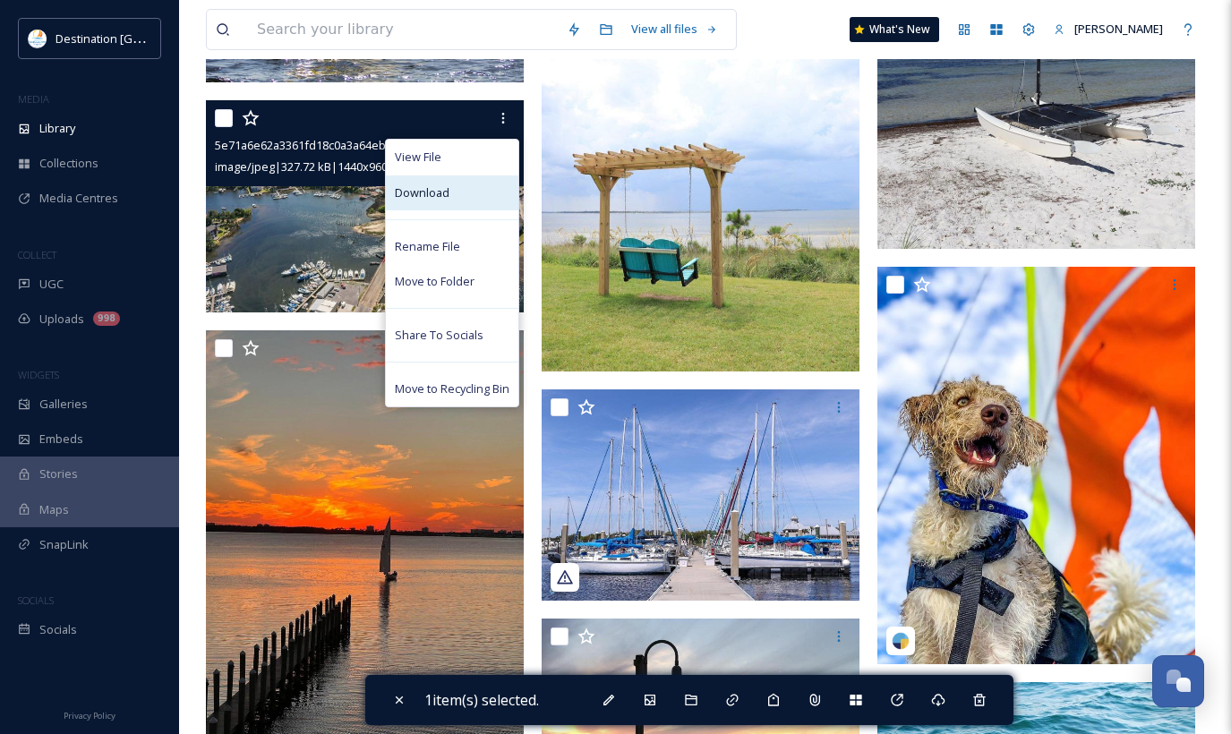
click at [438, 201] on span "Download" at bounding box center [422, 192] width 55 height 17
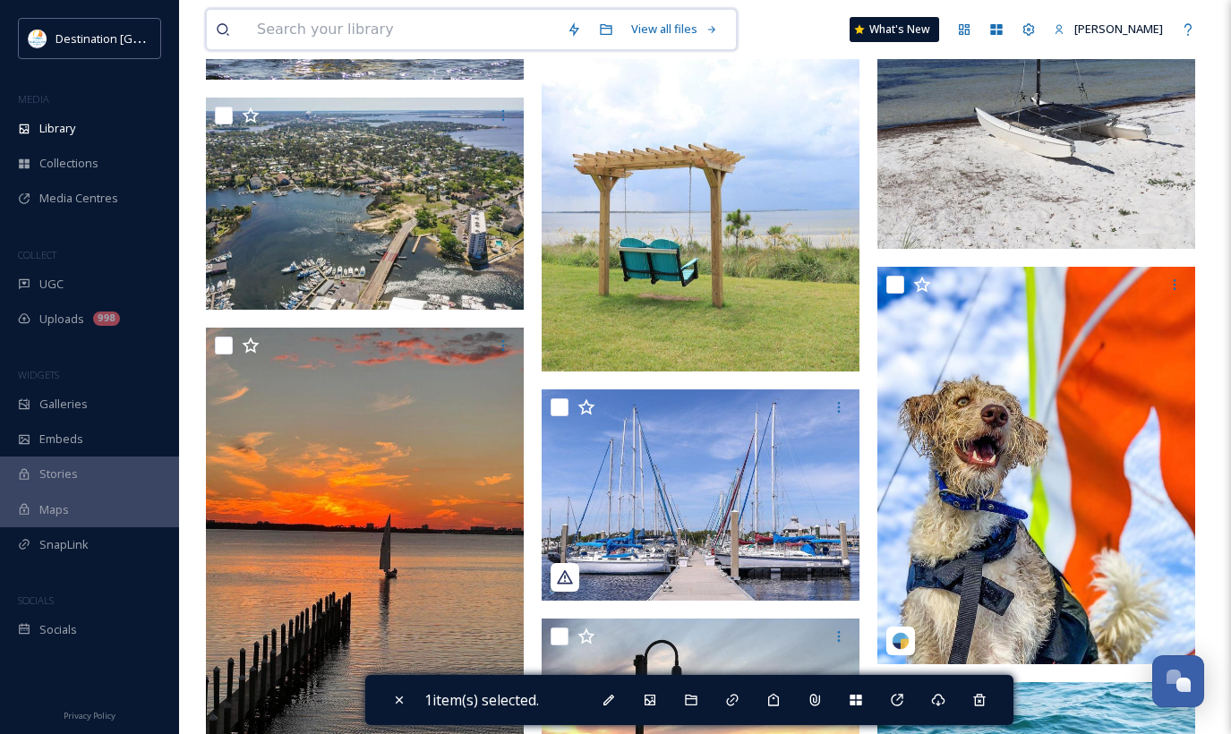
click at [347, 34] on input at bounding box center [403, 29] width 310 height 39
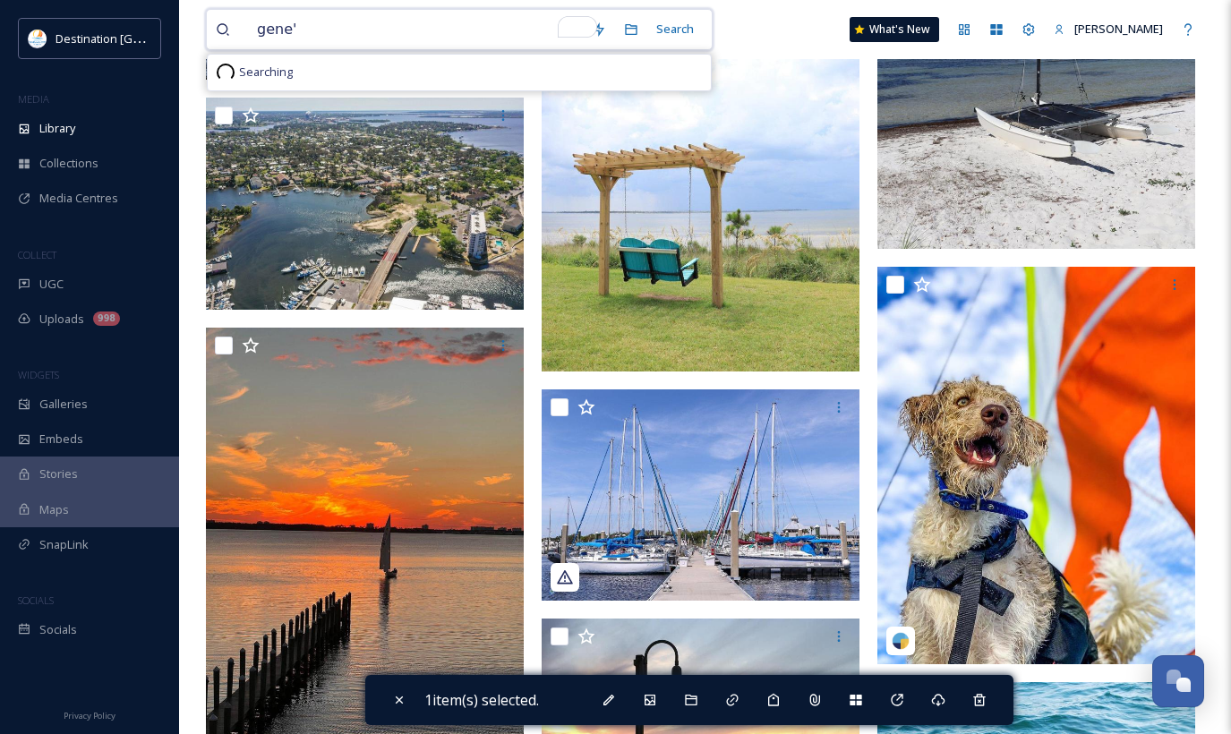
type input "gene's"
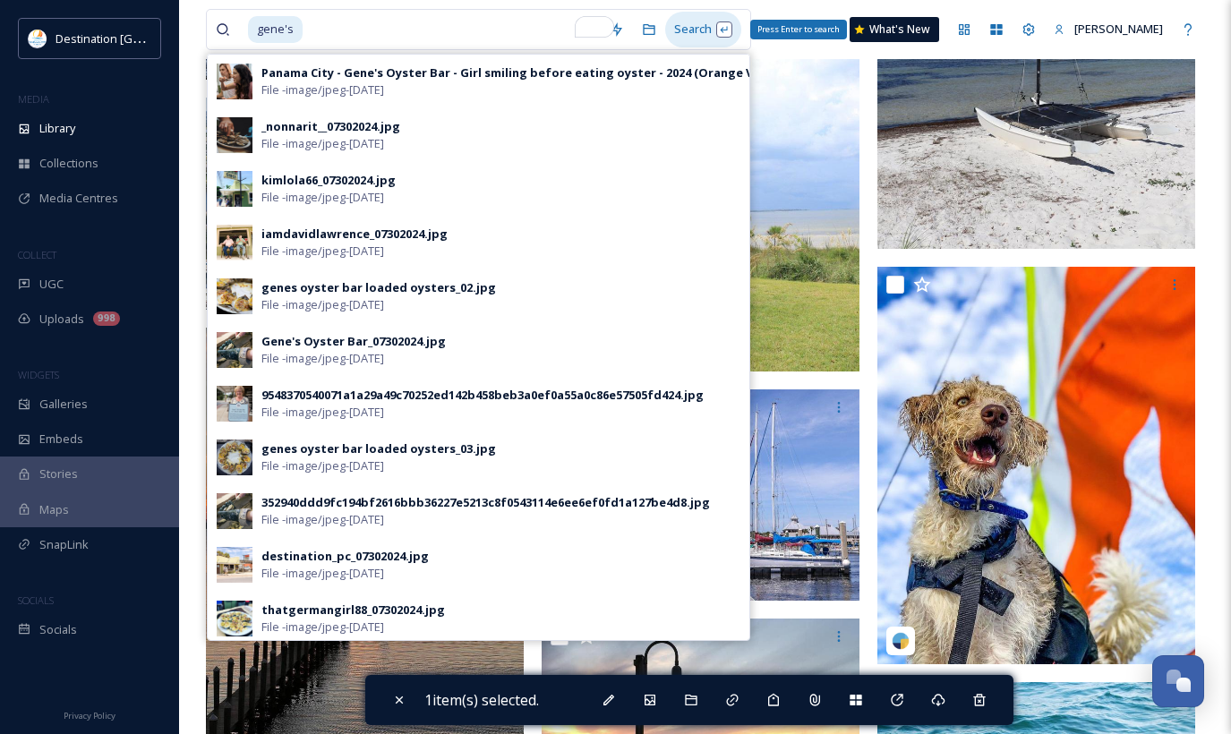
click at [712, 31] on div "Search Press Enter to search" at bounding box center [703, 29] width 76 height 35
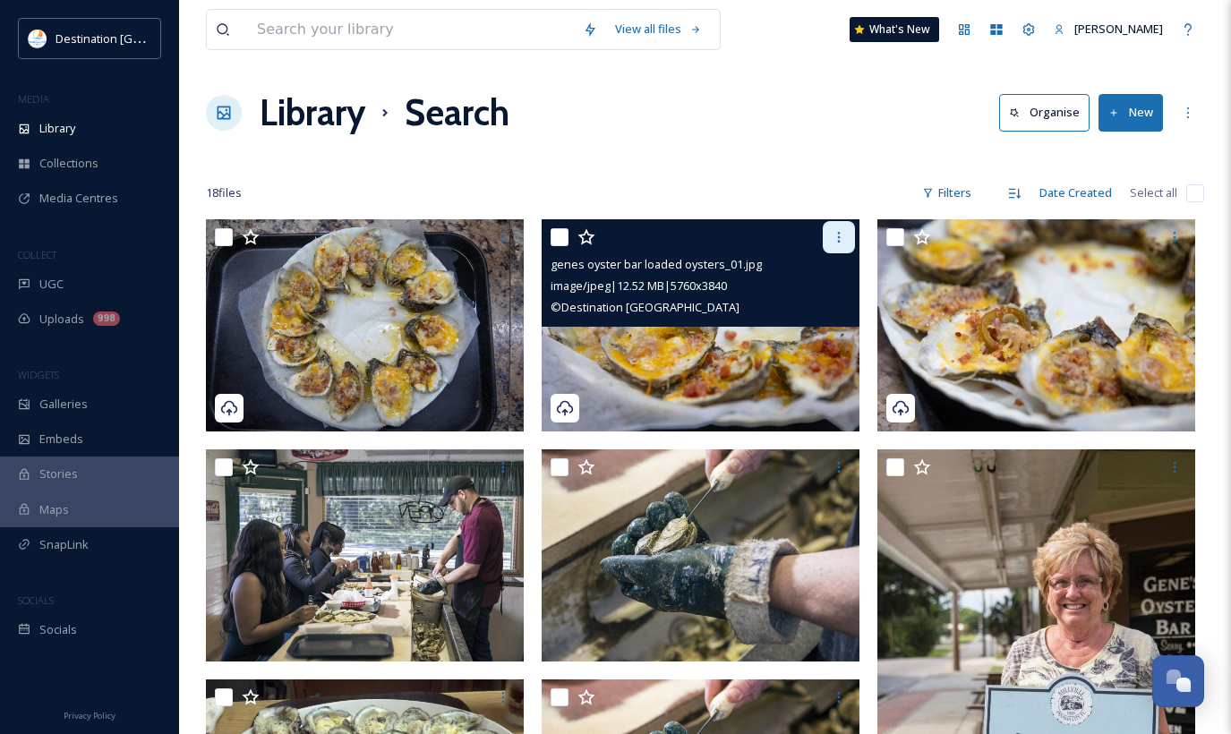
click at [849, 244] on div at bounding box center [839, 237] width 32 height 32
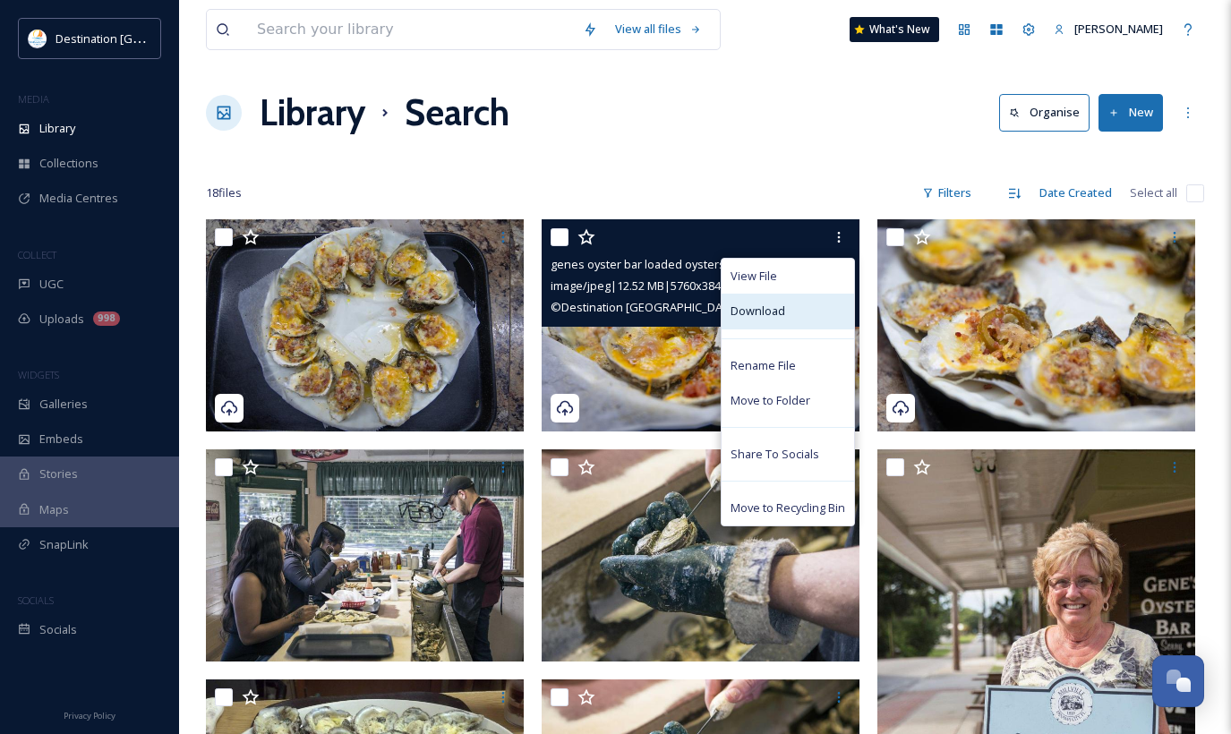
click at [792, 305] on div "Download" at bounding box center [788, 311] width 133 height 35
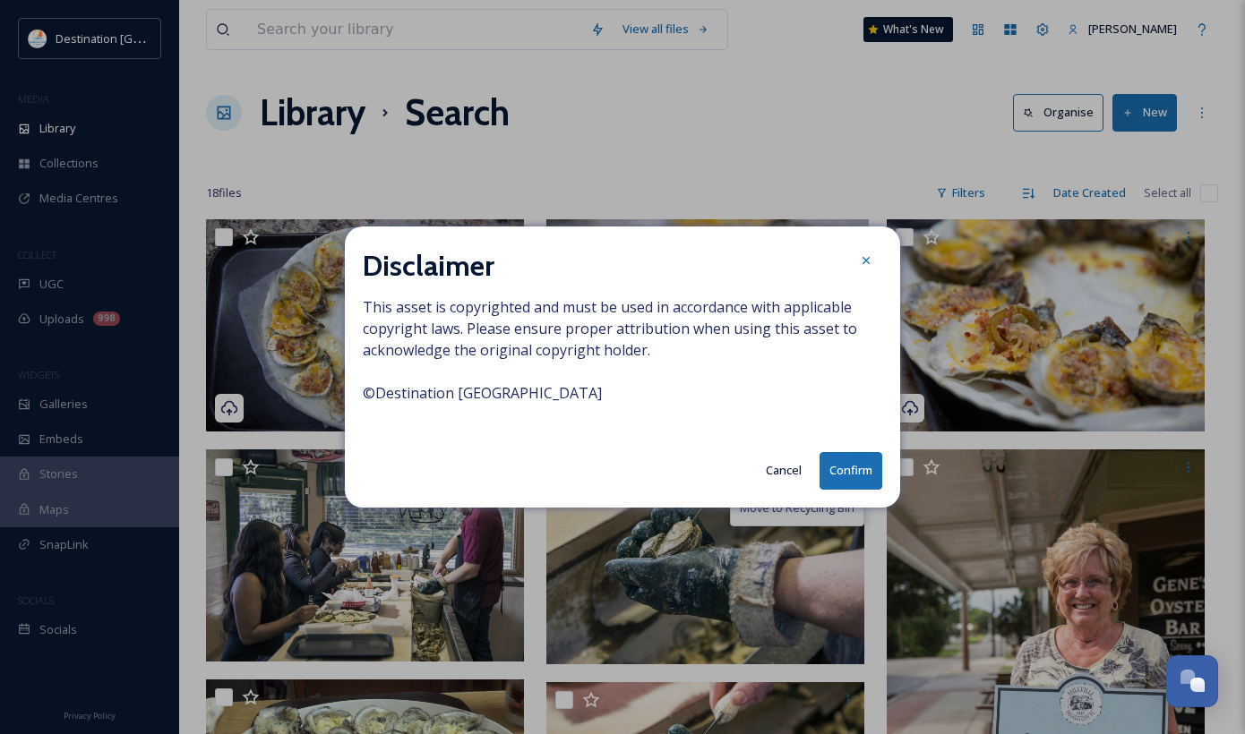
click at [839, 466] on button "Confirm" at bounding box center [850, 470] width 63 height 37
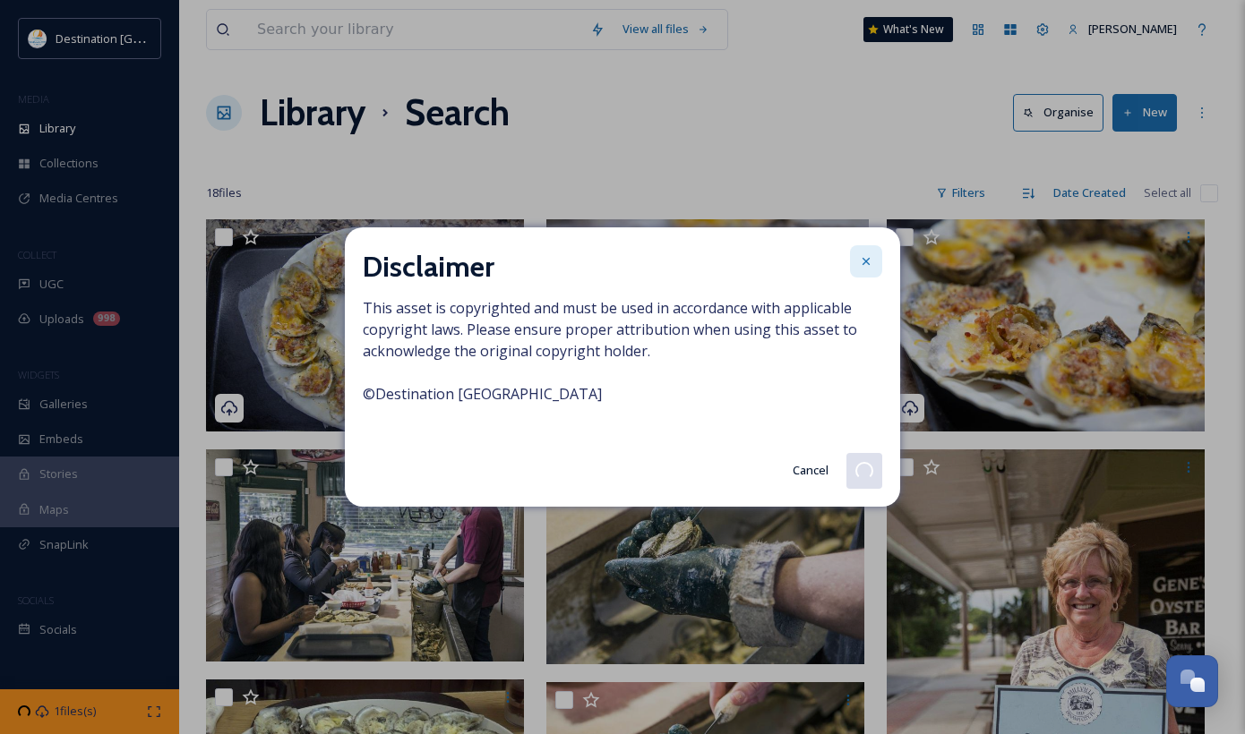
click at [860, 266] on icon at bounding box center [866, 261] width 14 height 14
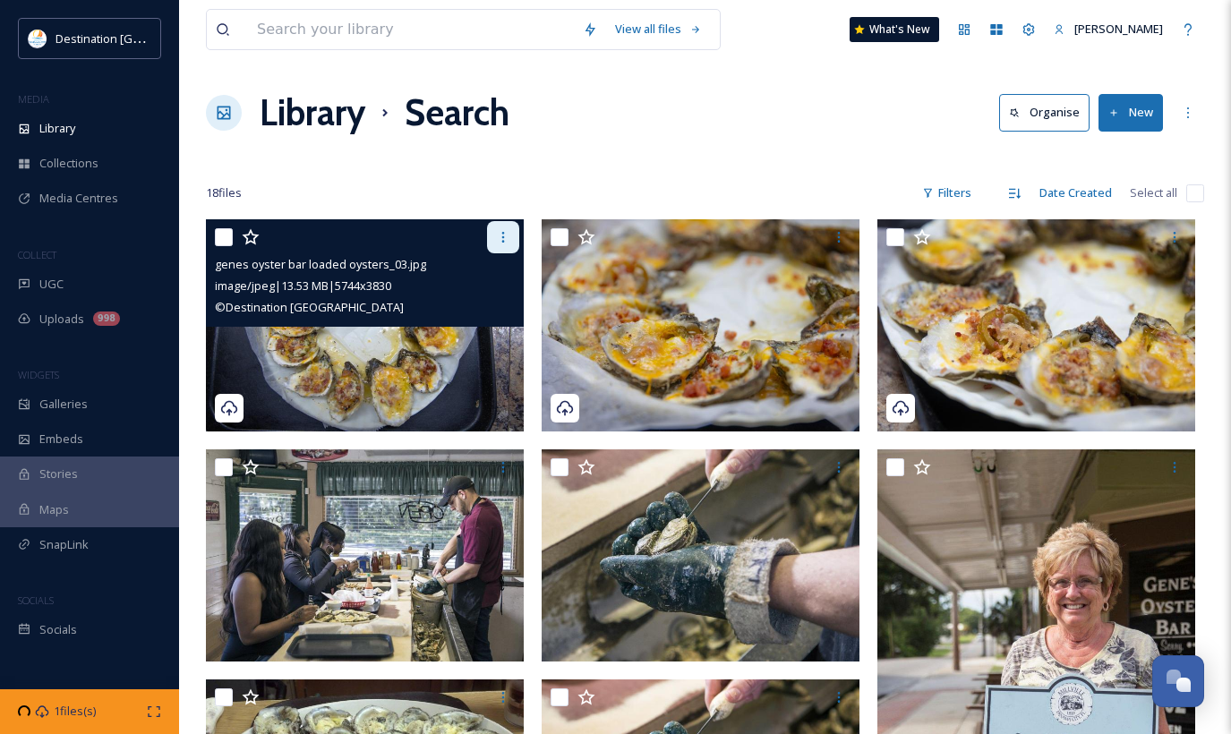
click at [501, 246] on div at bounding box center [503, 237] width 32 height 32
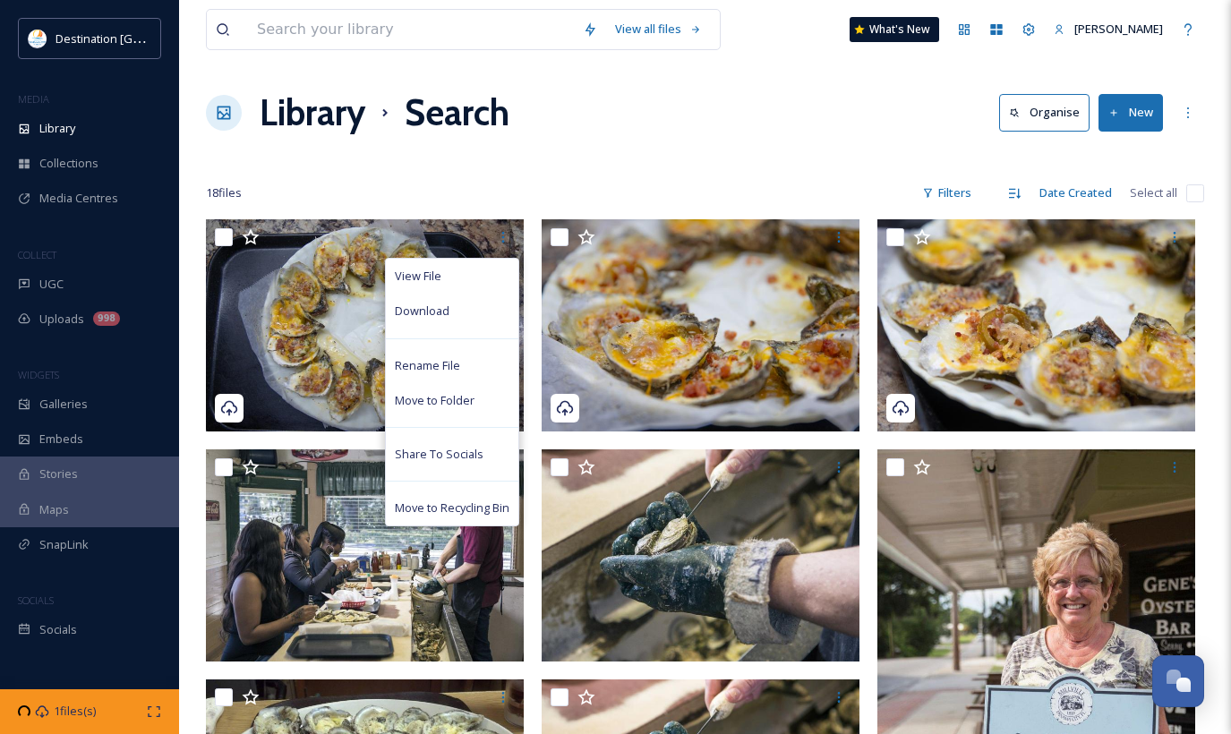
click at [662, 189] on div "18 file s Filters Date Created Select all" at bounding box center [705, 193] width 998 height 35
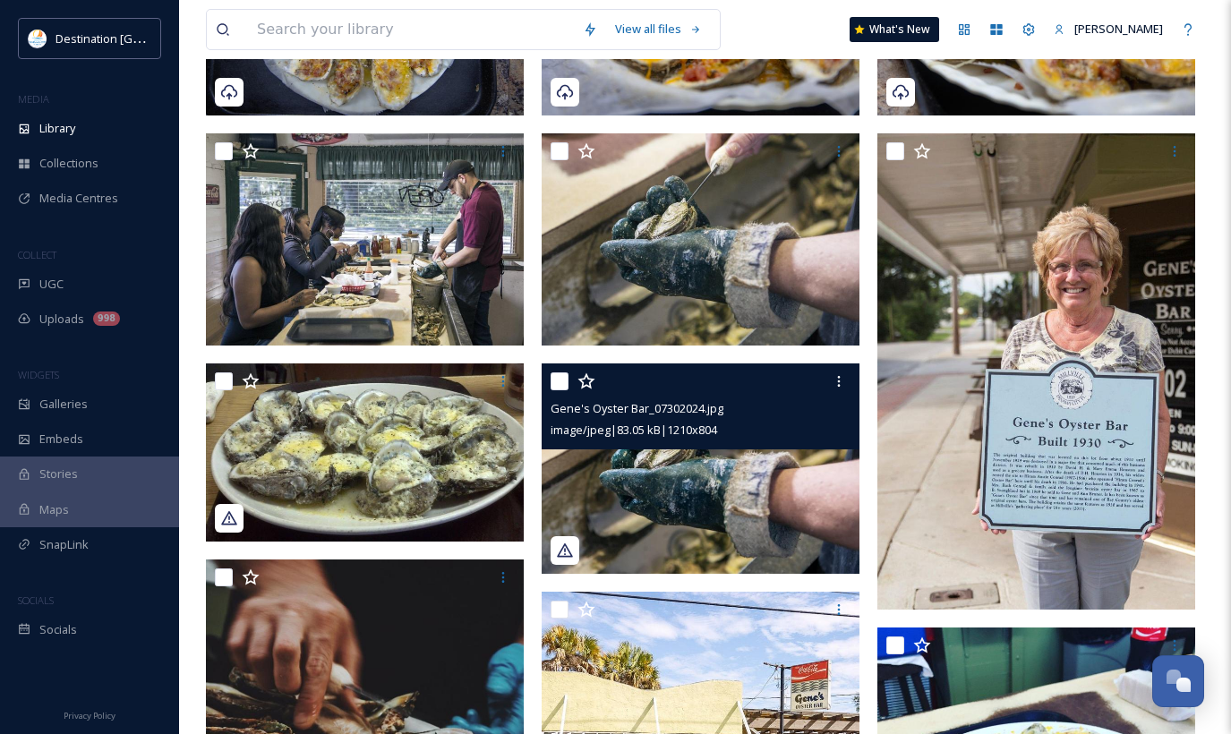
scroll to position [627, 0]
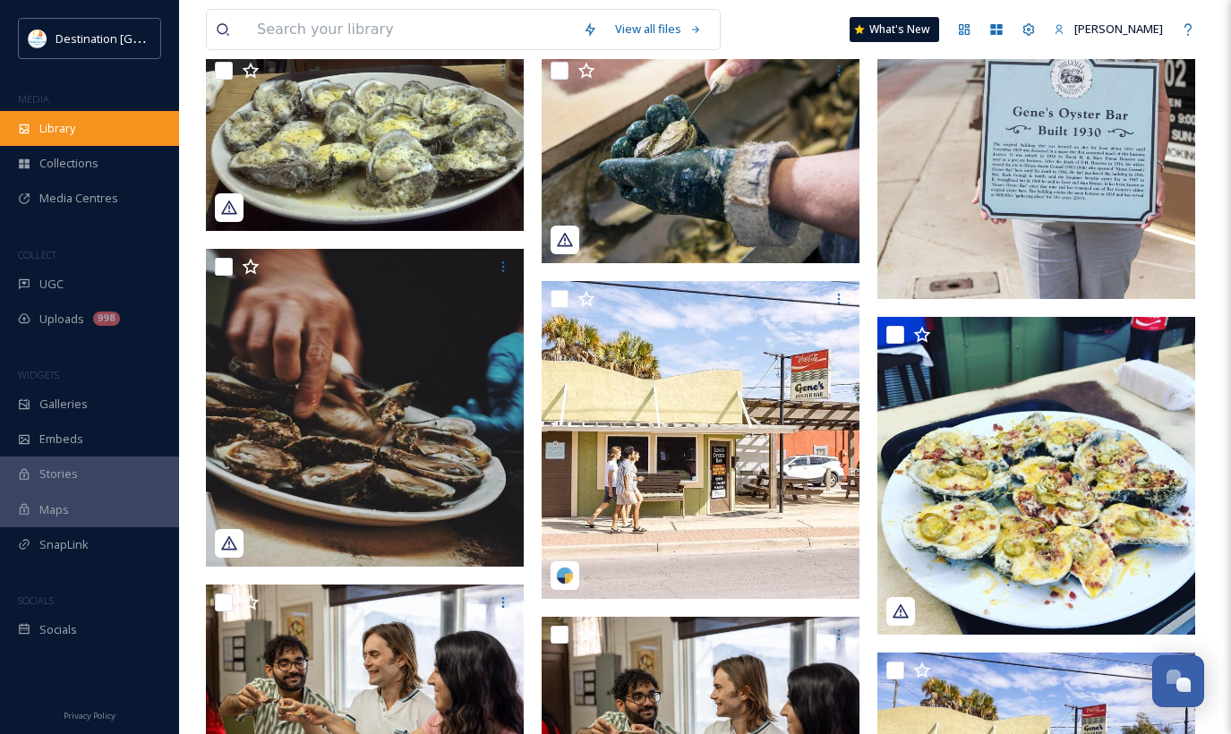
click at [73, 138] on div "Library" at bounding box center [89, 128] width 179 height 35
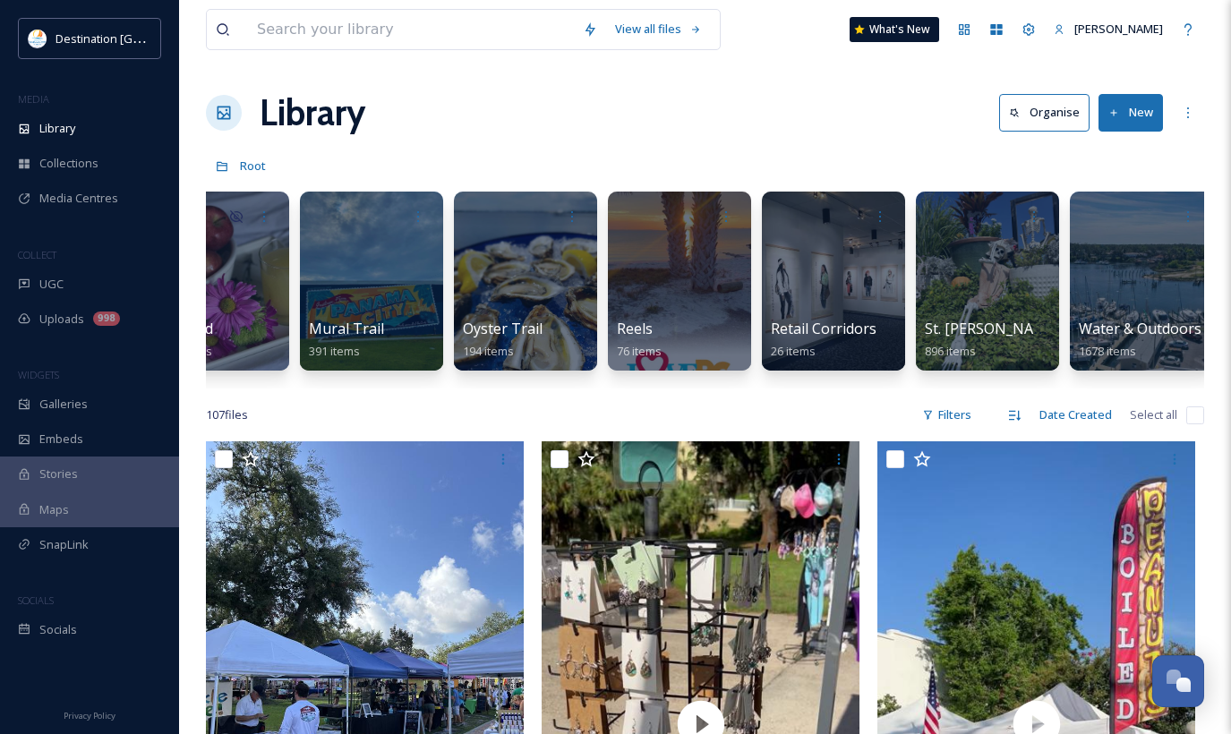
scroll to position [0, 1529]
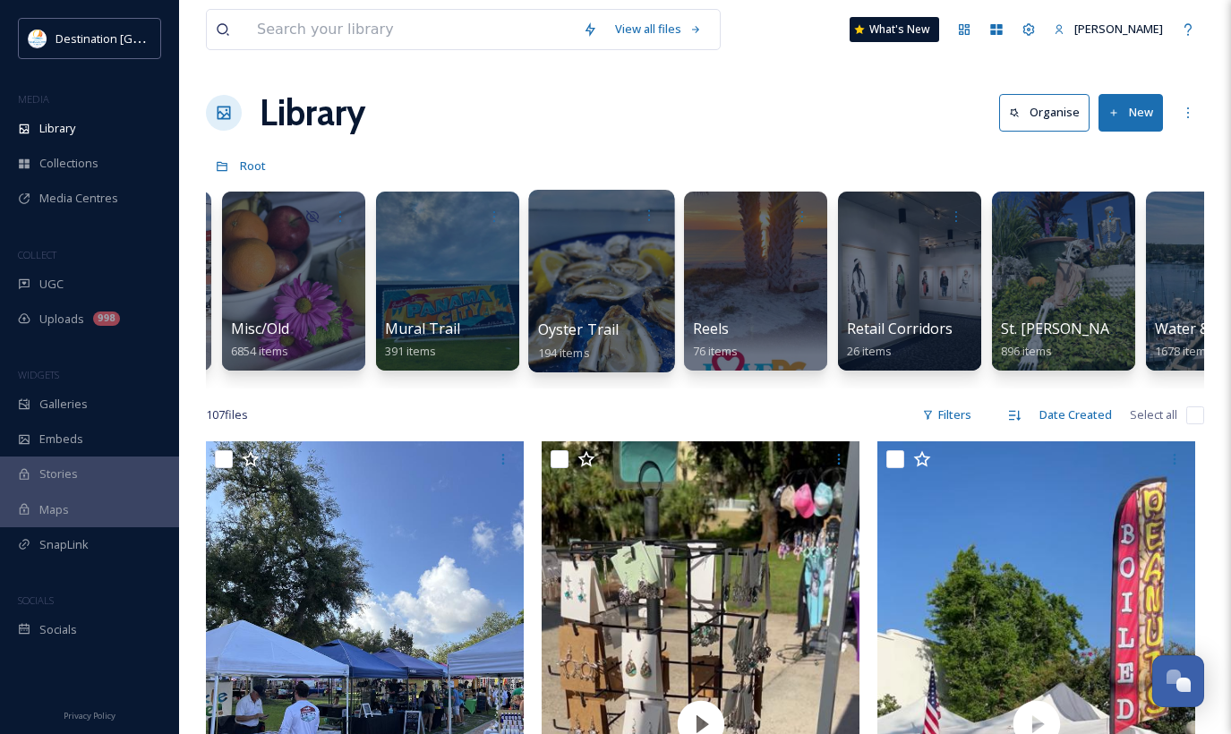
click at [667, 317] on div at bounding box center [601, 281] width 146 height 183
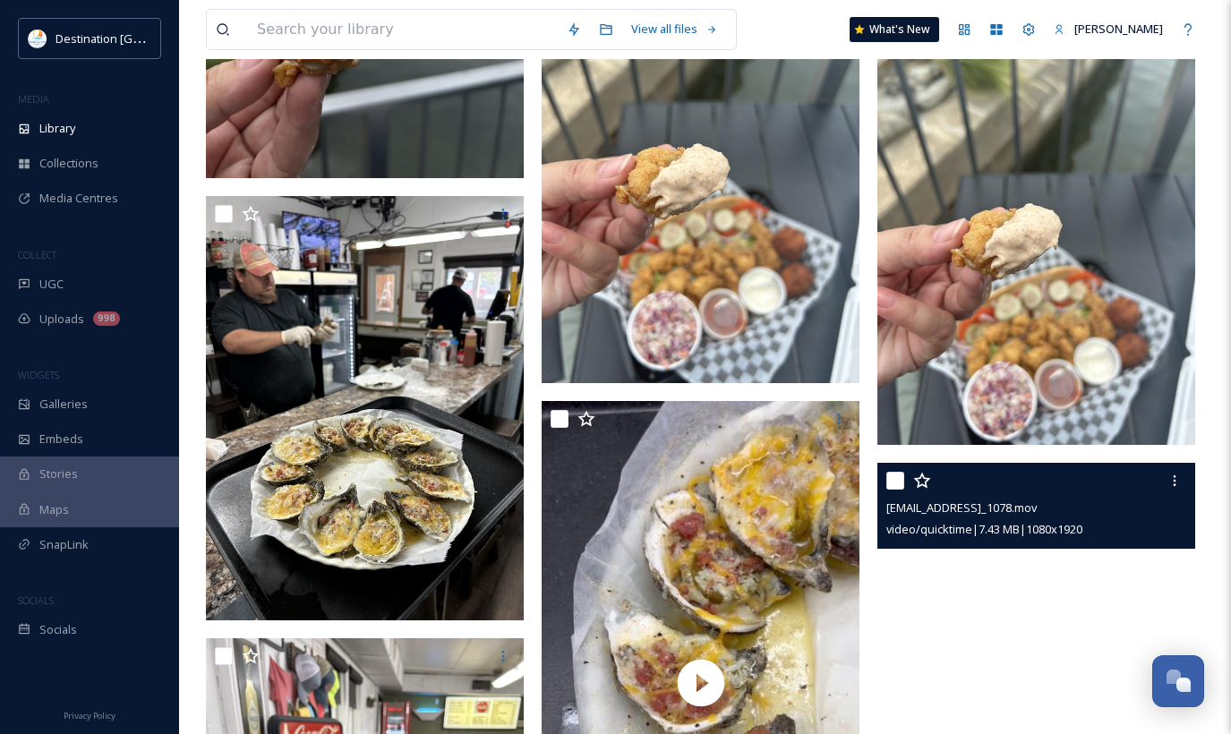
scroll to position [16387, 0]
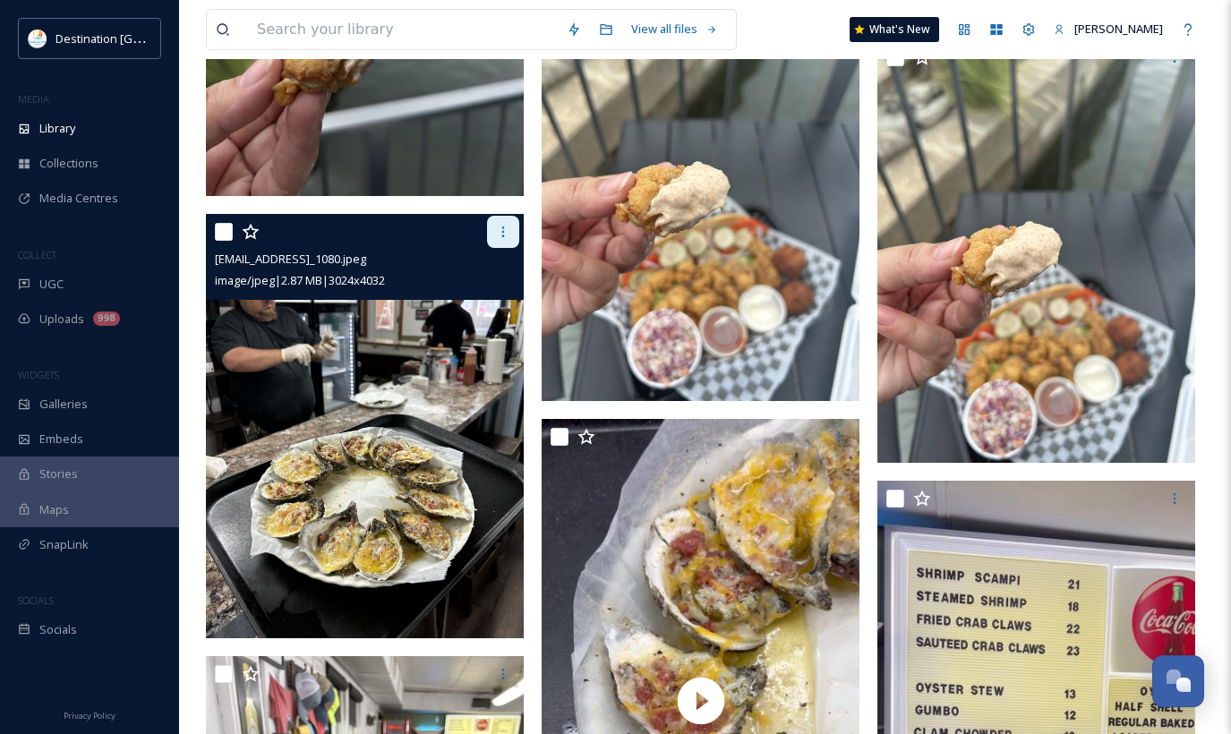
click at [495, 234] on div at bounding box center [503, 232] width 32 height 32
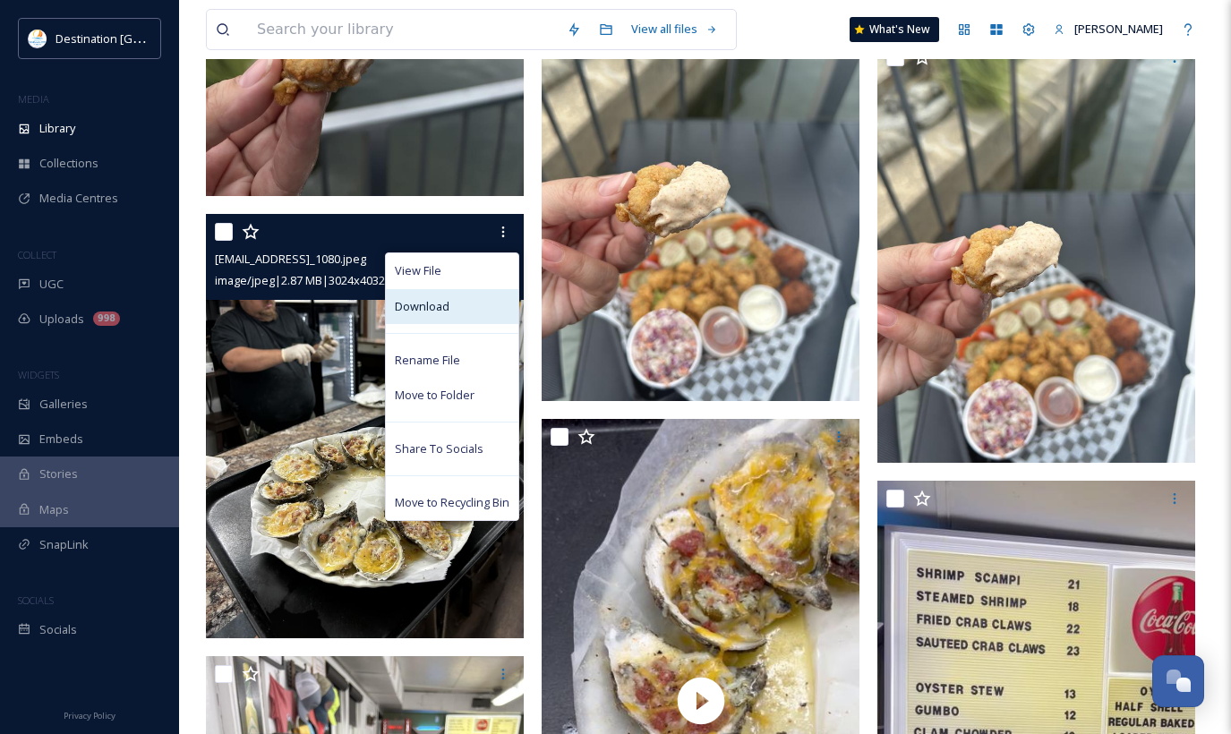
click at [480, 299] on div "Download" at bounding box center [452, 306] width 133 height 35
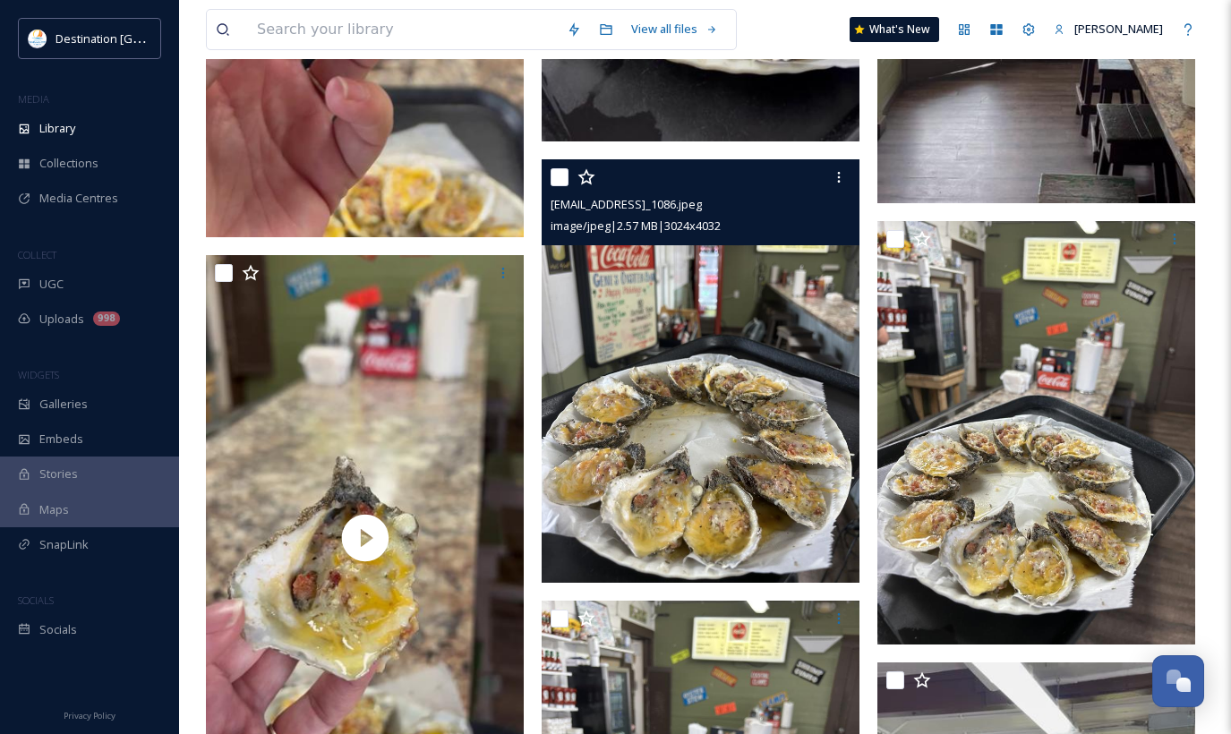
scroll to position [17820, 0]
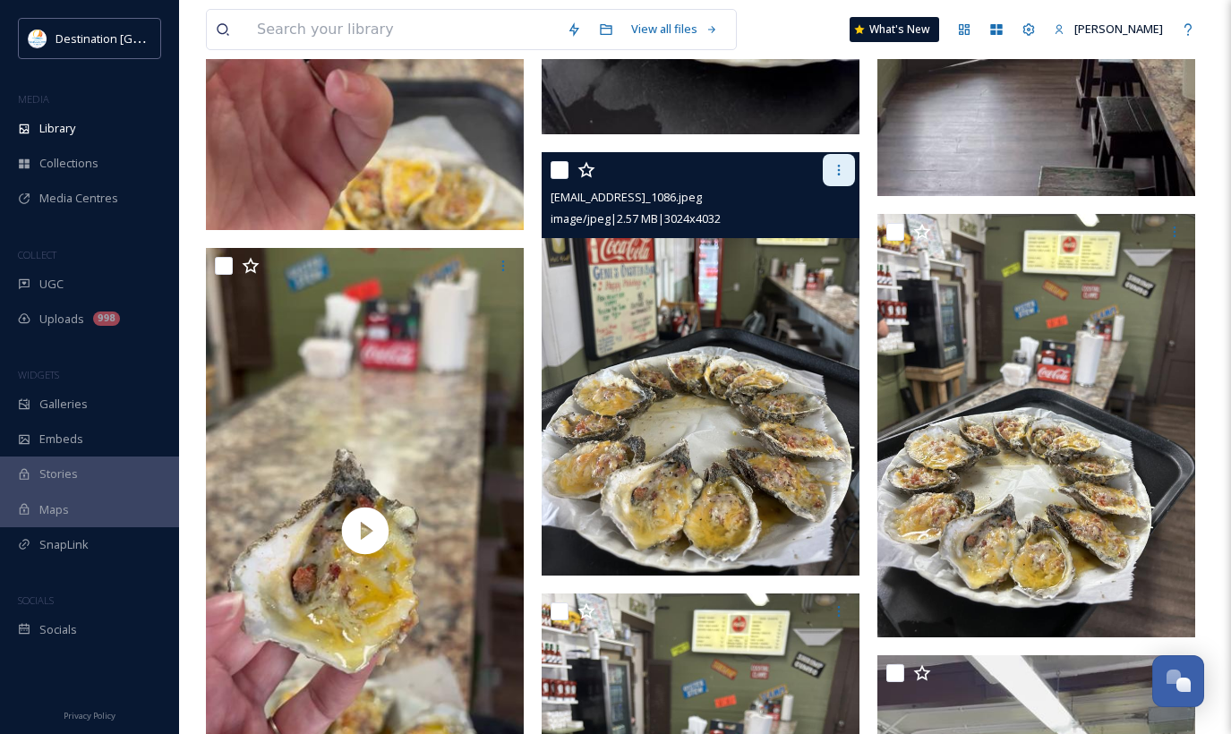
click at [832, 168] on icon at bounding box center [839, 170] width 14 height 14
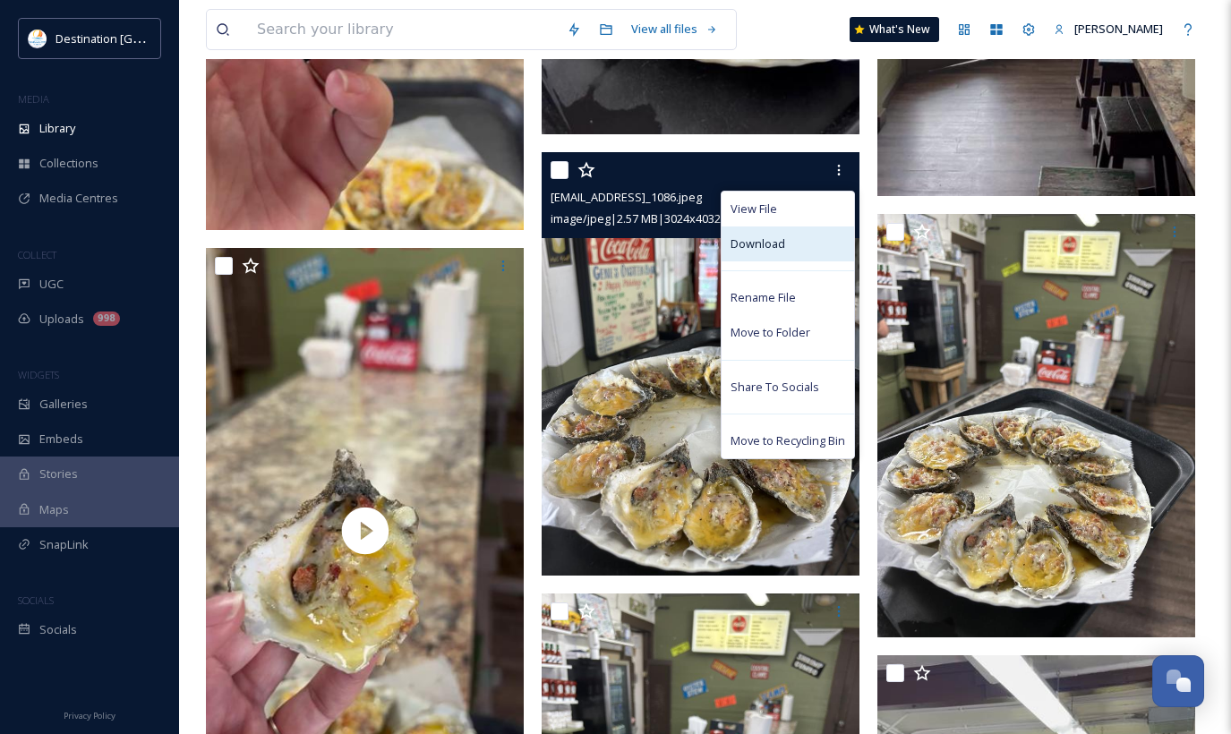
click at [793, 250] on div "Download" at bounding box center [788, 244] width 133 height 35
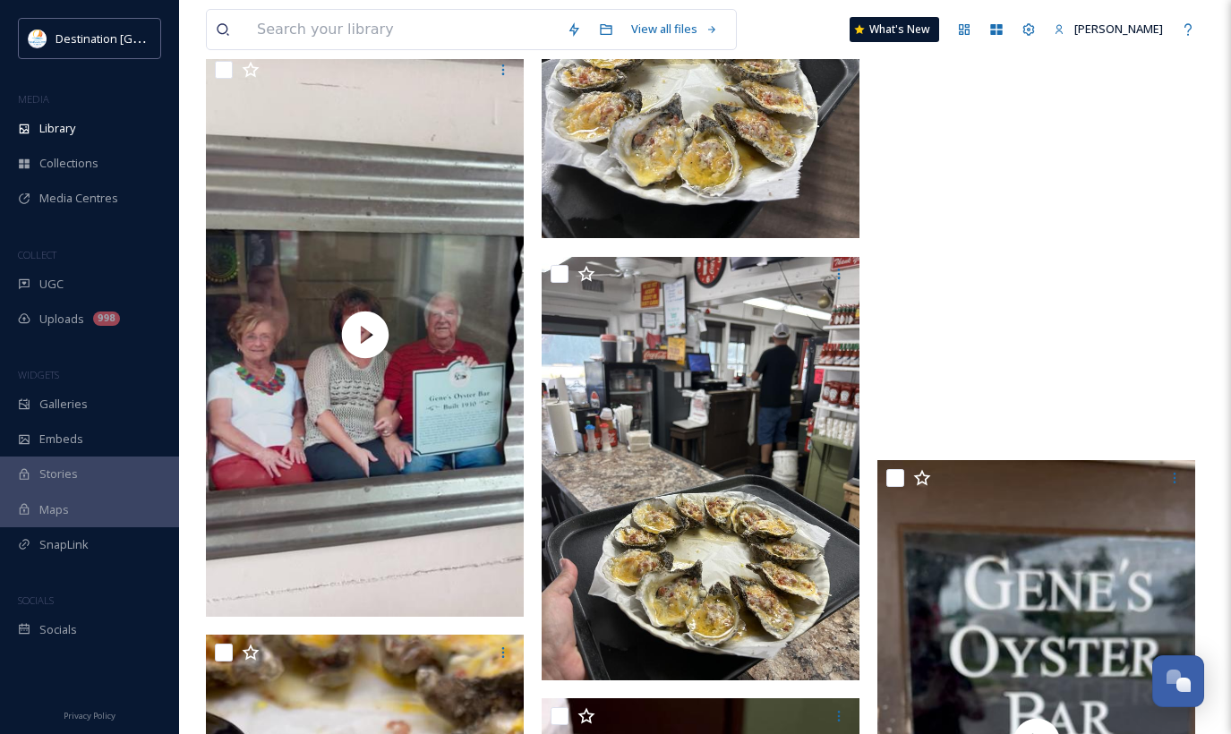
scroll to position [18625, 0]
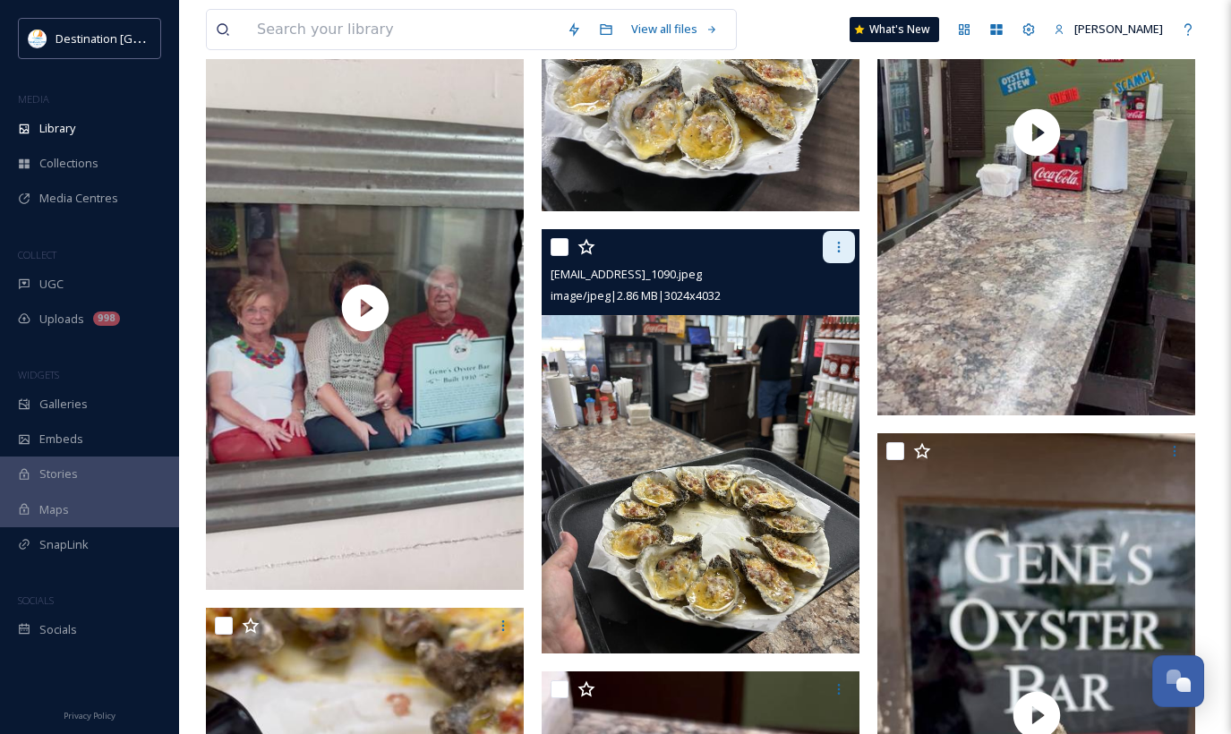
click at [849, 253] on div at bounding box center [839, 247] width 32 height 32
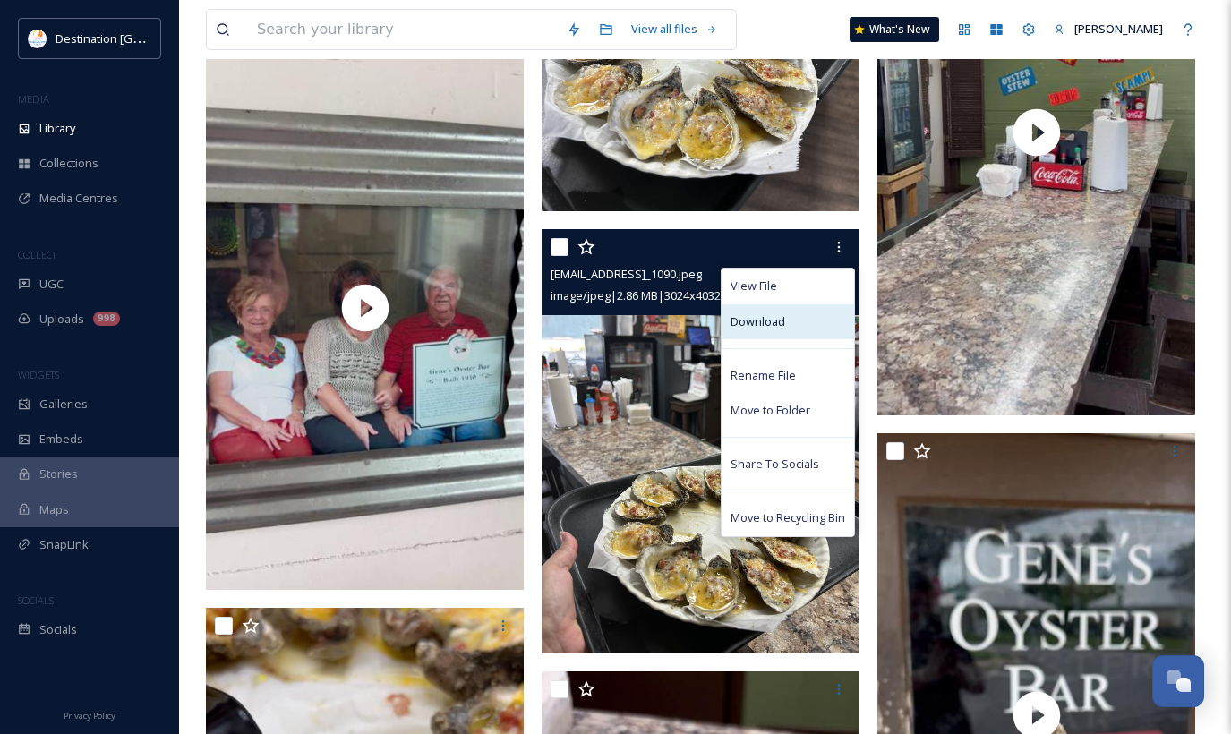
click at [801, 317] on div "Download" at bounding box center [788, 321] width 133 height 35
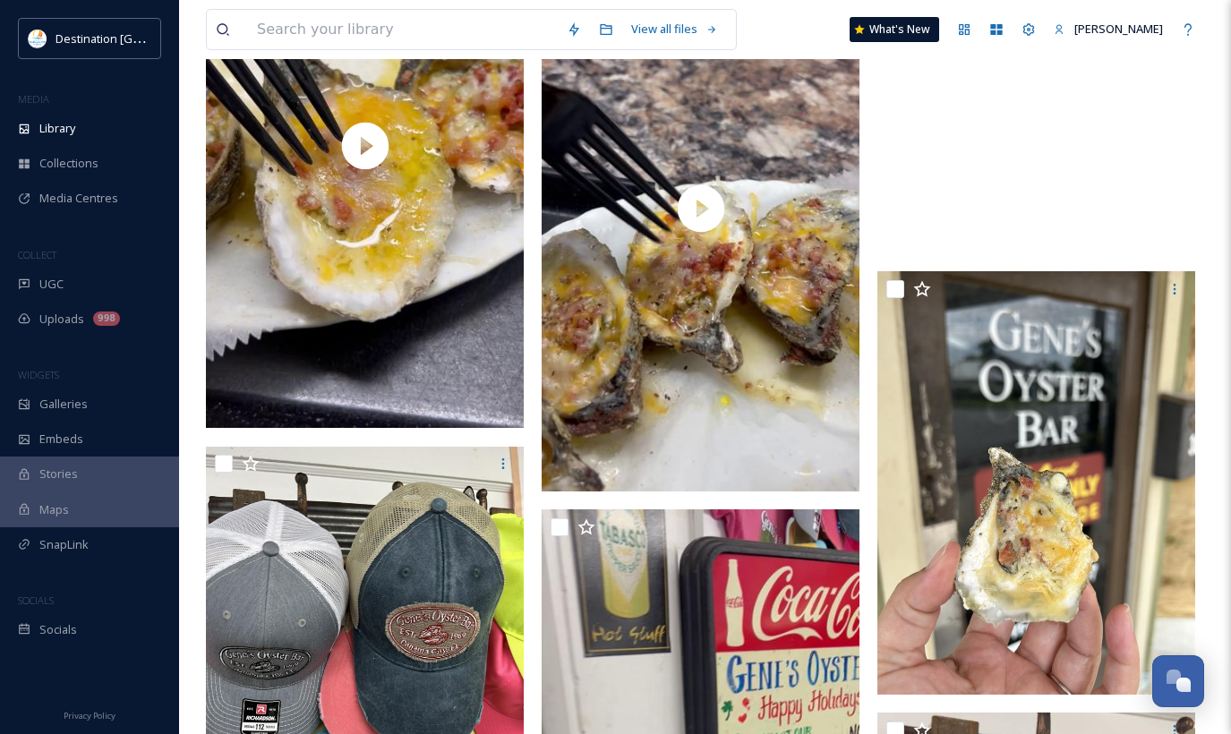
scroll to position [19431, 0]
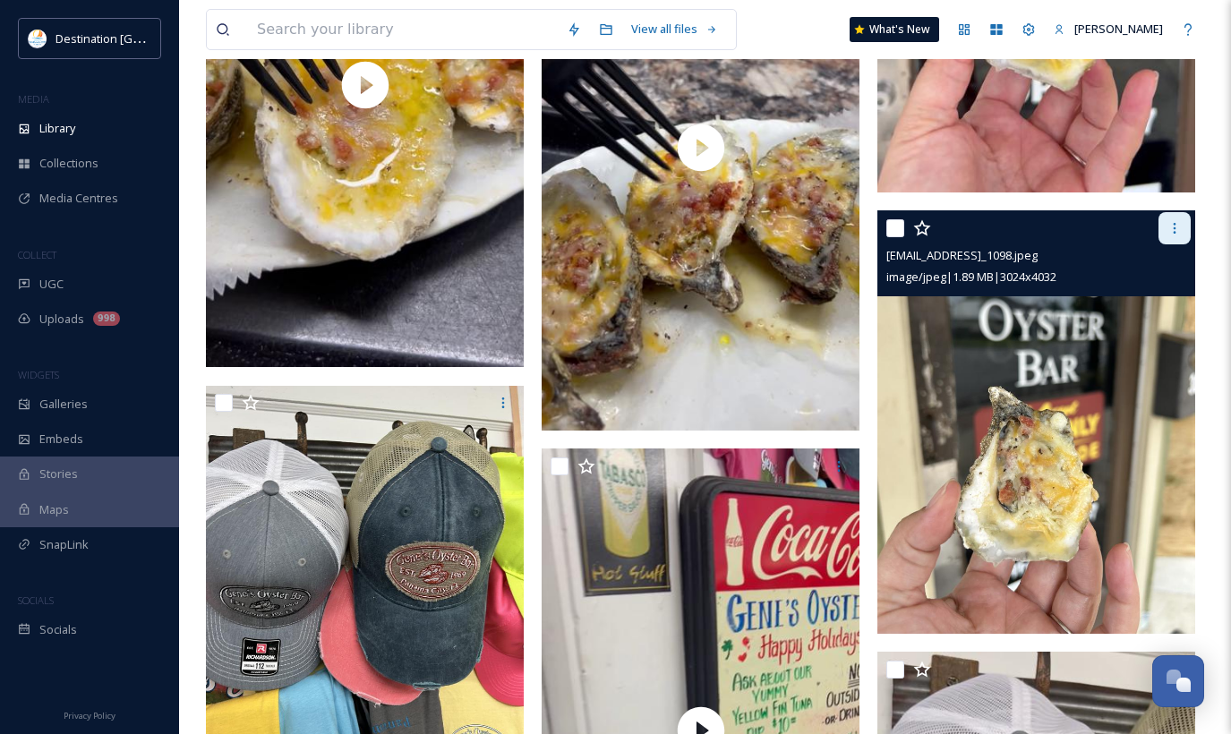
click at [1172, 232] on icon at bounding box center [1175, 228] width 14 height 14
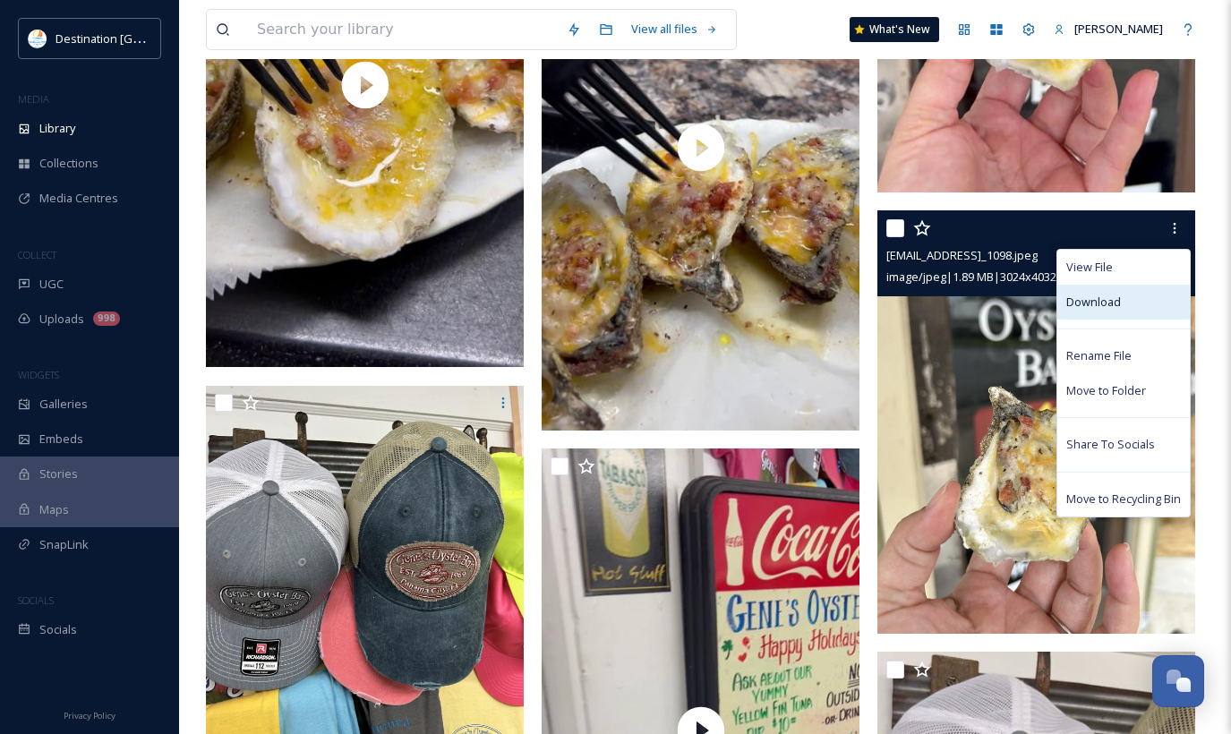
click at [1118, 300] on span "Download" at bounding box center [1093, 302] width 55 height 17
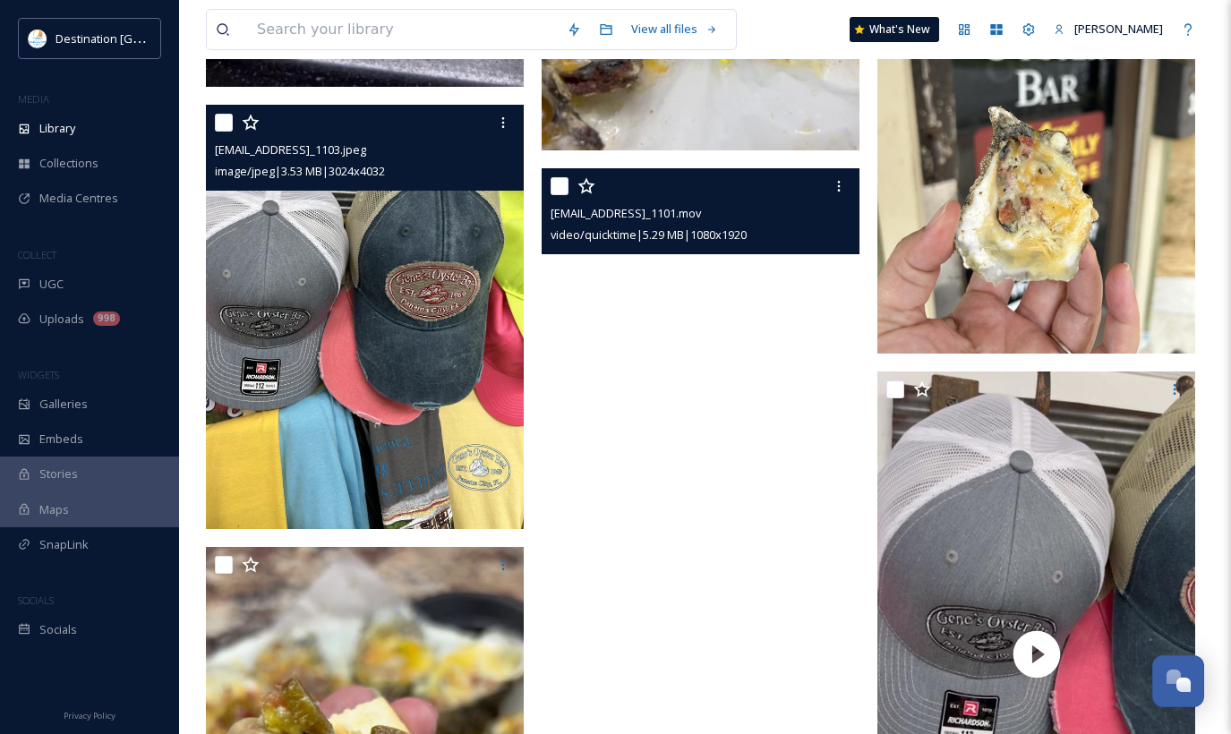
scroll to position [19610, 0]
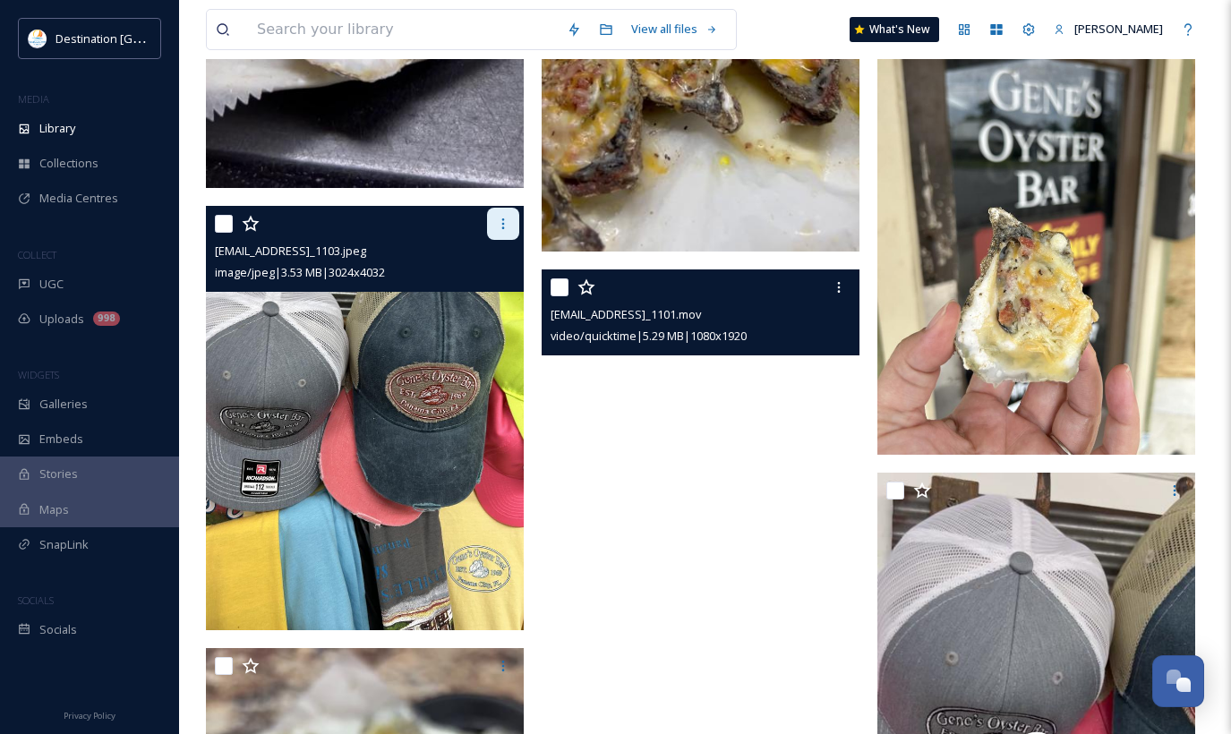
click at [495, 224] on div at bounding box center [503, 224] width 32 height 32
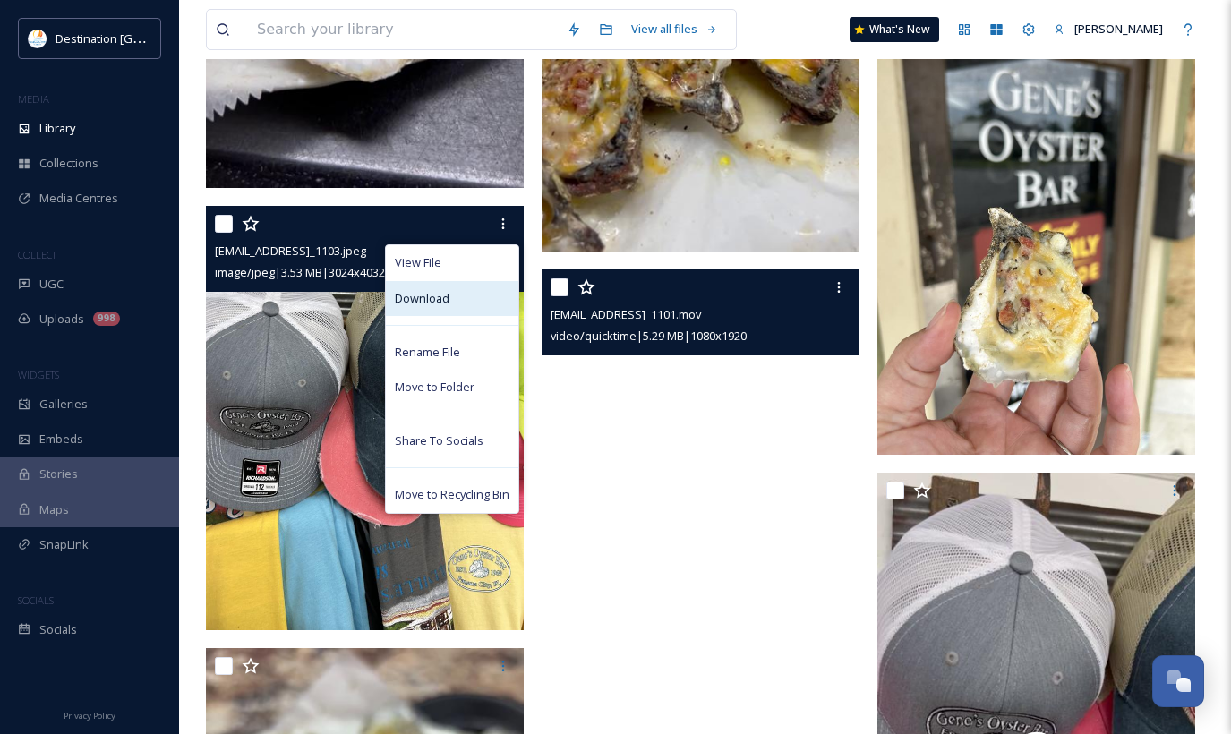
click at [450, 308] on div "Download" at bounding box center [452, 298] width 133 height 35
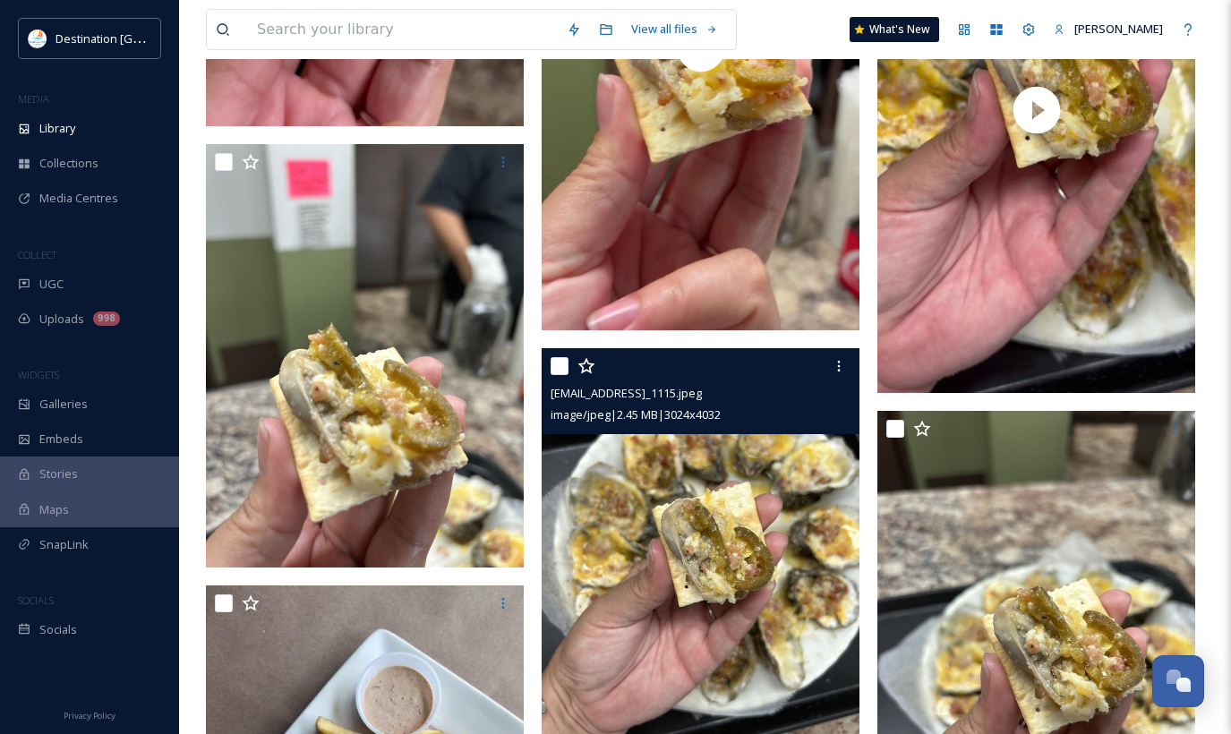
scroll to position [21312, 0]
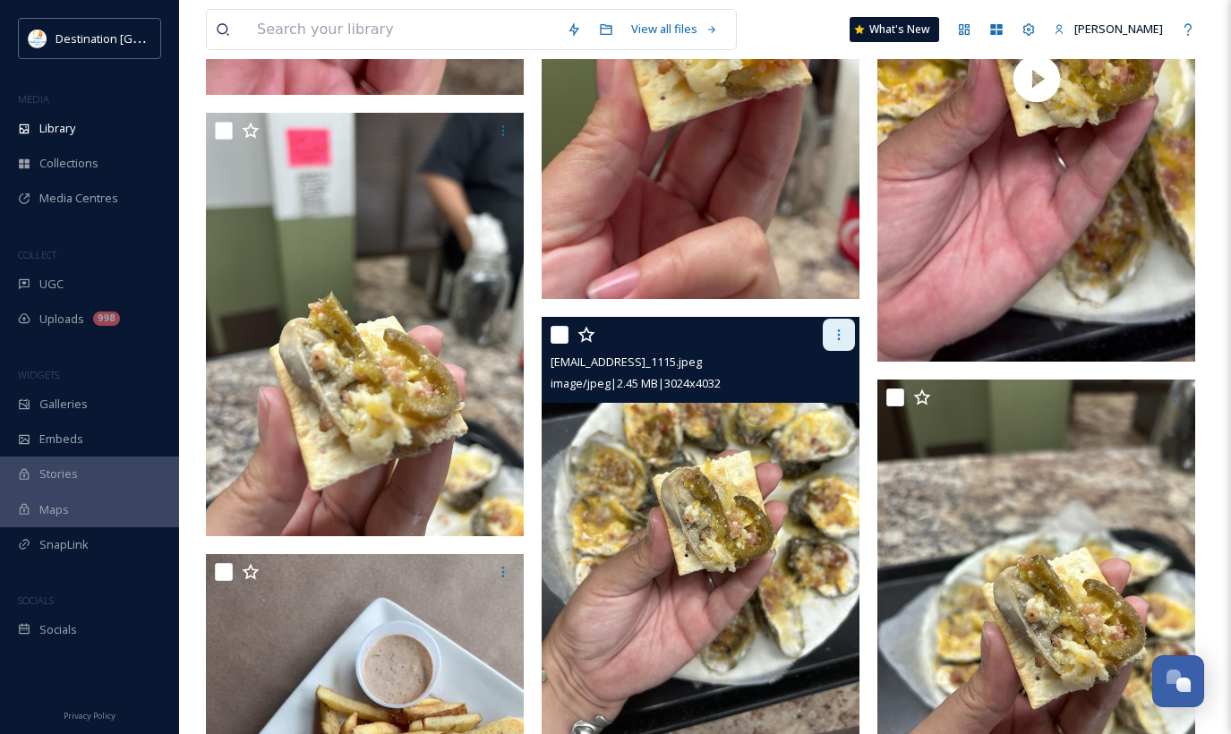
click at [841, 338] on icon at bounding box center [839, 335] width 14 height 14
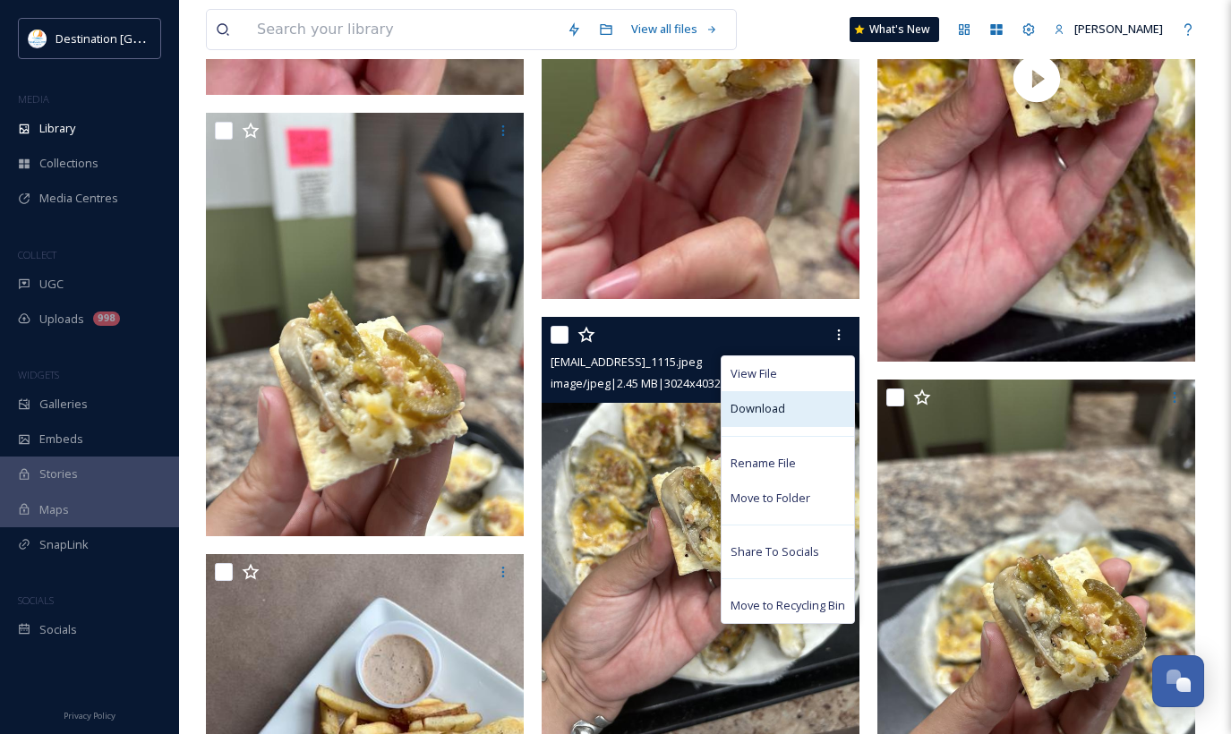
click at [767, 407] on span "Download" at bounding box center [758, 408] width 55 height 17
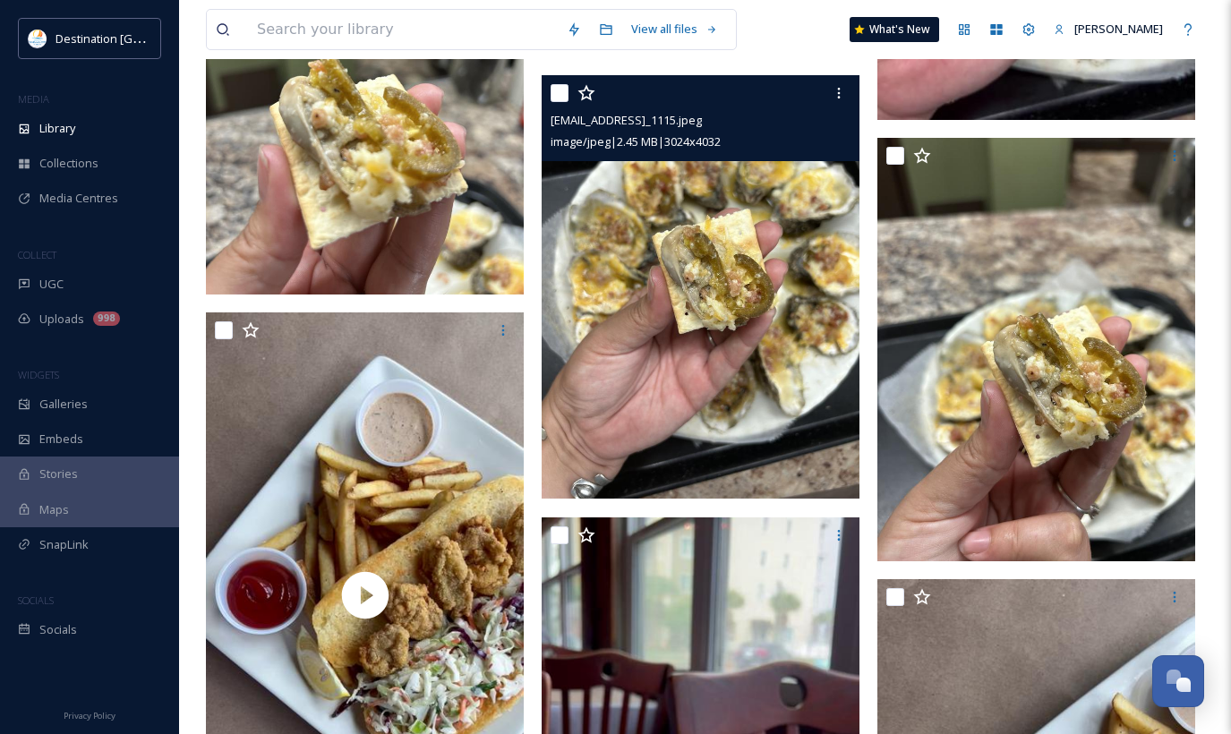
scroll to position [21491, 0]
